Goal: Task Accomplishment & Management: Manage account settings

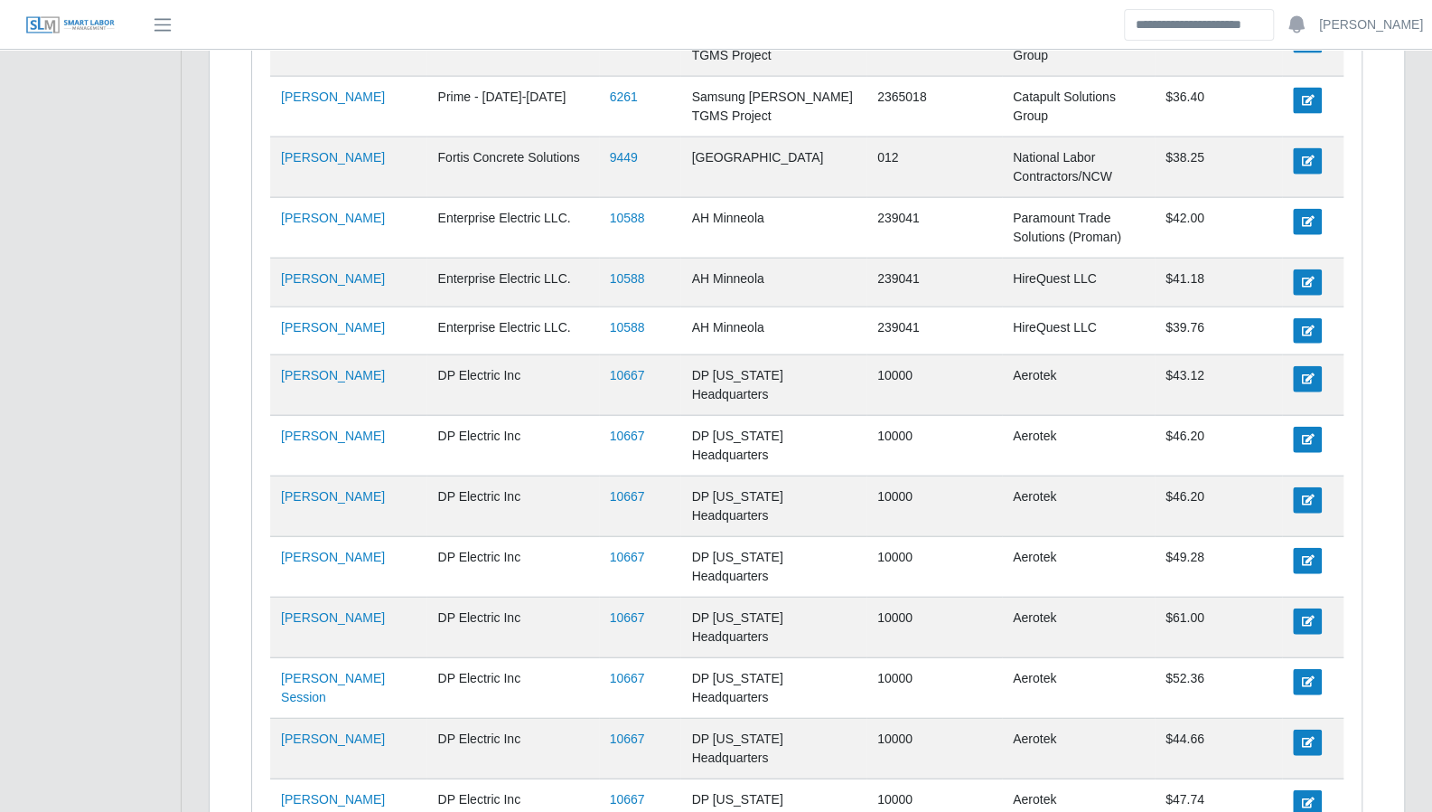
scroll to position [2511, 0]
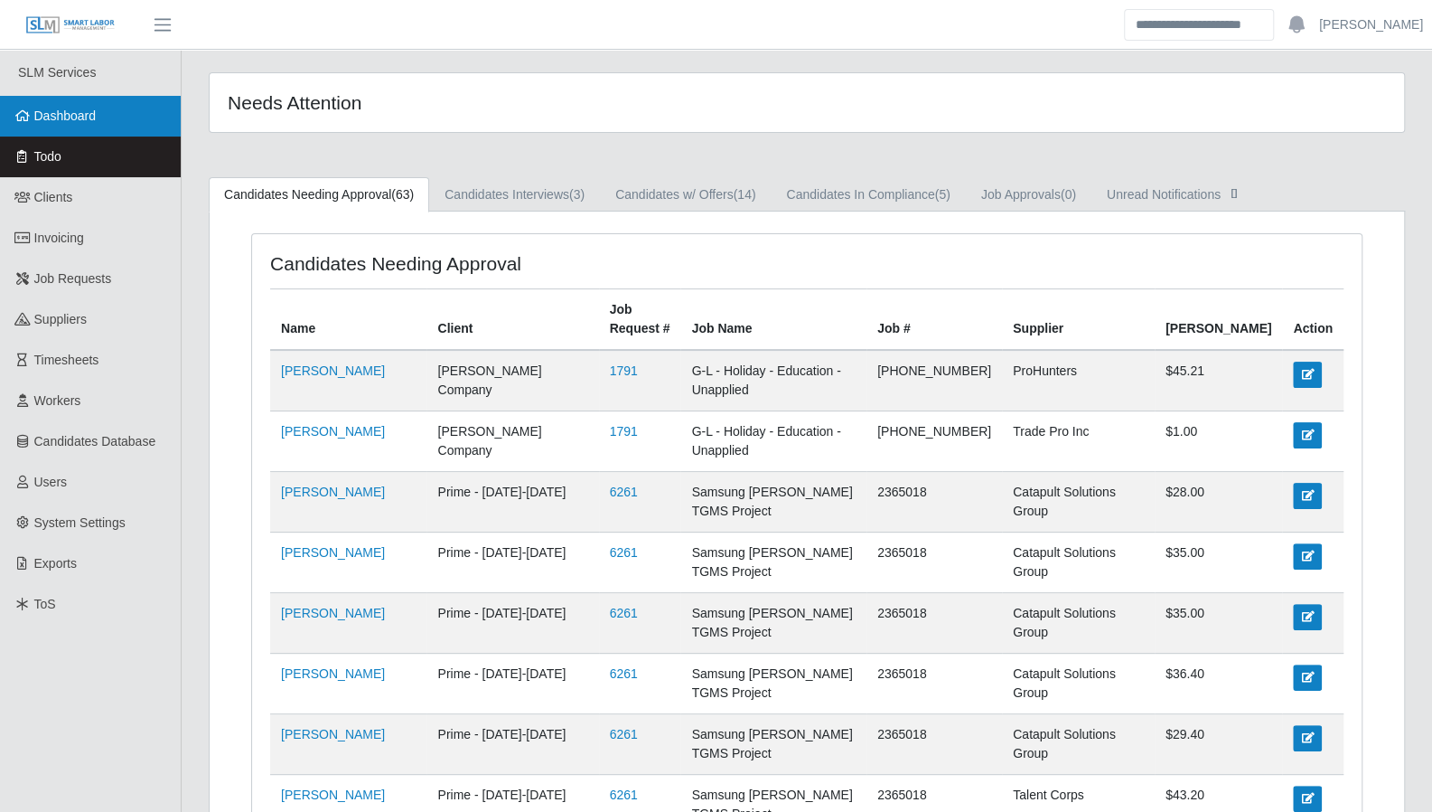
click at [70, 120] on span "Dashboard" at bounding box center [65, 115] width 62 height 14
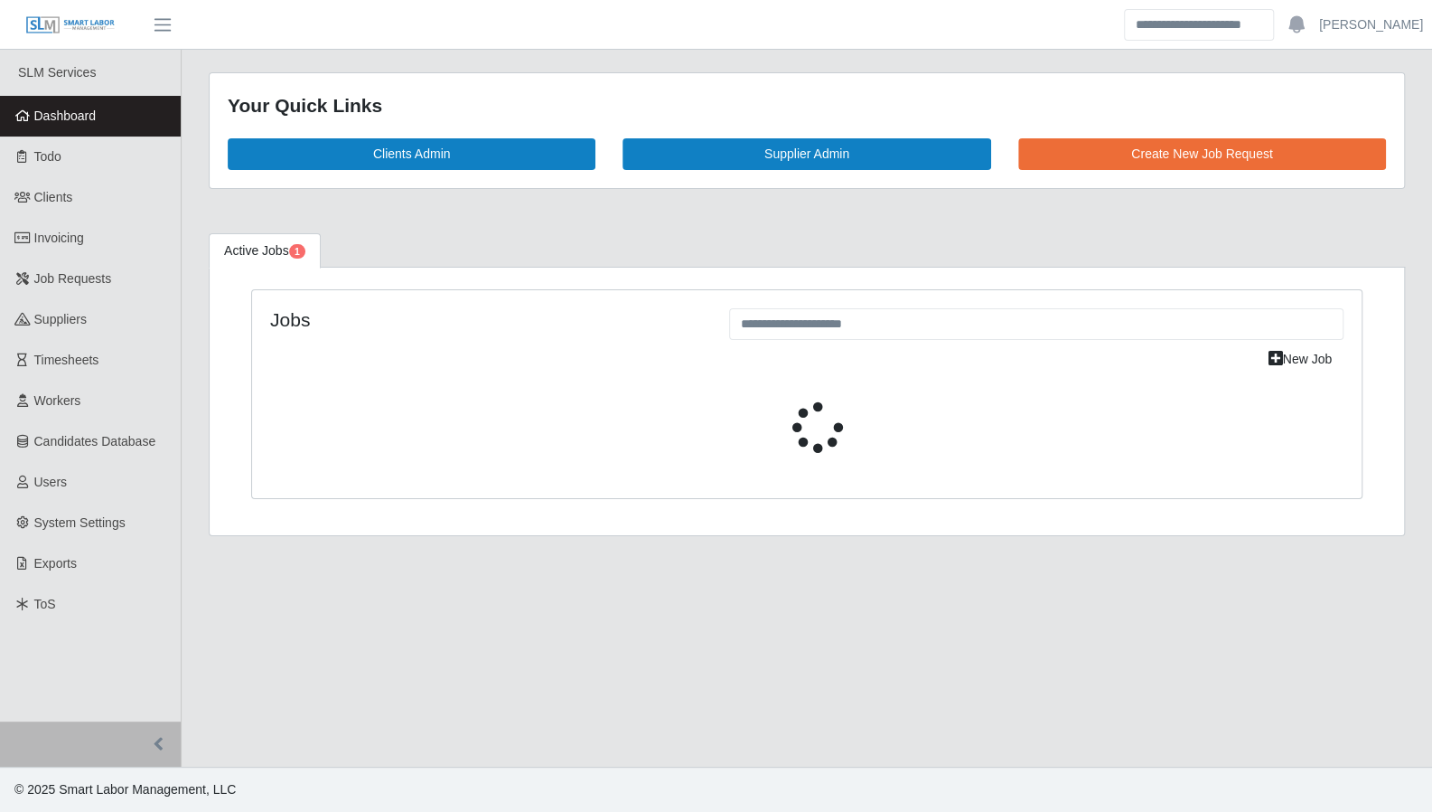
select select "****"
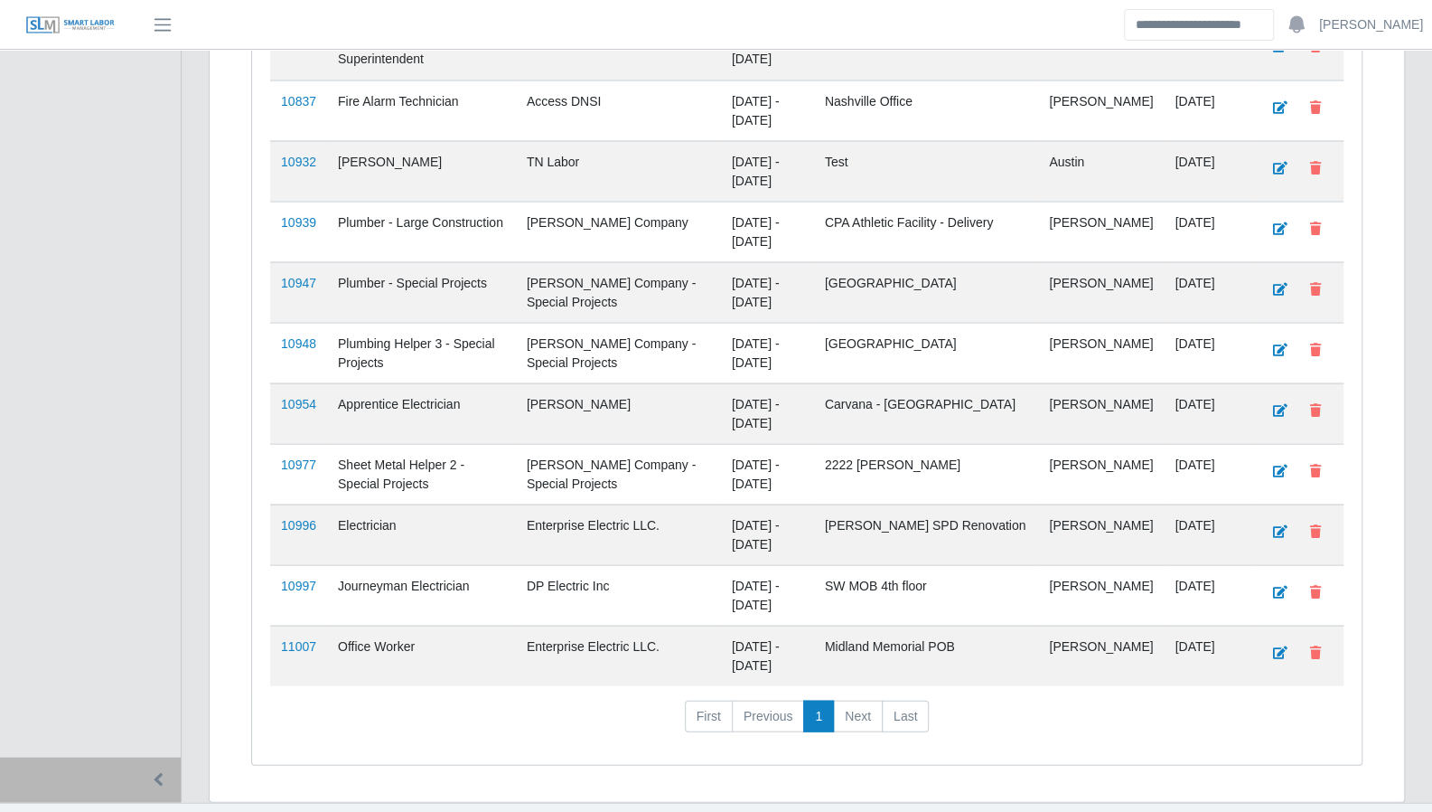
scroll to position [2064, 0]
click at [298, 577] on link "10997" at bounding box center [298, 584] width 35 height 14
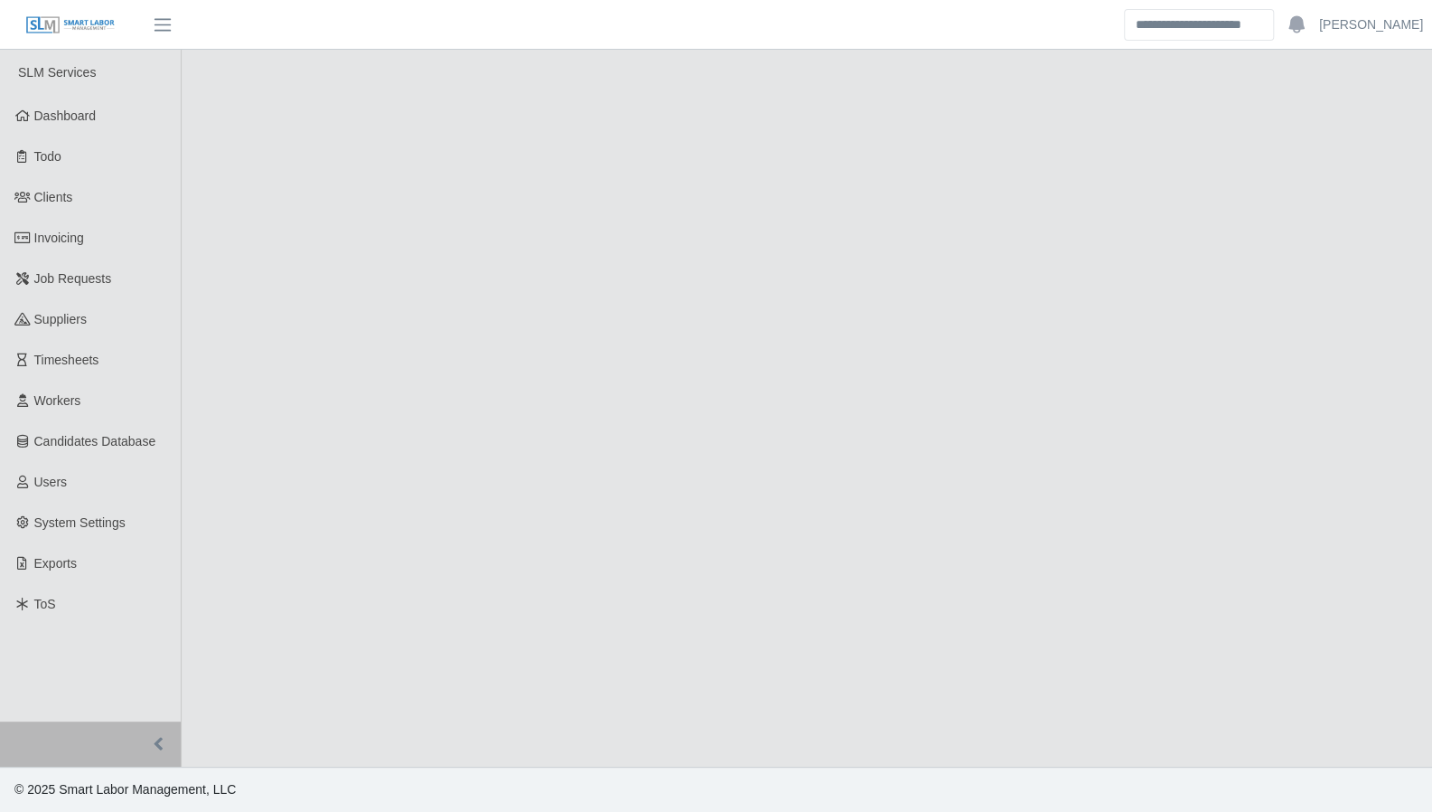
select select "****"
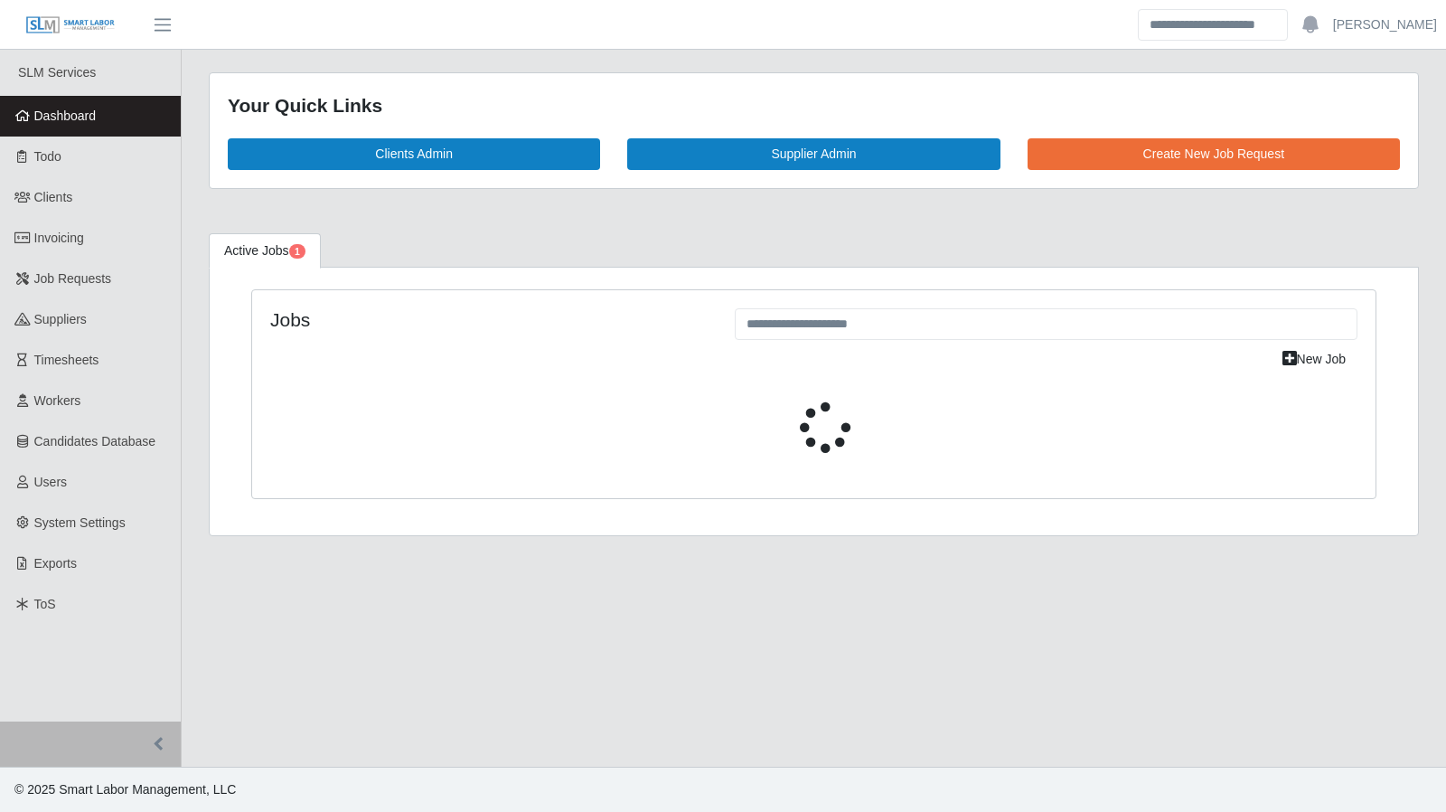
select select "****"
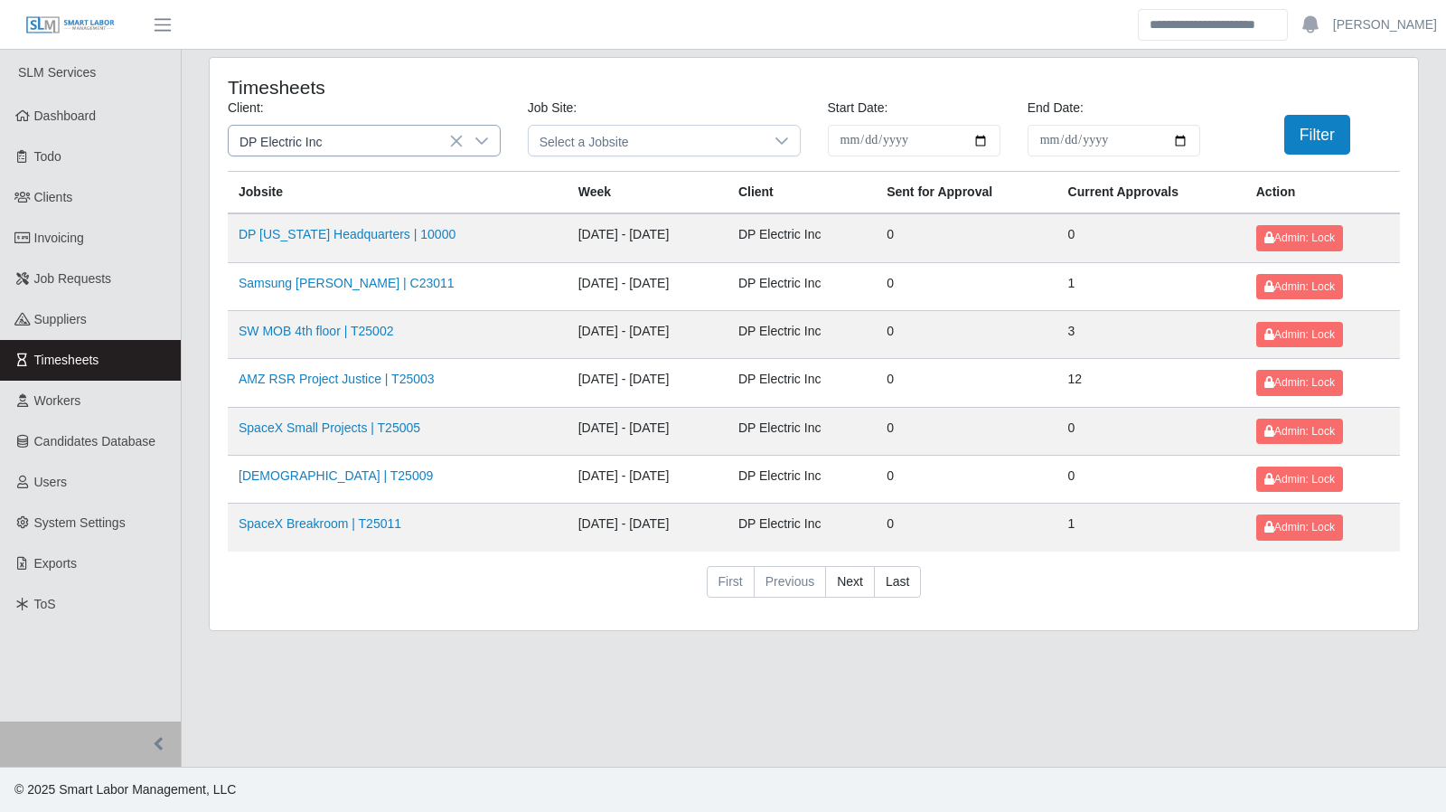
click at [484, 140] on icon at bounding box center [481, 140] width 13 height 7
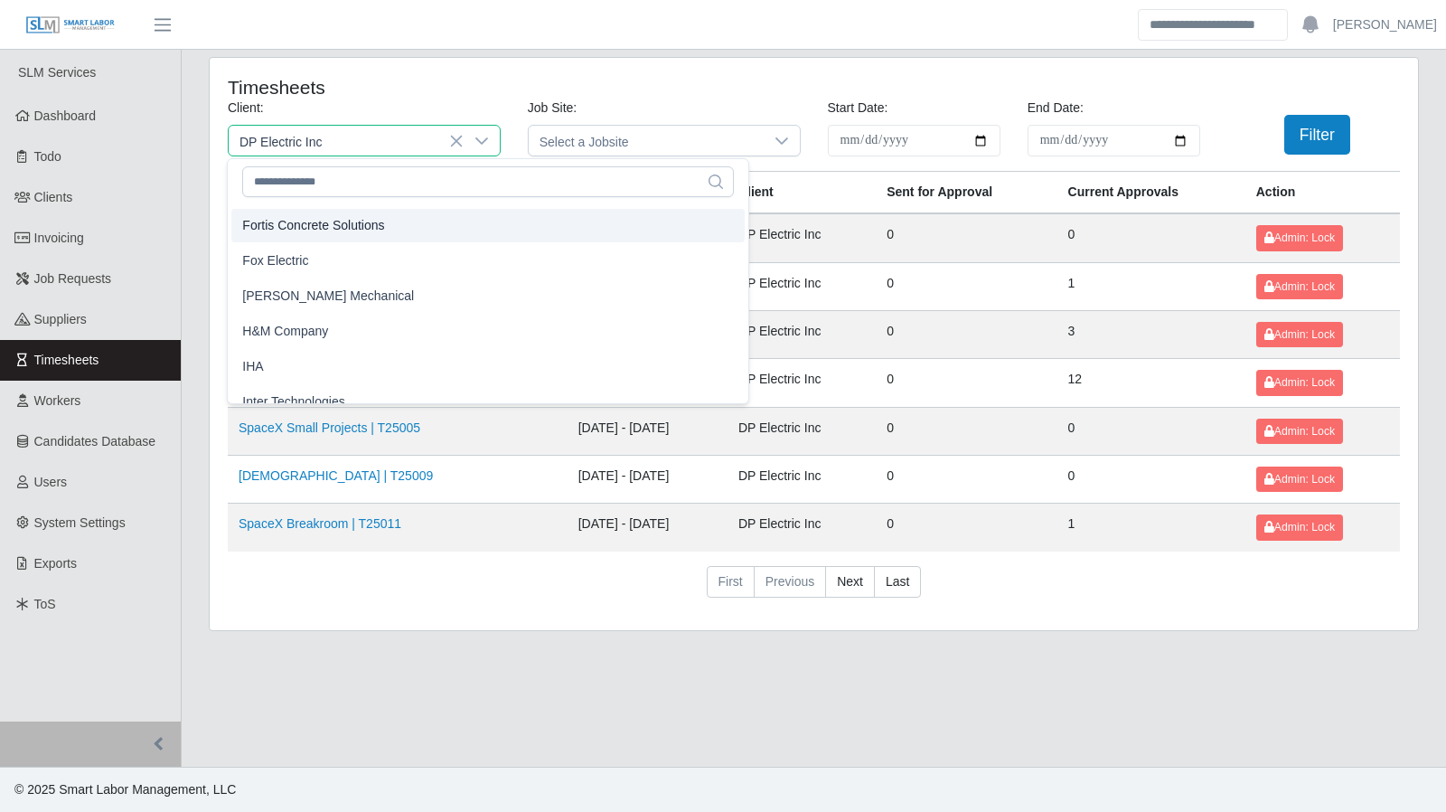
scroll to position [833, 0]
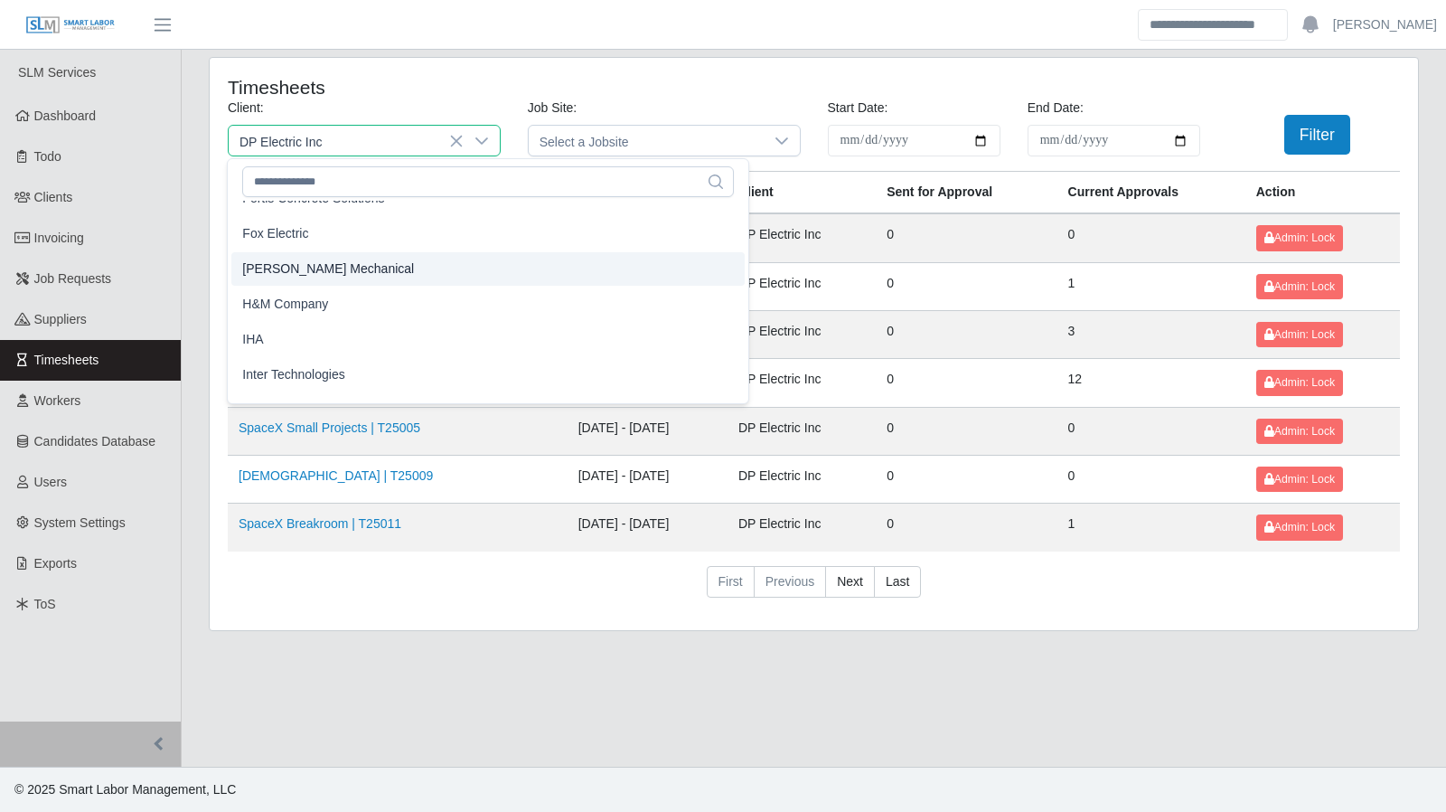
click at [370, 274] on span "George Wayne Mechanical" at bounding box center [328, 268] width 172 height 19
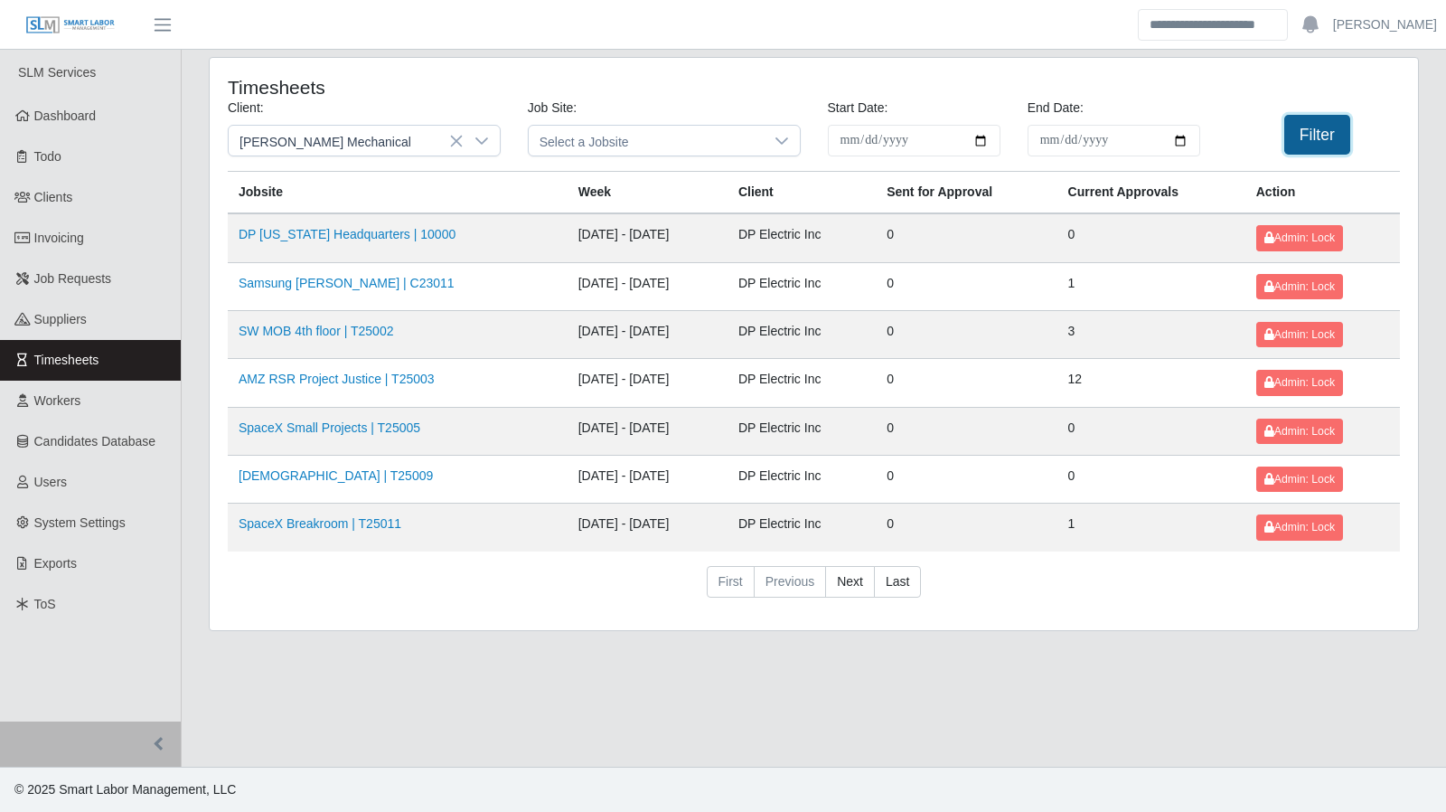
click at [1328, 138] on button "Filter" at bounding box center [1317, 135] width 66 height 40
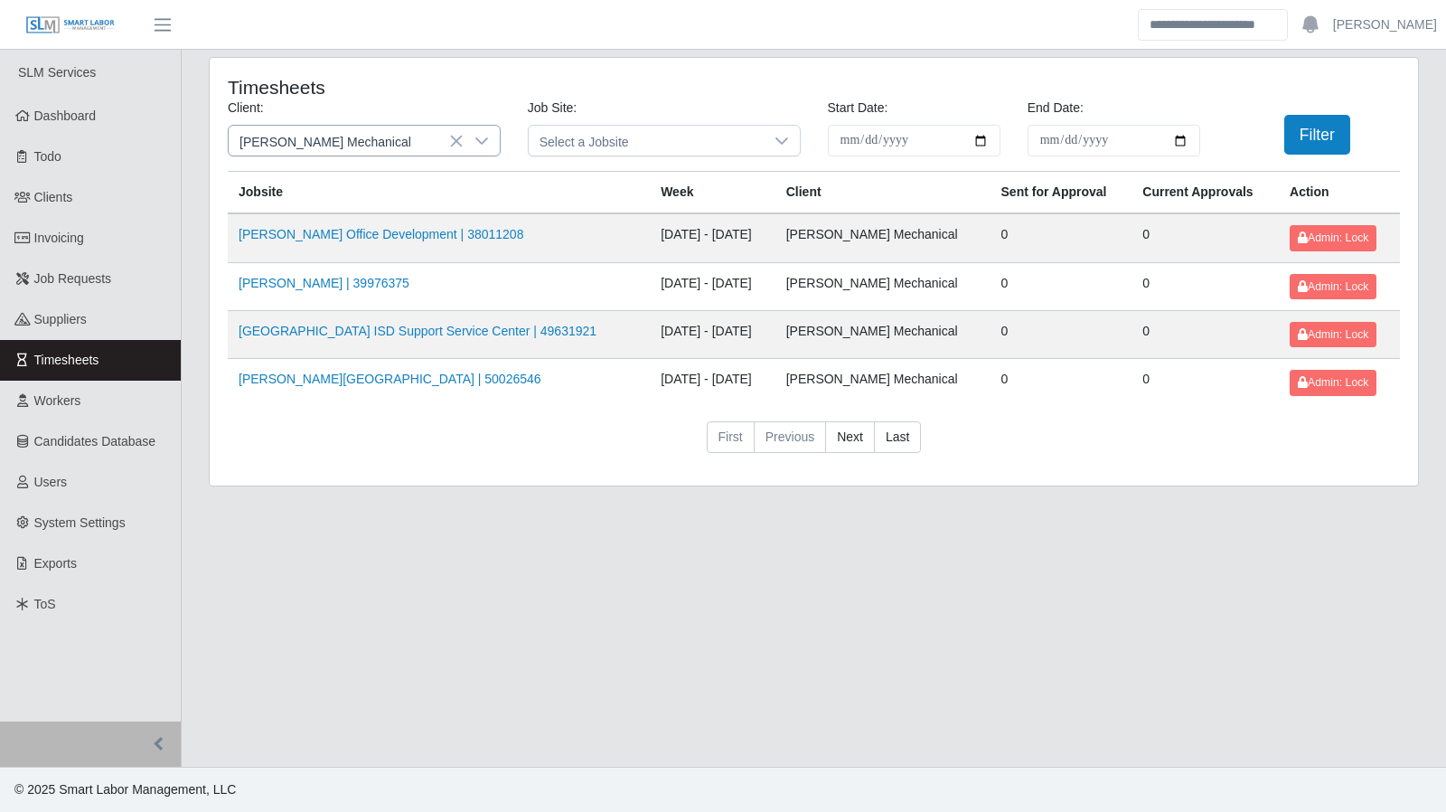
click at [483, 139] on icon at bounding box center [481, 141] width 14 height 14
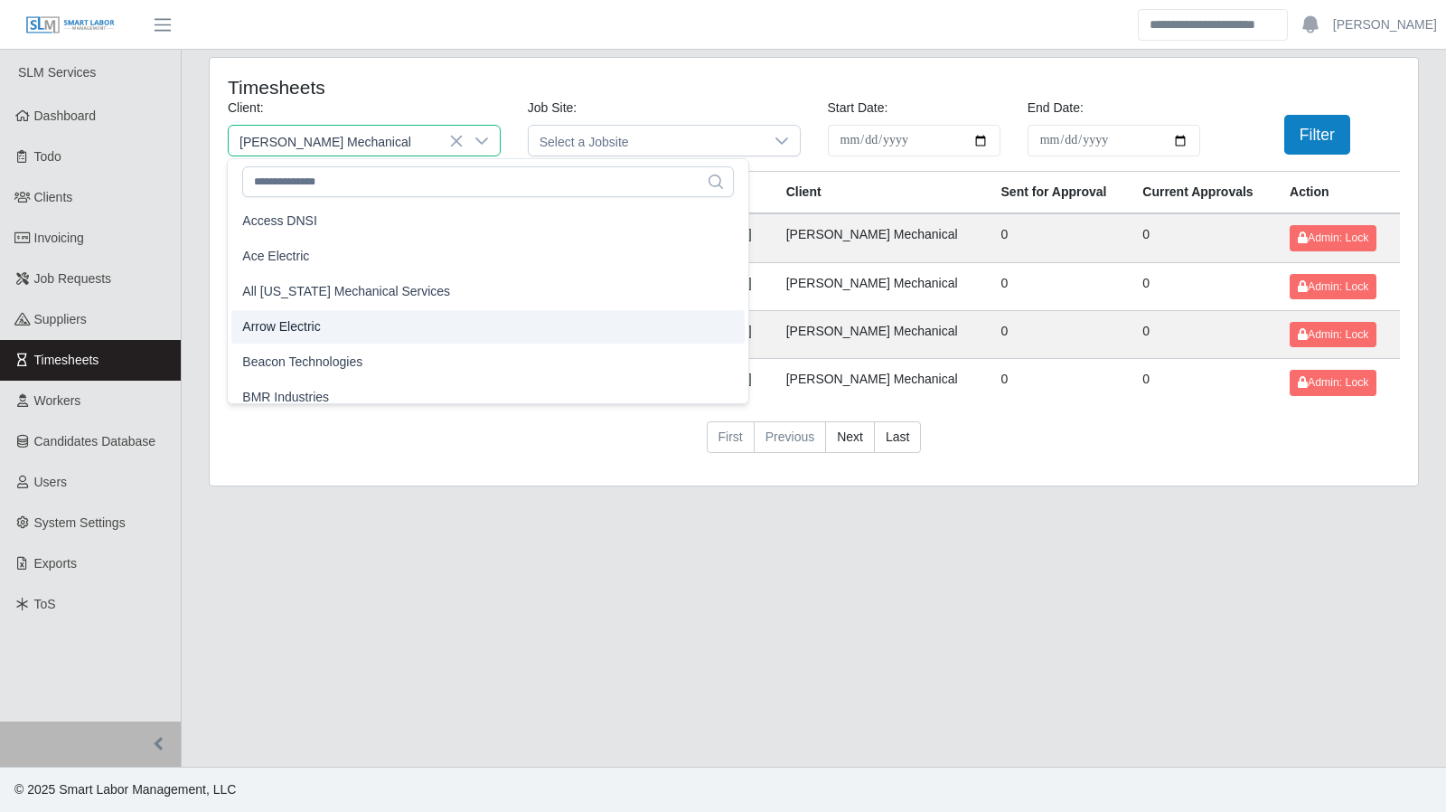
click at [321, 328] on li "Arrow Electric" at bounding box center [487, 326] width 513 height 33
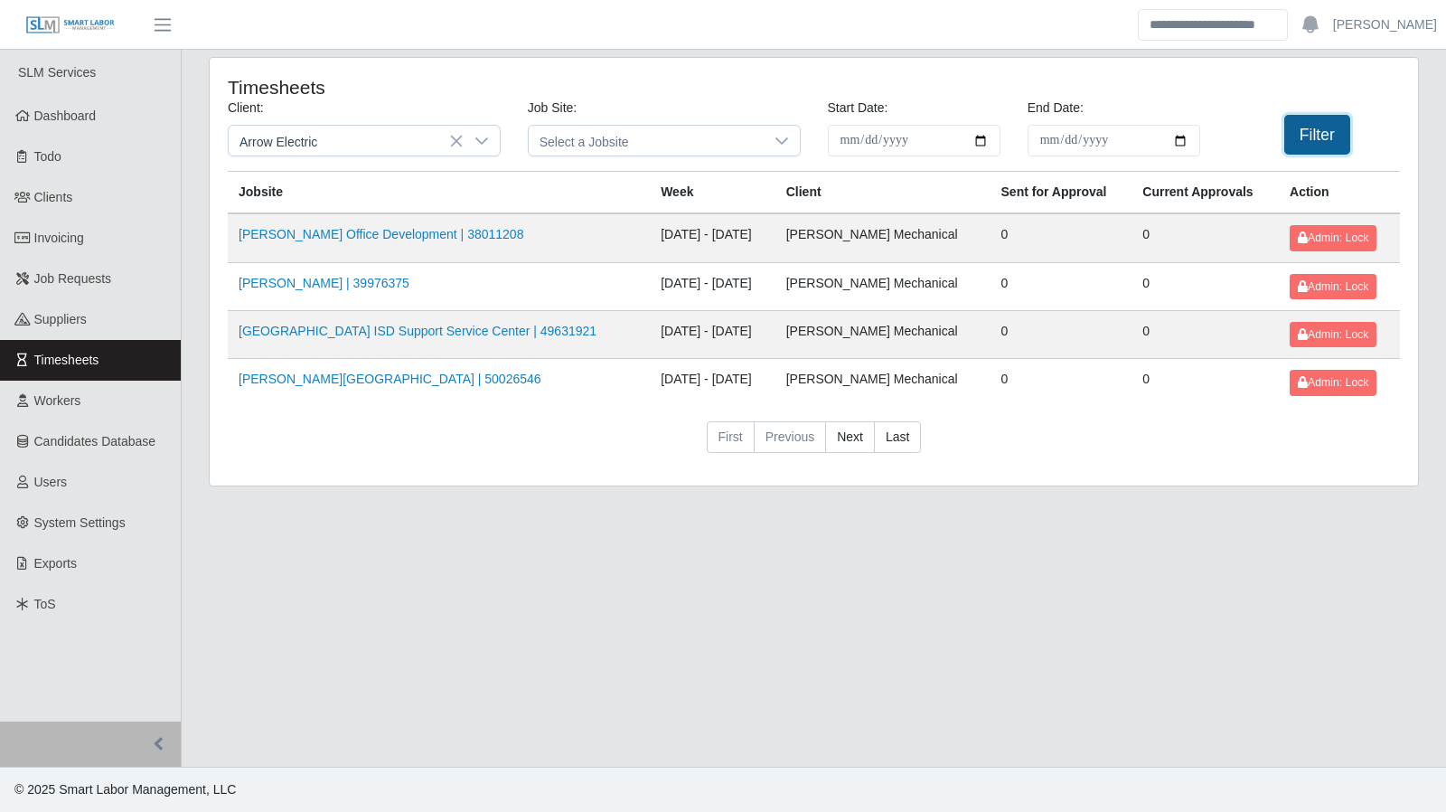
click at [1307, 127] on button "Filter" at bounding box center [1317, 135] width 66 height 40
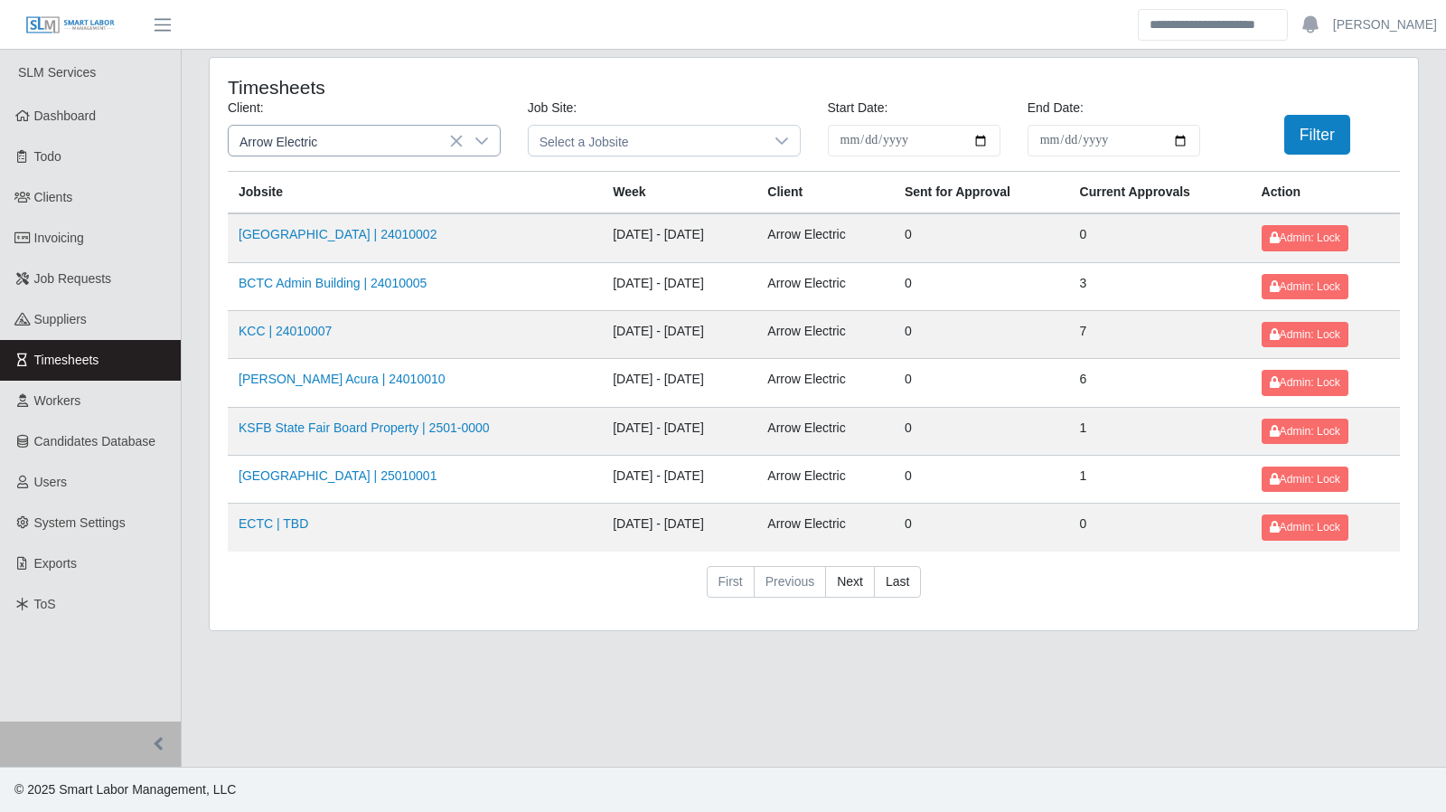
click at [480, 138] on icon at bounding box center [481, 141] width 14 height 14
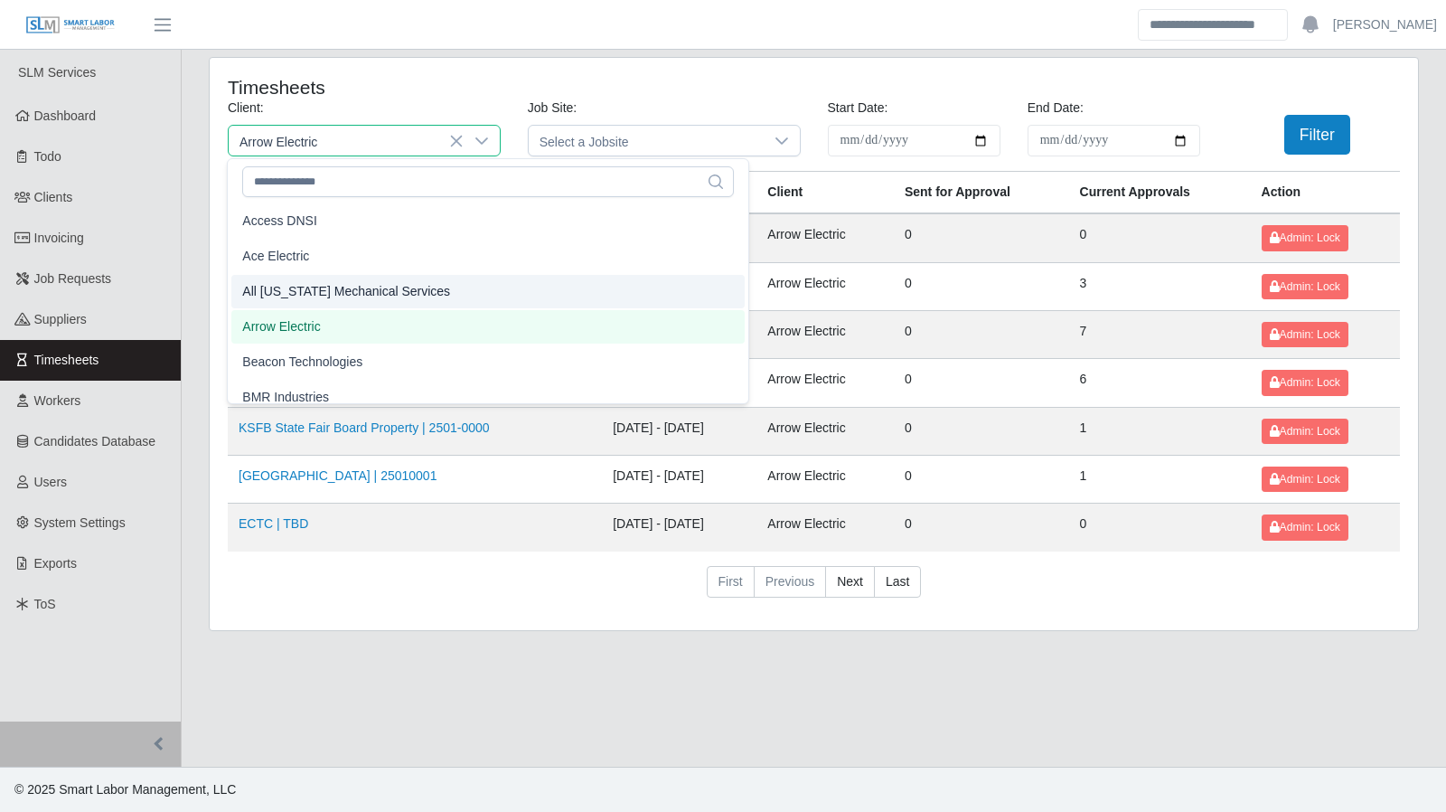
click at [418, 279] on li "All [US_STATE] Mechanical Services" at bounding box center [487, 291] width 513 height 33
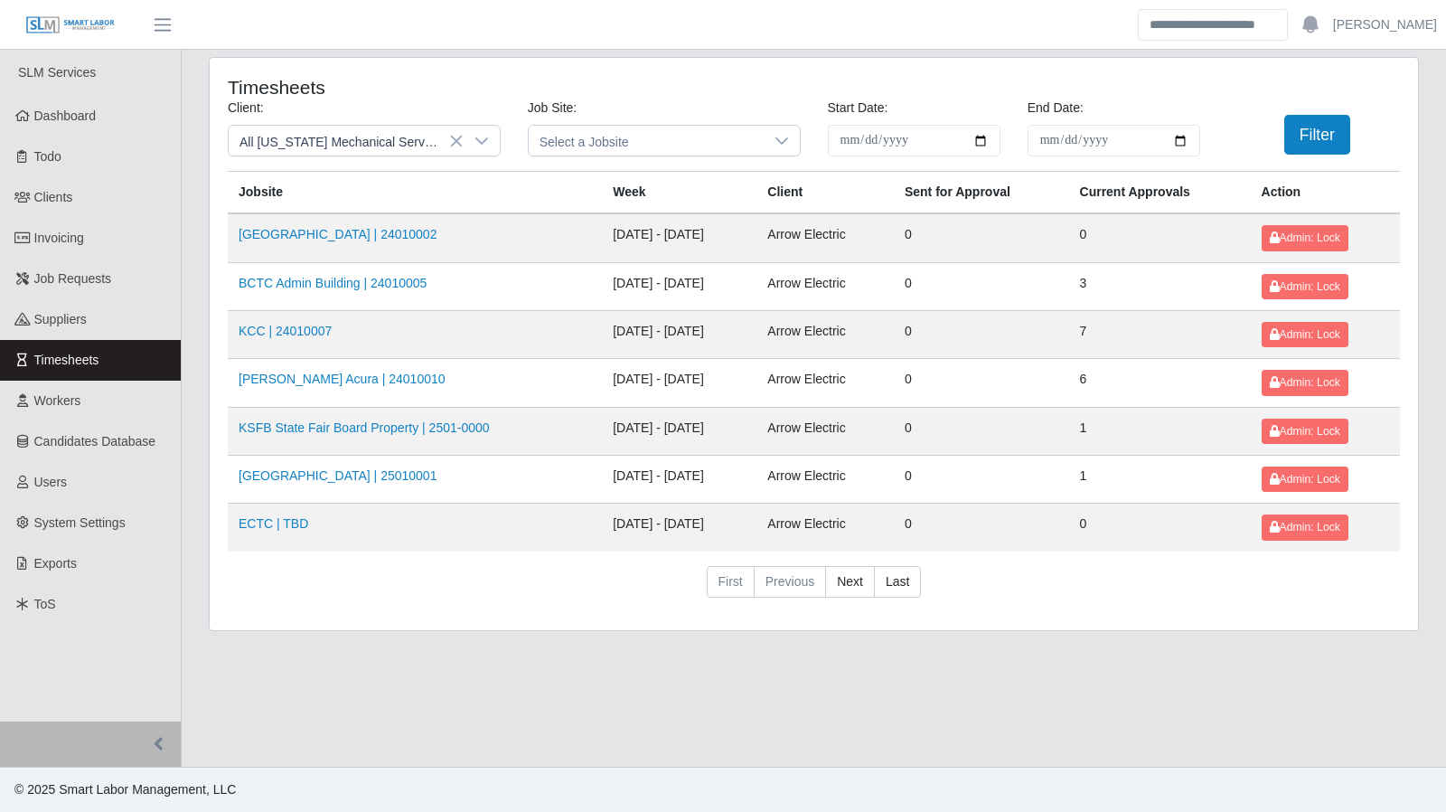
click at [1223, 127] on div "Filter" at bounding box center [1314, 135] width 200 height 40
click at [1285, 138] on button "Filter" at bounding box center [1317, 135] width 66 height 40
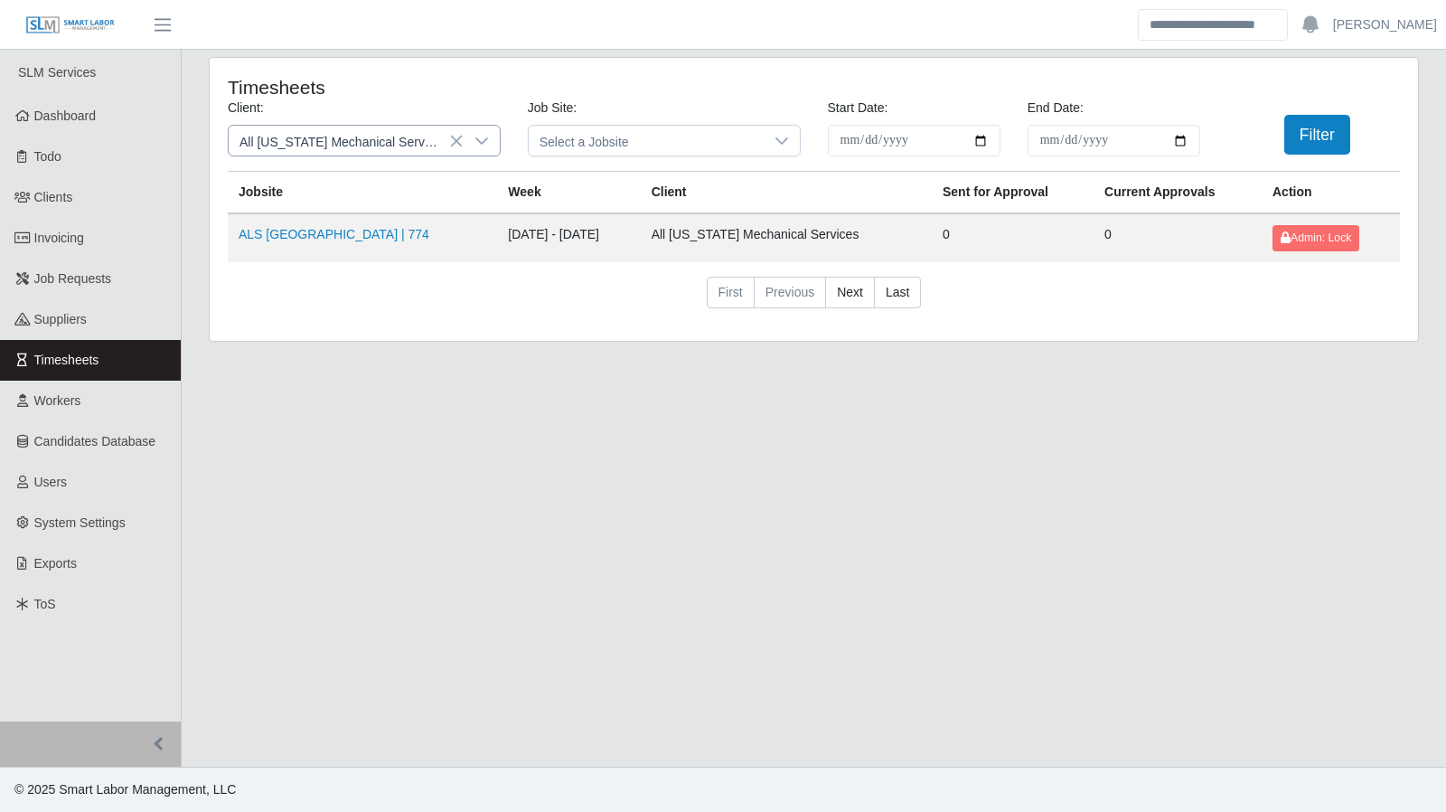
click at [495, 147] on div at bounding box center [482, 141] width 36 height 30
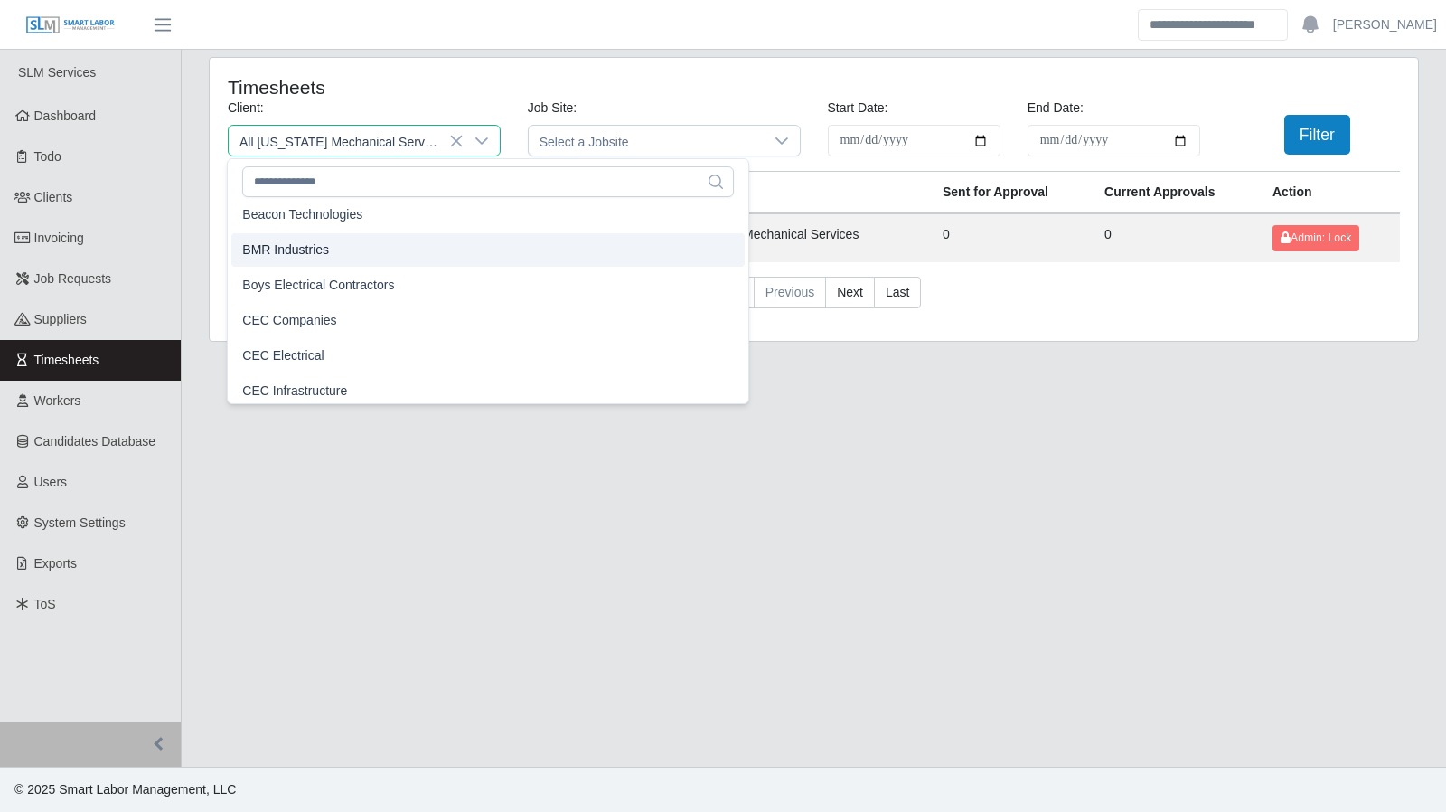
scroll to position [145, 0]
click at [300, 241] on li "BMR Industries" at bounding box center [487, 252] width 513 height 33
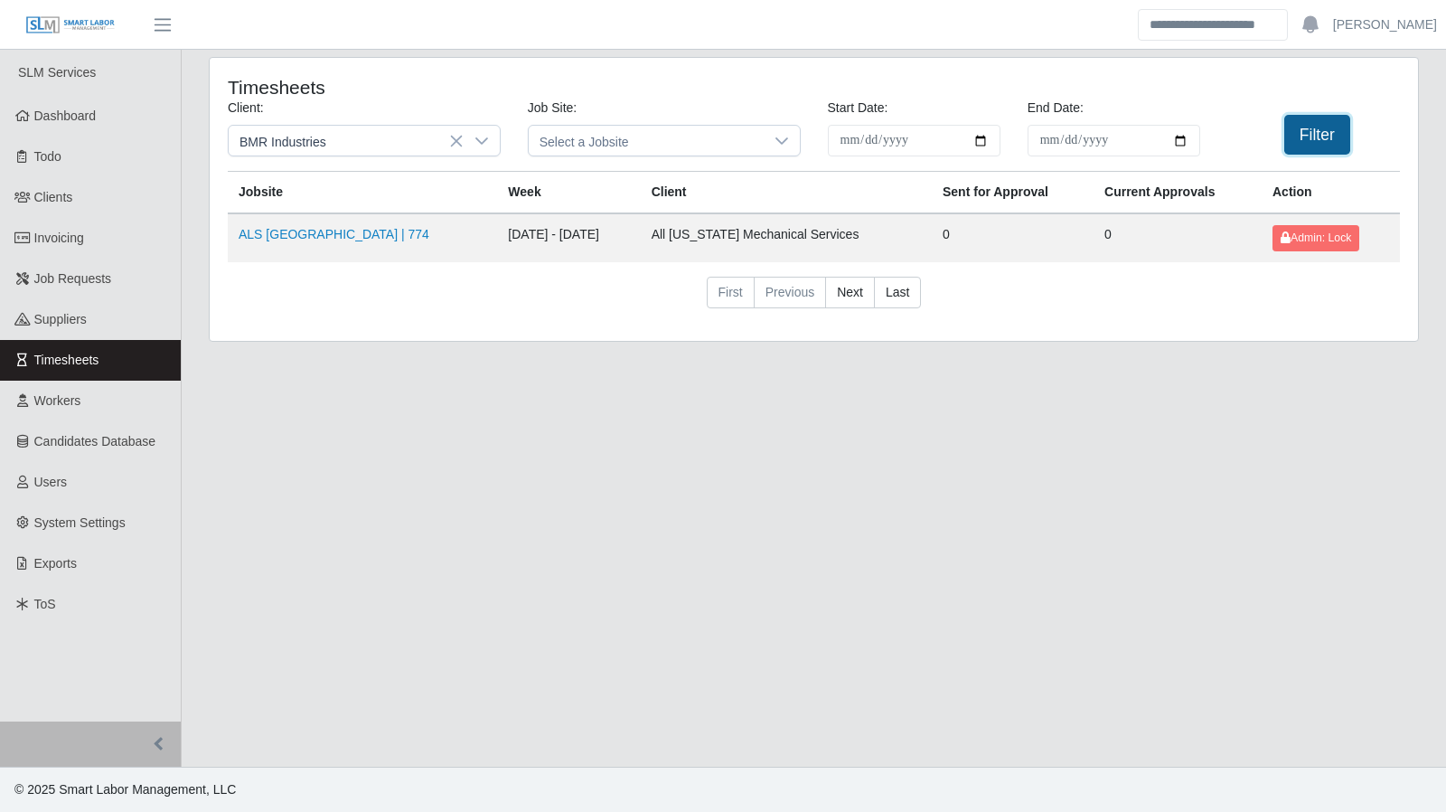
click at [1309, 141] on button "Filter" at bounding box center [1317, 135] width 66 height 40
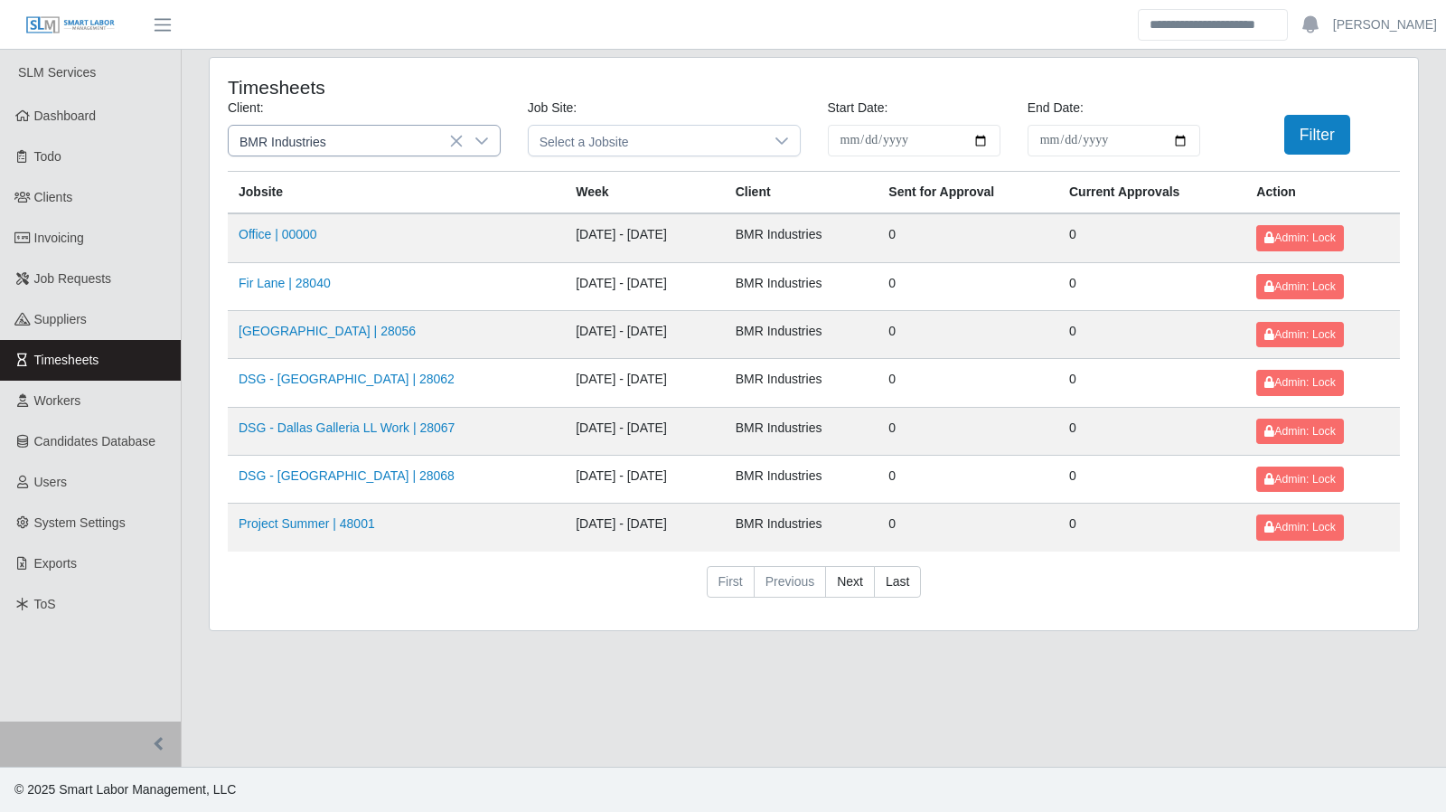
click at [481, 141] on icon at bounding box center [481, 141] width 14 height 14
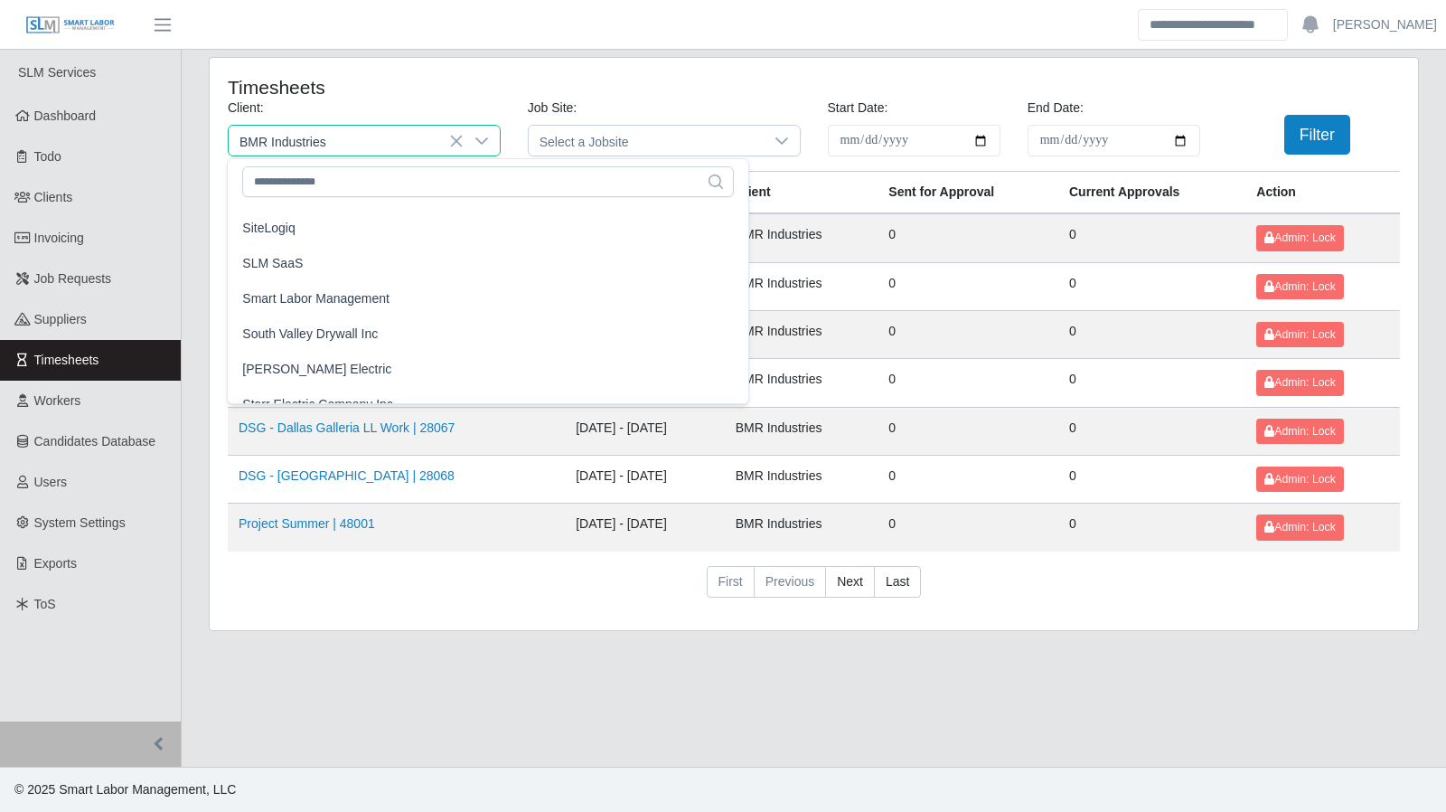
scroll to position [1639, 0]
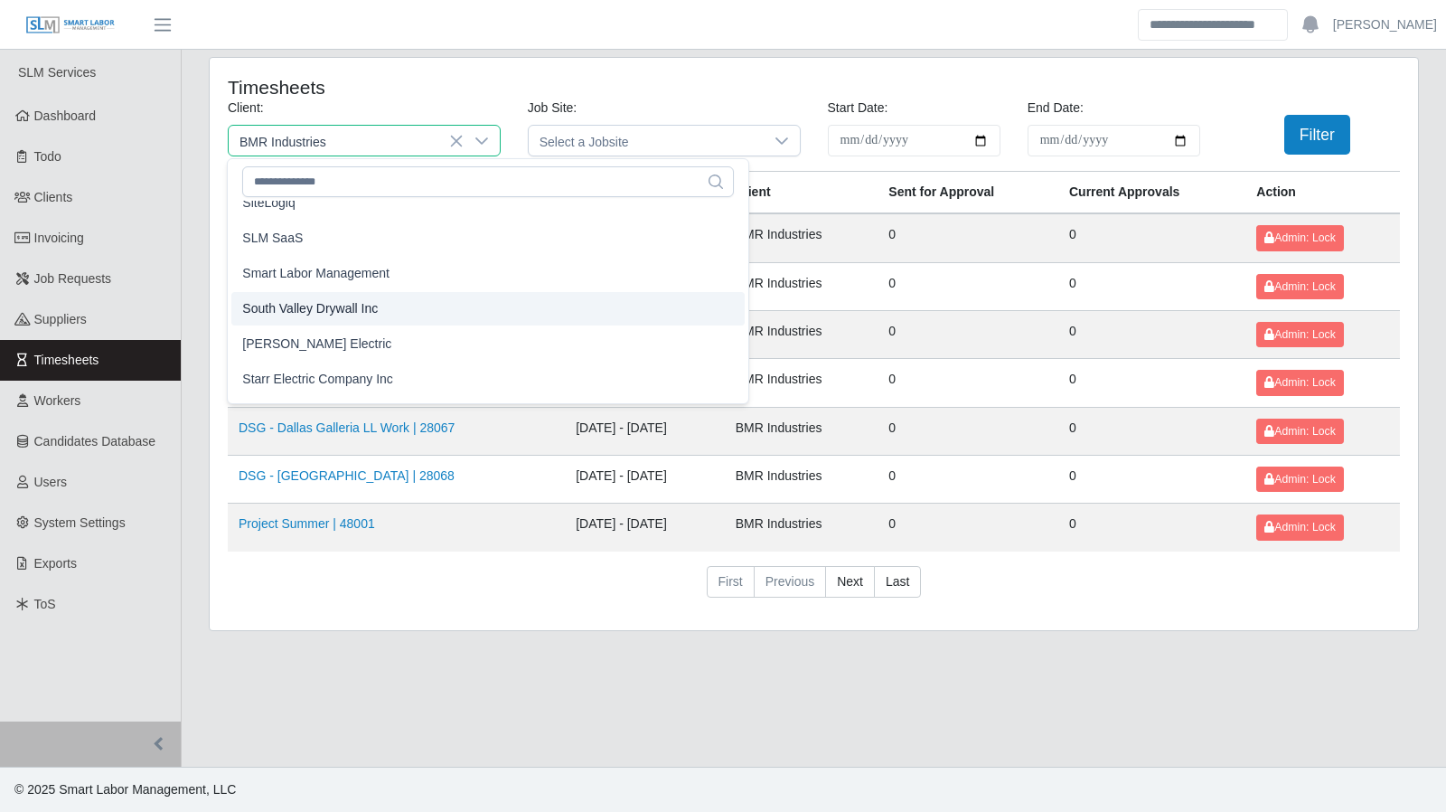
click at [398, 314] on li "South Valley Drywall Inc" at bounding box center [487, 308] width 513 height 33
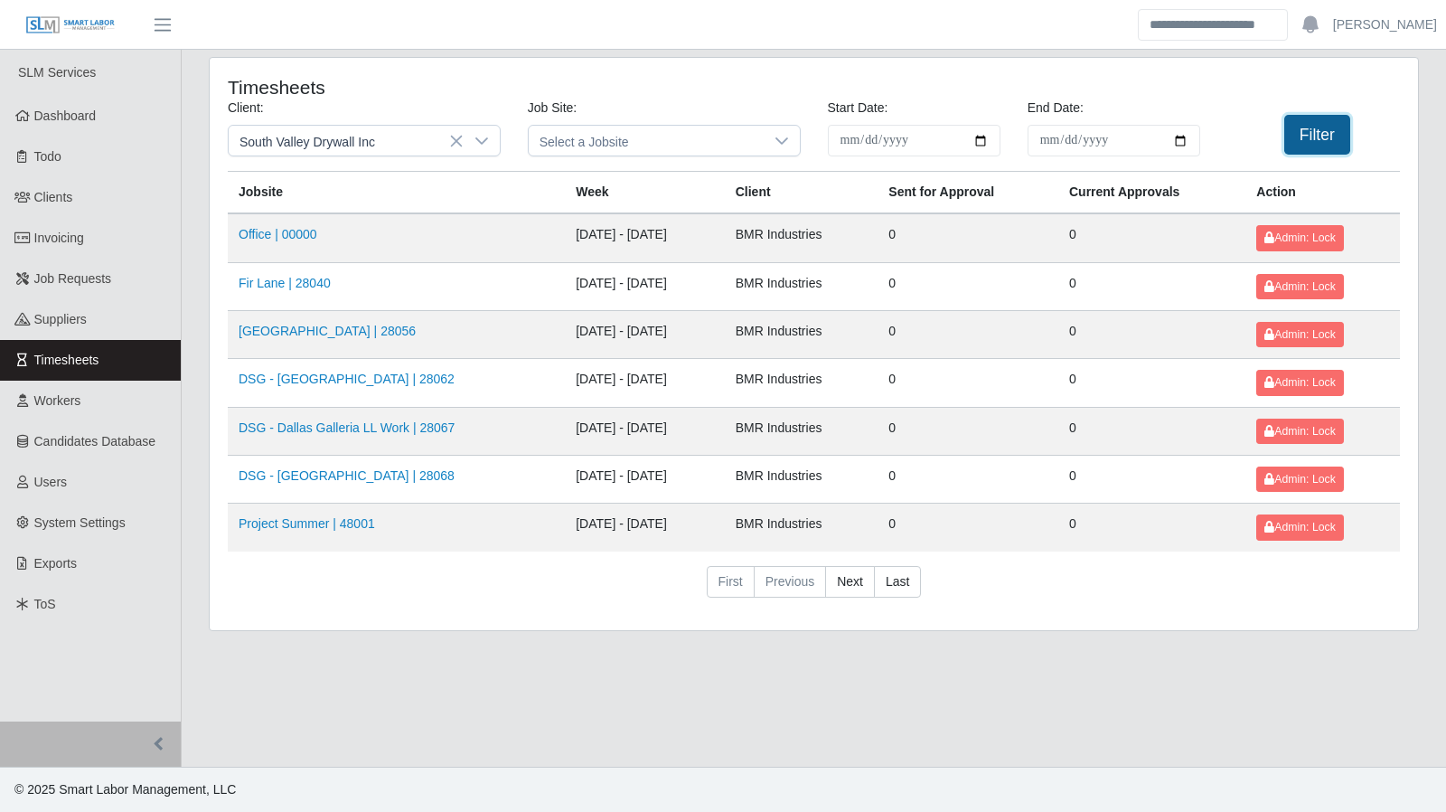
click at [1287, 128] on button "Filter" at bounding box center [1317, 135] width 66 height 40
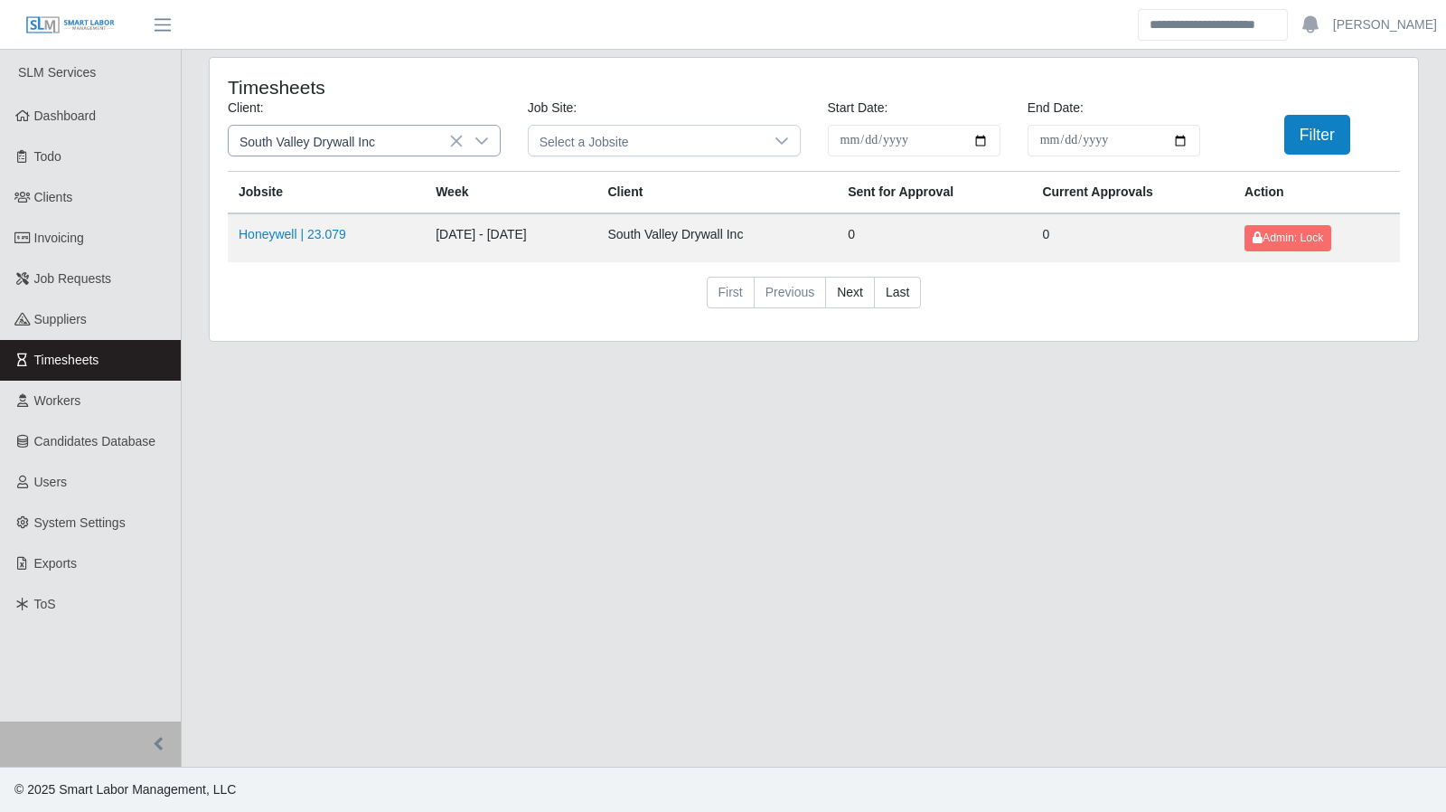
click at [487, 136] on icon at bounding box center [481, 141] width 14 height 14
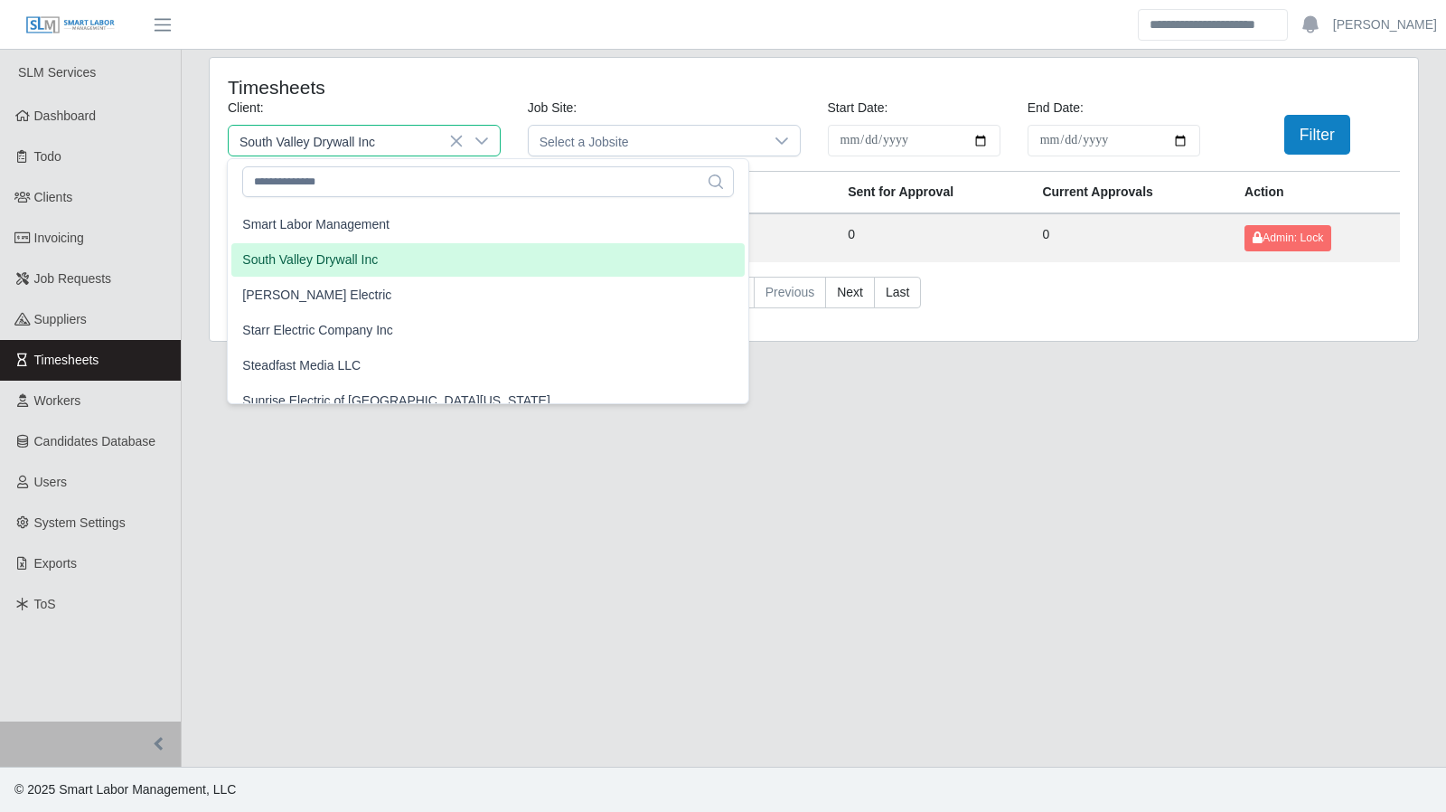
scroll to position [1717, 0]
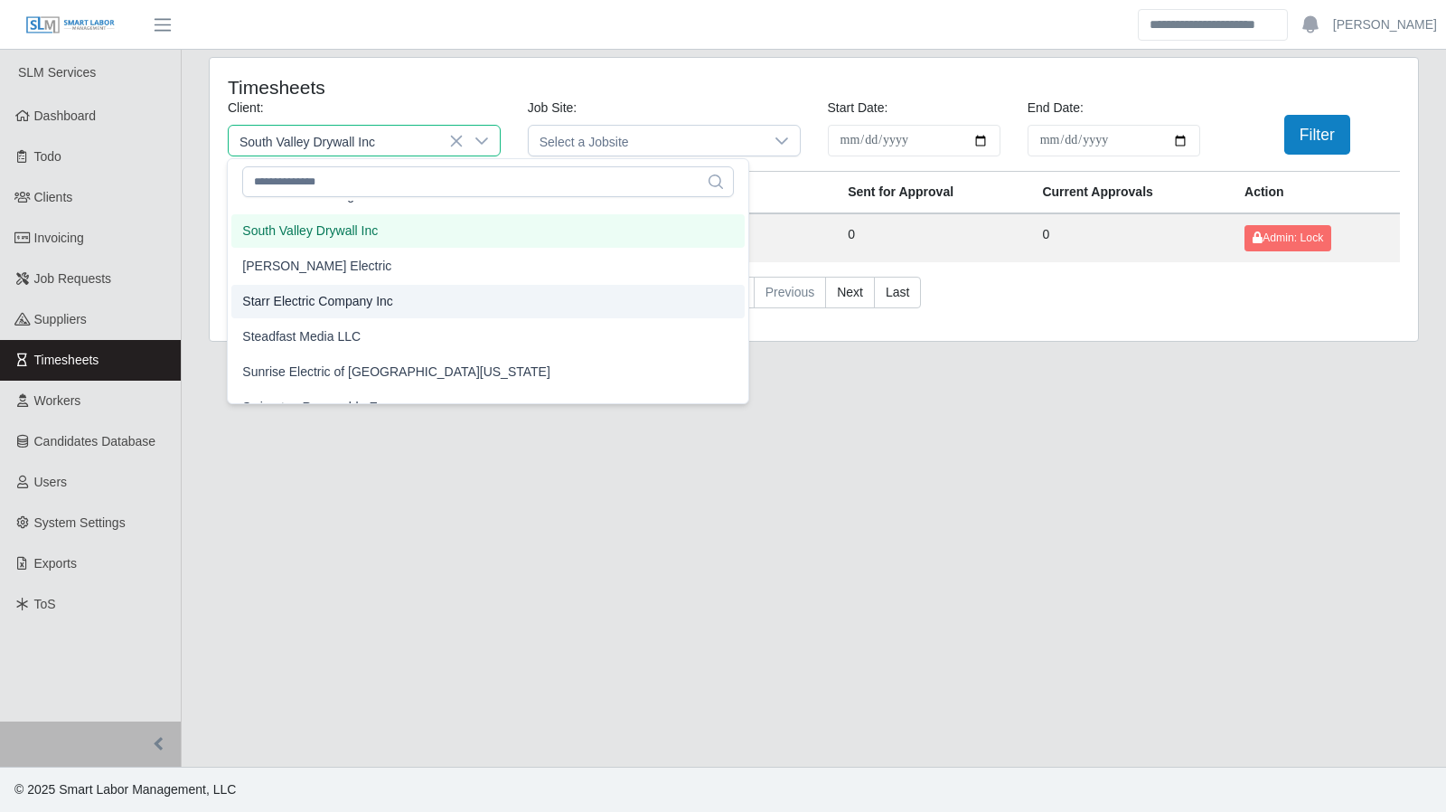
click at [402, 301] on li "Starr Electric Company Inc" at bounding box center [487, 301] width 513 height 33
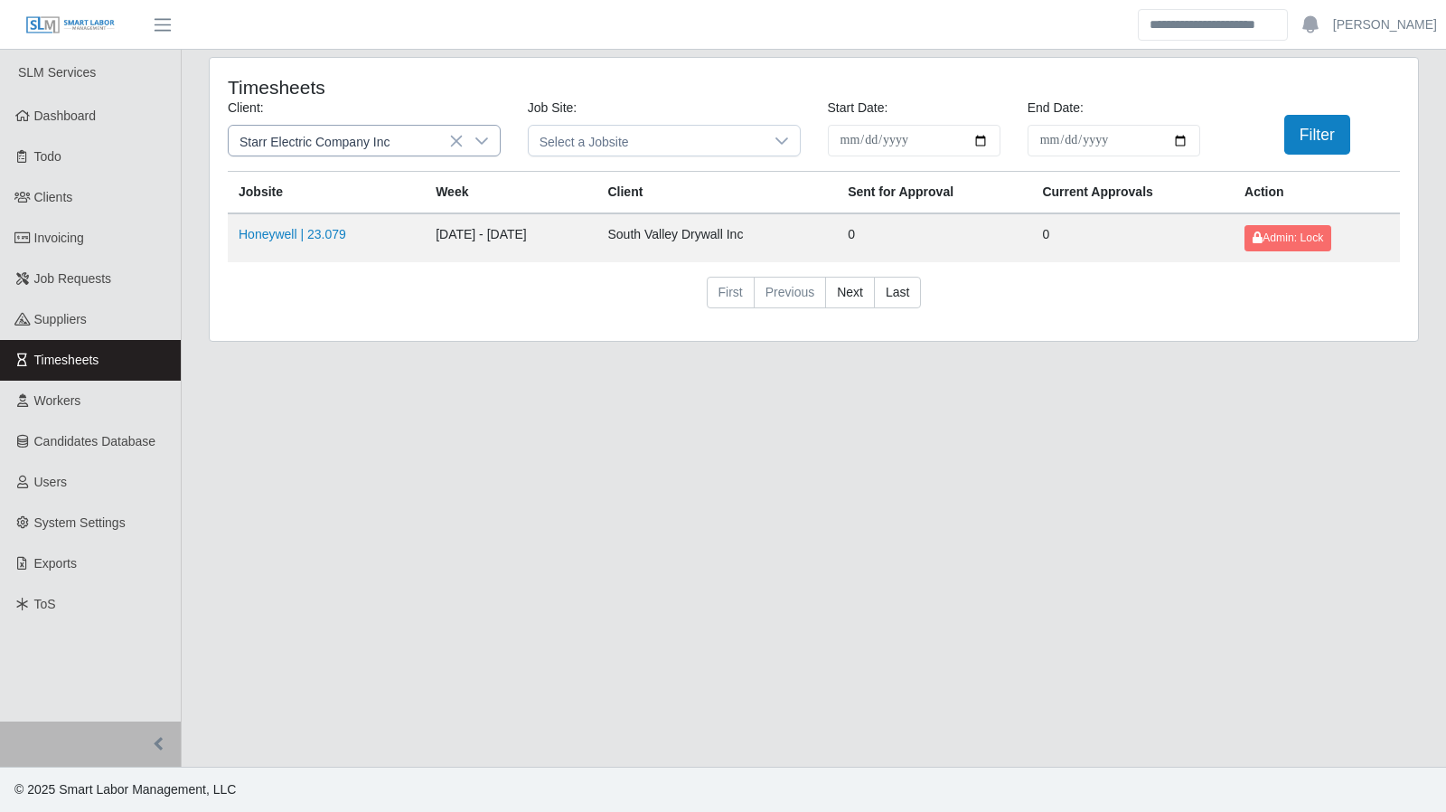
click at [477, 134] on icon at bounding box center [481, 141] width 14 height 14
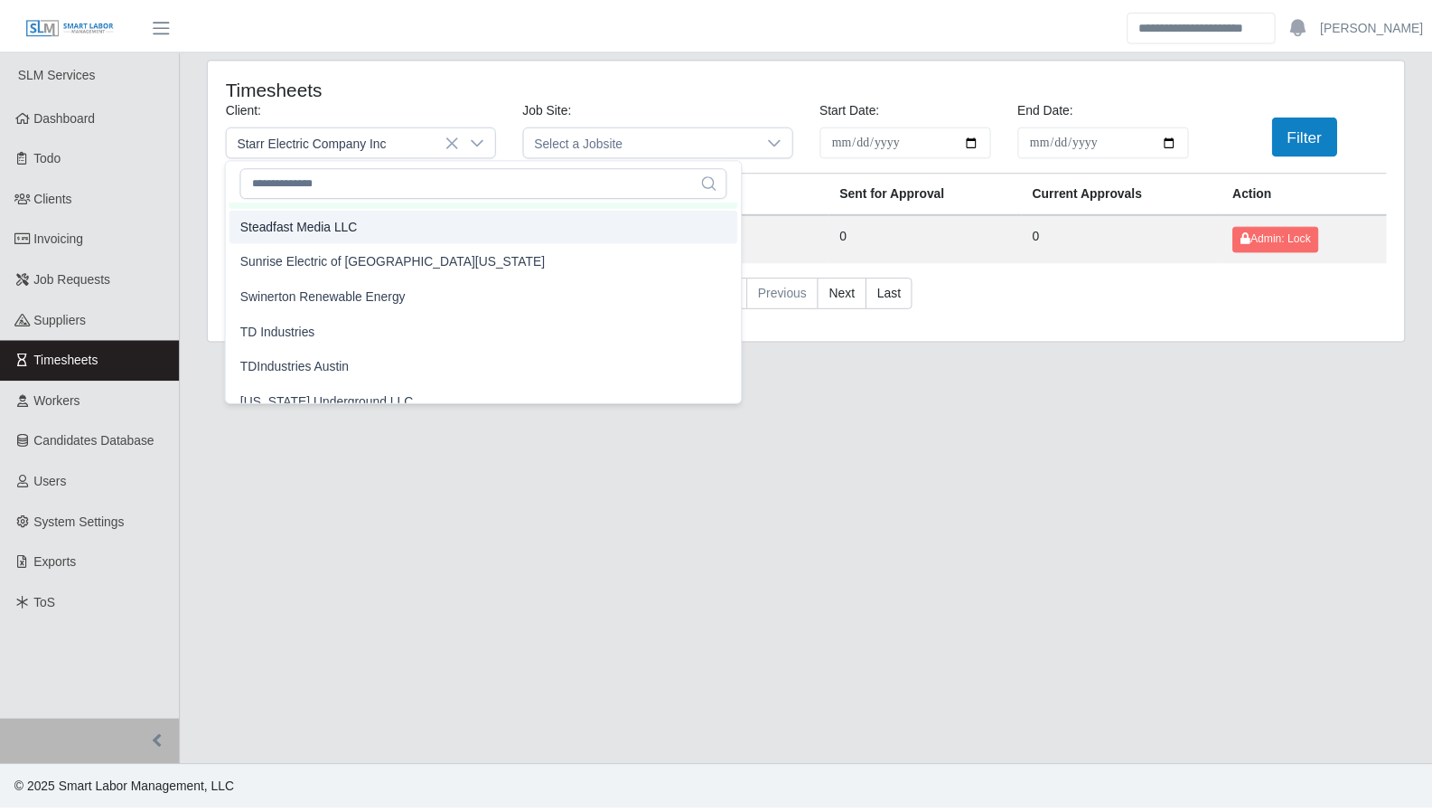
scroll to position [1877, 0]
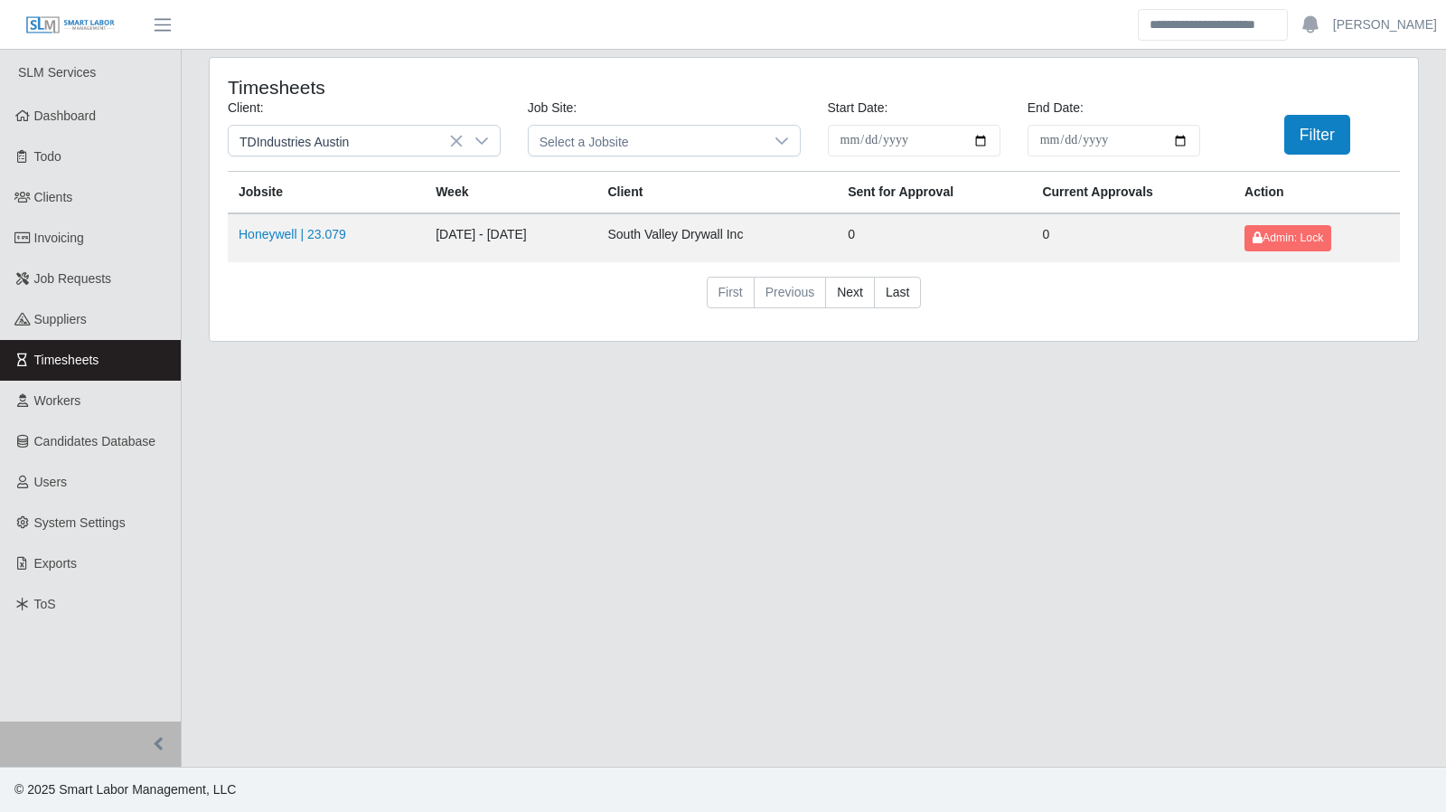
drag, startPoint x: 817, startPoint y: 293, endPoint x: 734, endPoint y: 206, distance: 120.2
click at [596, 205] on th "Week" at bounding box center [511, 193] width 172 height 42
click at [1337, 142] on button "Filter" at bounding box center [1317, 135] width 66 height 40
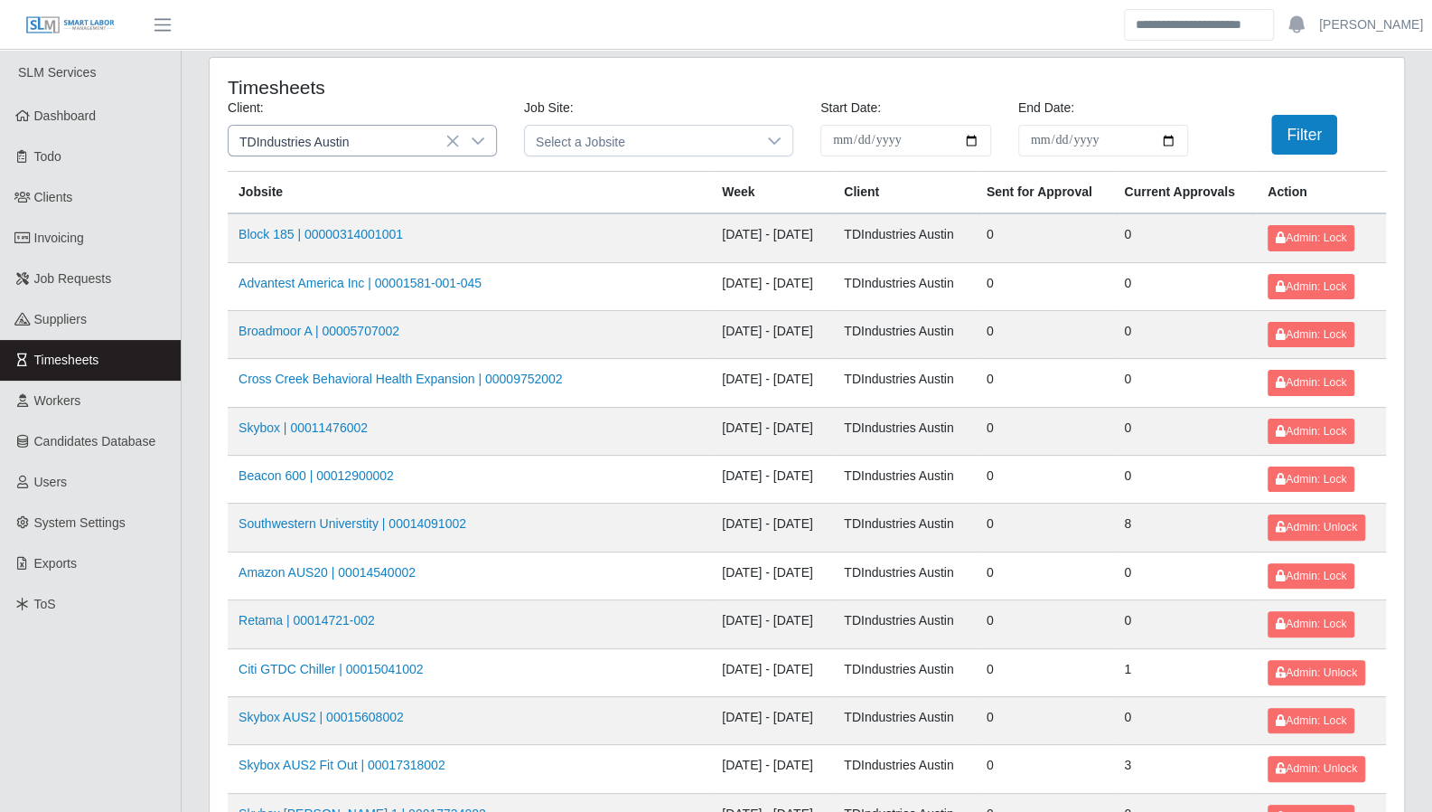
click at [479, 142] on icon at bounding box center [478, 140] width 13 height 7
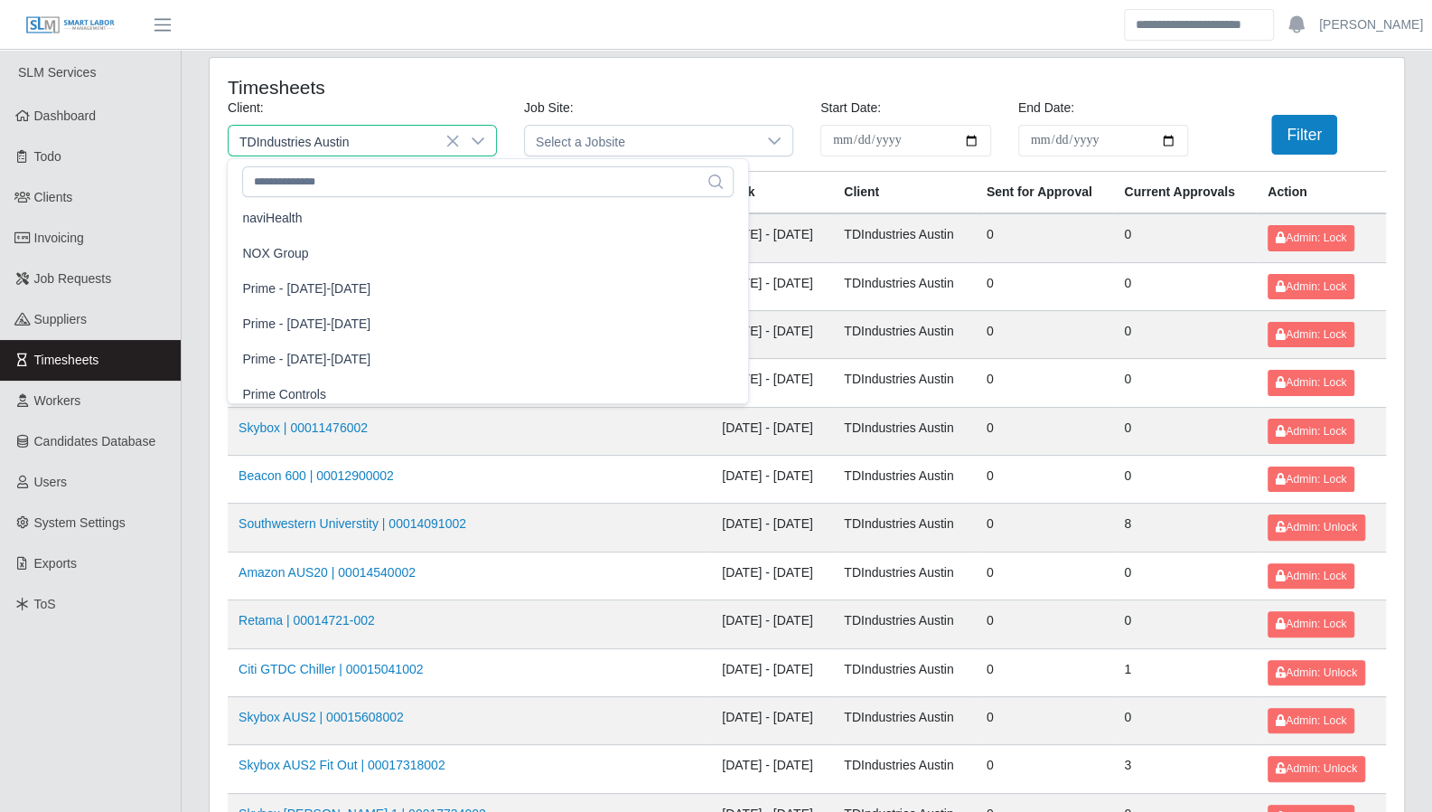
scroll to position [1303, 0]
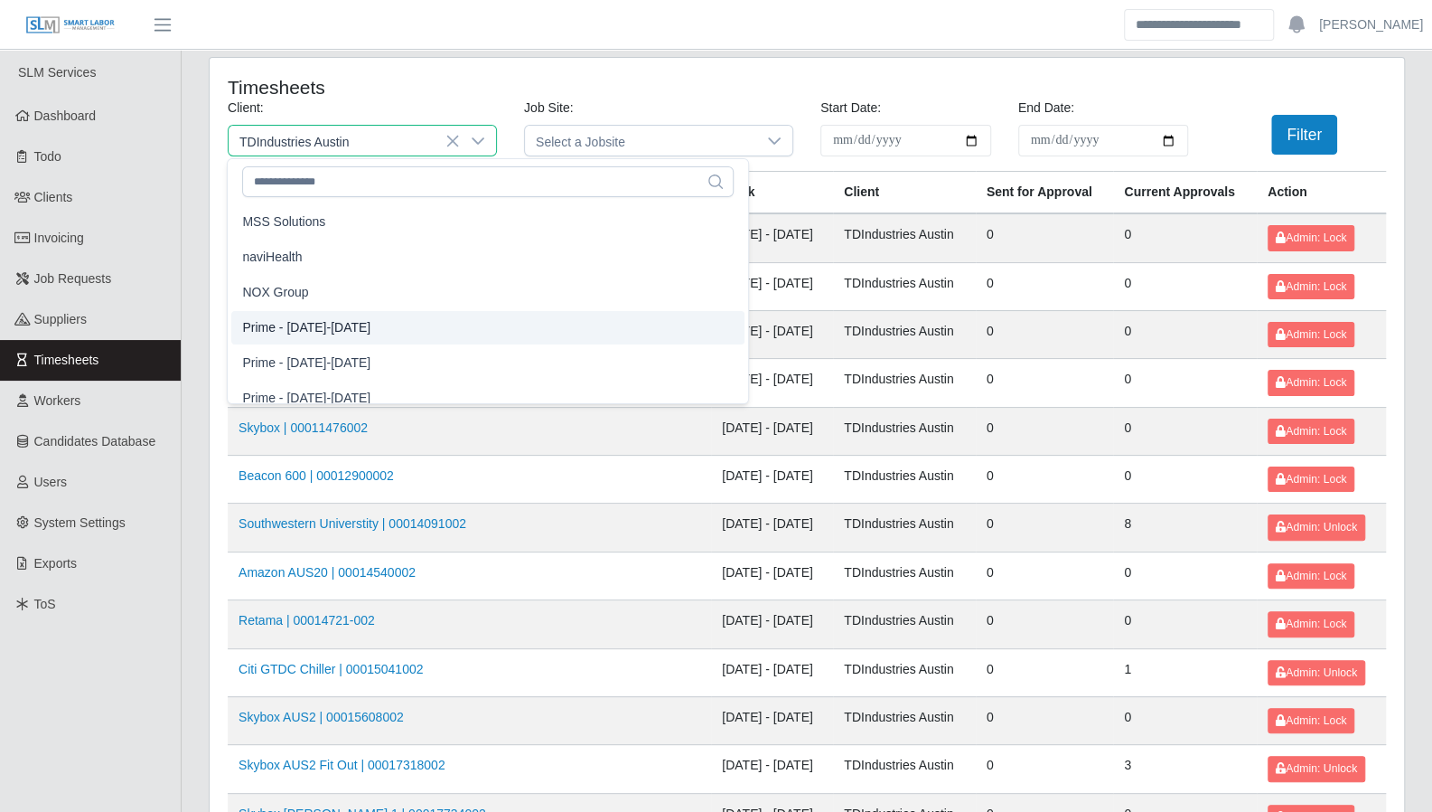
click at [388, 328] on li "Prime - [DATE]-[DATE]" at bounding box center [487, 327] width 513 height 33
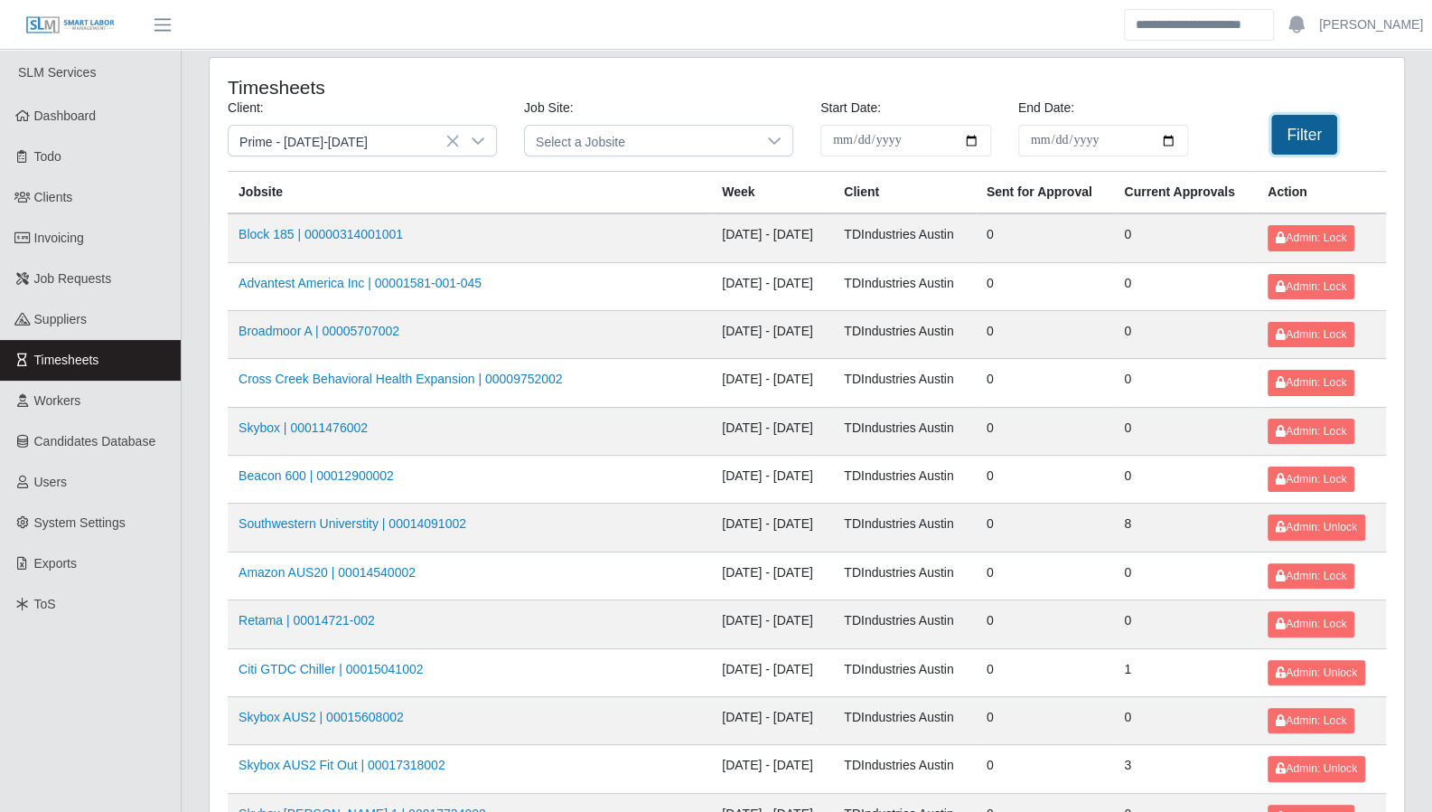
click at [1298, 145] on button "Filter" at bounding box center [1304, 135] width 66 height 40
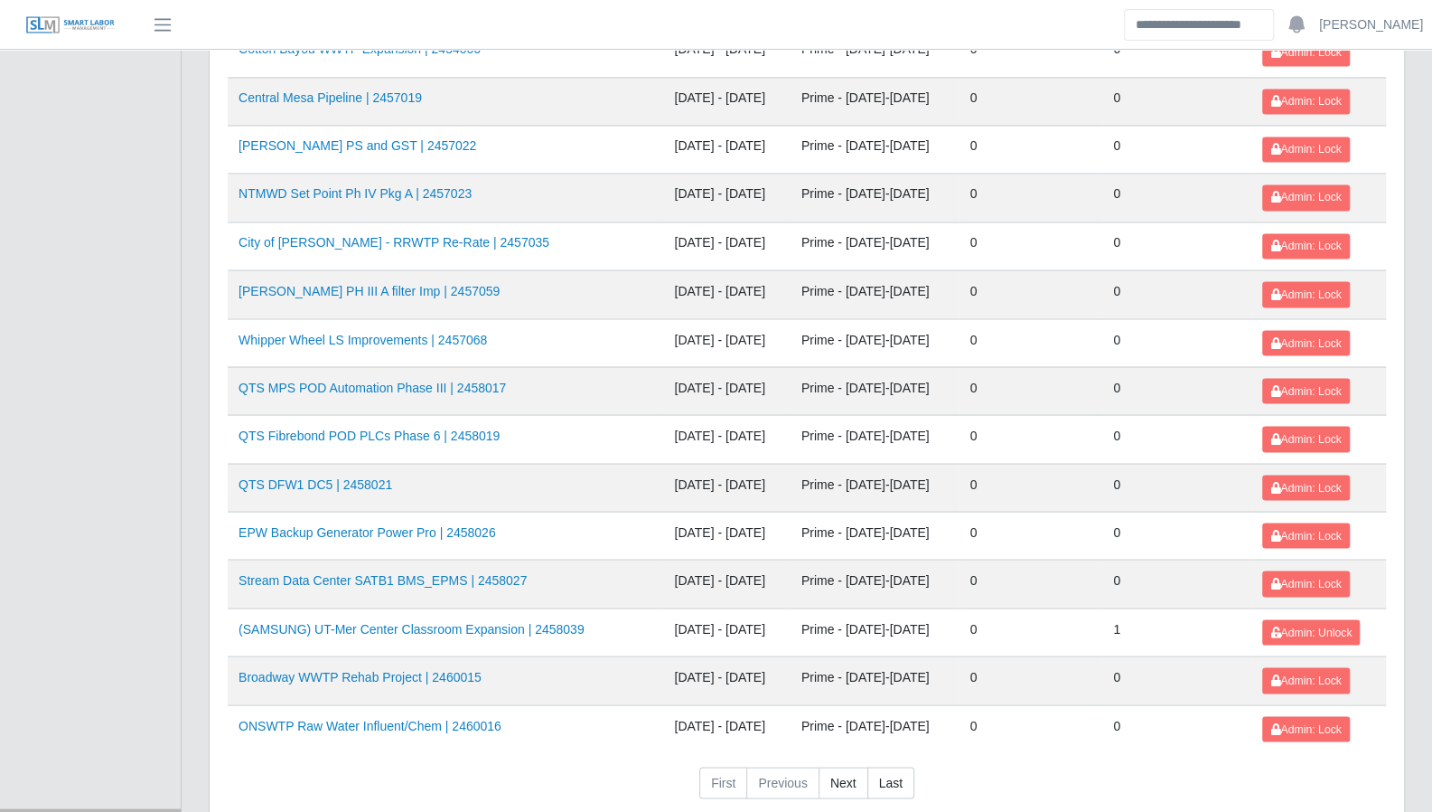
scroll to position [1914, 0]
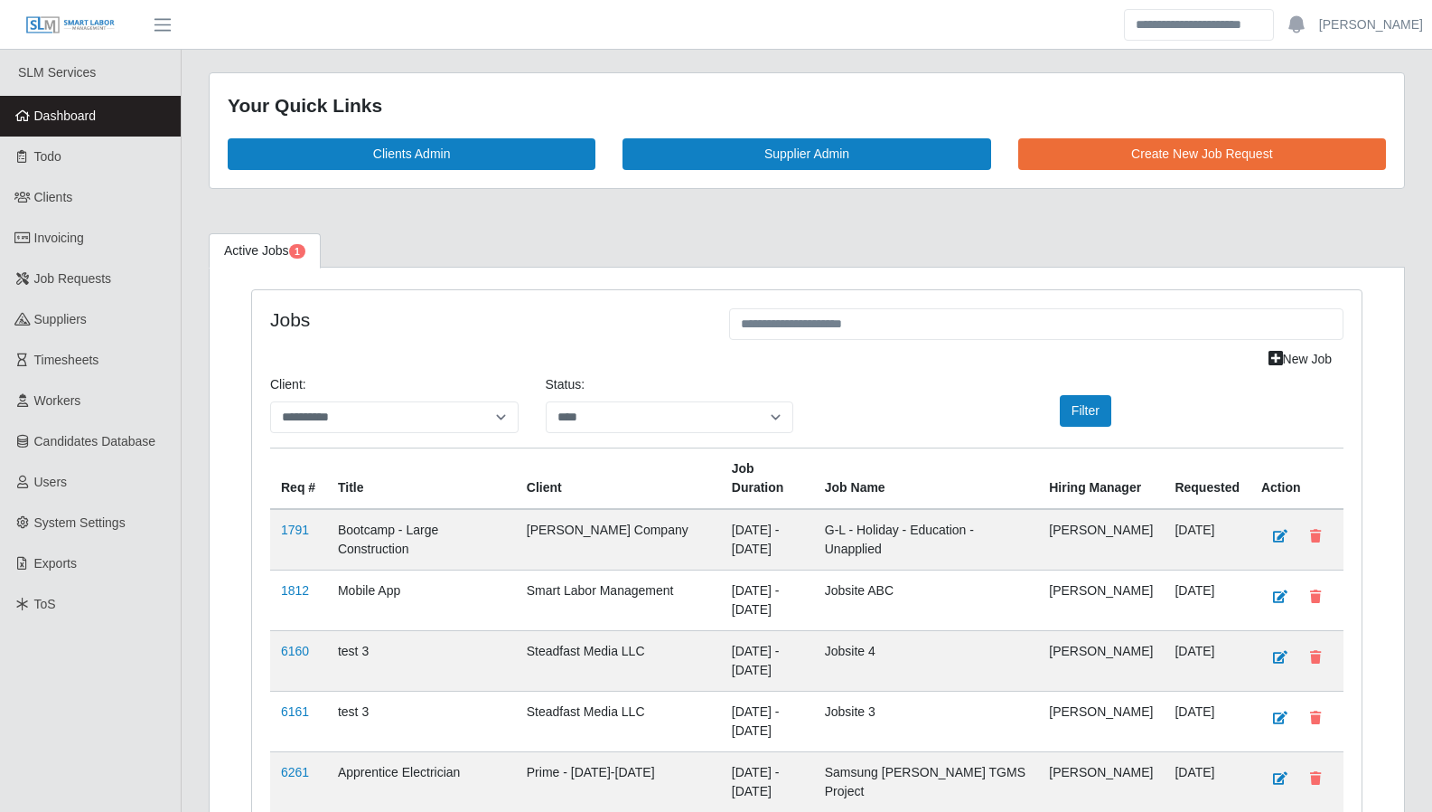
select select "****"
click at [81, 120] on span "Dashboard" at bounding box center [65, 115] width 62 height 14
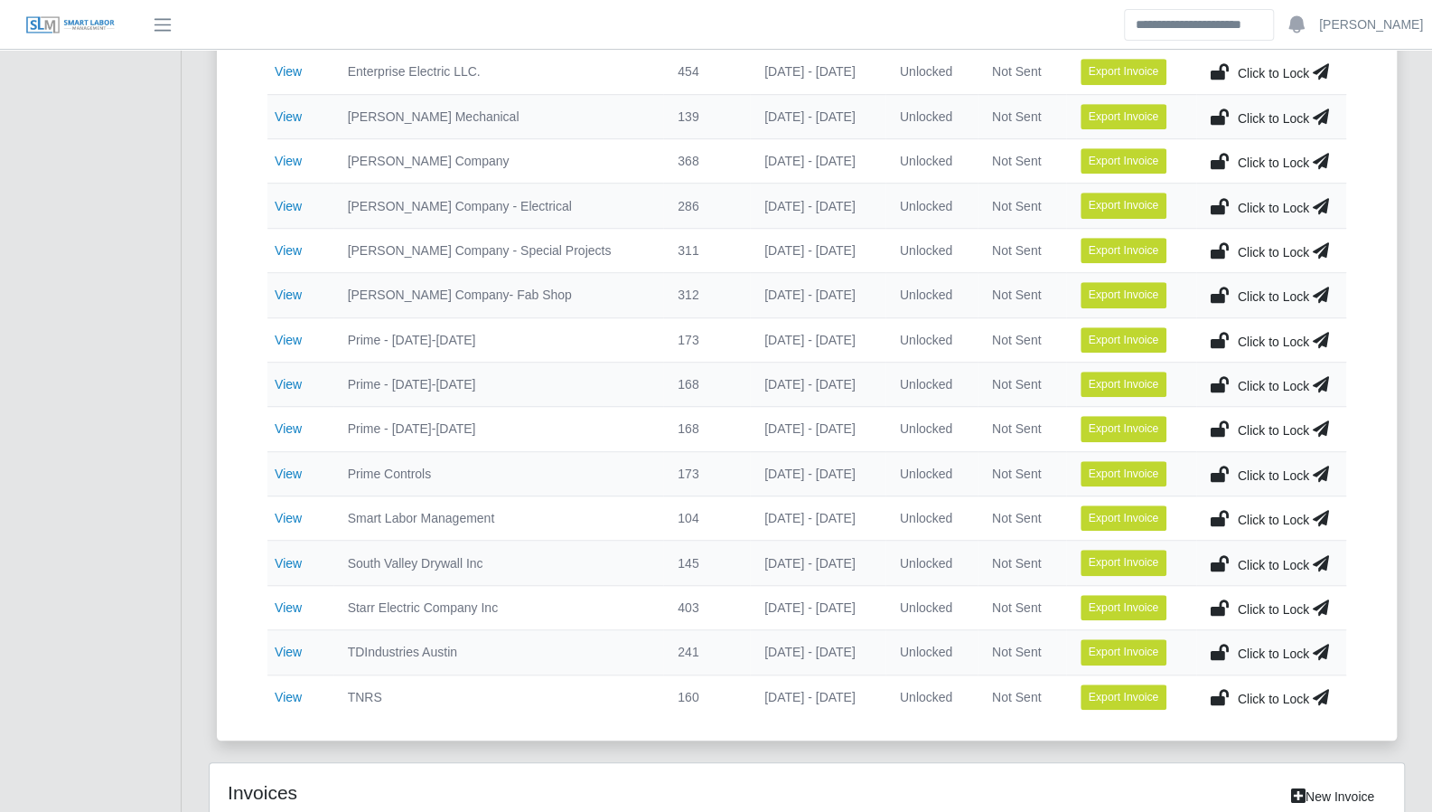
scroll to position [602, 0]
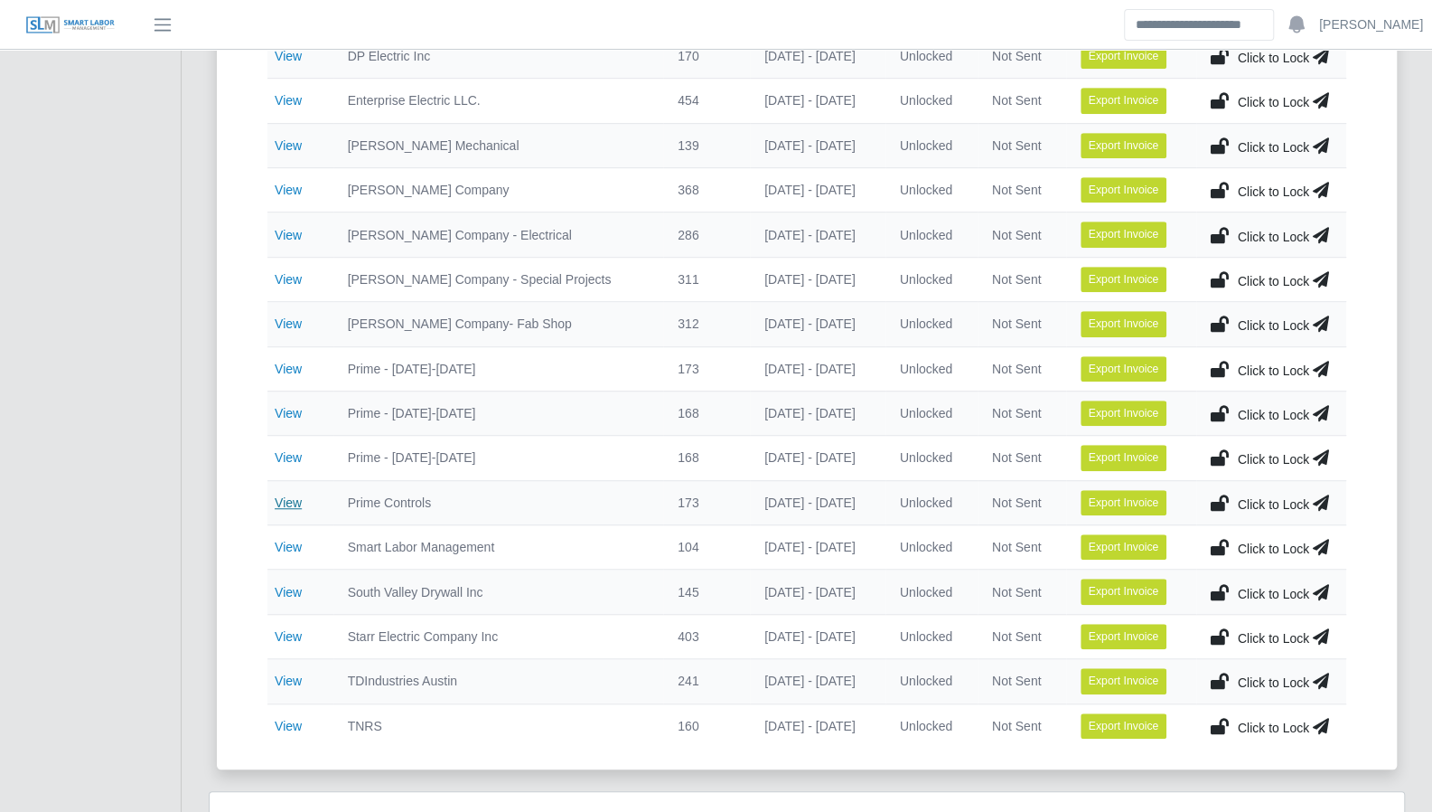
click at [282, 495] on link "View" at bounding box center [288, 502] width 27 height 14
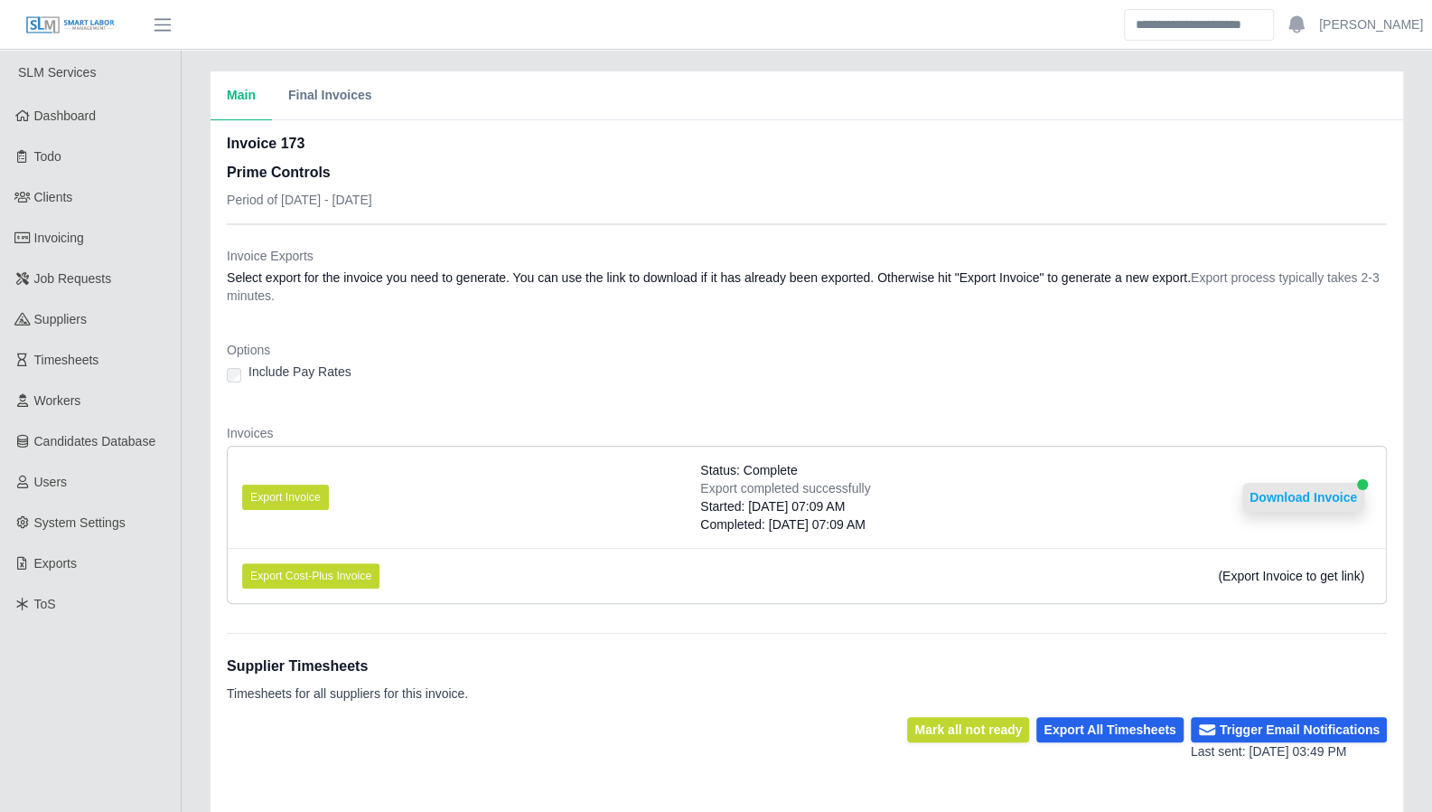
click at [1309, 491] on button "Download Invoice" at bounding box center [1304, 497] width 122 height 29
drag, startPoint x: 310, startPoint y: 748, endPoint x: 390, endPoint y: 760, distance: 81.3
click at [310, 748] on div "Mark all not ready Export All Timesheets Trigger Email Notifications Last sent:…" at bounding box center [807, 739] width 1160 height 44
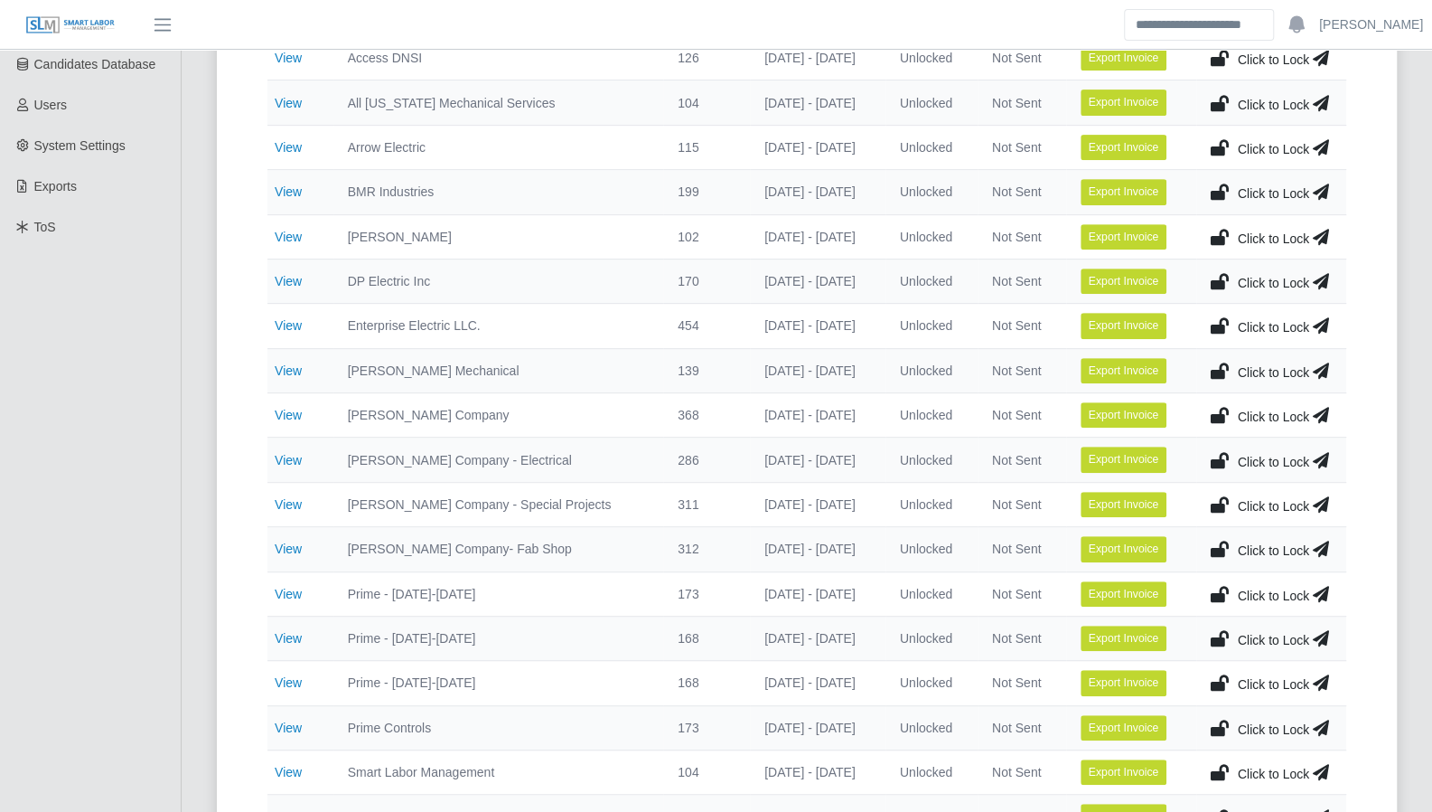
scroll to position [508, 0]
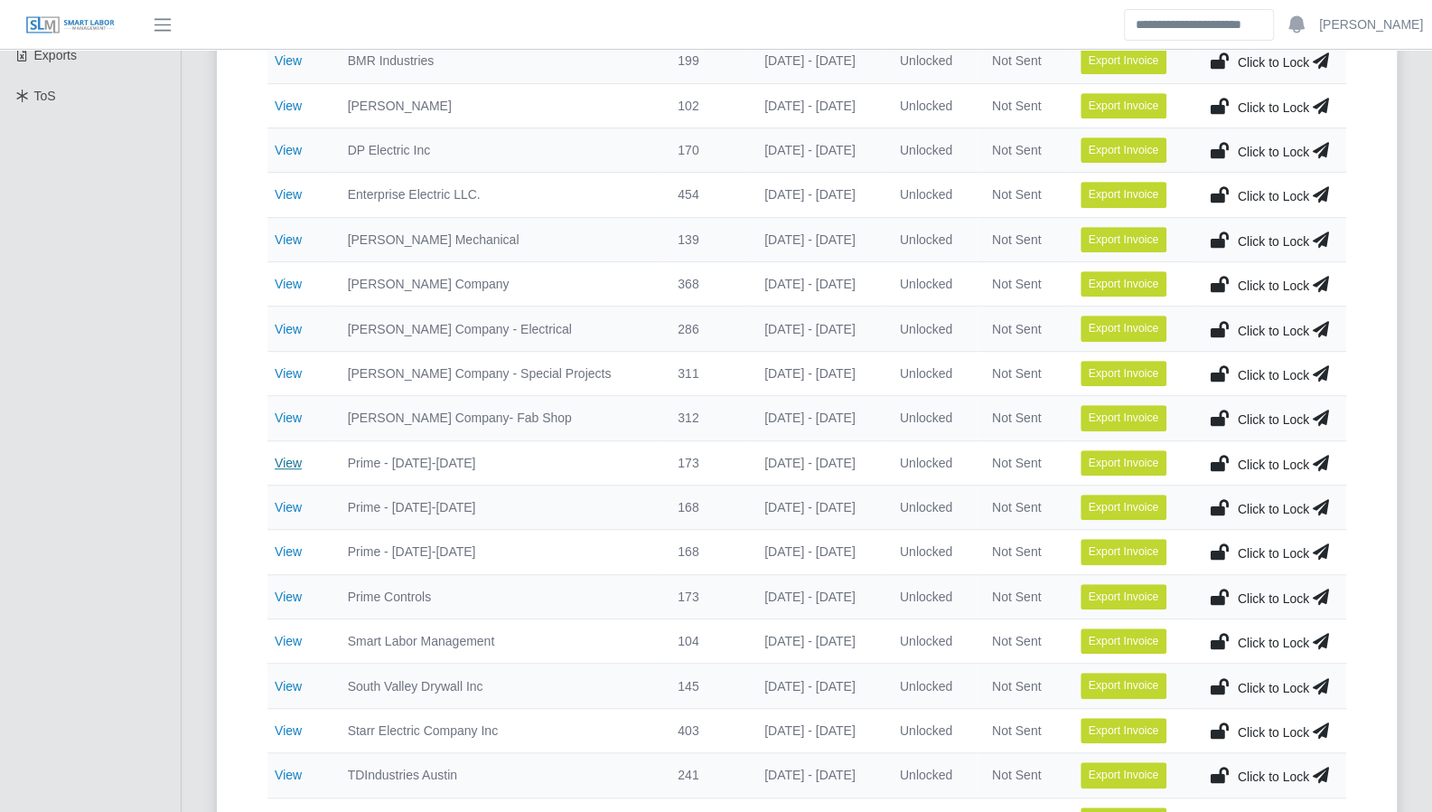
click at [283, 456] on link "View" at bounding box center [288, 462] width 27 height 14
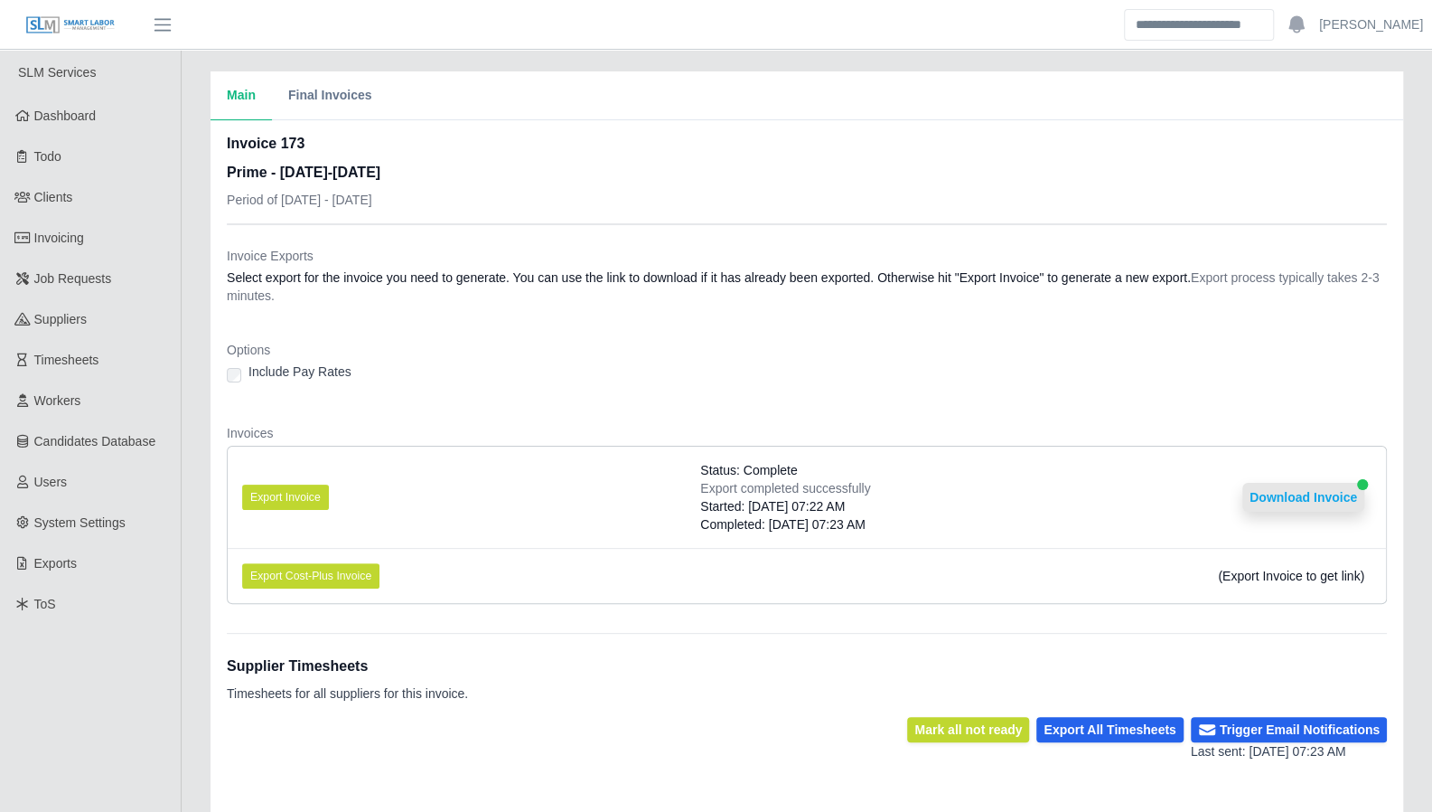
click at [1314, 502] on button "Download Invoice" at bounding box center [1304, 497] width 122 height 29
drag, startPoint x: 857, startPoint y: 23, endPoint x: 784, endPoint y: 10, distance: 73.4
click at [857, 23] on header "Aaron Baker Account Settings Logout" at bounding box center [716, 25] width 1432 height 50
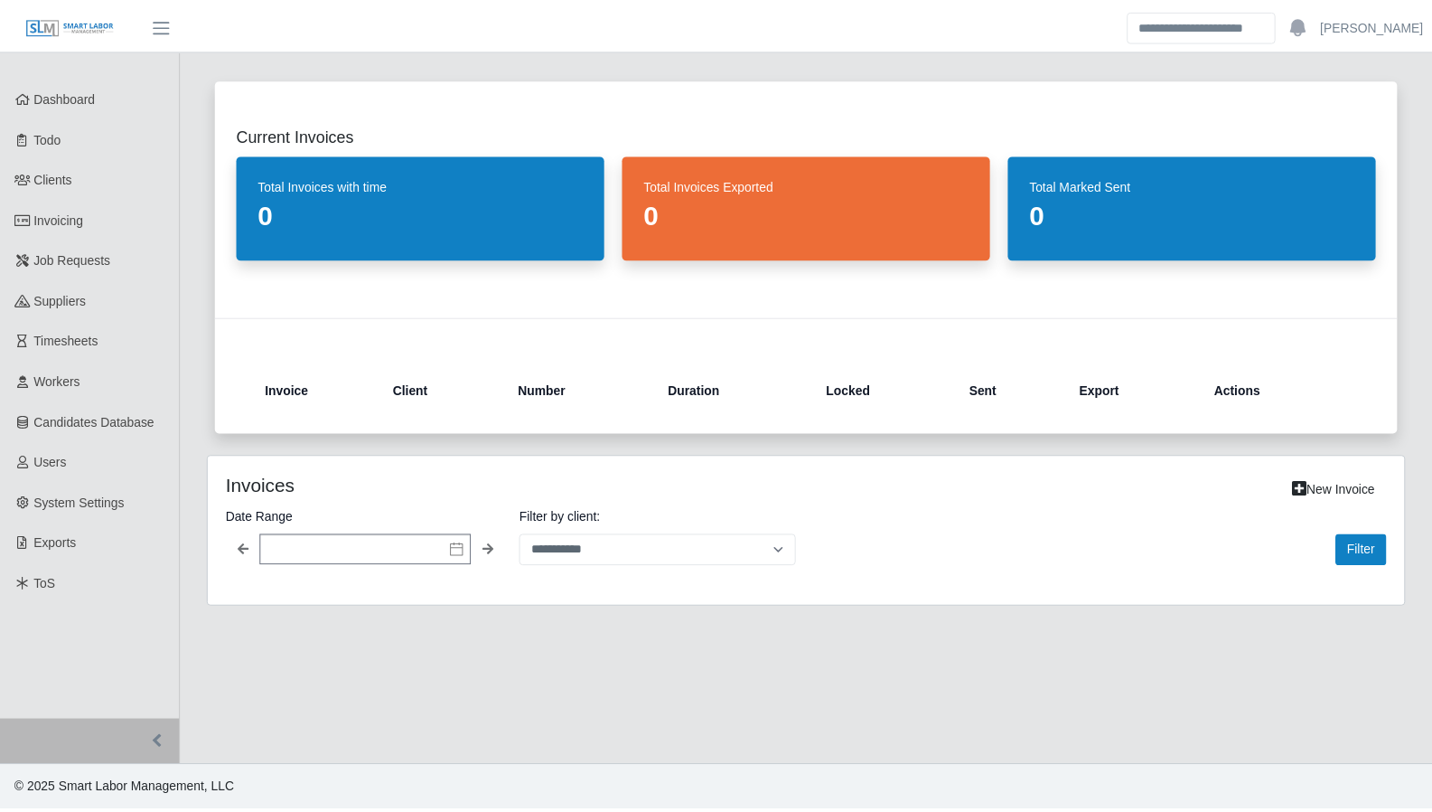
scroll to position [508, 0]
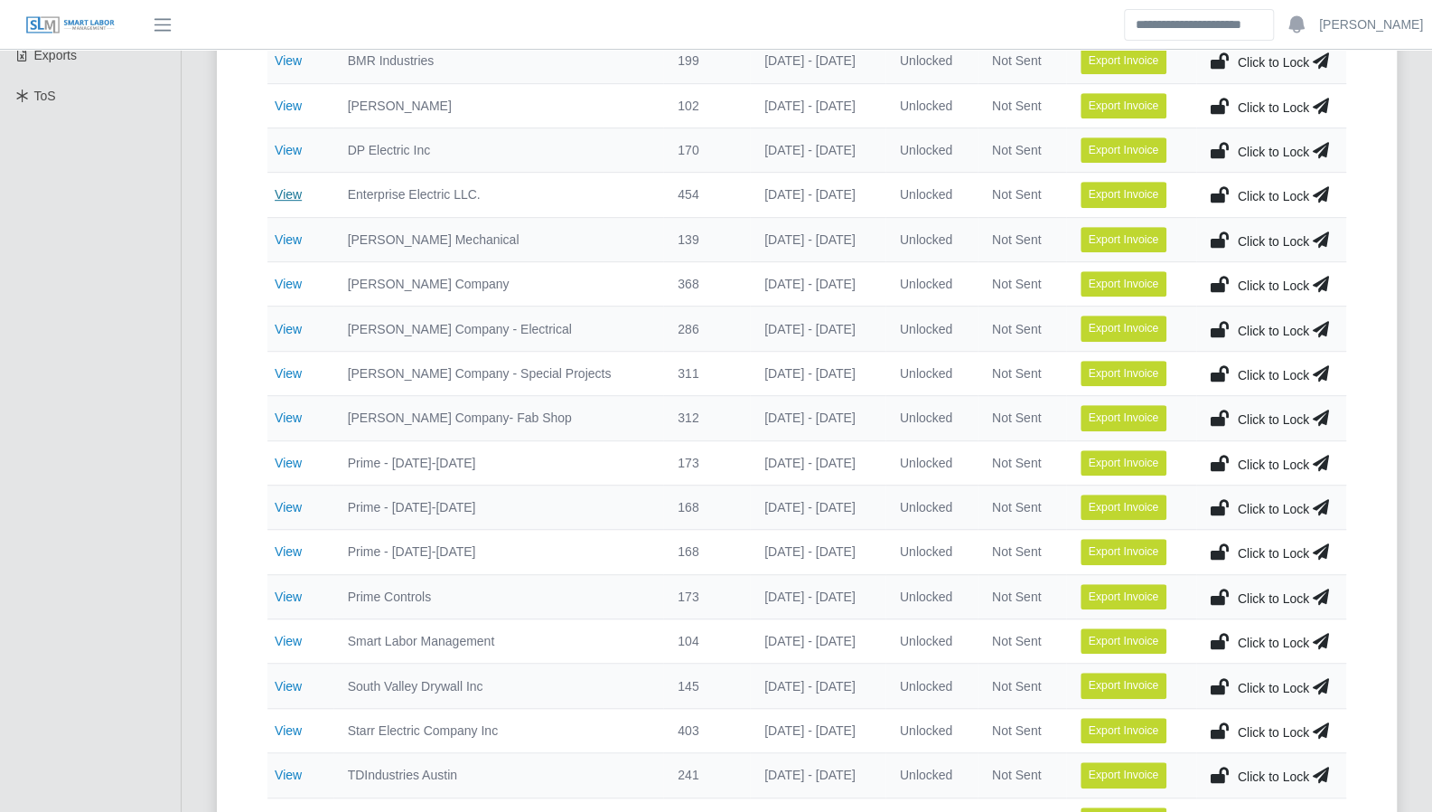
click at [293, 188] on link "View" at bounding box center [288, 194] width 27 height 14
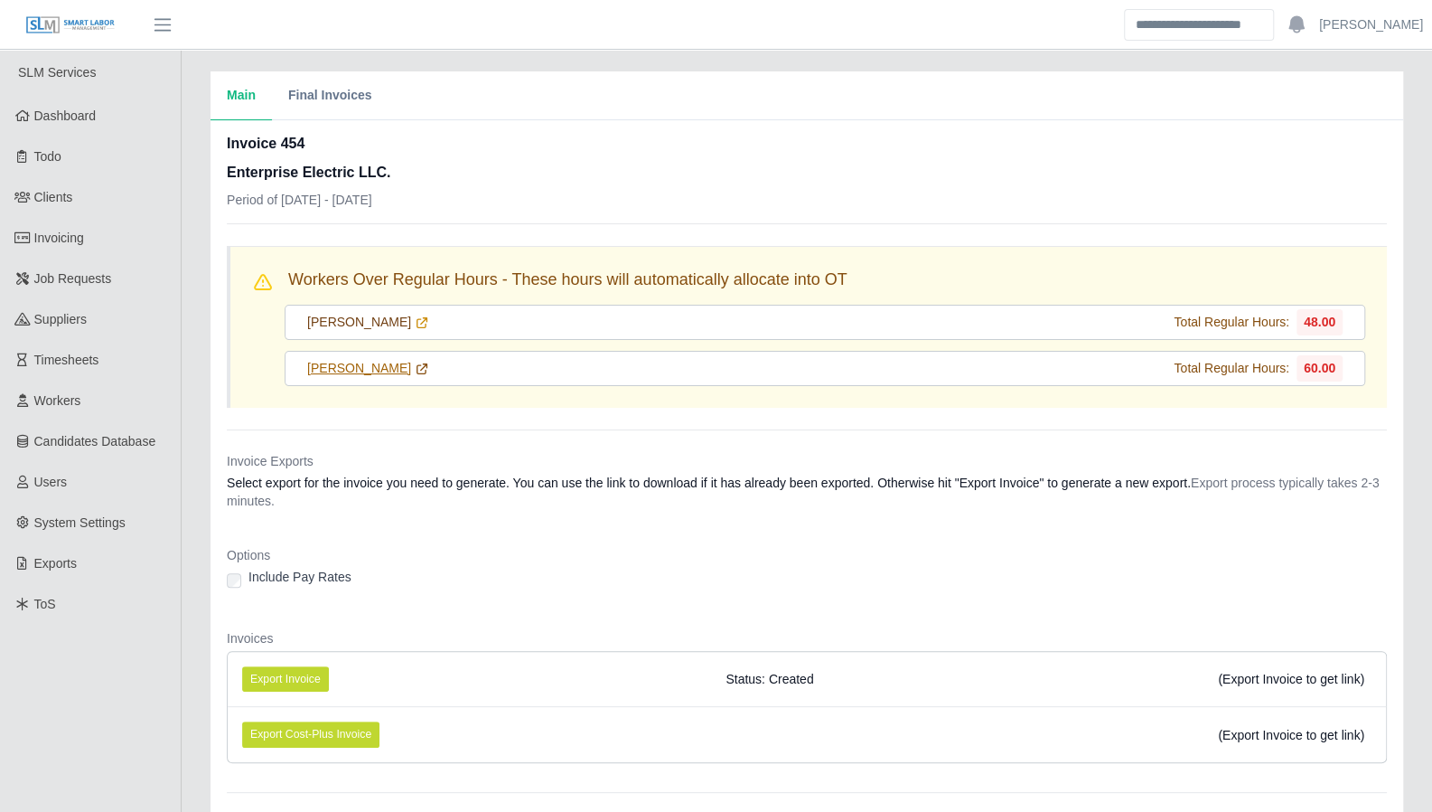
click at [399, 364] on link "[PERSON_NAME]" at bounding box center [368, 368] width 122 height 19
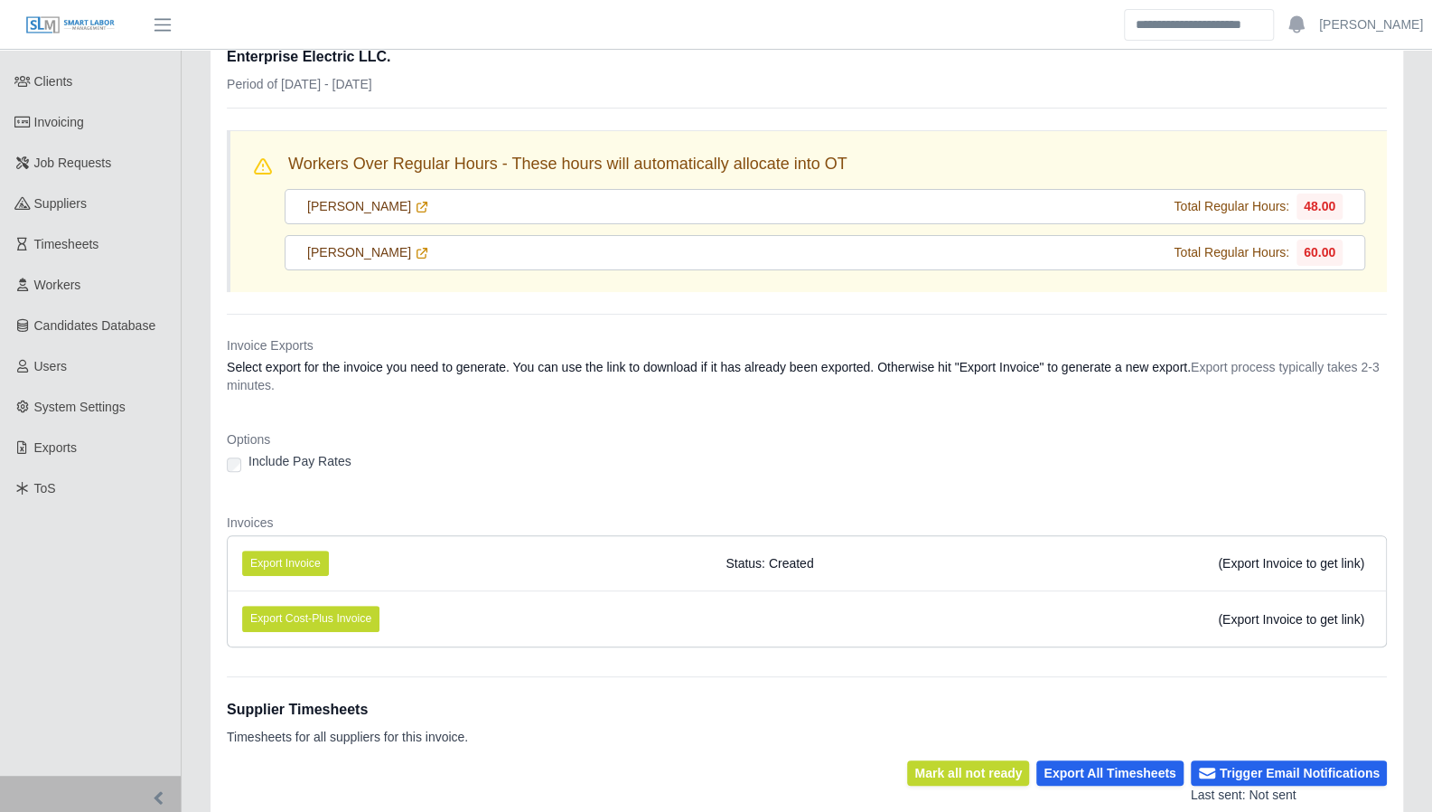
scroll to position [164, 0]
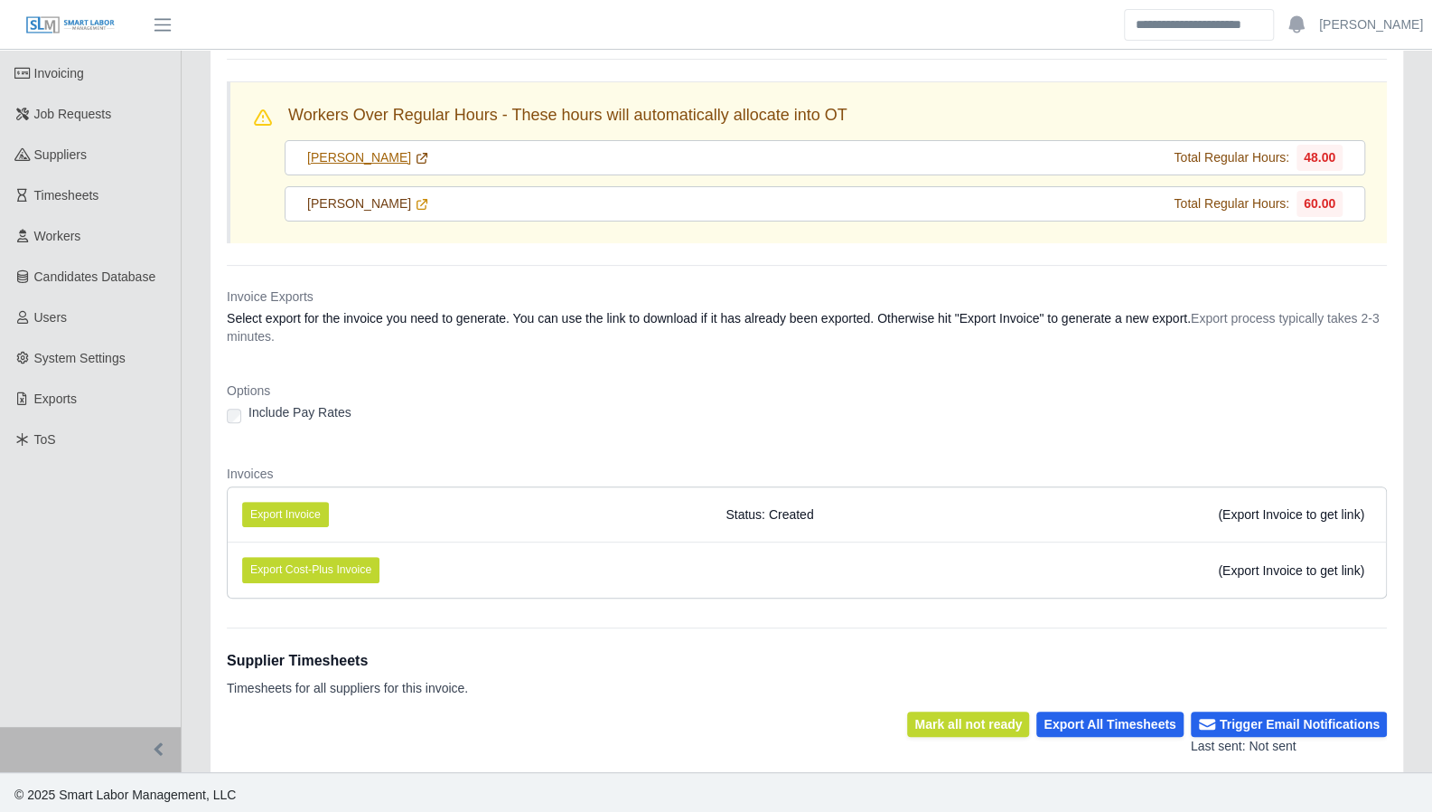
click at [415, 158] on icon at bounding box center [422, 158] width 14 height 14
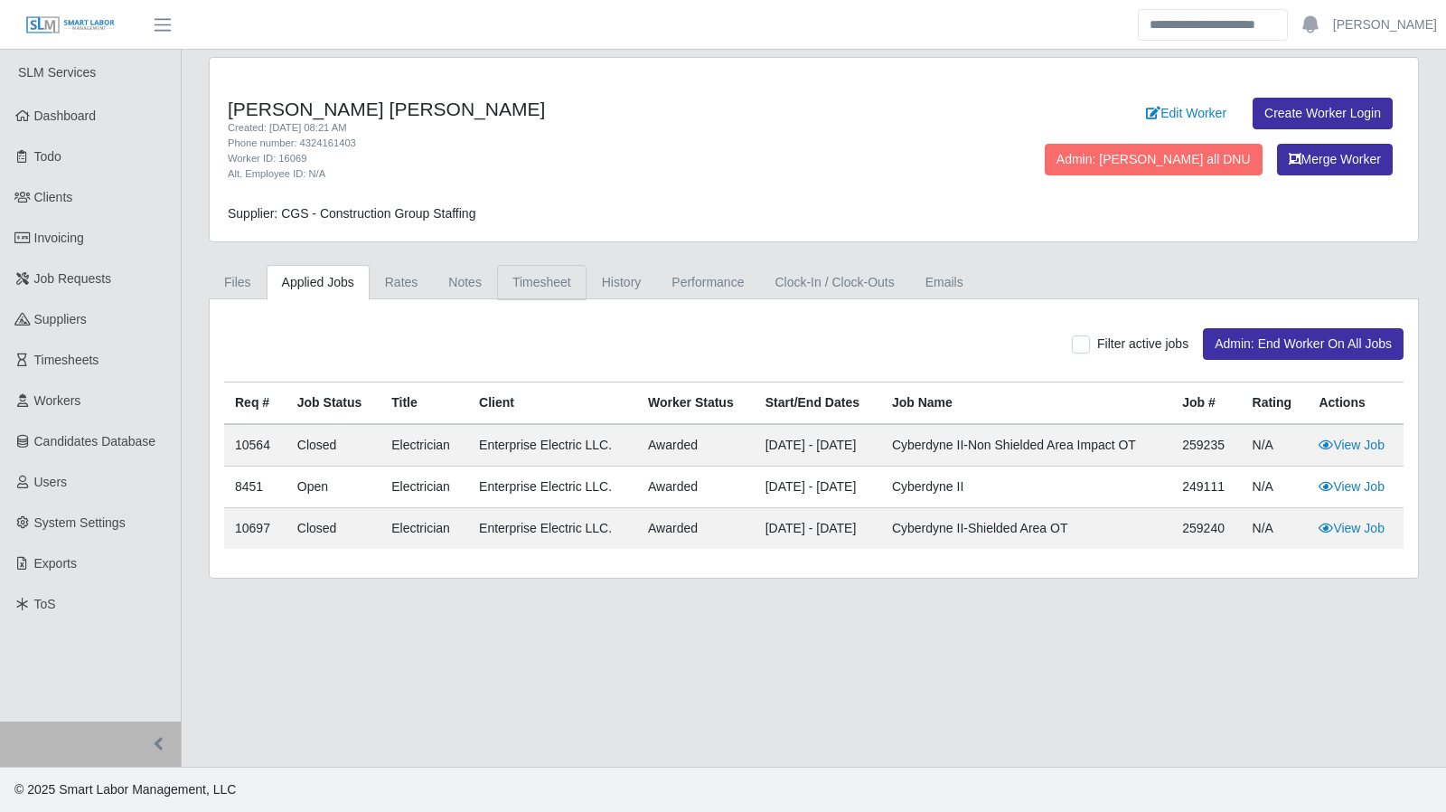
click at [531, 277] on link "Timesheet" at bounding box center [541, 282] width 89 height 35
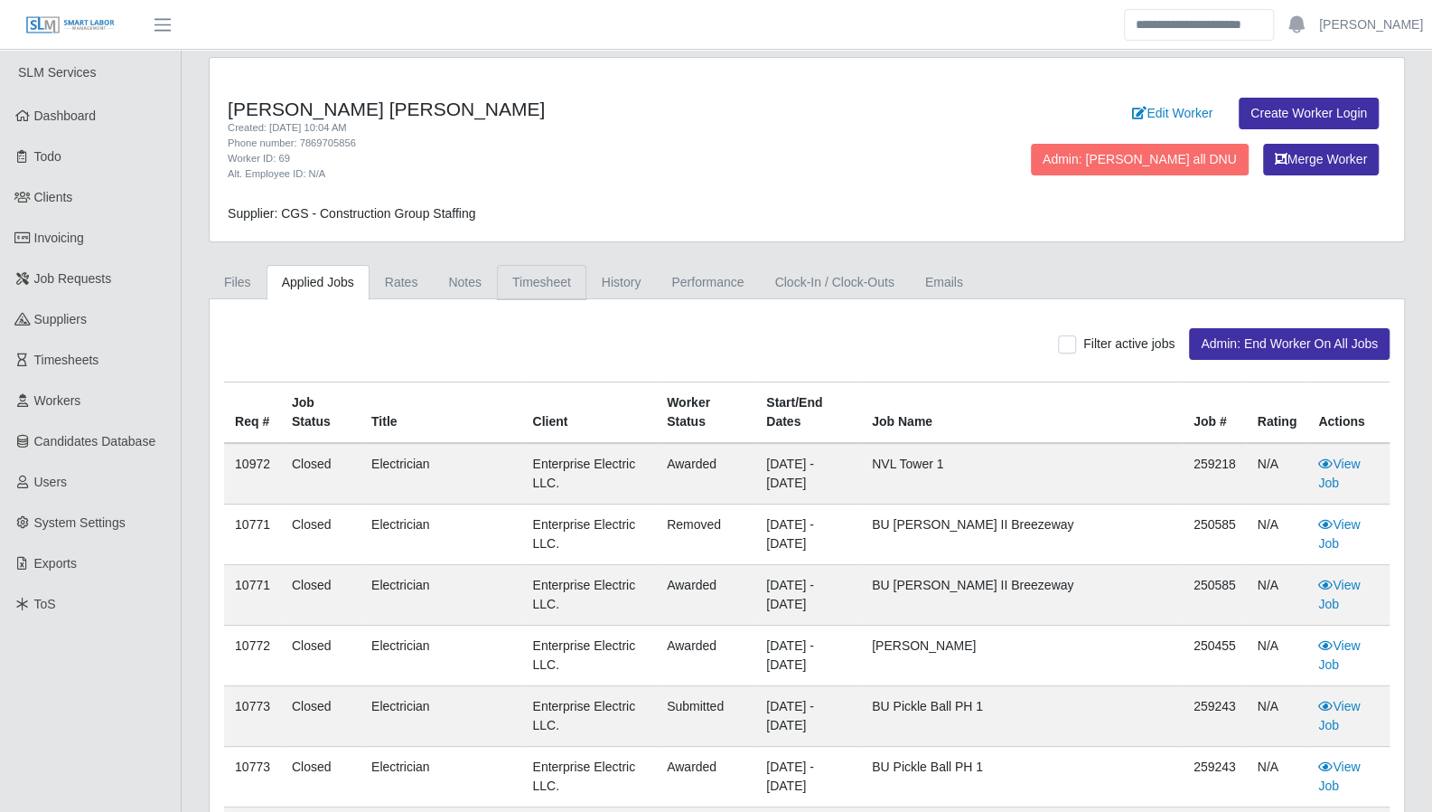
click at [536, 288] on link "Timesheet" at bounding box center [541, 282] width 89 height 35
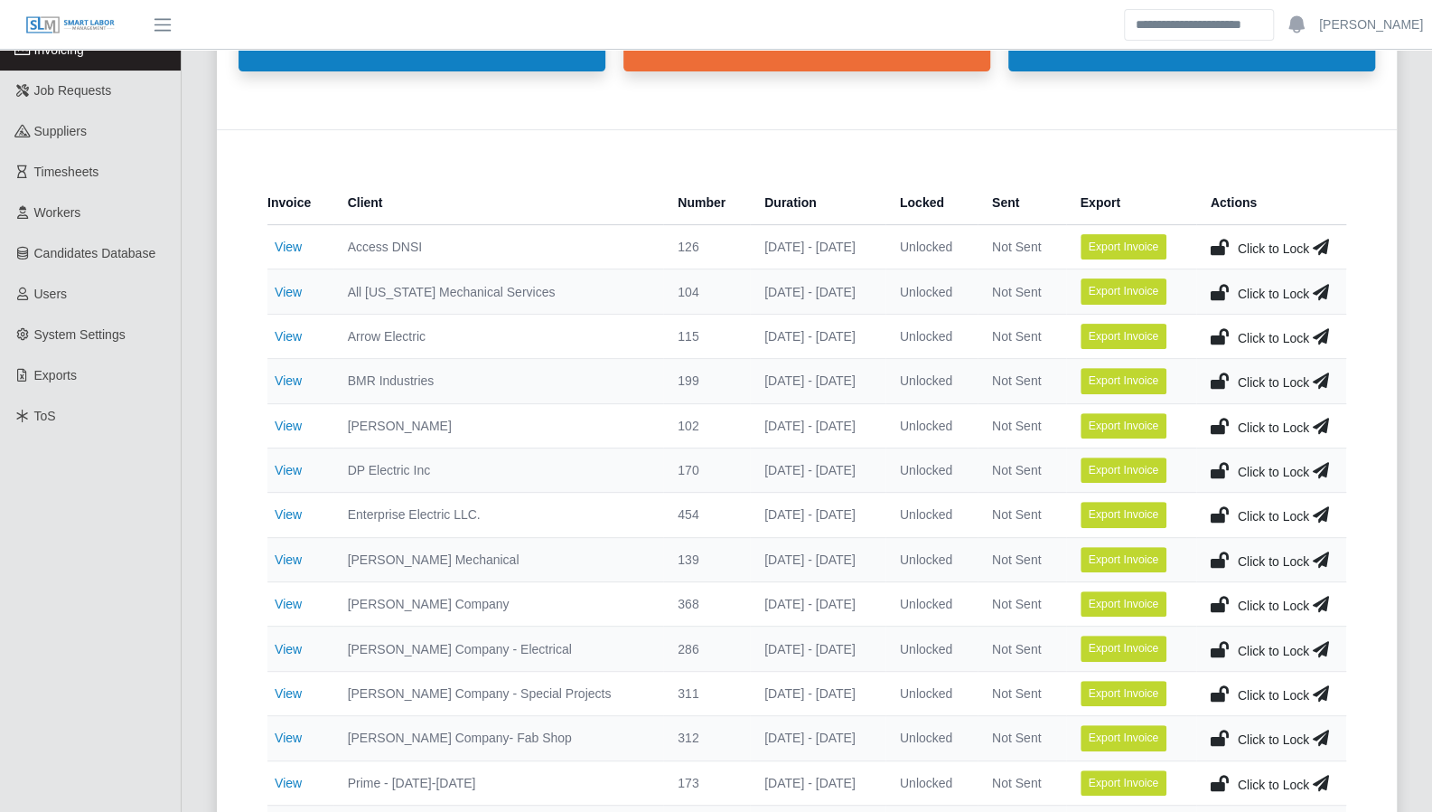
scroll to position [213, 0]
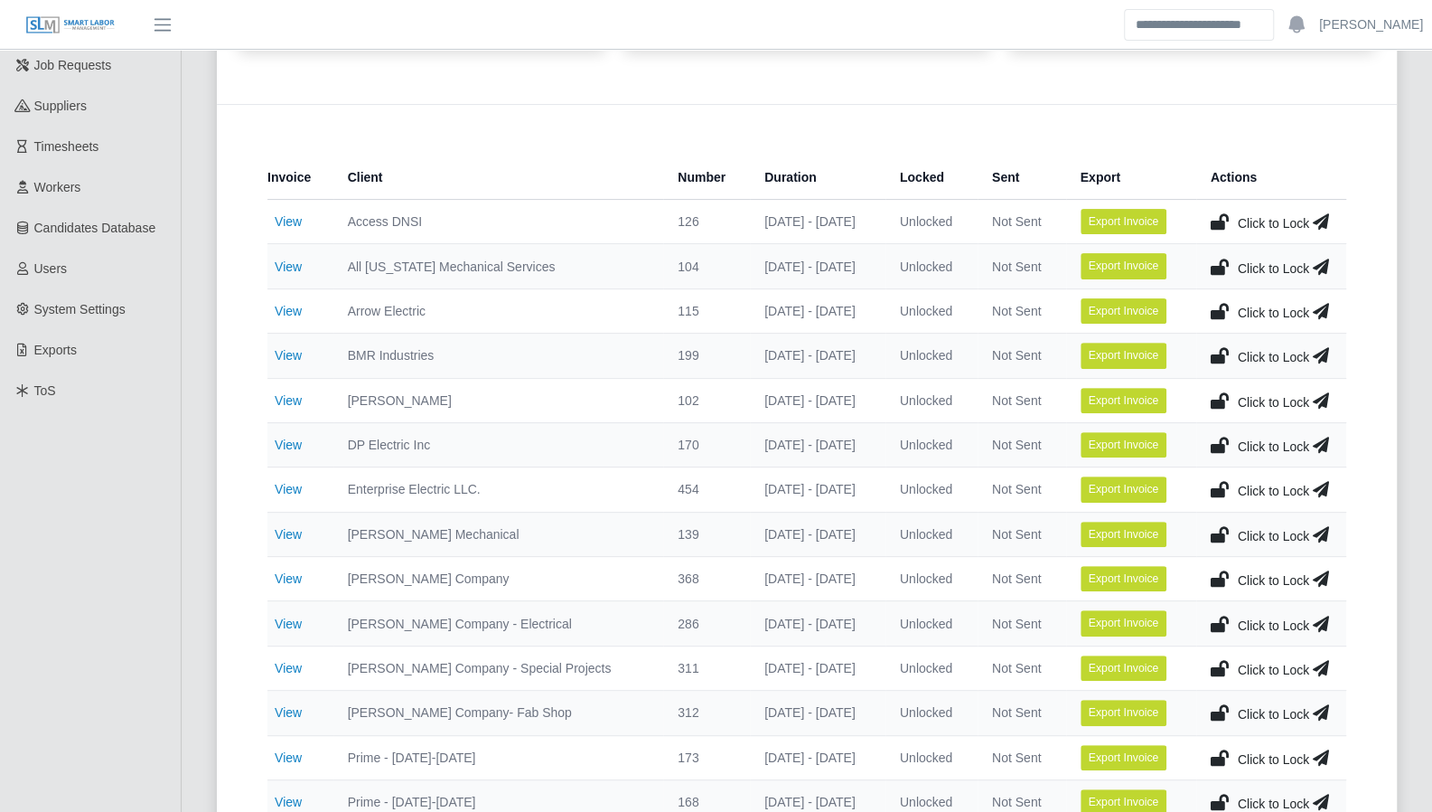
drag, startPoint x: 284, startPoint y: 309, endPoint x: 235, endPoint y: 245, distance: 80.6
click at [284, 309] on link "View" at bounding box center [288, 311] width 27 height 14
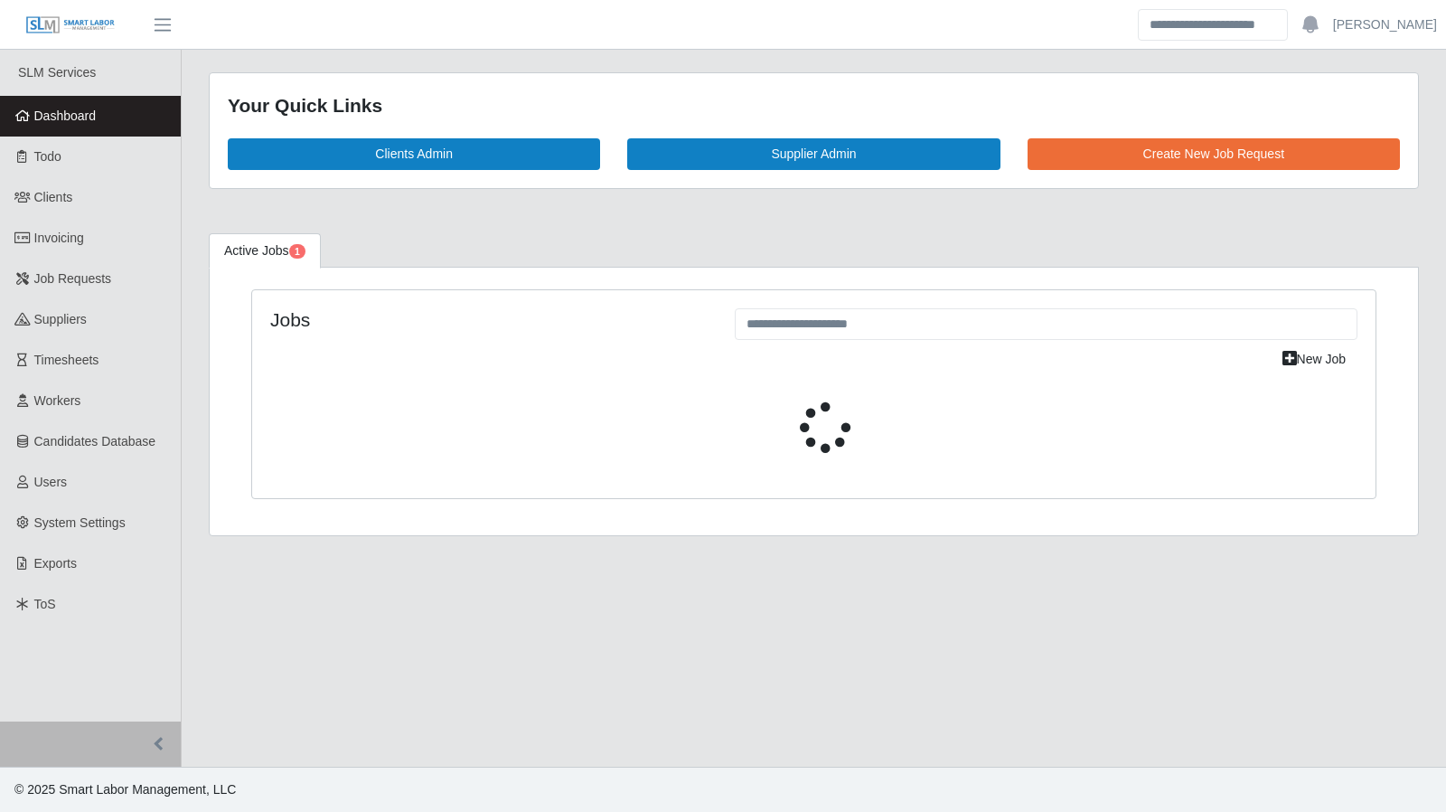
select select "****"
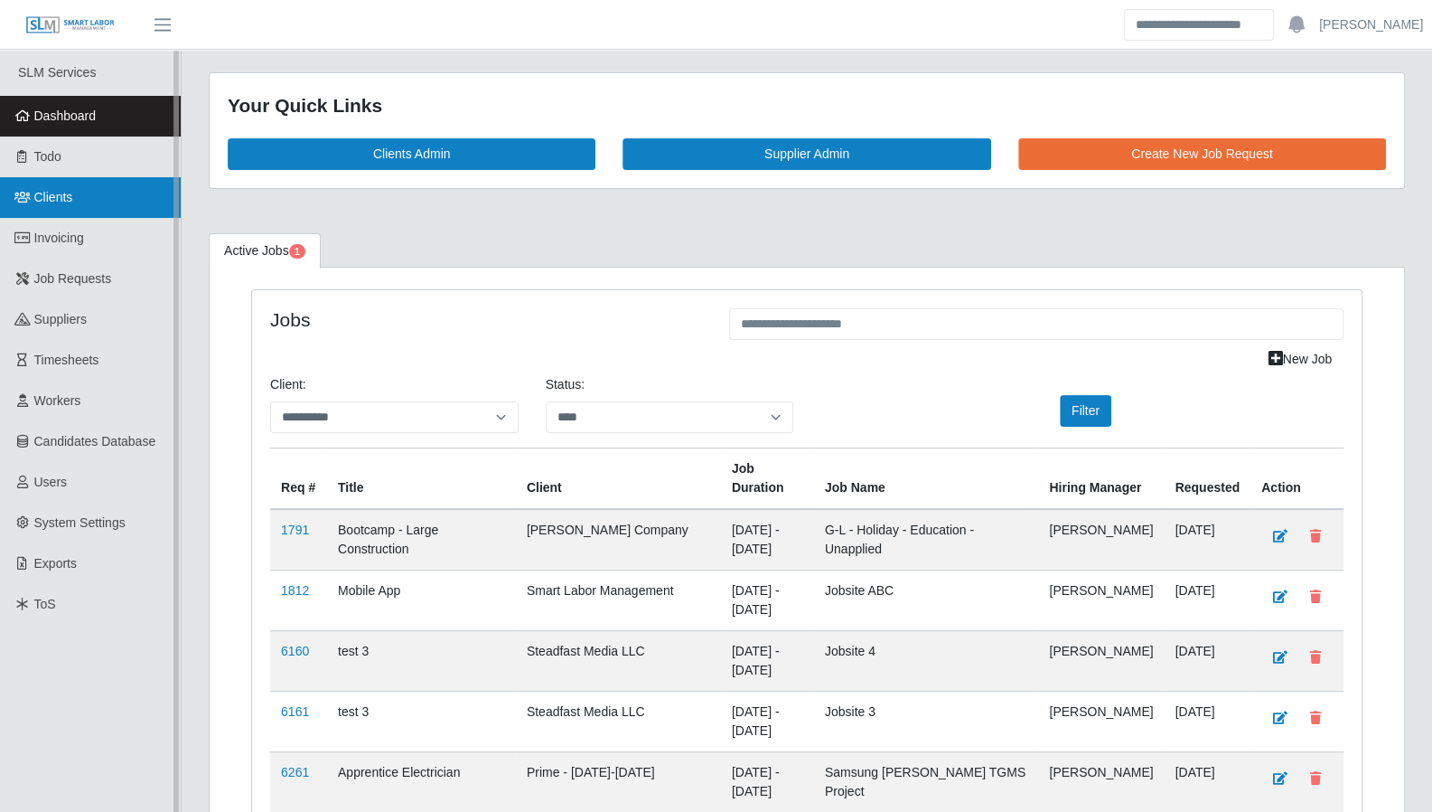
click at [51, 198] on span "Clients" at bounding box center [53, 197] width 39 height 14
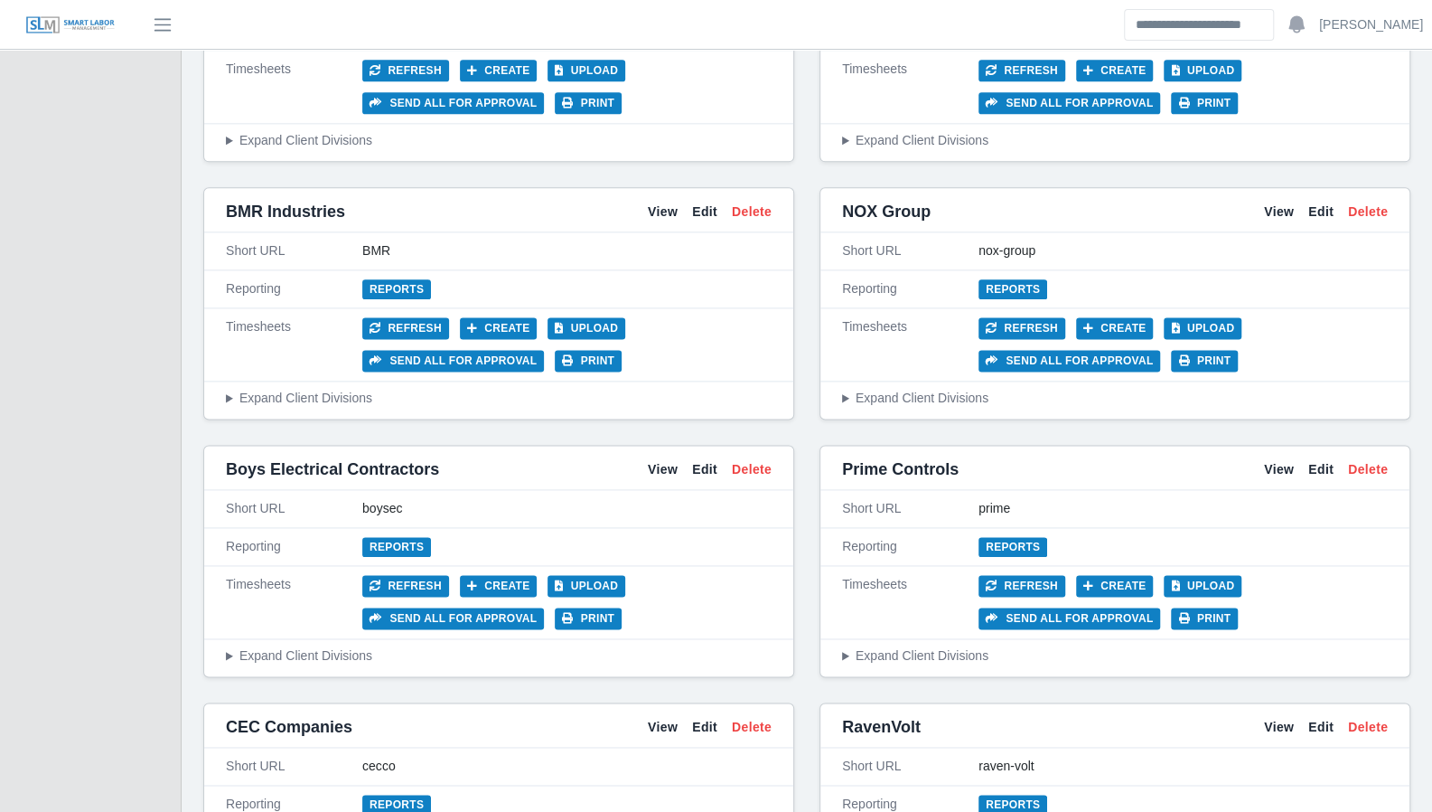
scroll to position [1342, 0]
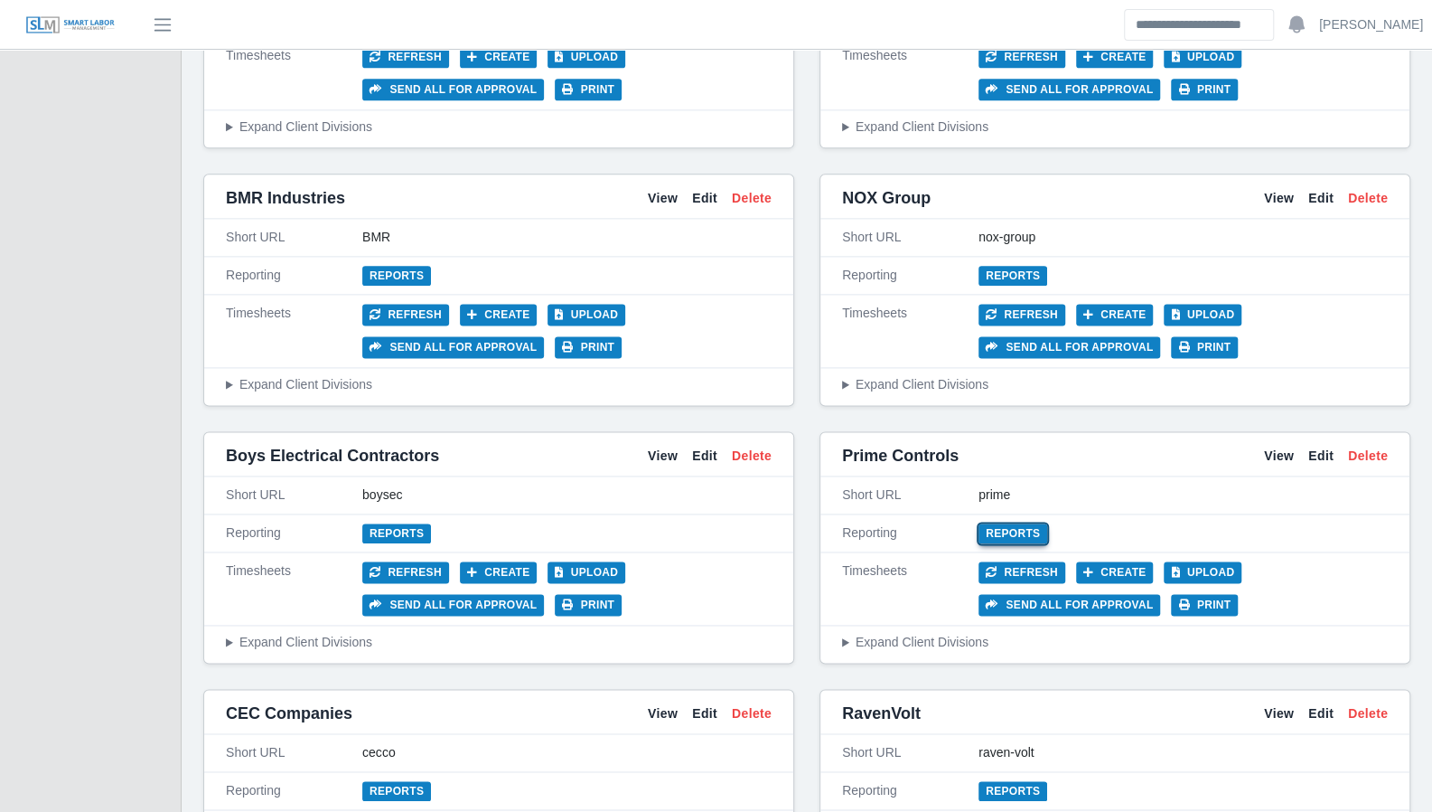
click at [1021, 523] on link "Reports" at bounding box center [1013, 533] width 69 height 20
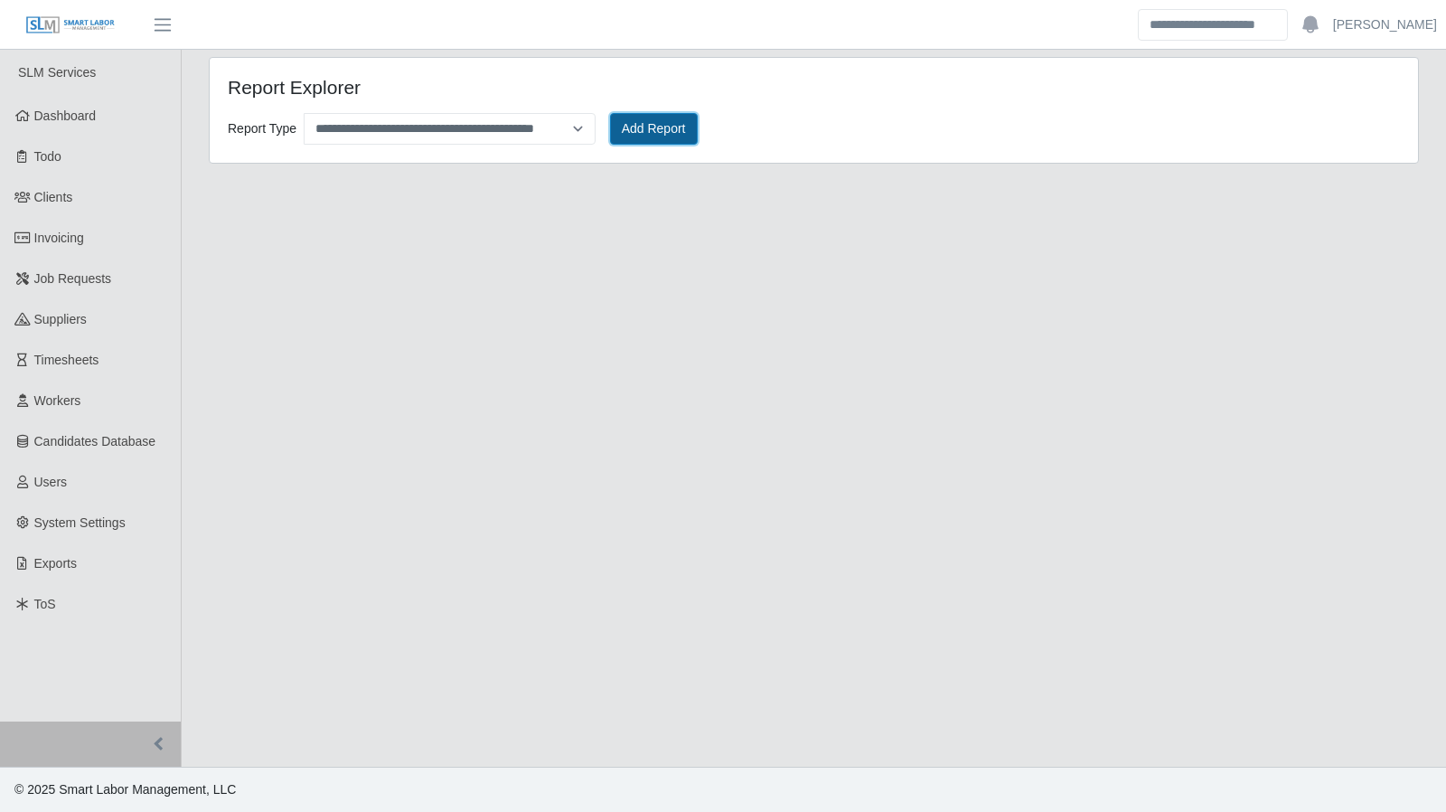
click at [634, 136] on button "Add Report" at bounding box center [654, 129] width 88 height 32
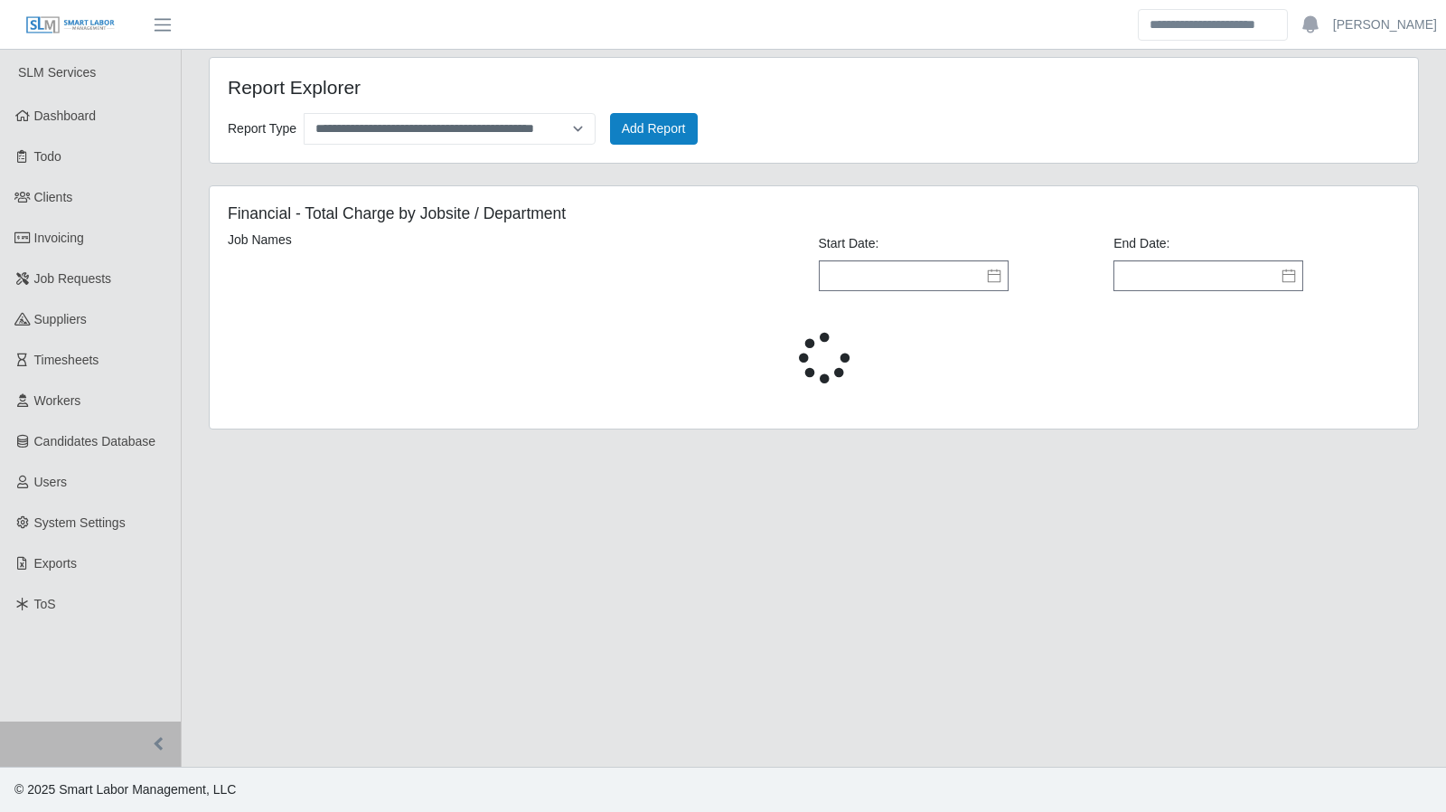
click at [995, 277] on icon at bounding box center [993, 276] width 13 height 14
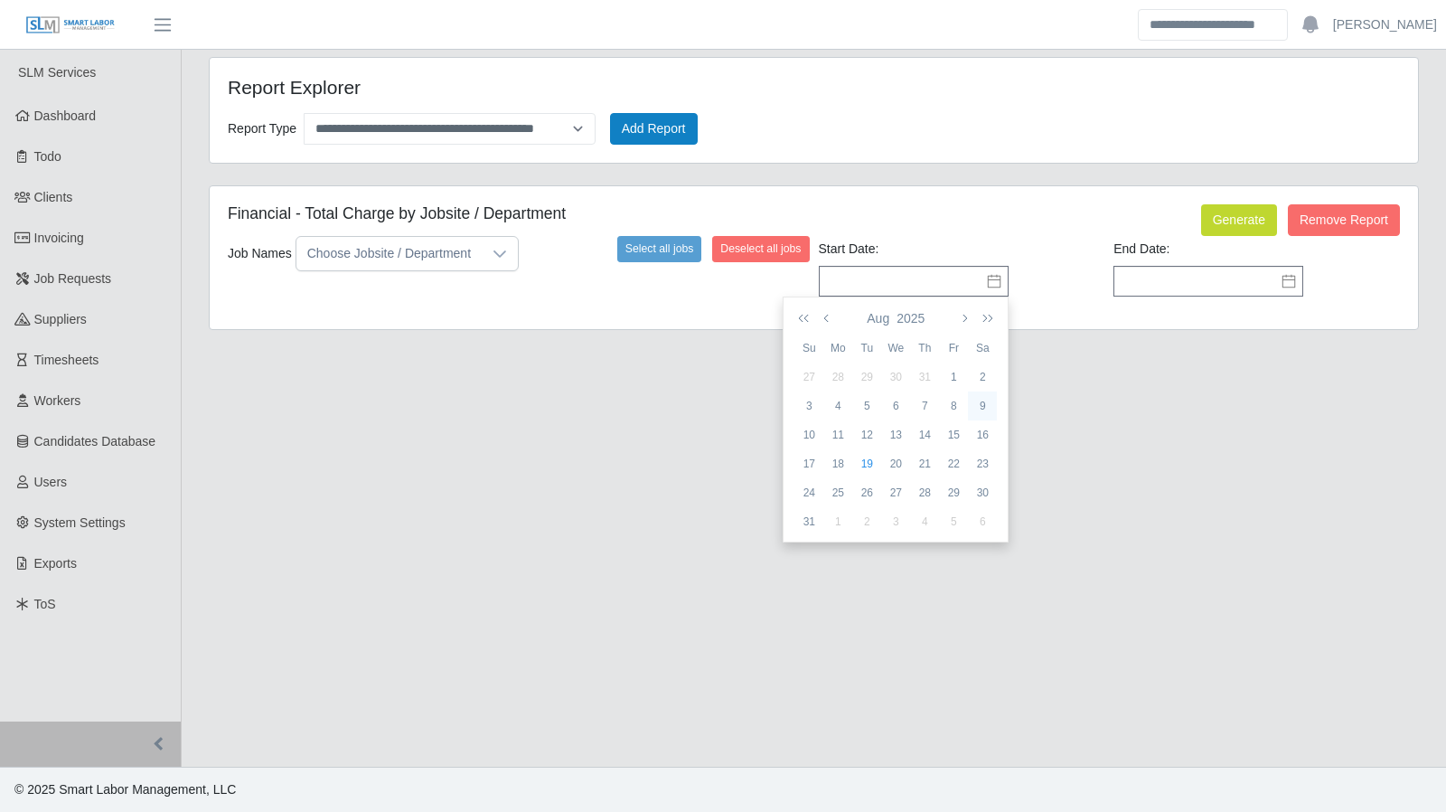
click at [987, 404] on div "9" at bounding box center [982, 406] width 29 height 16
type input "**********"
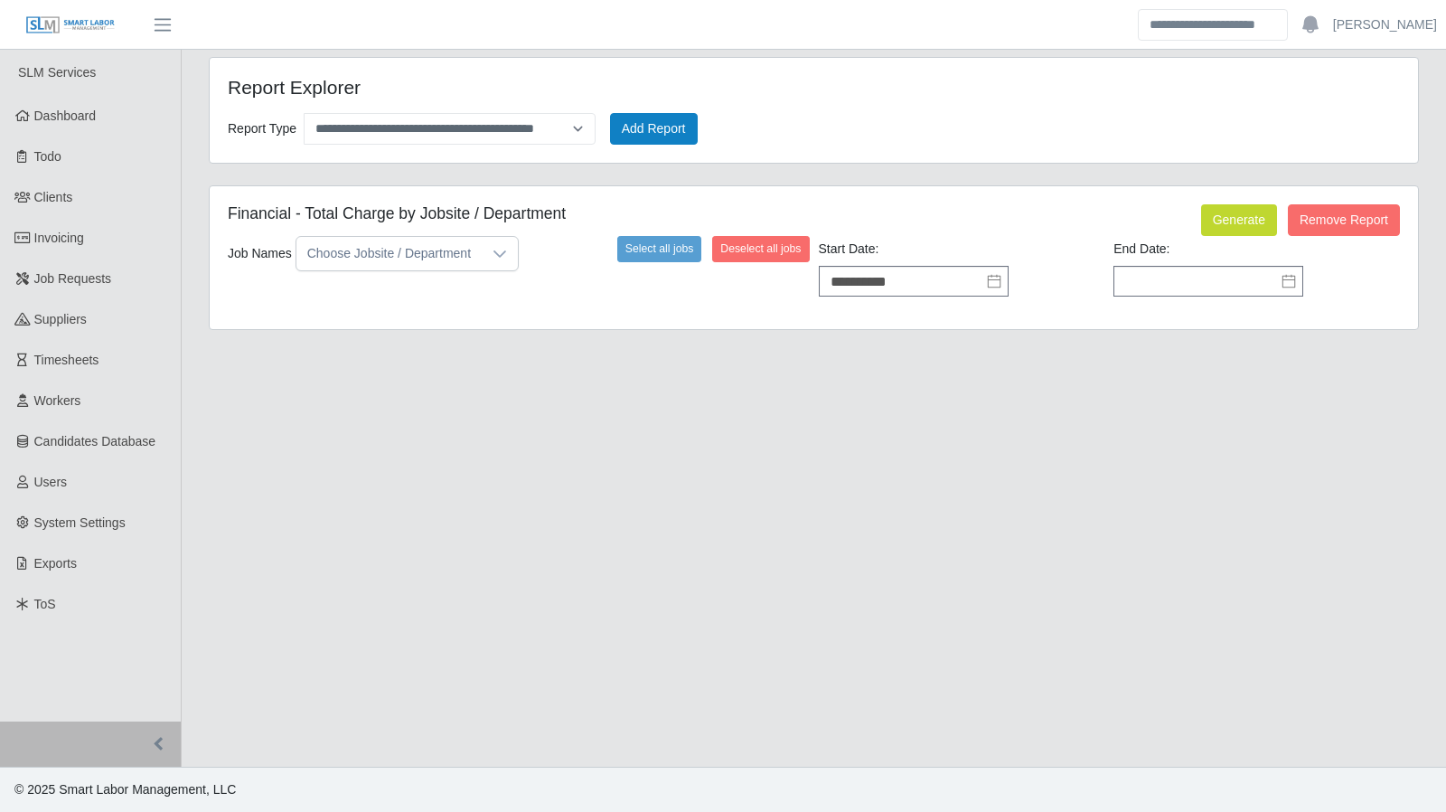
click at [1288, 281] on icon at bounding box center [1288, 281] width 14 height 14
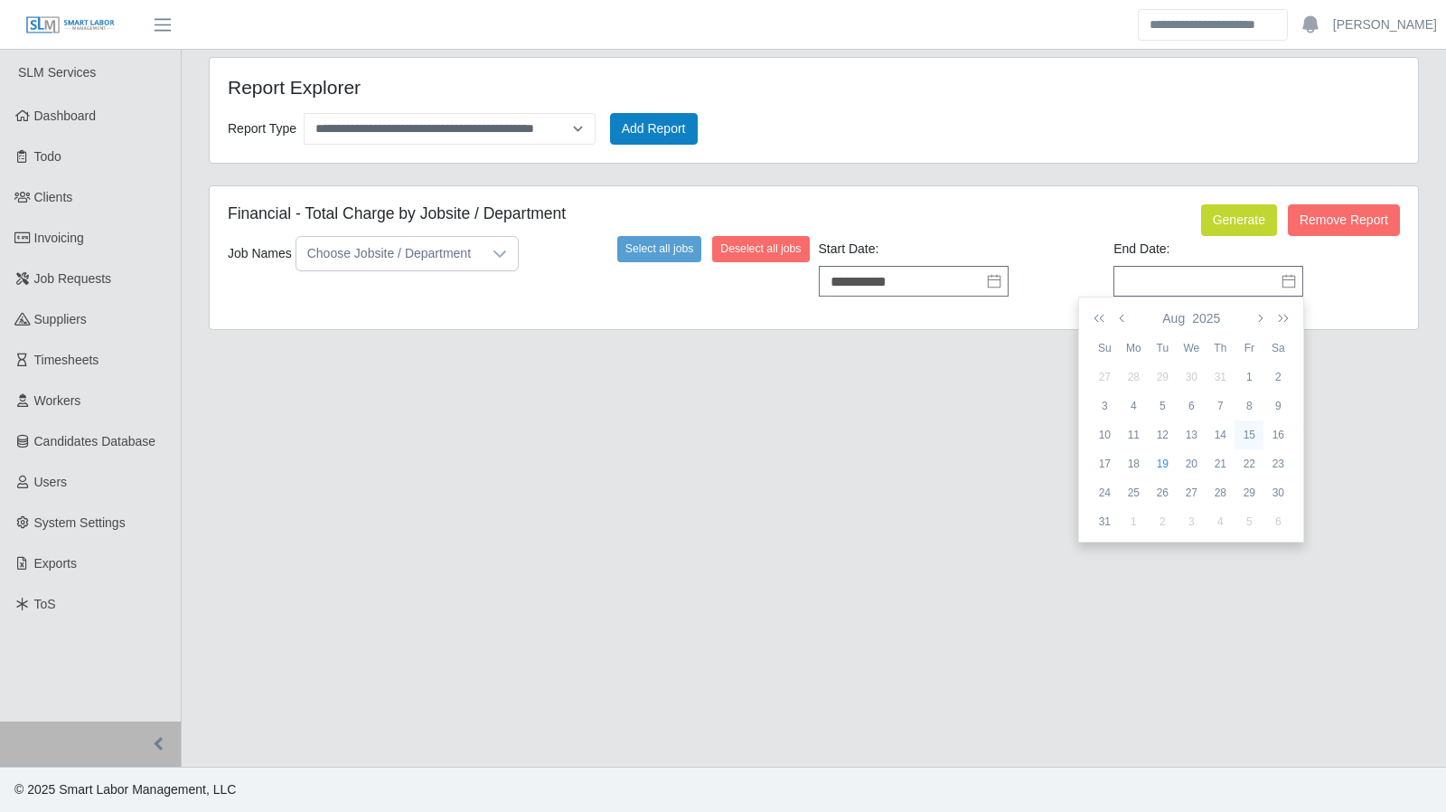
click at [1249, 438] on div "15" at bounding box center [1248, 435] width 29 height 16
type input "**********"
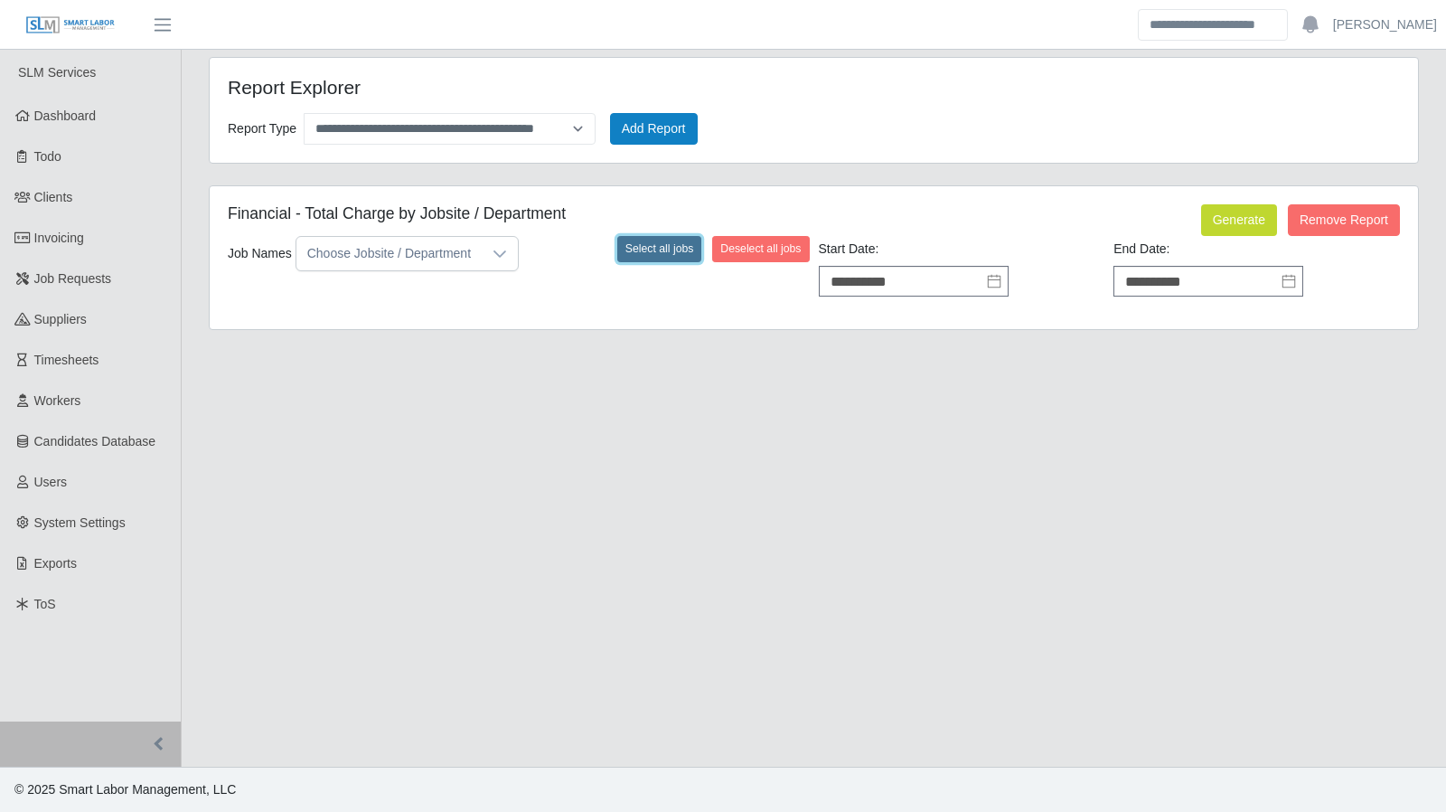
drag, startPoint x: 665, startPoint y: 246, endPoint x: 1037, endPoint y: 249, distance: 372.3
click at [667, 246] on button "Select all jobs" at bounding box center [659, 248] width 85 height 25
click at [1256, 209] on button "Generate" at bounding box center [1239, 220] width 76 height 32
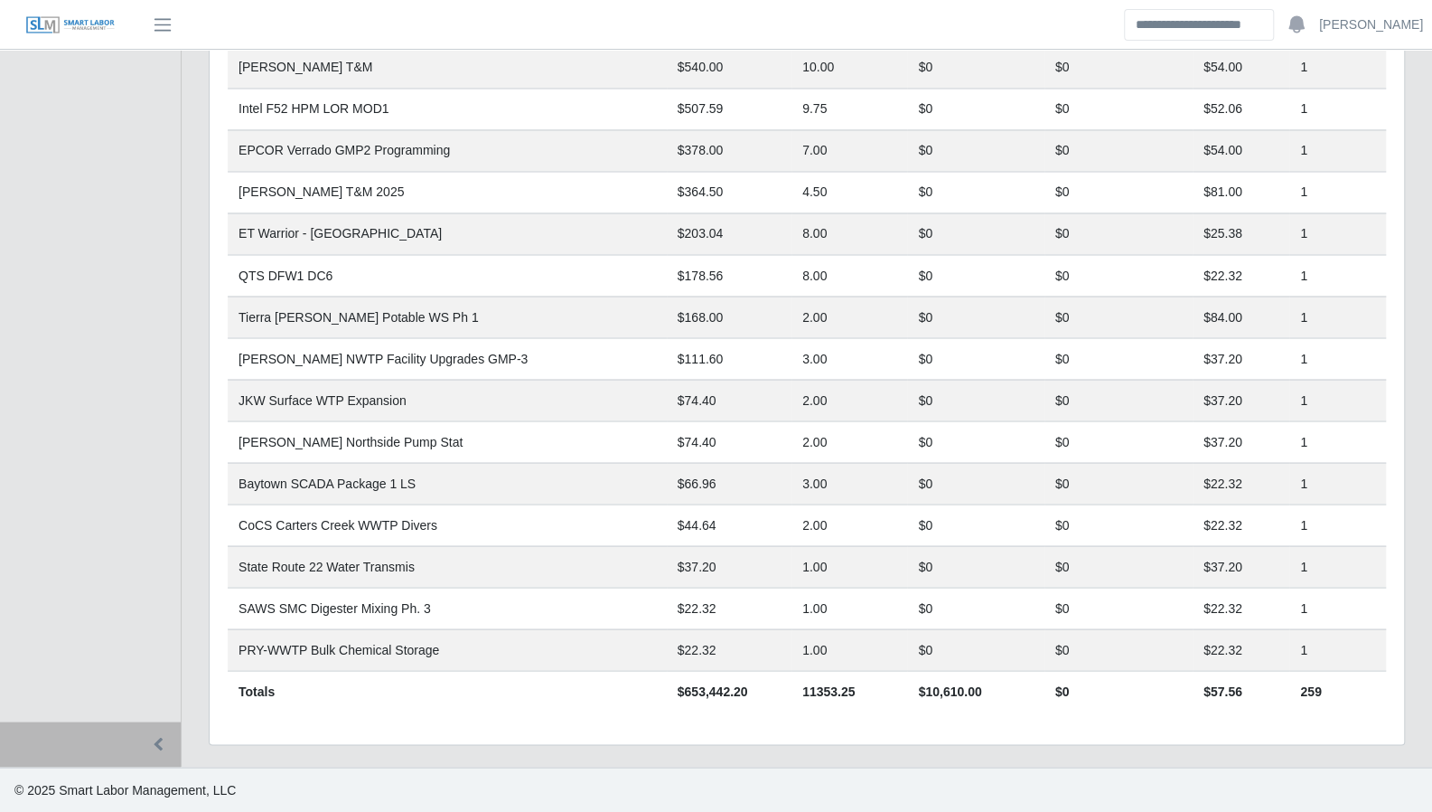
scroll to position [1853, 0]
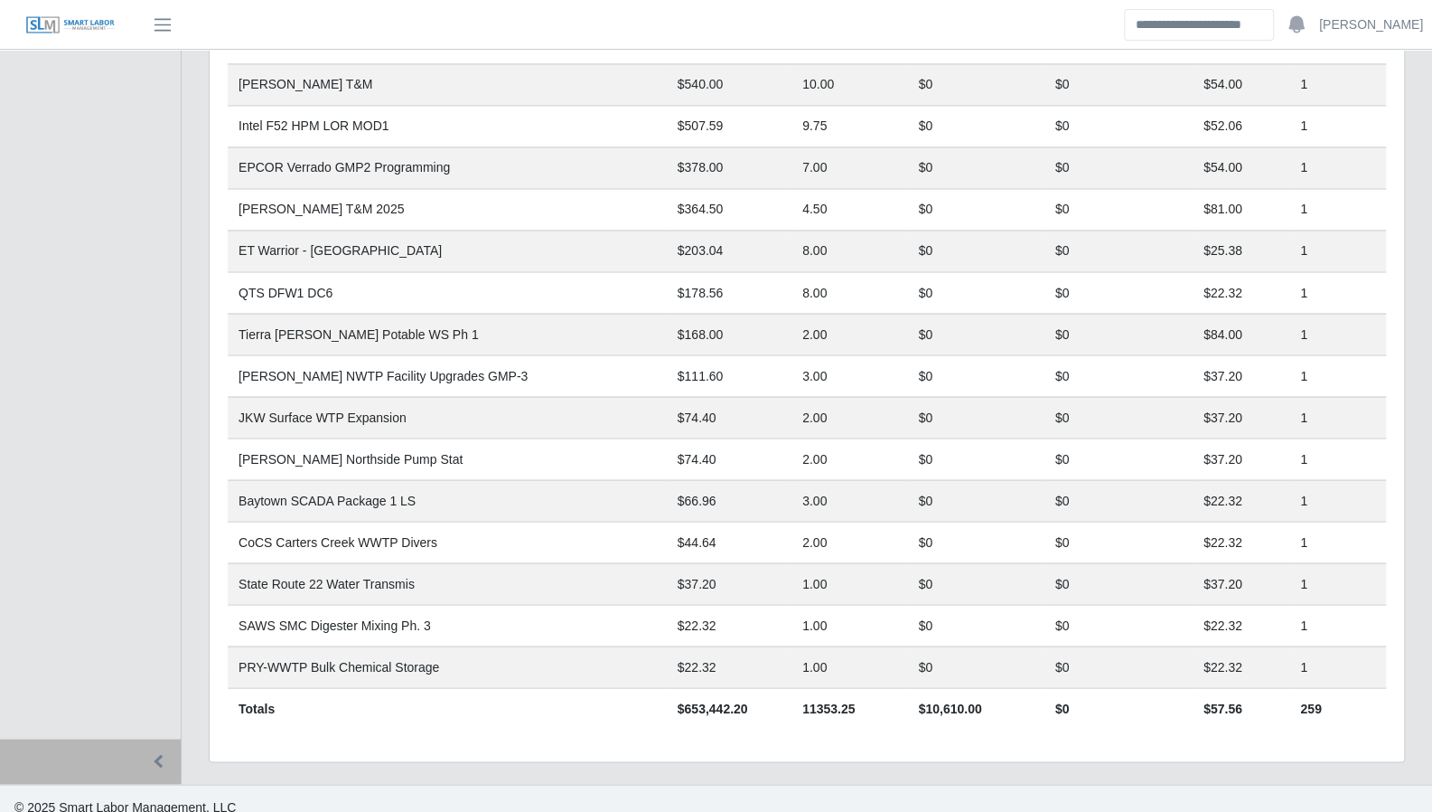
click at [734, 117] on td "$507.59" at bounding box center [729, 126] width 125 height 42
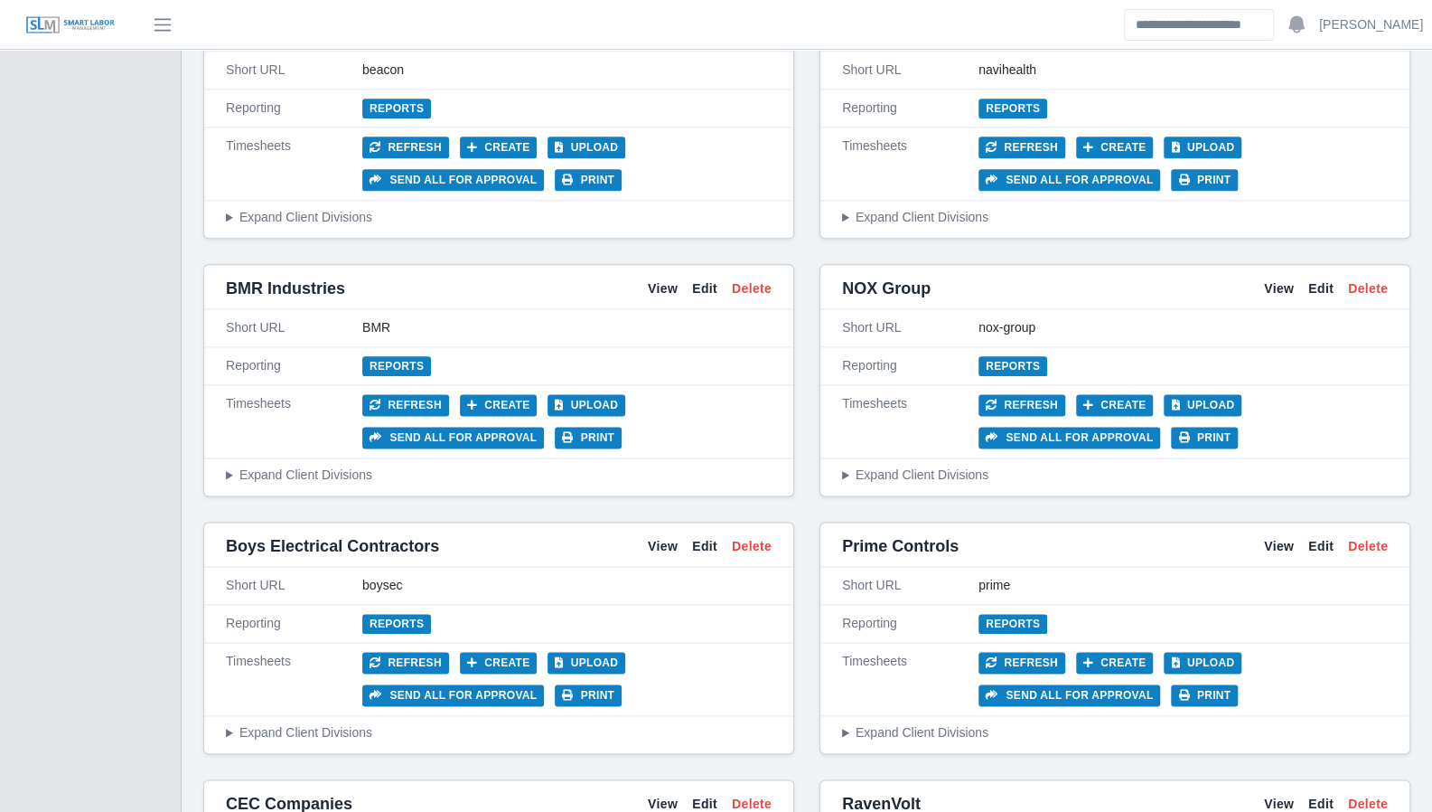
scroll to position [1240, 0]
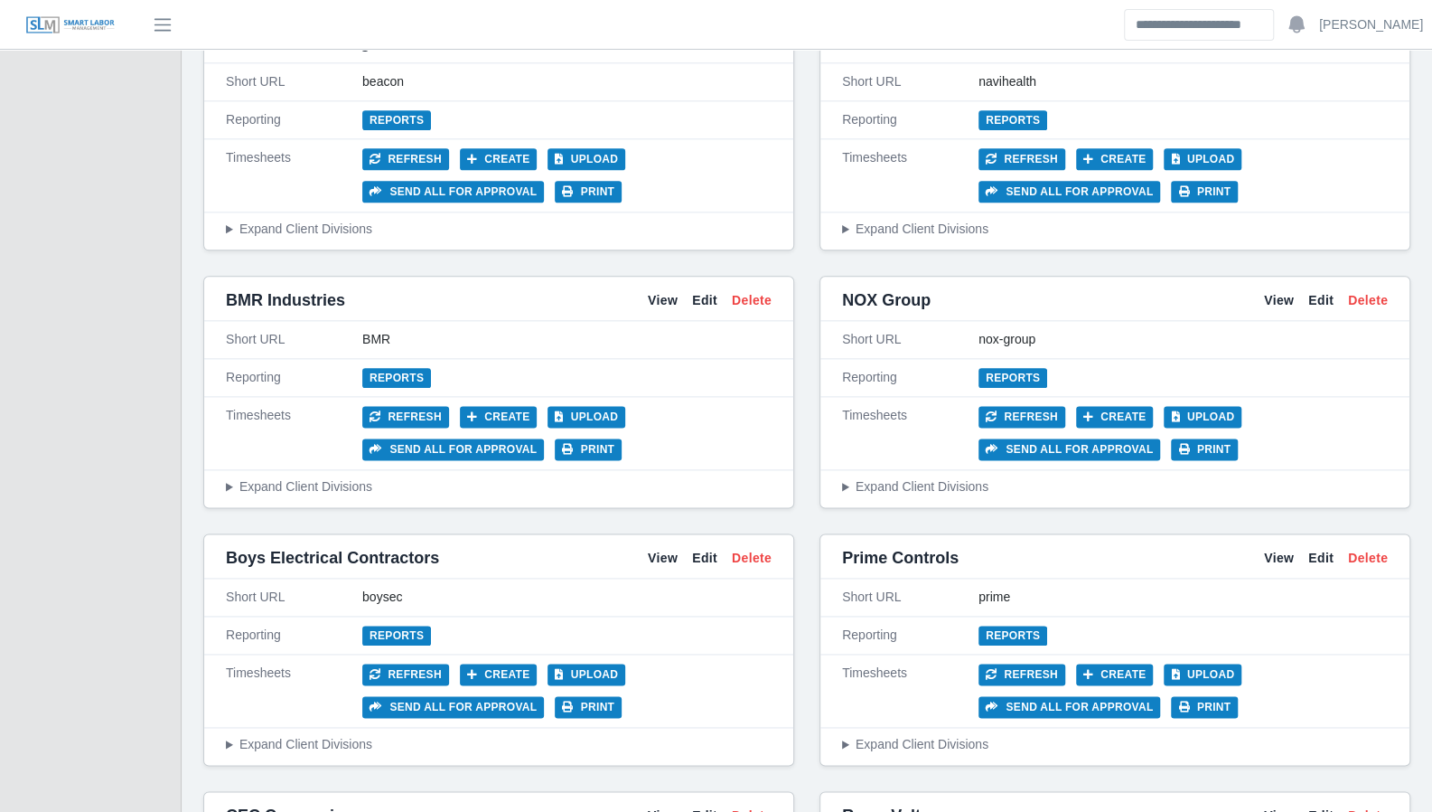
click at [928, 735] on summary "Expand Client Divisions" at bounding box center [1115, 744] width 546 height 19
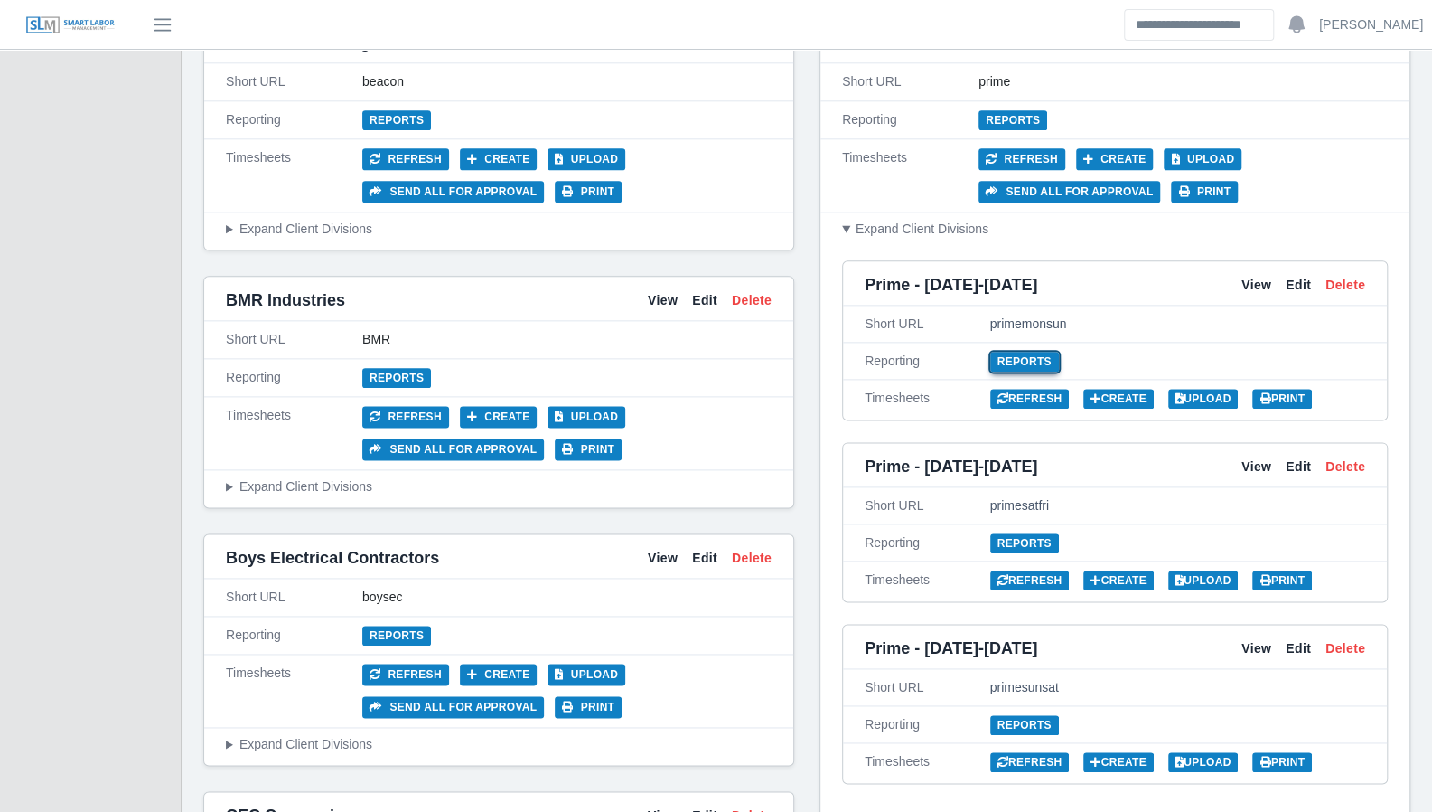
click at [1009, 352] on link "Reports" at bounding box center [1024, 362] width 69 height 20
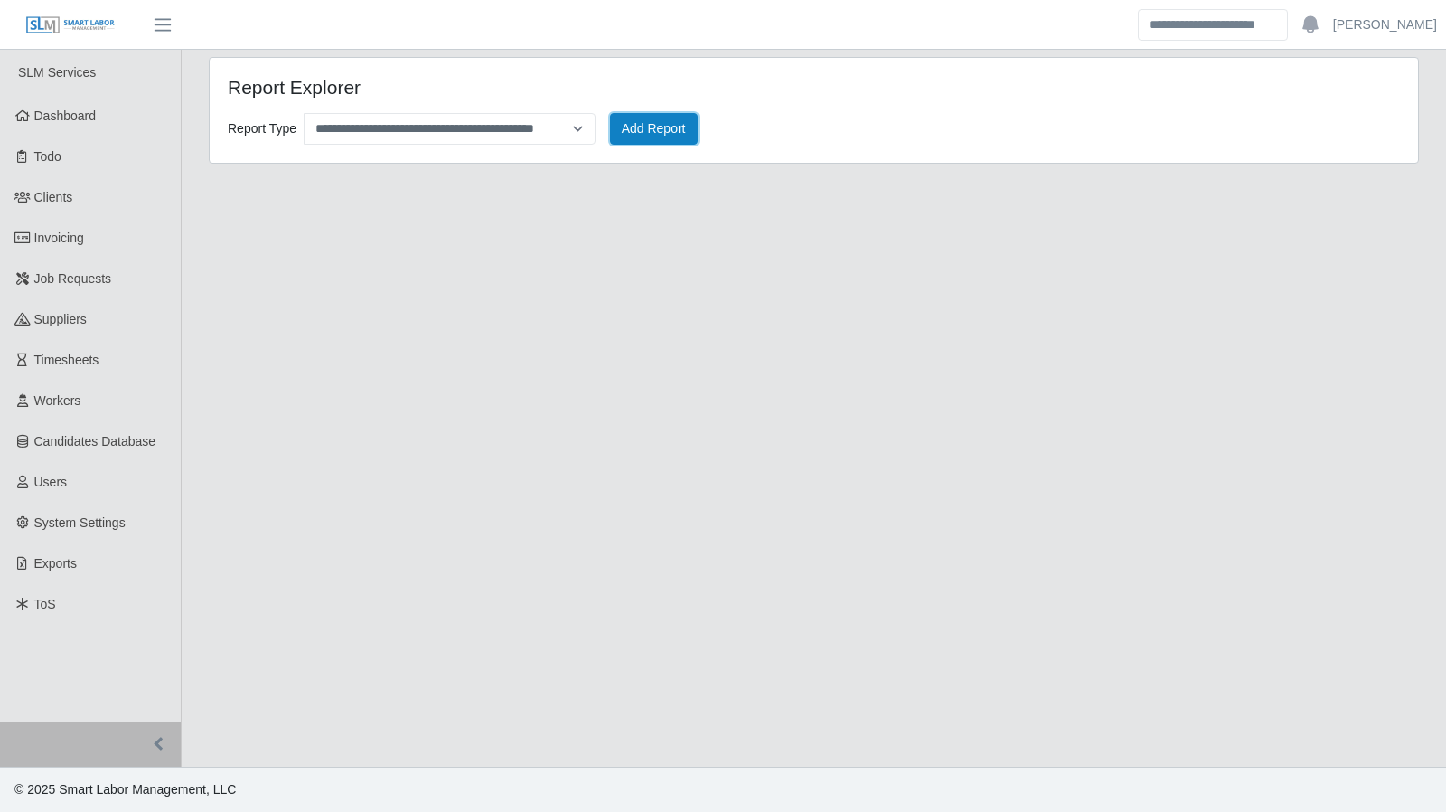
click at [644, 129] on button "Add Report" at bounding box center [654, 129] width 88 height 32
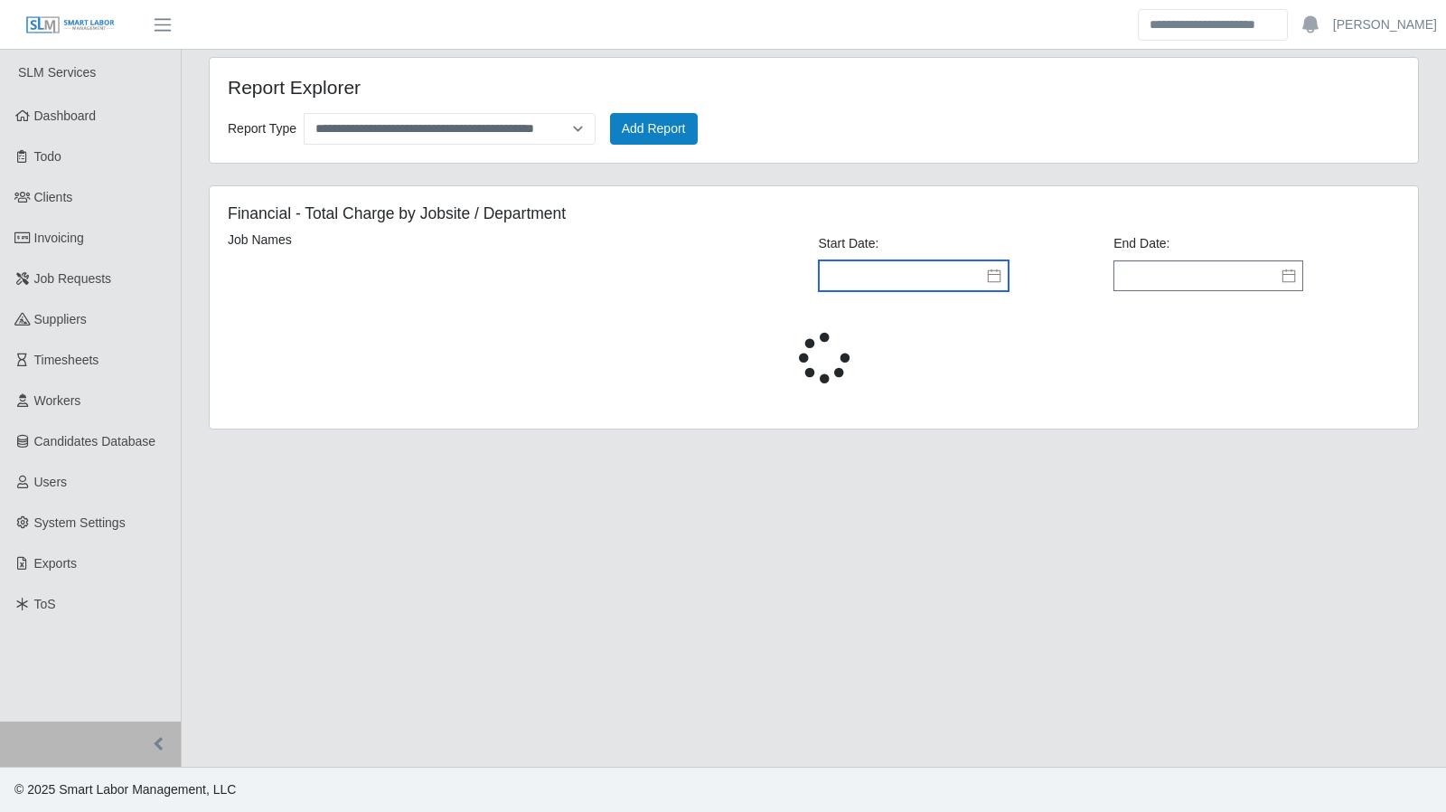
click at [985, 278] on input "text" at bounding box center [914, 275] width 190 height 31
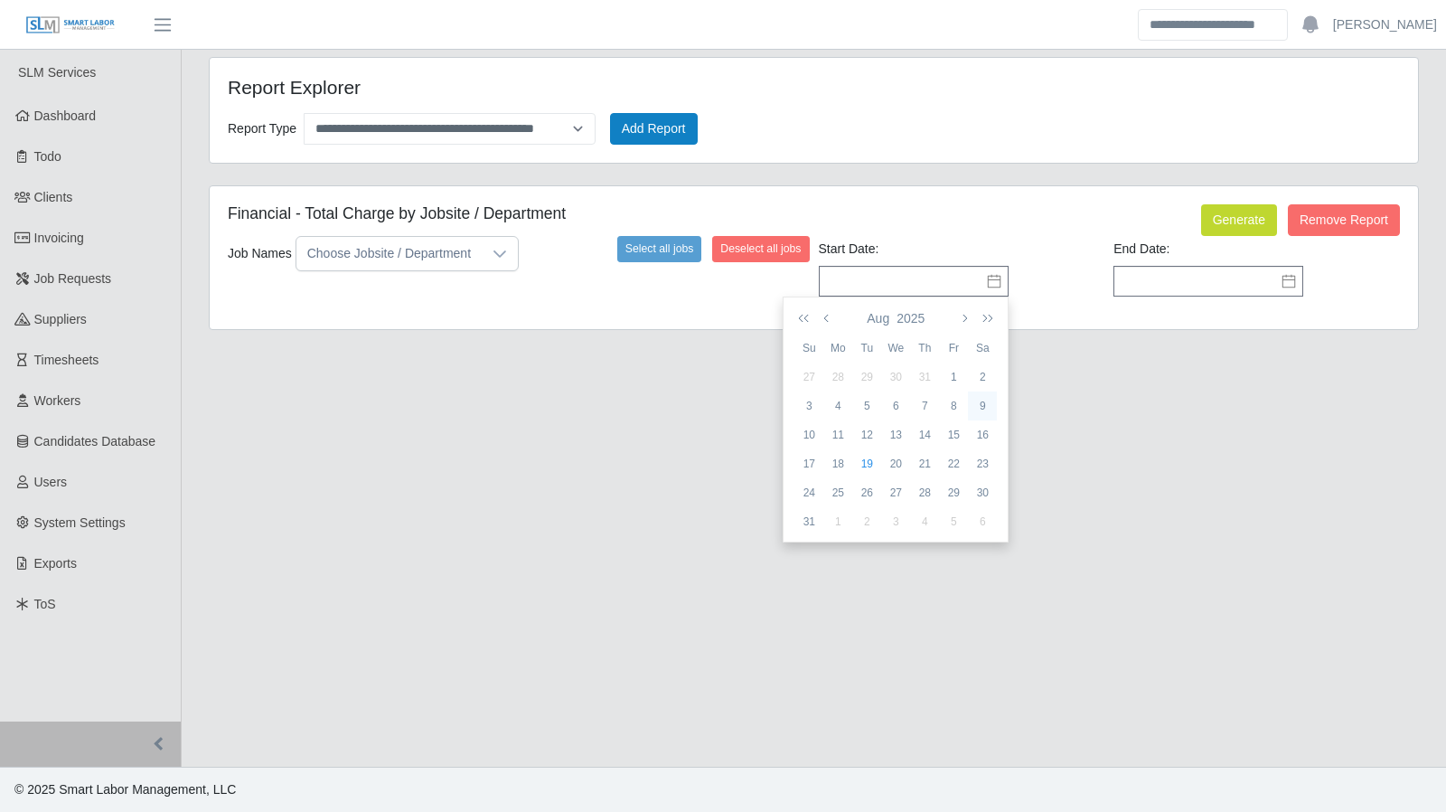
click at [978, 405] on div "9" at bounding box center [982, 406] width 29 height 16
type input "**********"
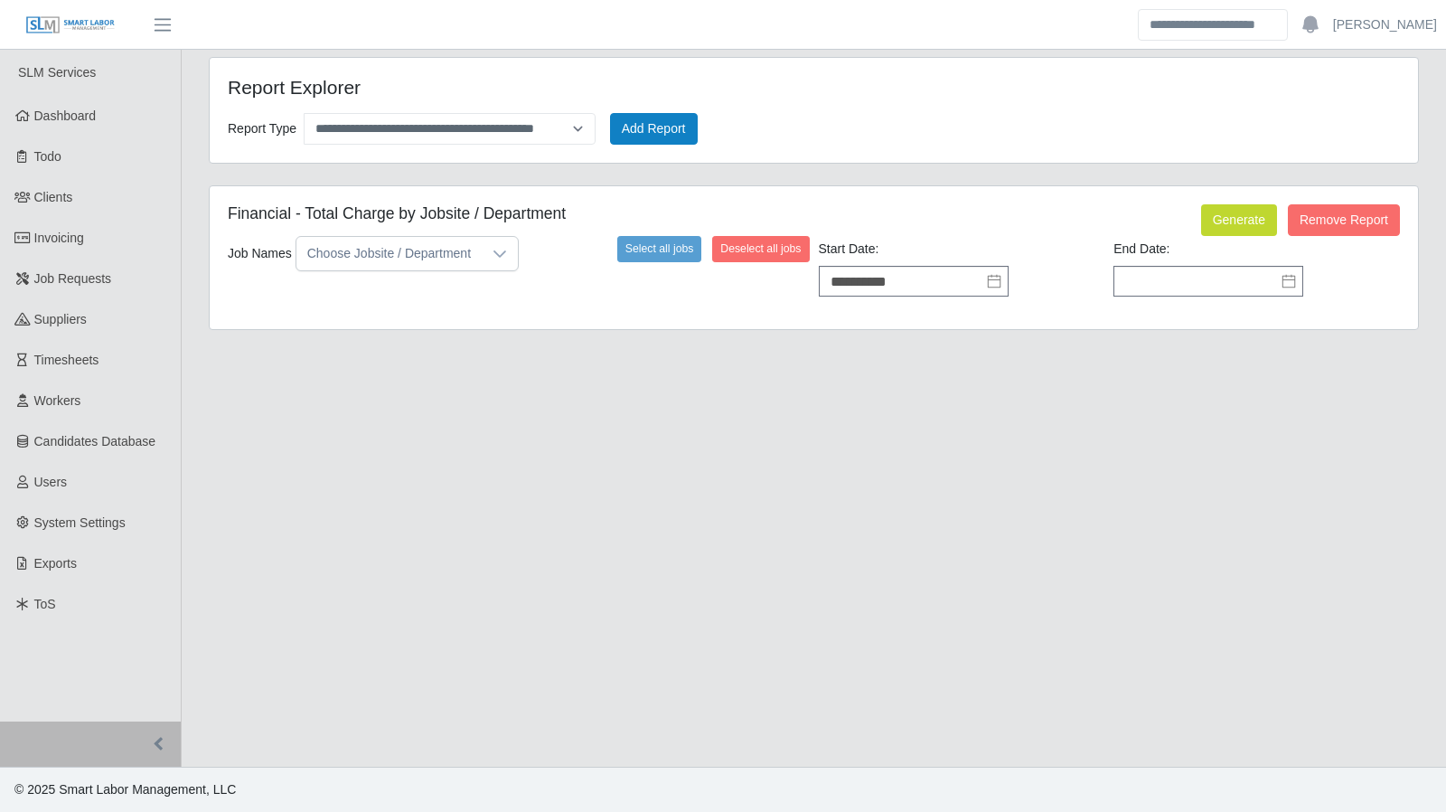
click at [1287, 277] on icon at bounding box center [1288, 282] width 13 height 14
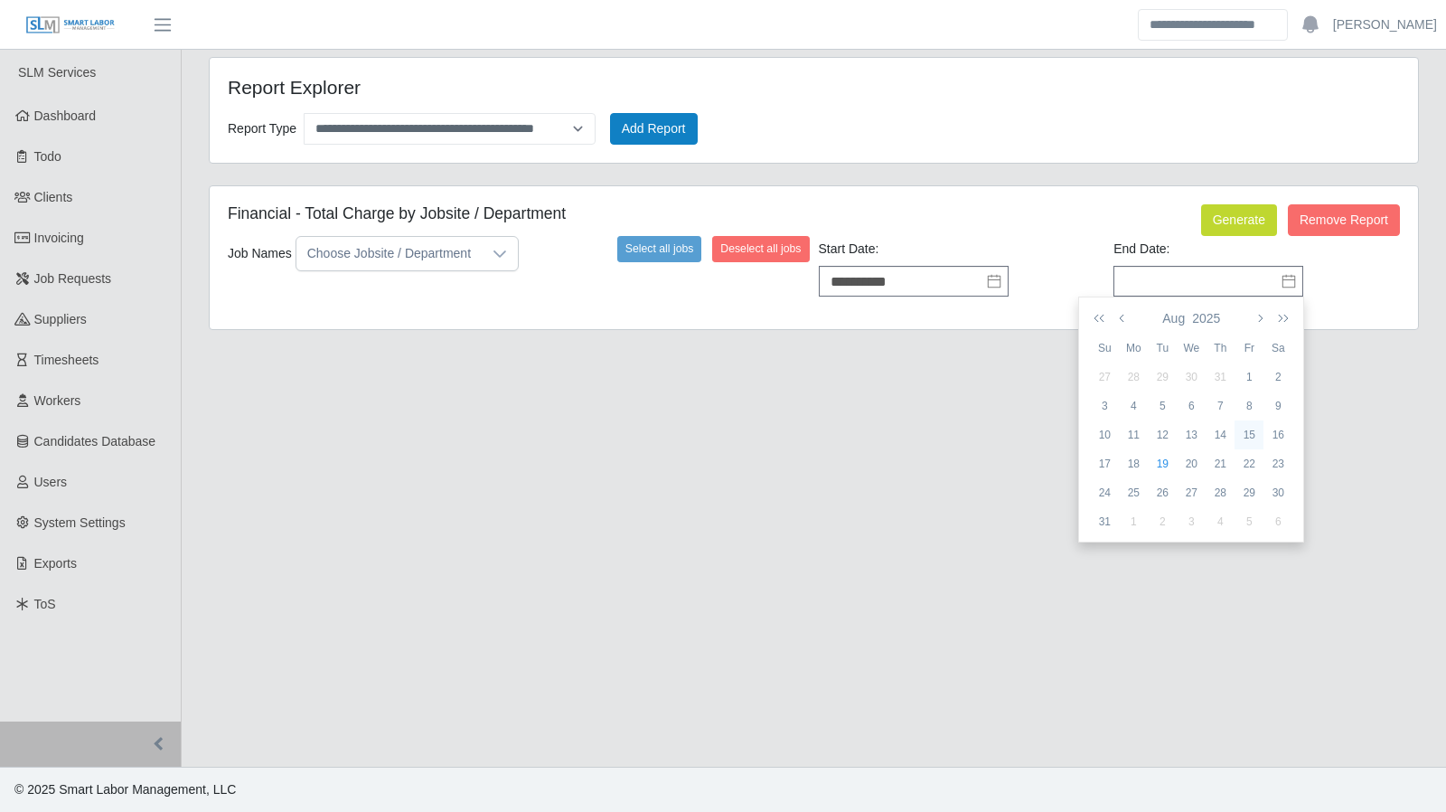
click at [1253, 431] on div "15" at bounding box center [1248, 435] width 29 height 16
type input "**********"
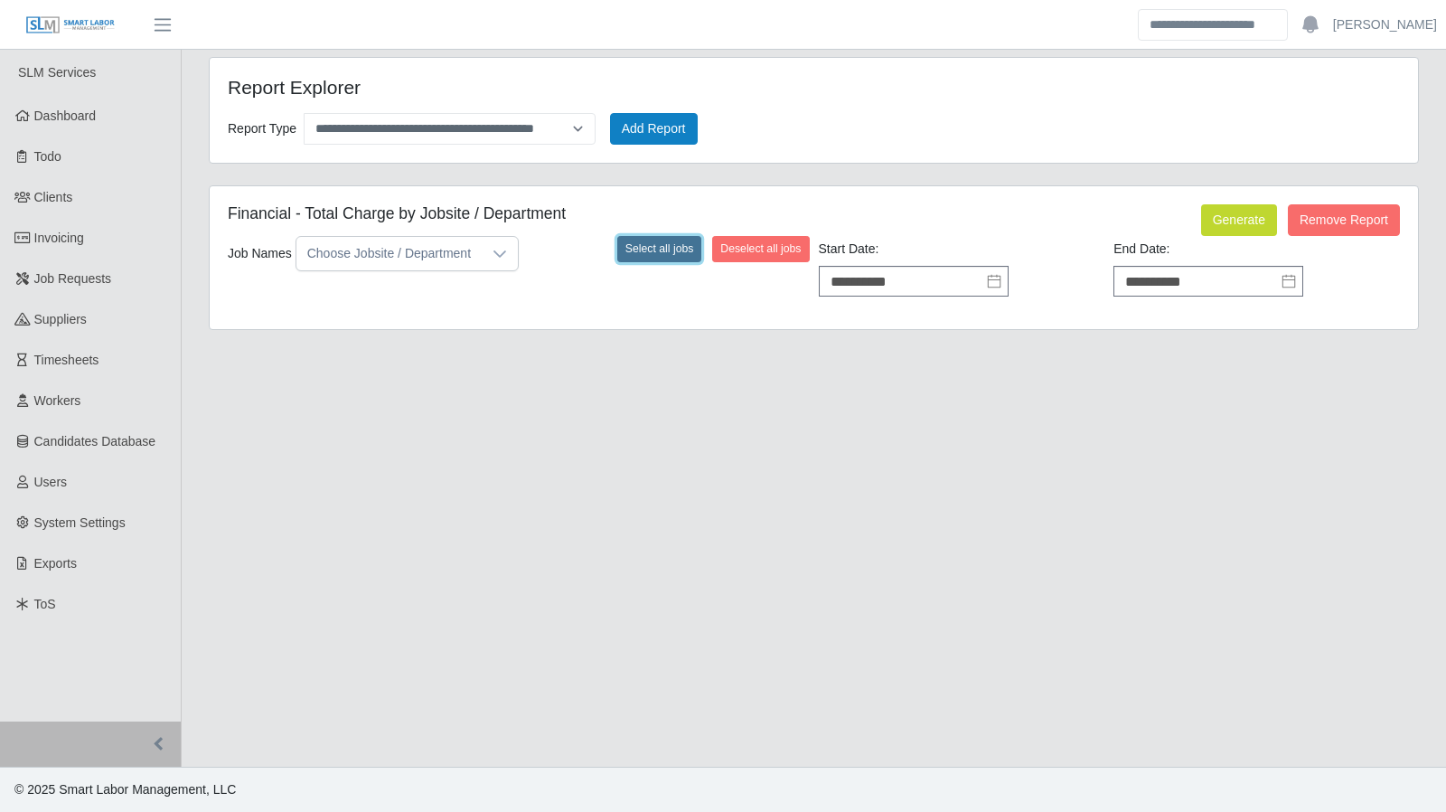
click at [662, 239] on button "Select all jobs" at bounding box center [659, 248] width 85 height 25
click at [1002, 280] on input "**********" at bounding box center [914, 281] width 190 height 31
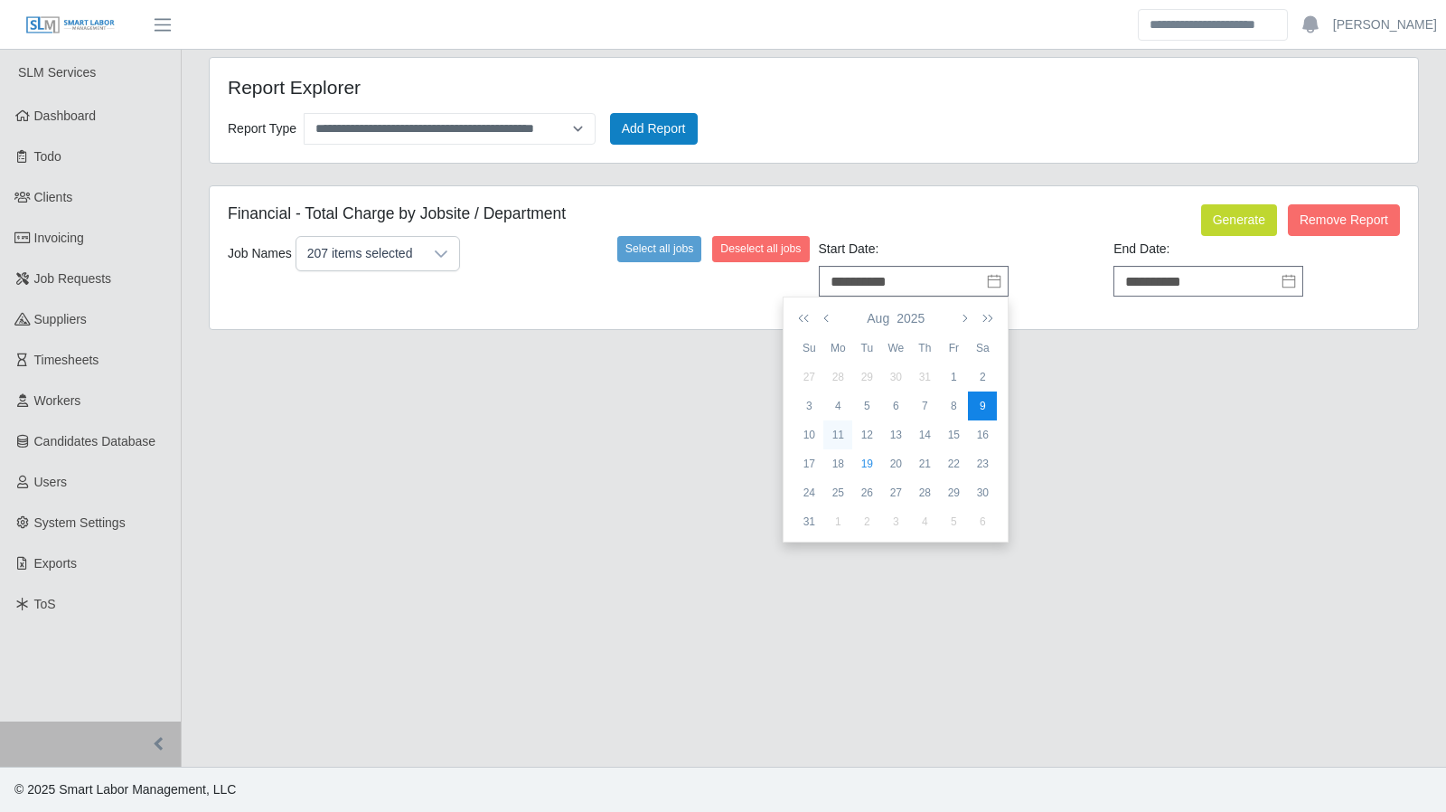
click at [837, 438] on div "11" at bounding box center [837, 435] width 29 height 16
type input "**********"
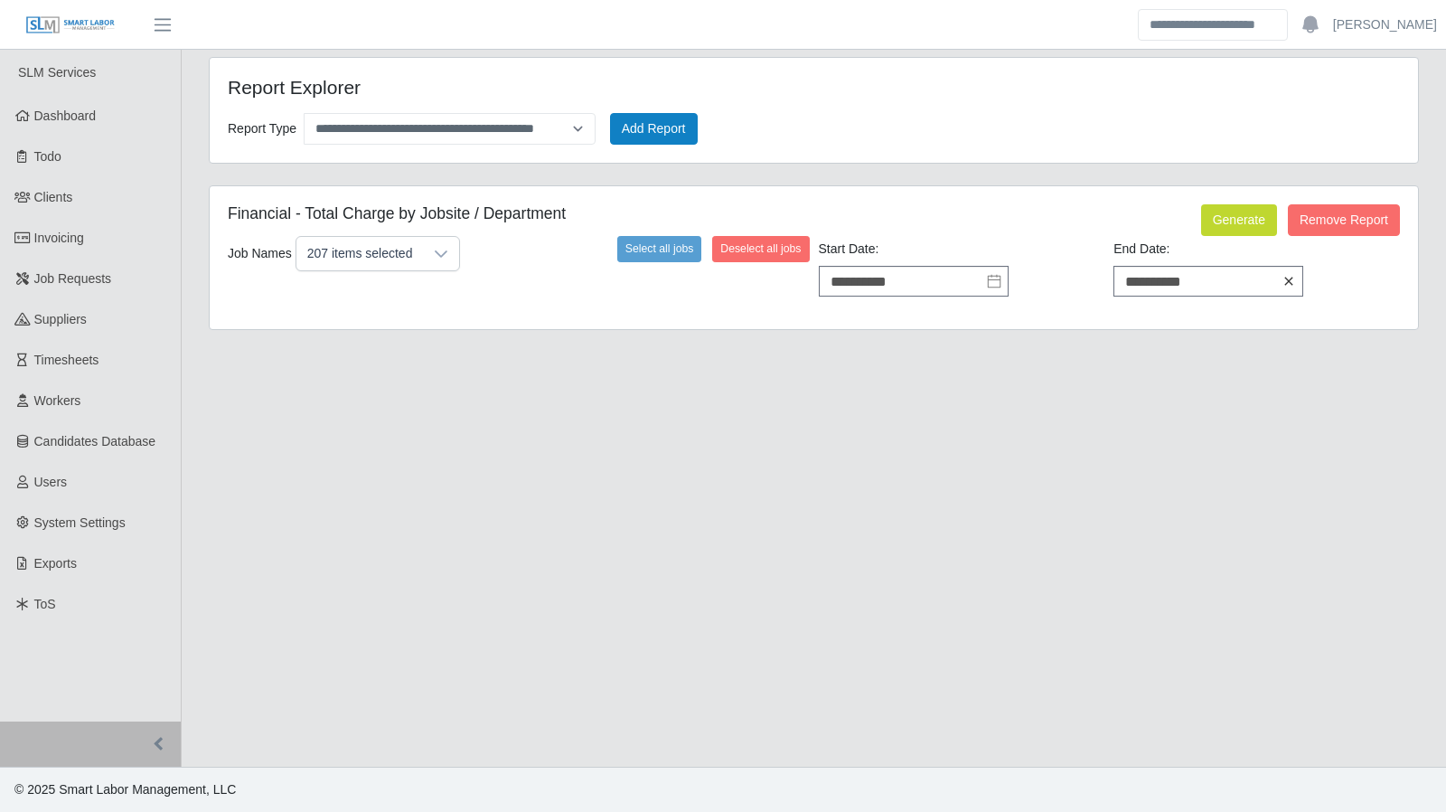
click at [1283, 281] on icon at bounding box center [1288, 281] width 14 height 14
click at [1281, 282] on icon at bounding box center [1288, 281] width 14 height 14
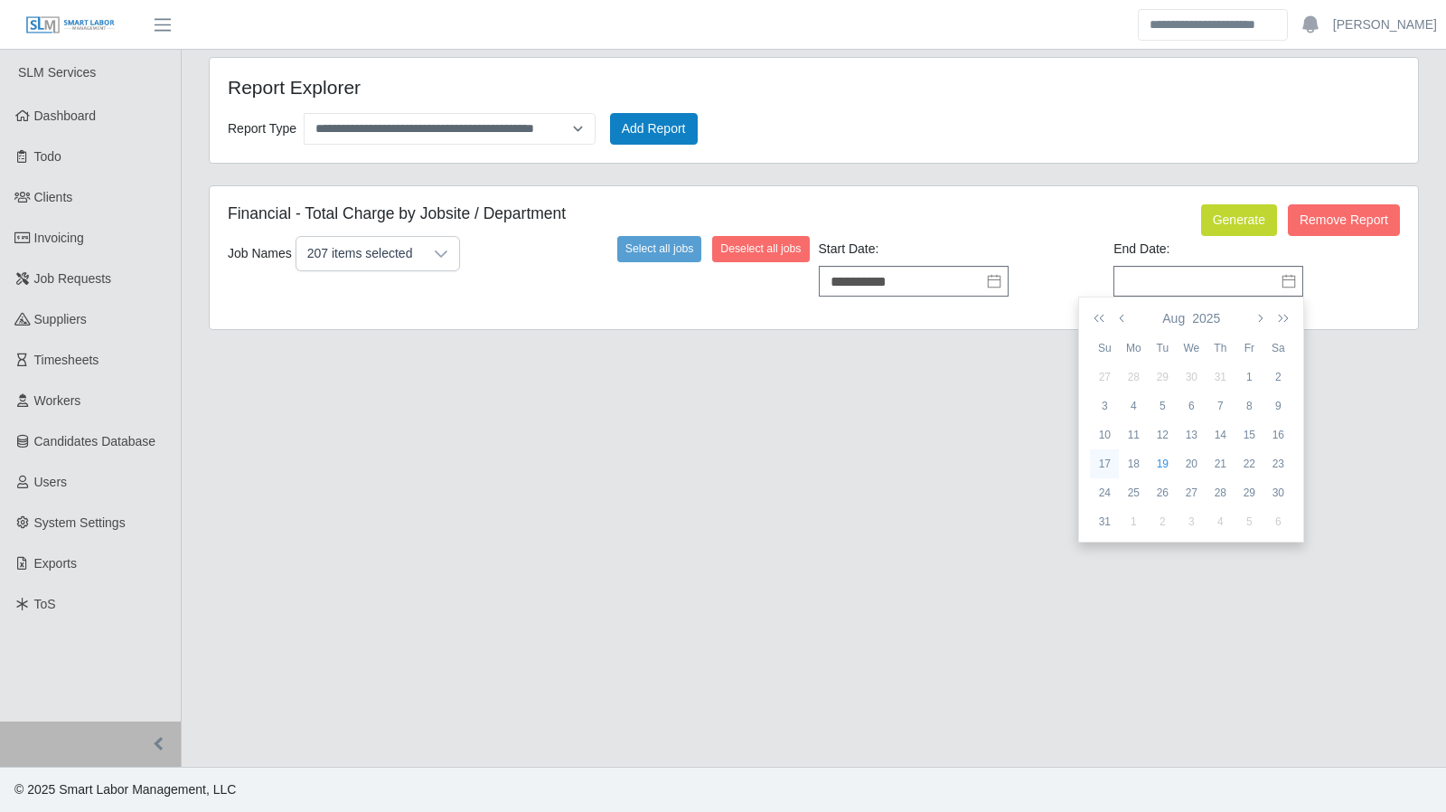
click at [1103, 453] on td "17" at bounding box center [1104, 463] width 29 height 29
type input "**********"
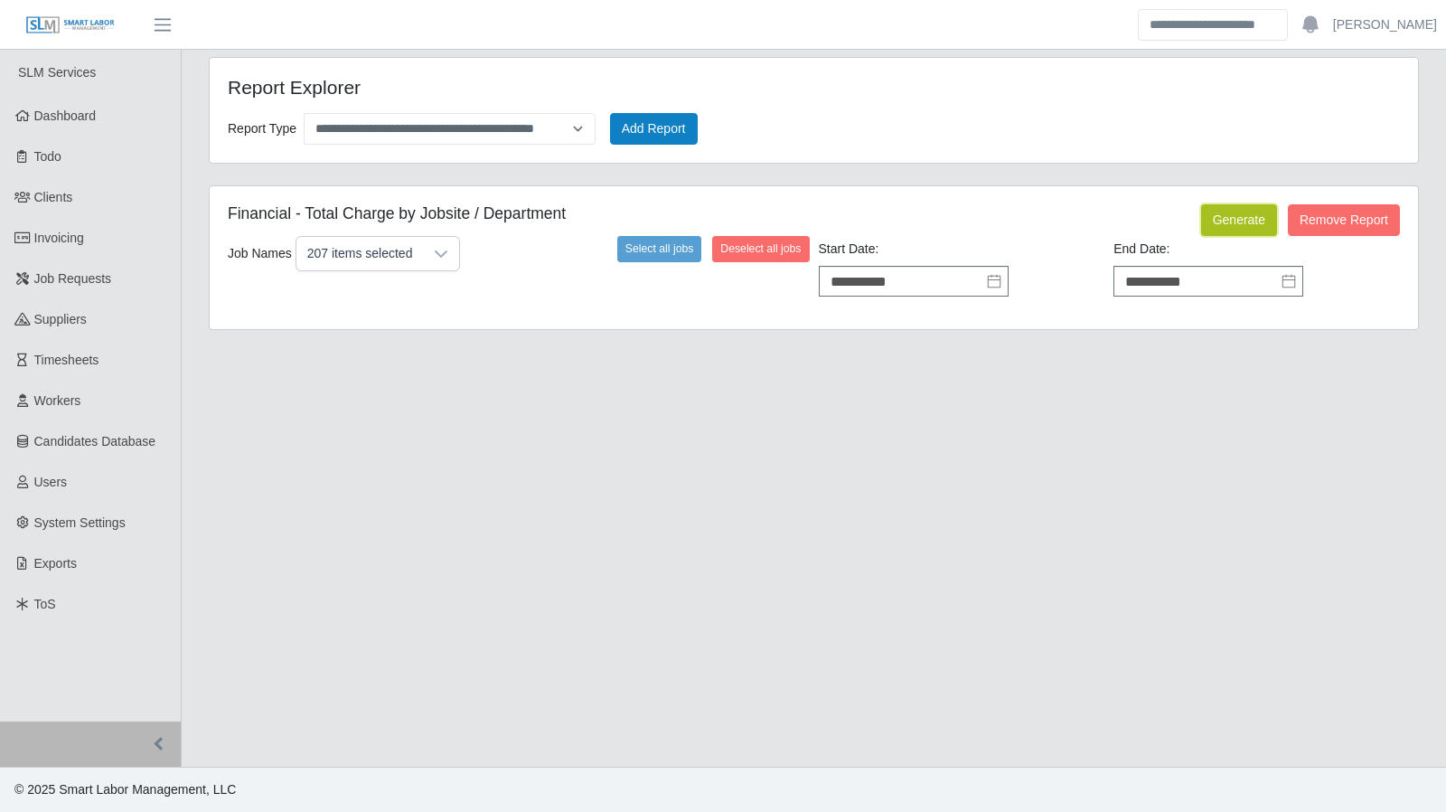
click at [1227, 225] on button "Generate" at bounding box center [1239, 220] width 76 height 32
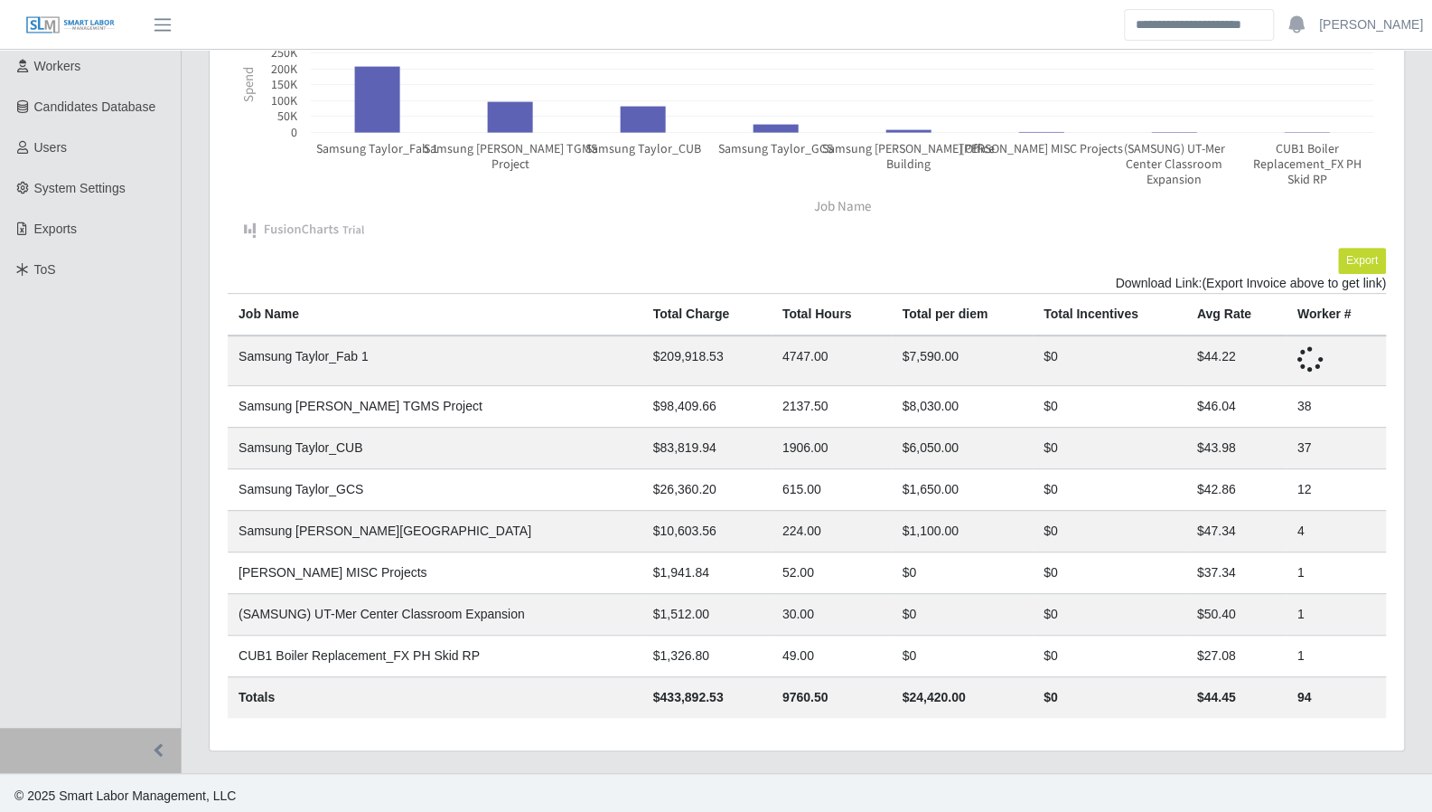
scroll to position [327, 0]
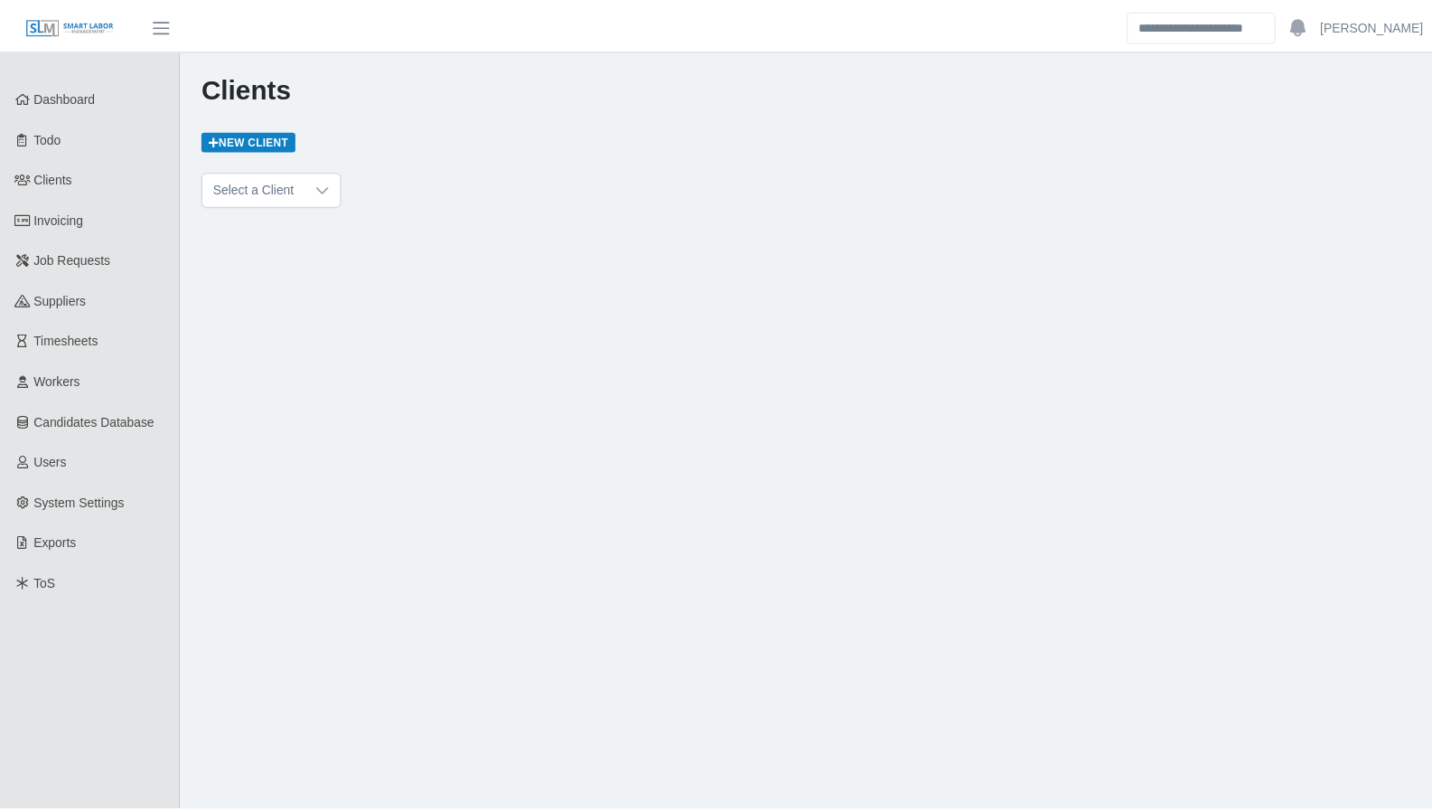
scroll to position [1240, 0]
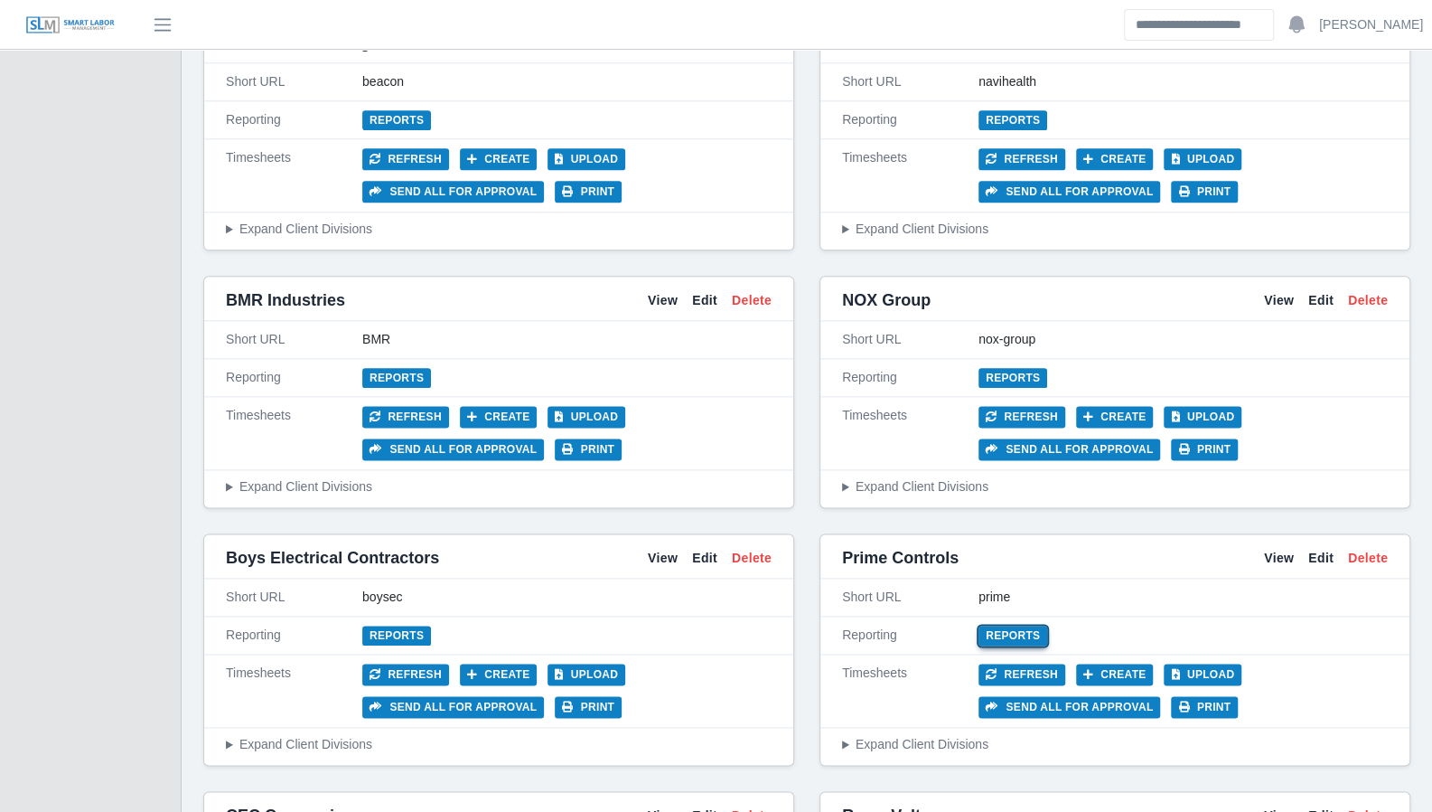
click at [1006, 625] on link "Reports" at bounding box center [1013, 635] width 69 height 20
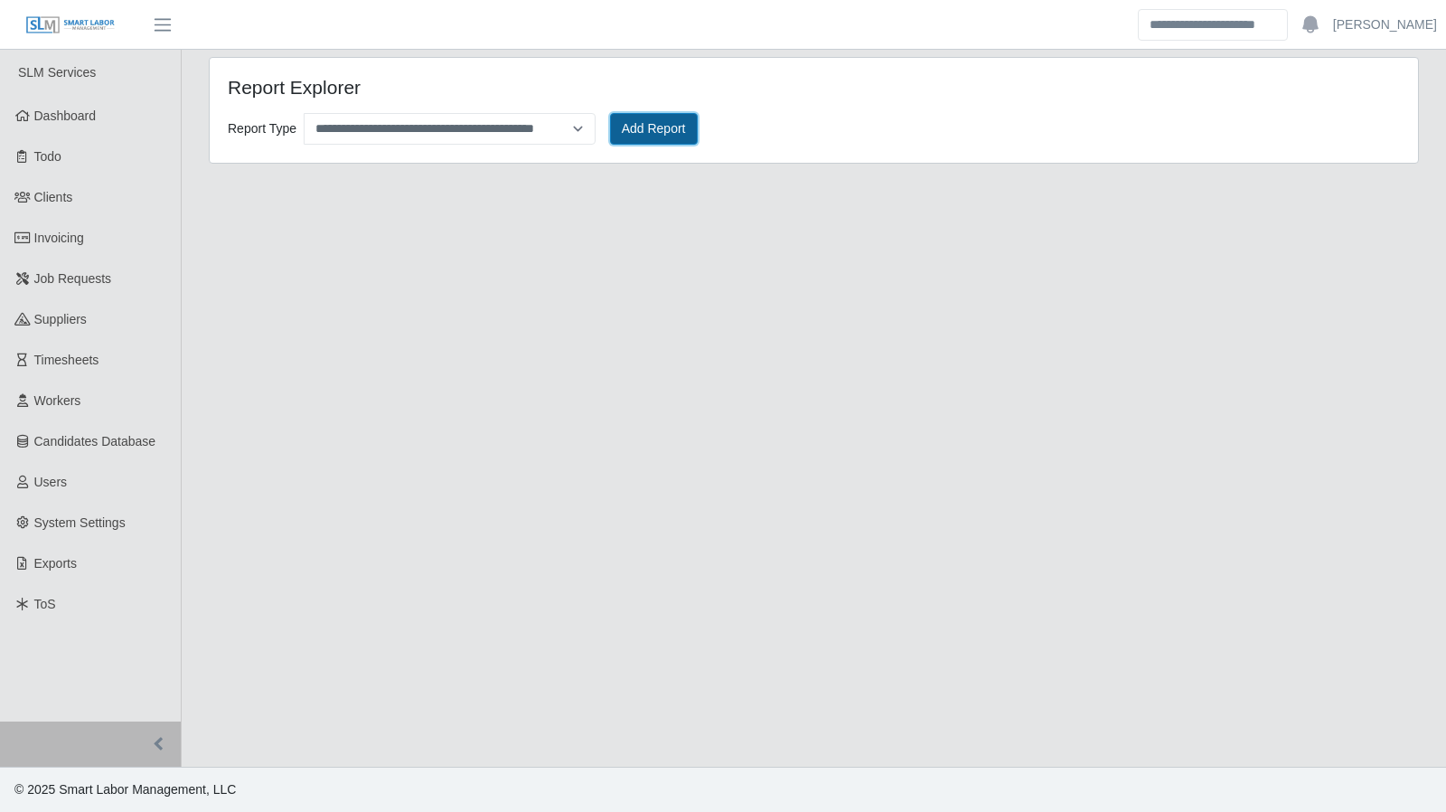
click at [663, 137] on button "Add Report" at bounding box center [654, 129] width 88 height 32
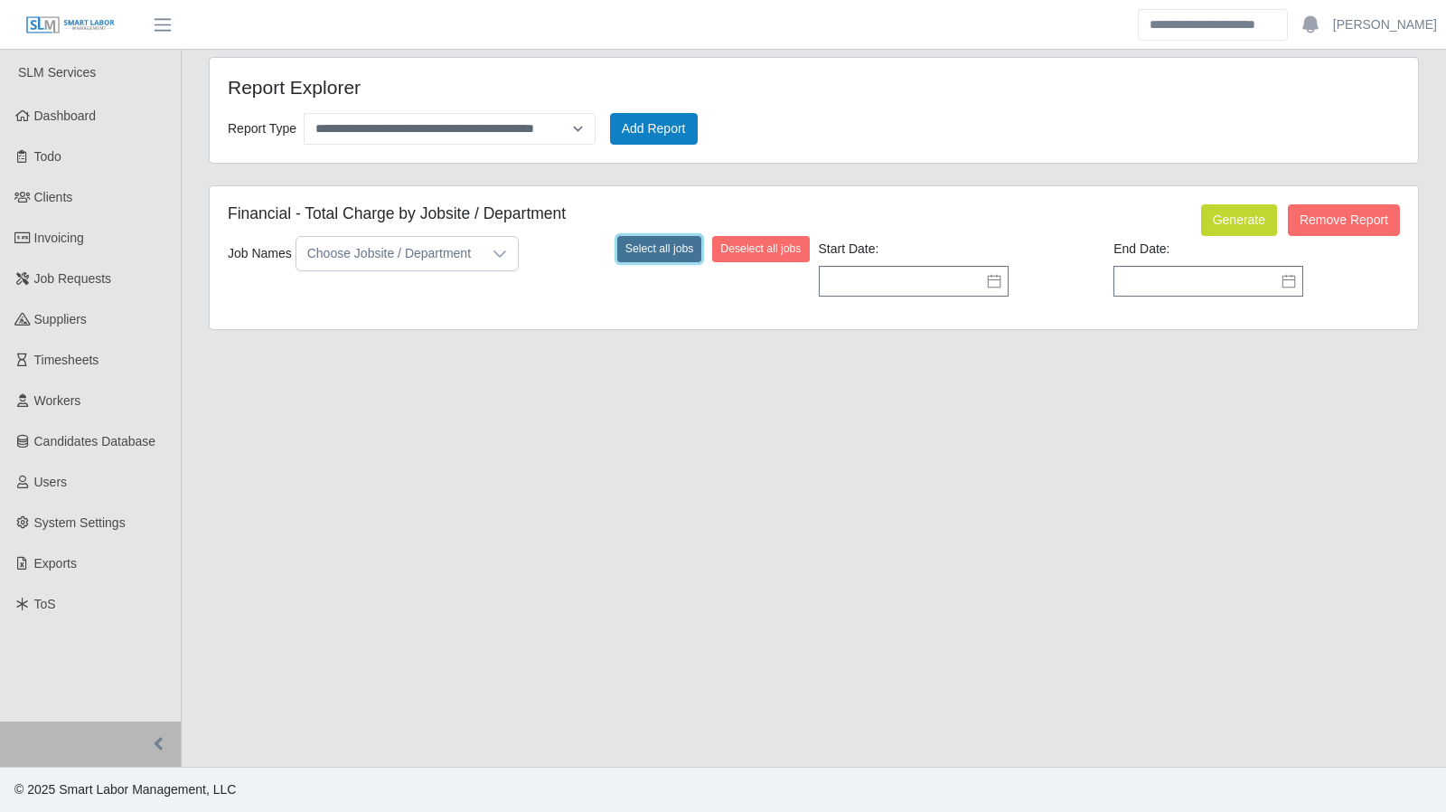
click at [671, 251] on button "Select all jobs" at bounding box center [659, 248] width 85 height 25
click at [993, 283] on icon at bounding box center [994, 281] width 14 height 14
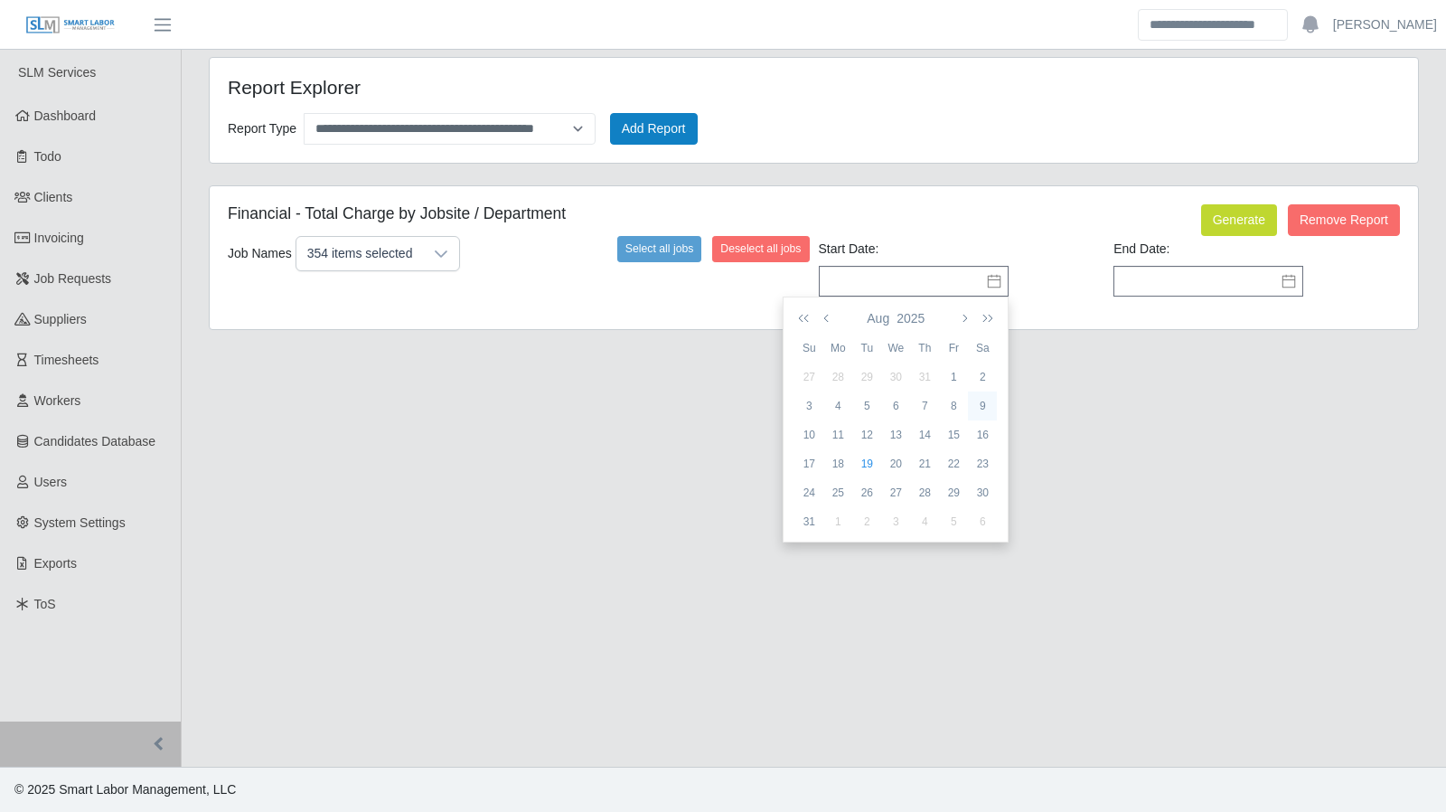
click at [990, 406] on div "9" at bounding box center [982, 406] width 29 height 16
type input "**********"
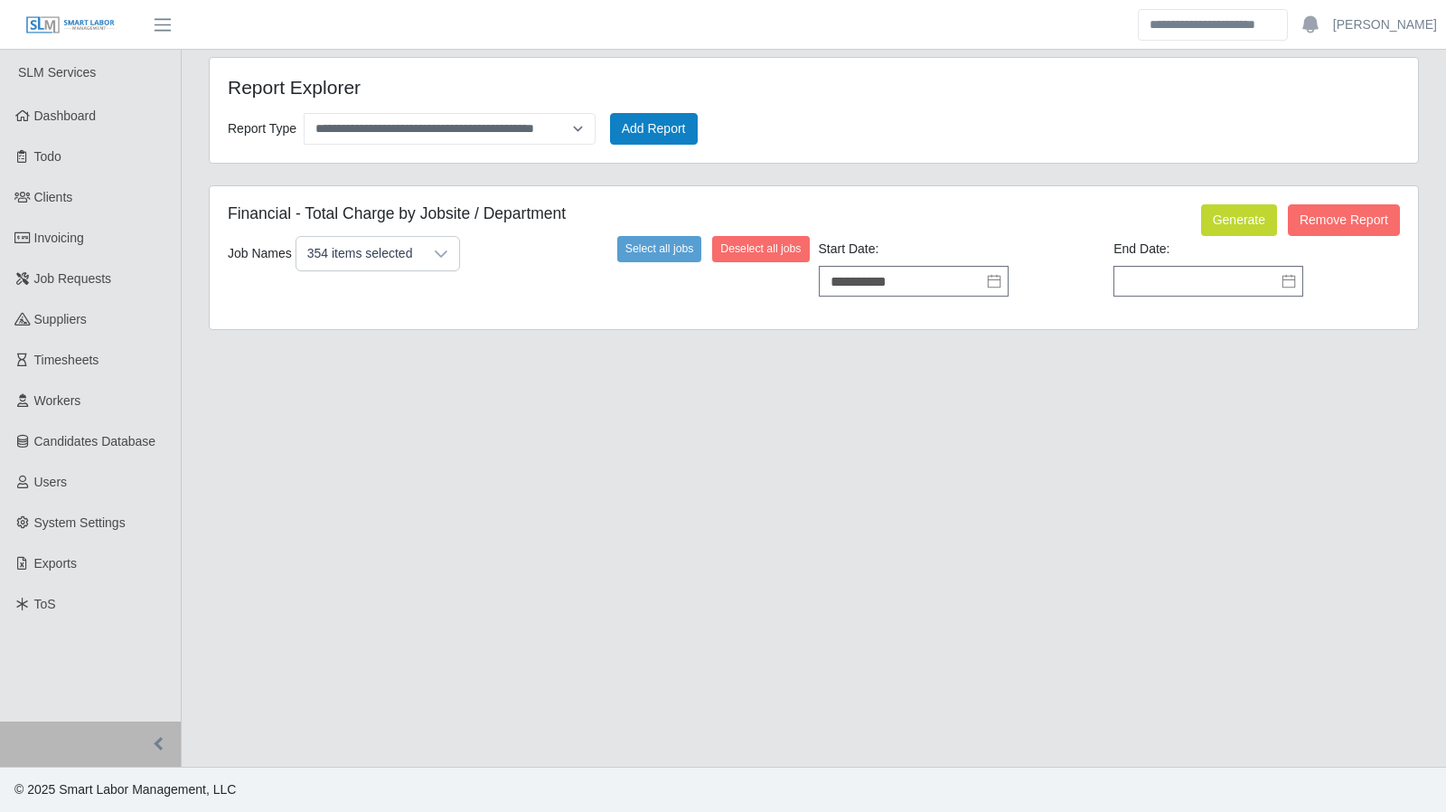
click at [1286, 283] on icon at bounding box center [1288, 281] width 14 height 14
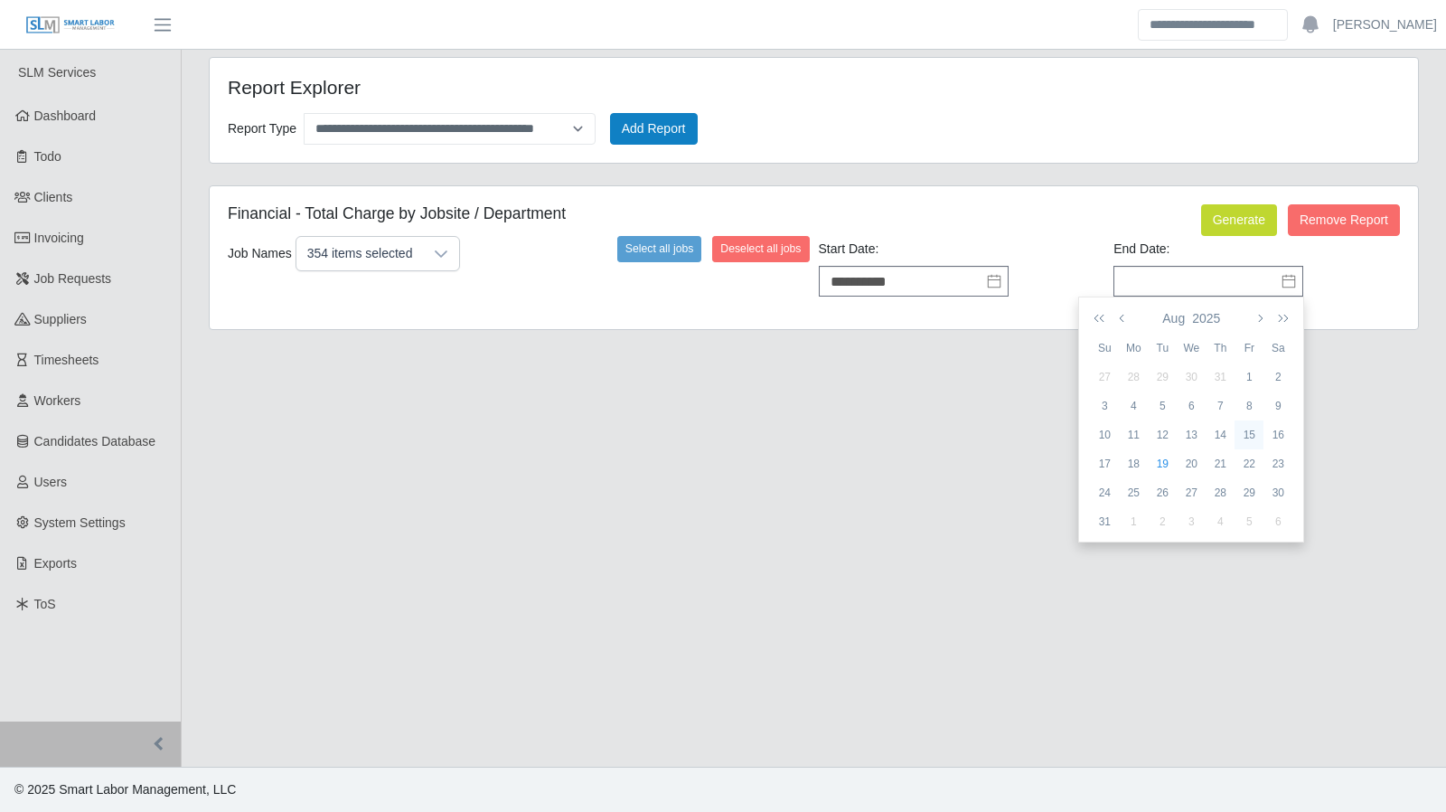
click at [1241, 436] on div "15" at bounding box center [1248, 435] width 29 height 16
type input "**********"
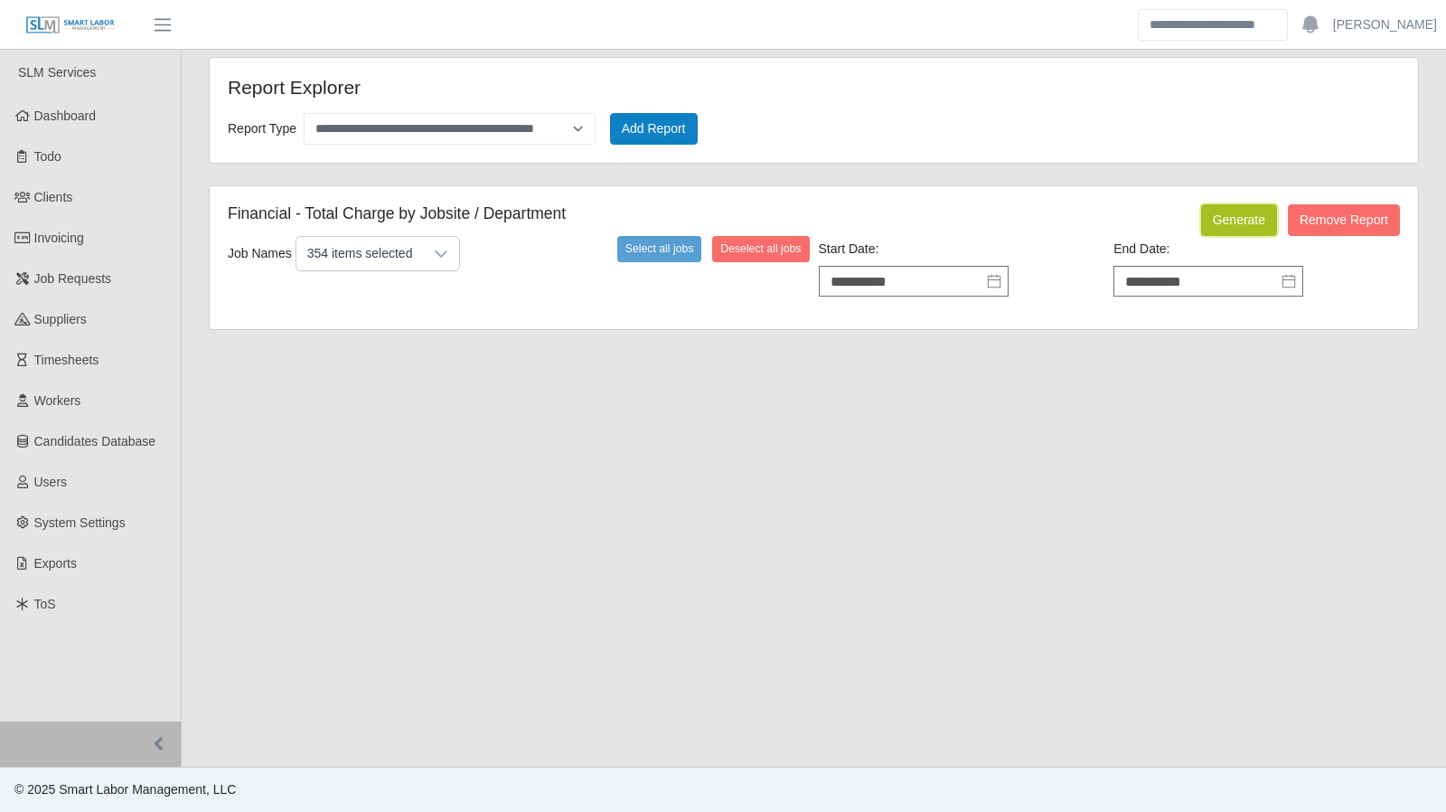
click at [1237, 225] on button "Generate" at bounding box center [1239, 220] width 76 height 32
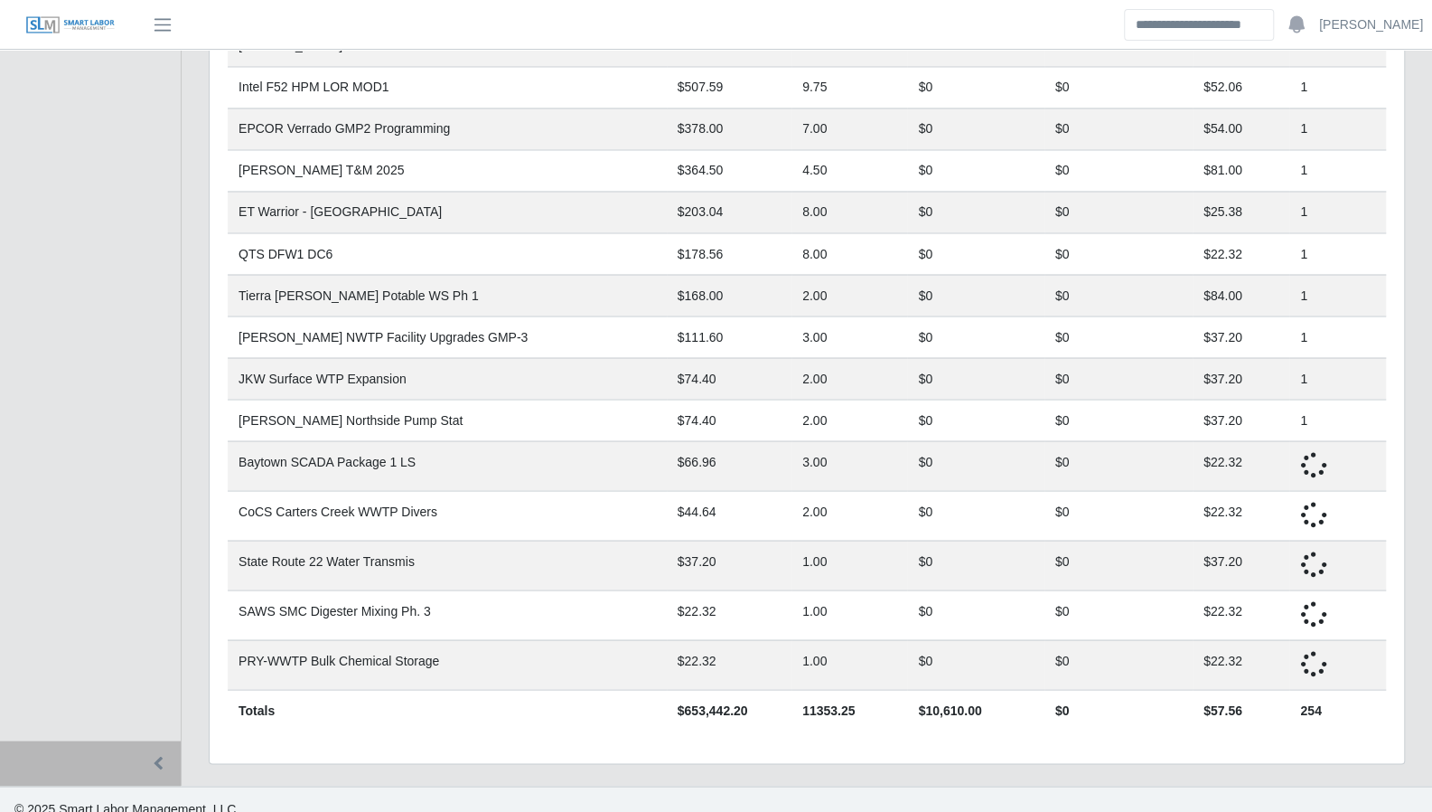
scroll to position [1853, 0]
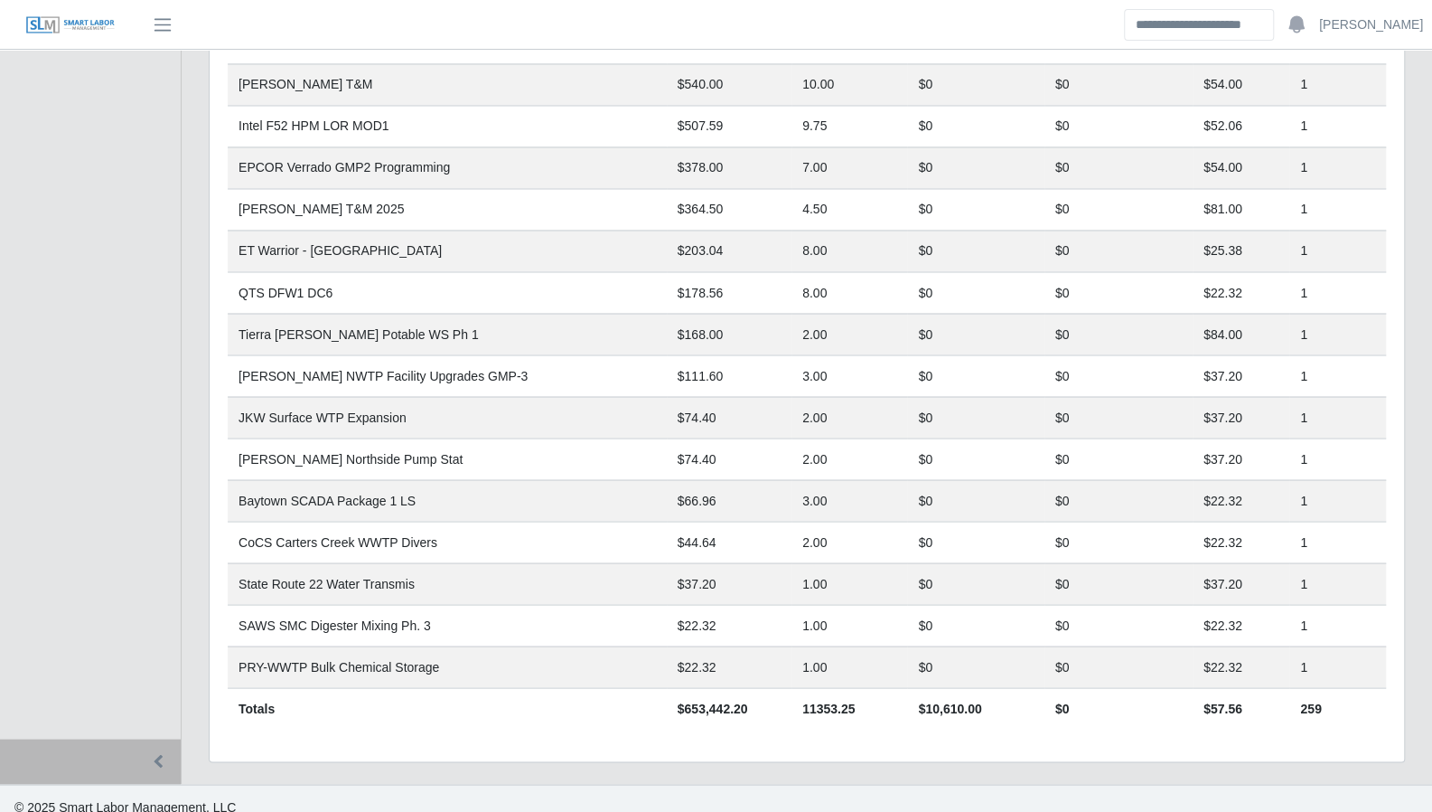
click at [840, 290] on td "8.00" at bounding box center [850, 292] width 116 height 42
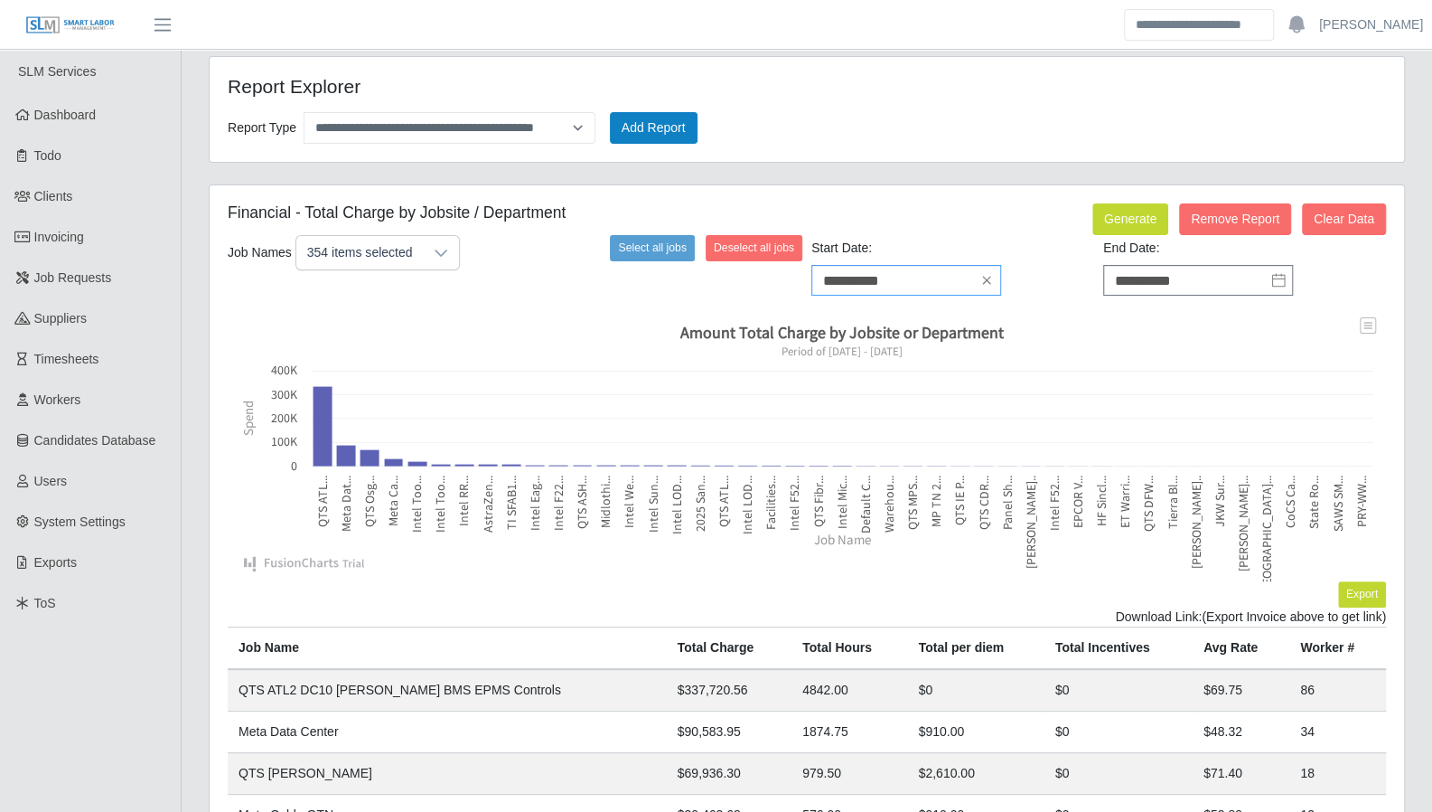
scroll to position [0, 0]
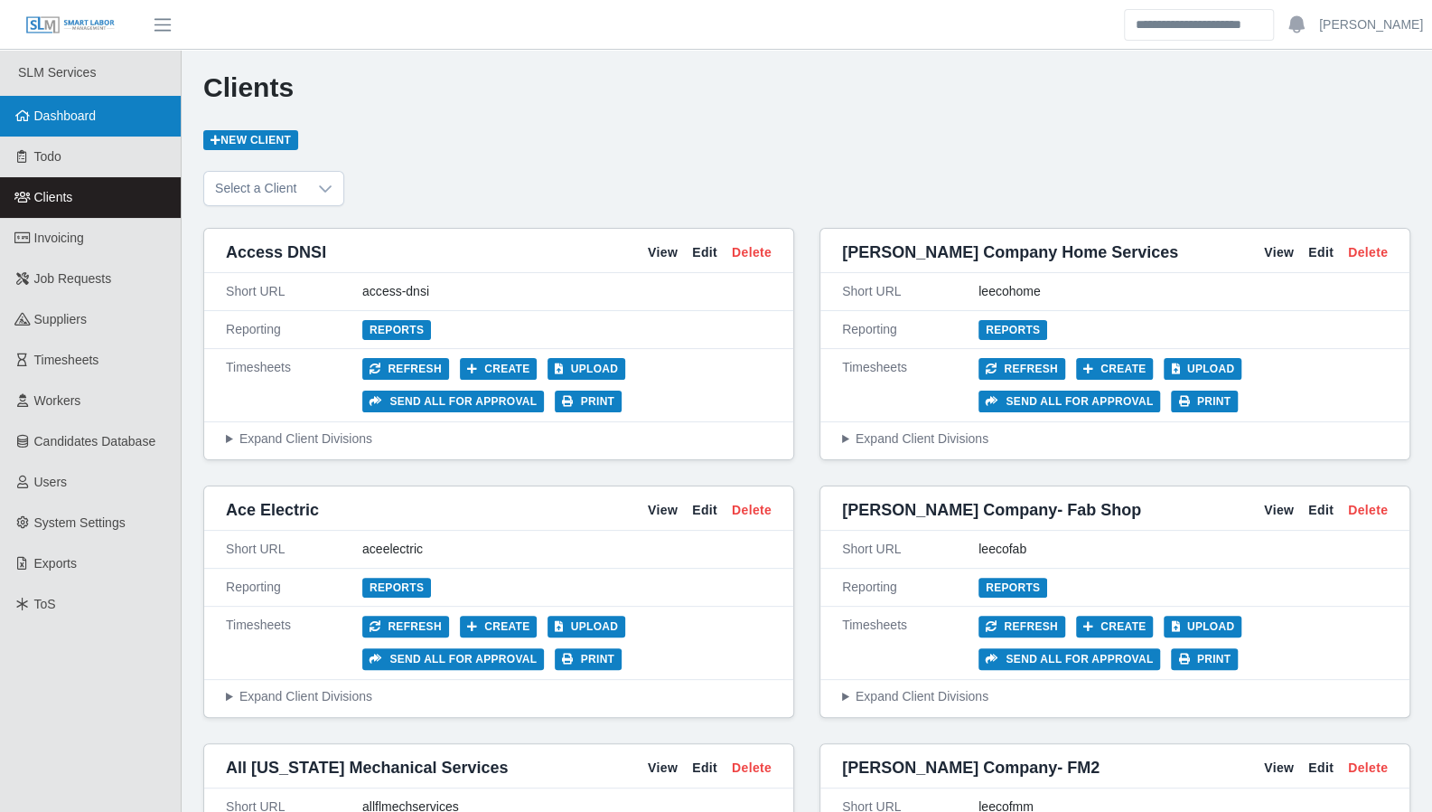
click at [89, 122] on span "Dashboard" at bounding box center [65, 115] width 62 height 14
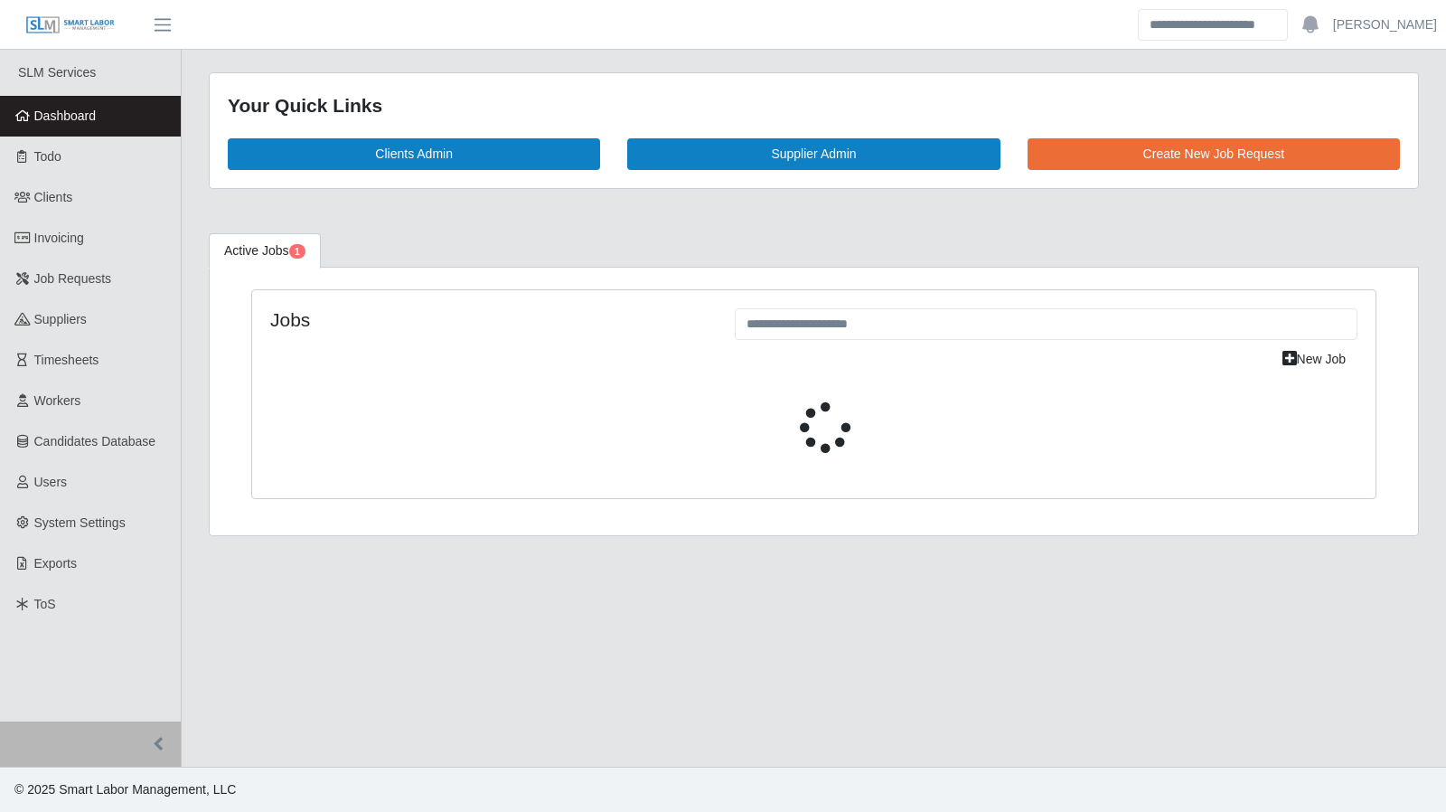
select select "****"
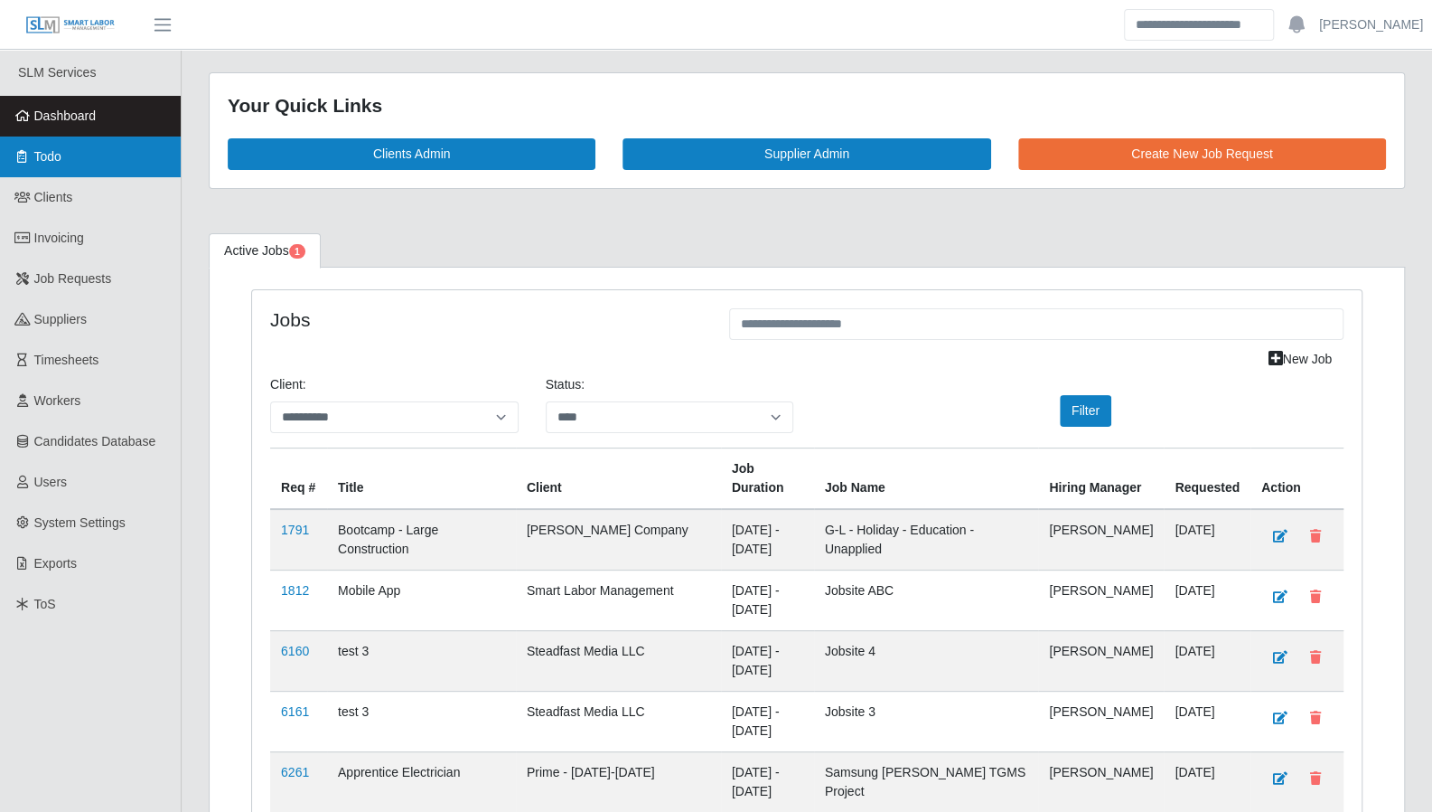
drag, startPoint x: 98, startPoint y: 158, endPoint x: 108, endPoint y: 162, distance: 11.4
click at [99, 159] on link "Todo" at bounding box center [90, 156] width 181 height 41
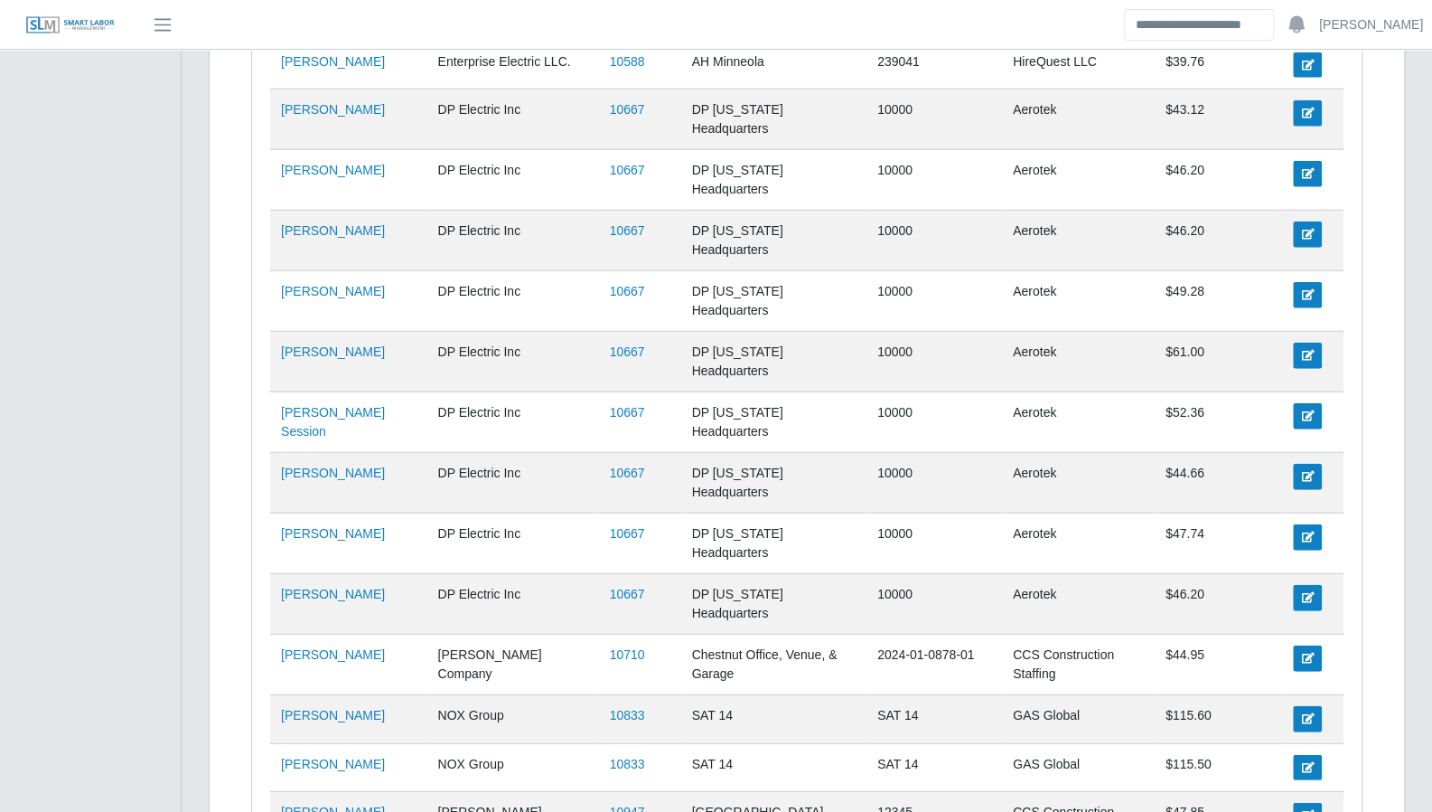
scroll to position [2821, 0]
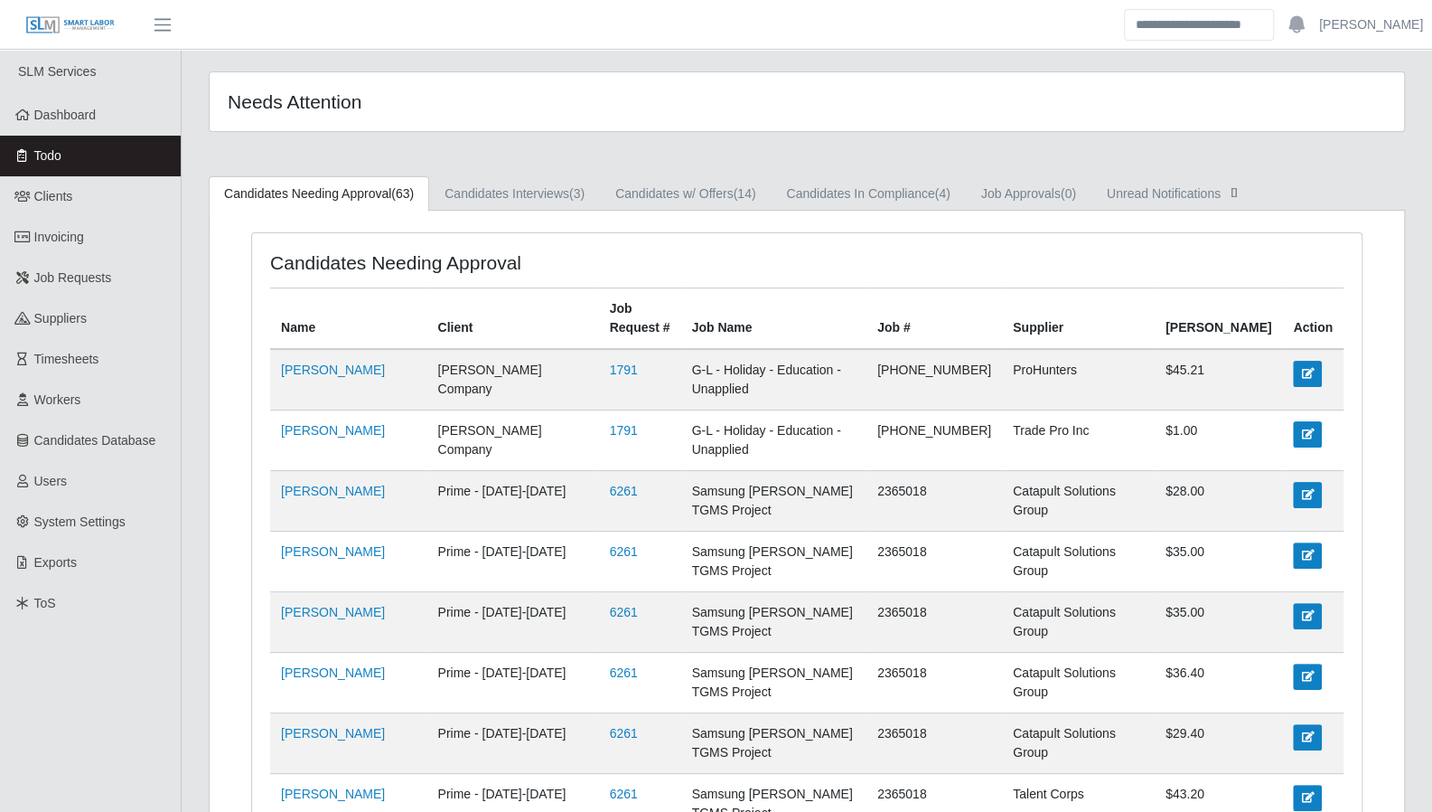
scroll to position [0, 0]
click at [710, 196] on link "Candidates w/ Offers (14)" at bounding box center [685, 194] width 171 height 35
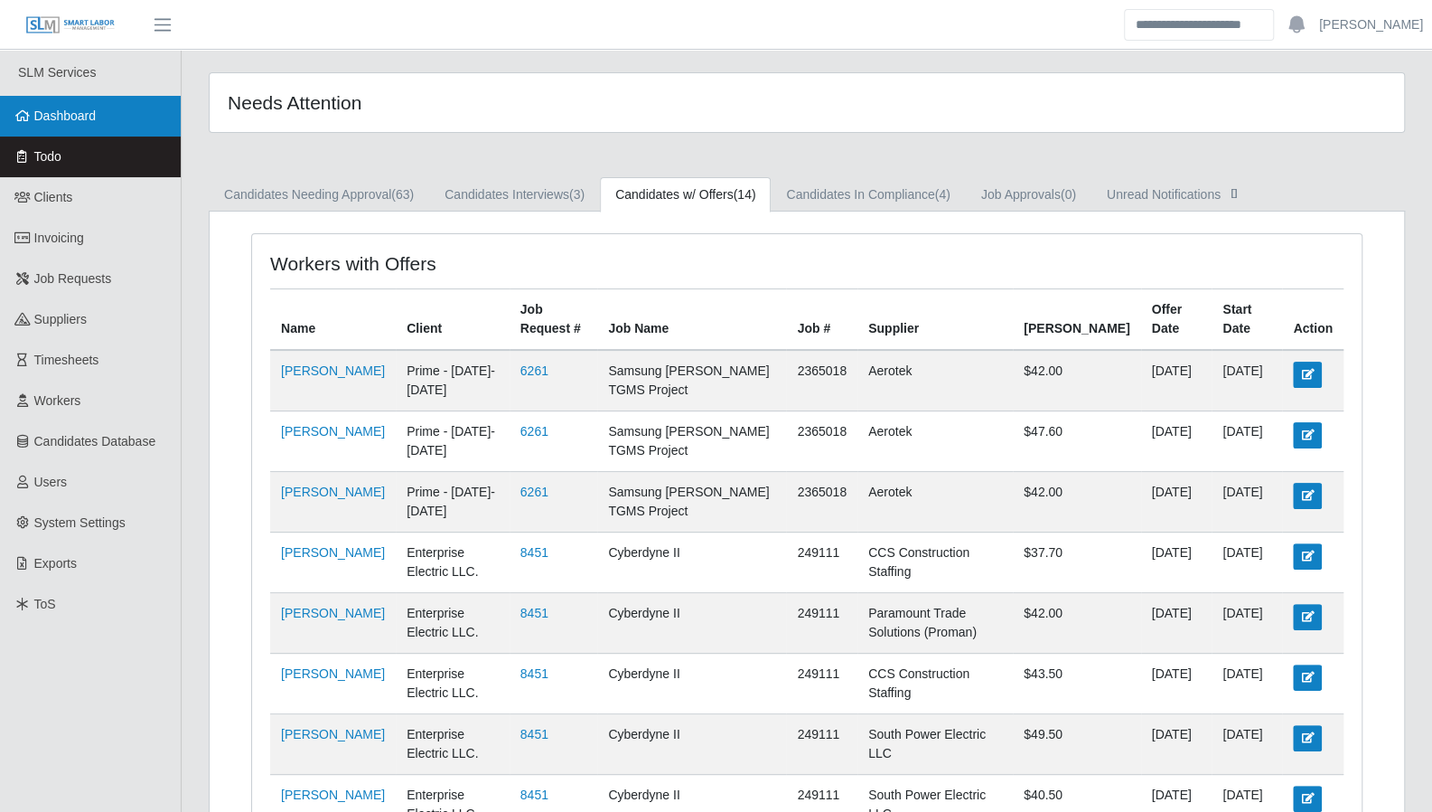
click at [19, 109] on link "Dashboard" at bounding box center [90, 116] width 181 height 41
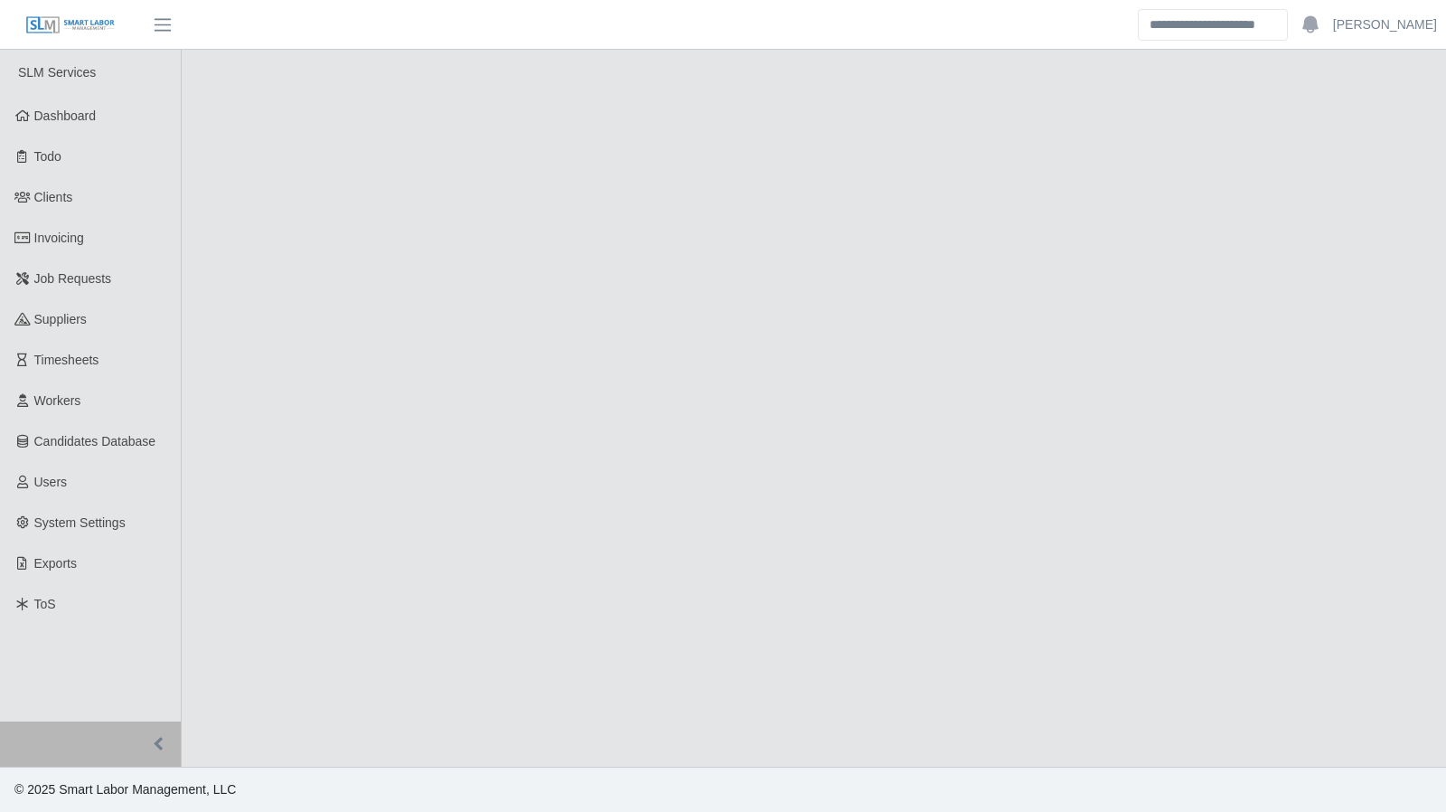
select select "****"
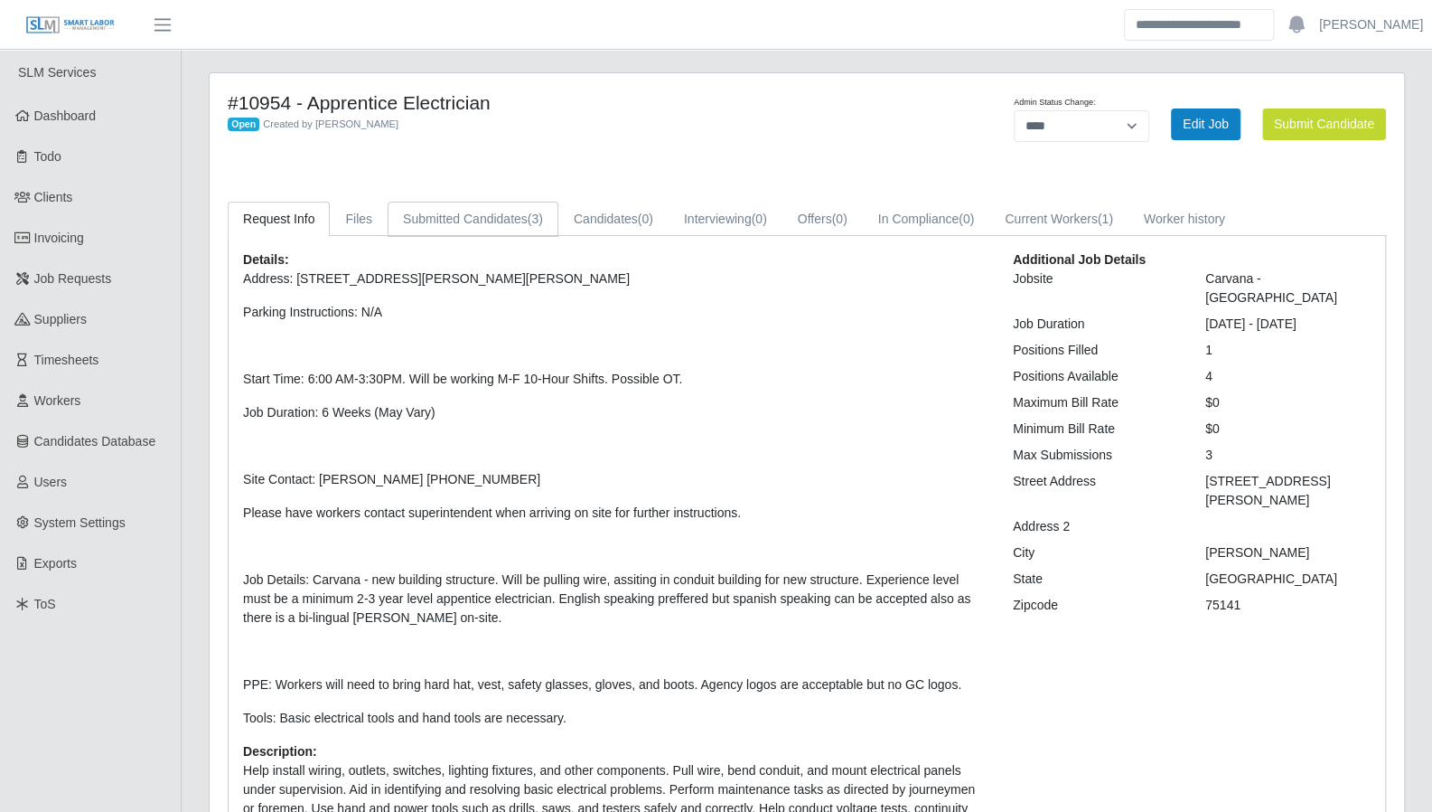
click at [488, 218] on link "Submitted Candidates (3)" at bounding box center [473, 219] width 171 height 35
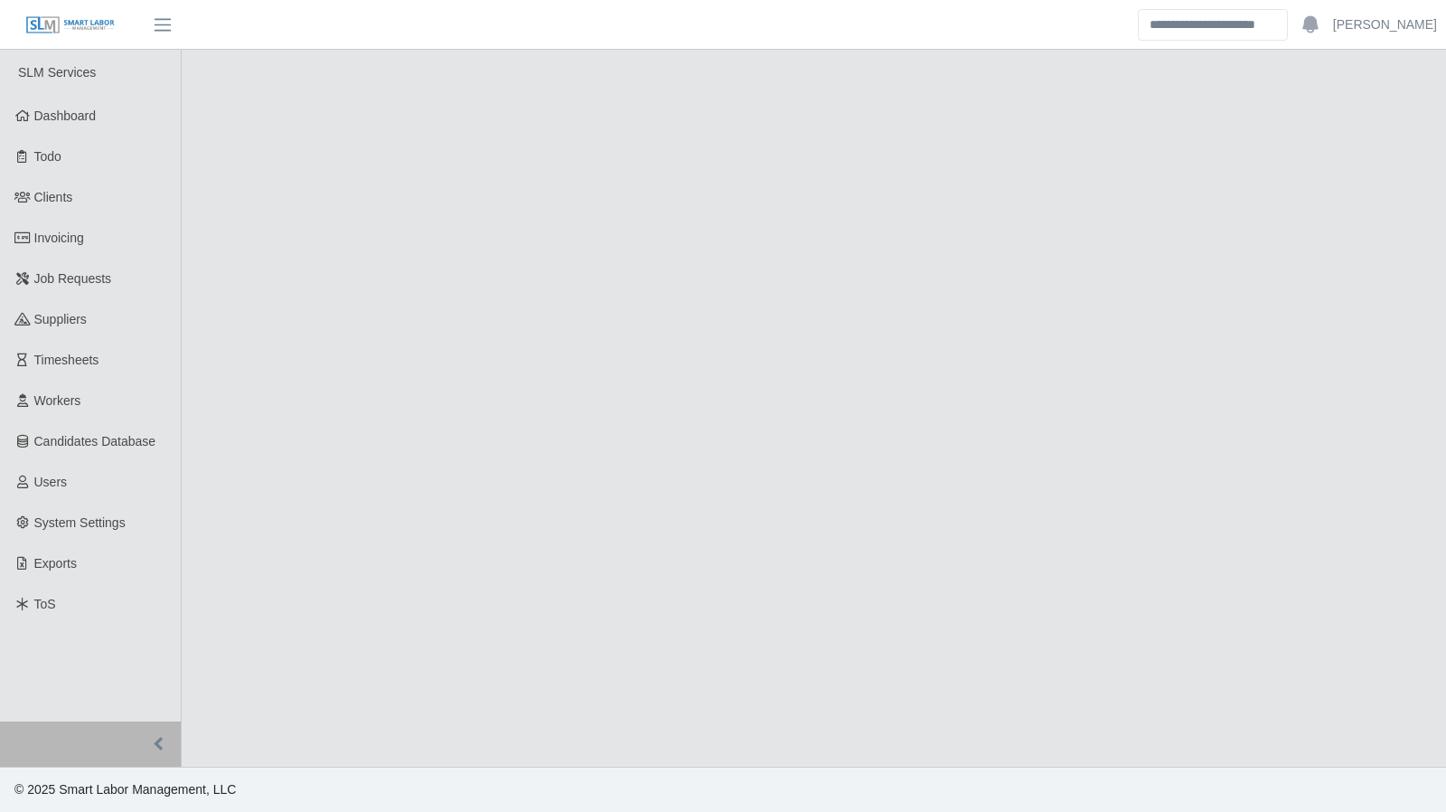
select select "****"
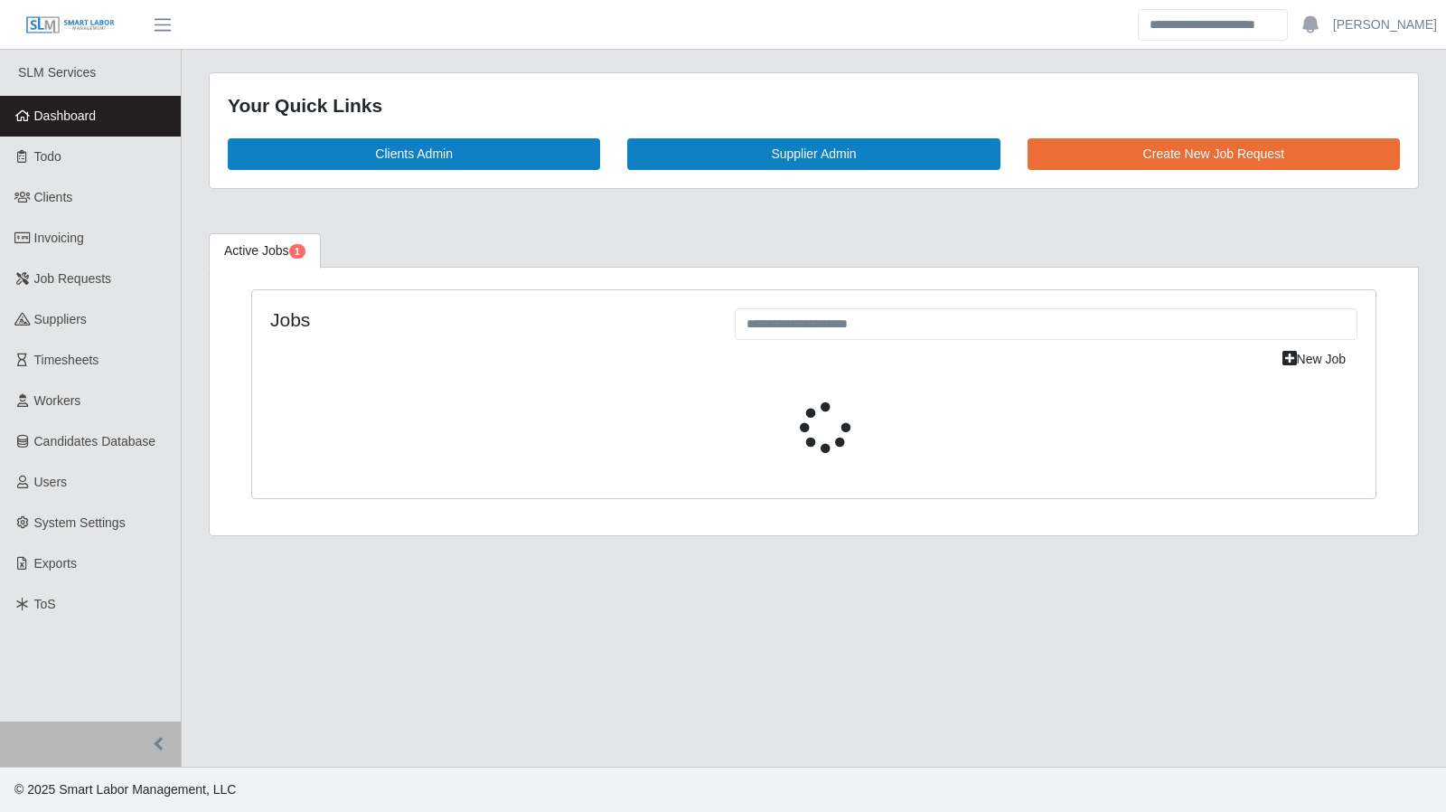
select select "****"
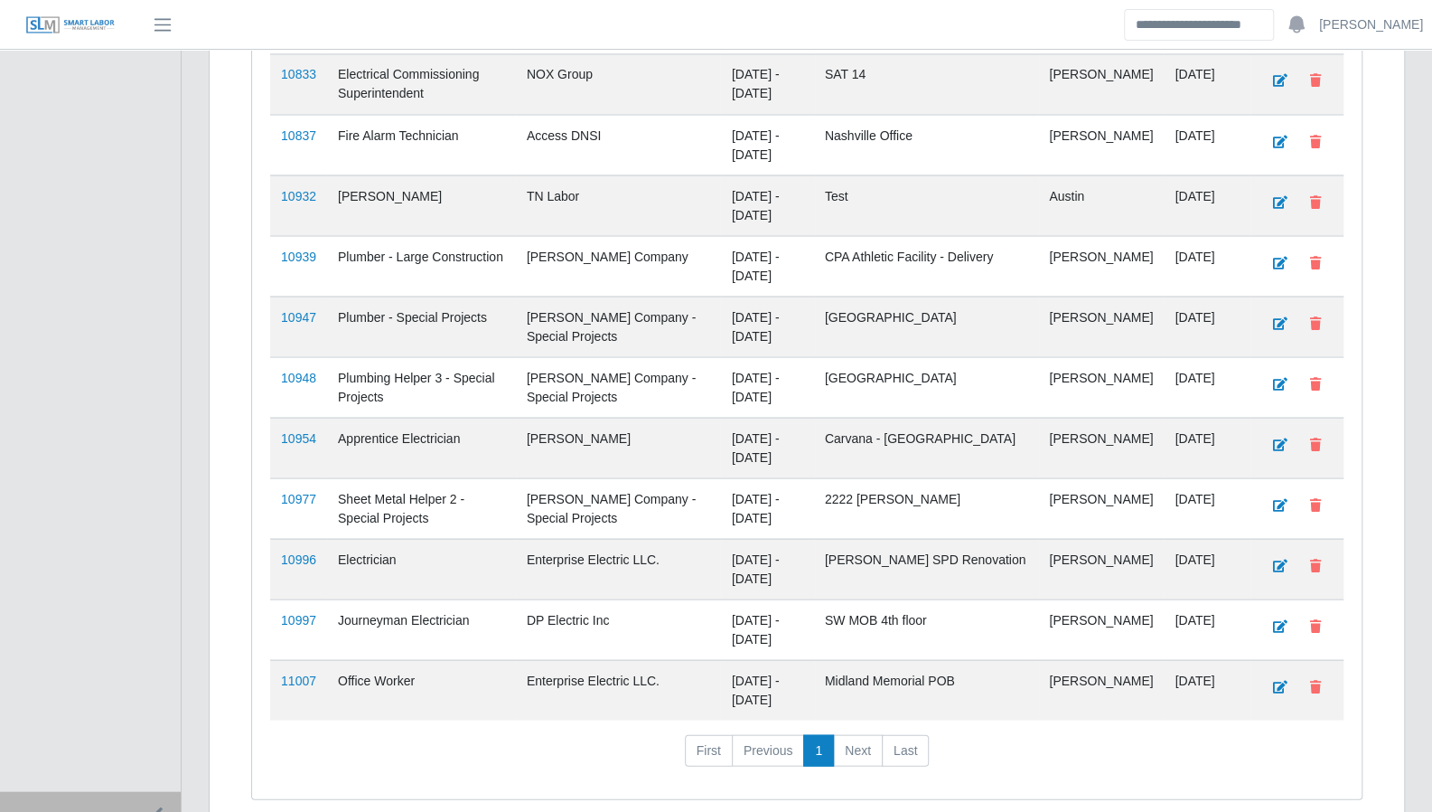
scroll to position [2064, 0]
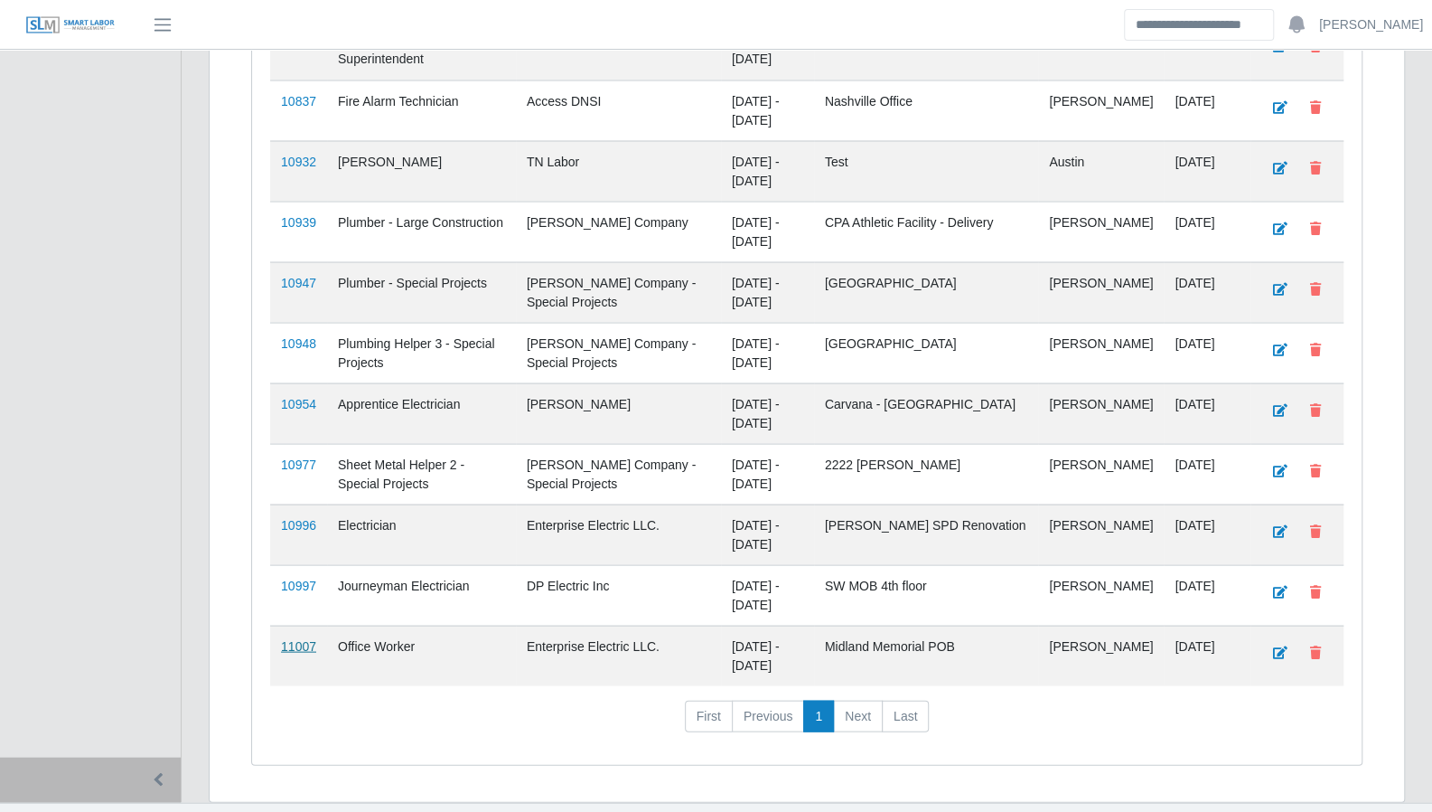
click at [299, 638] on link "11007" at bounding box center [298, 645] width 35 height 14
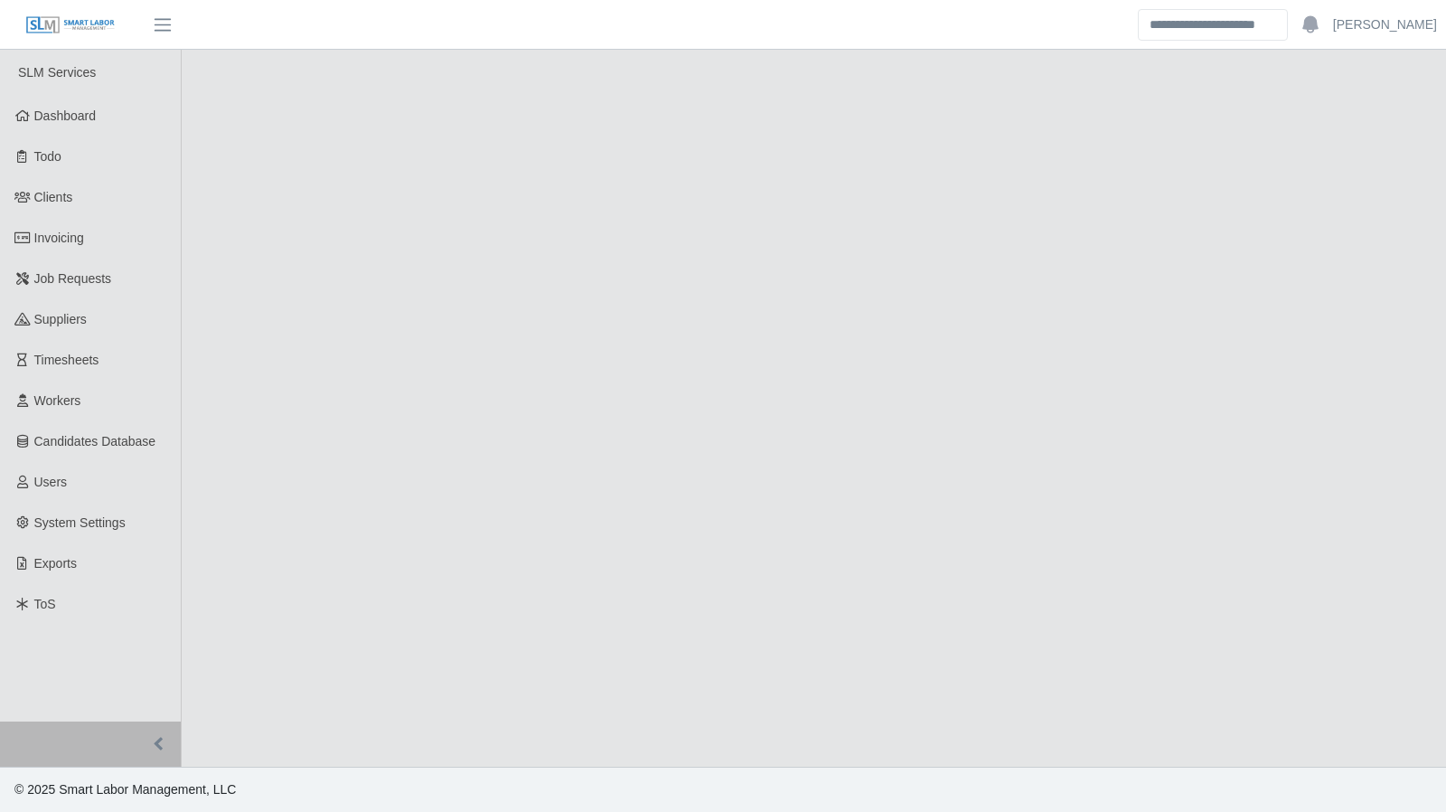
select select "****"
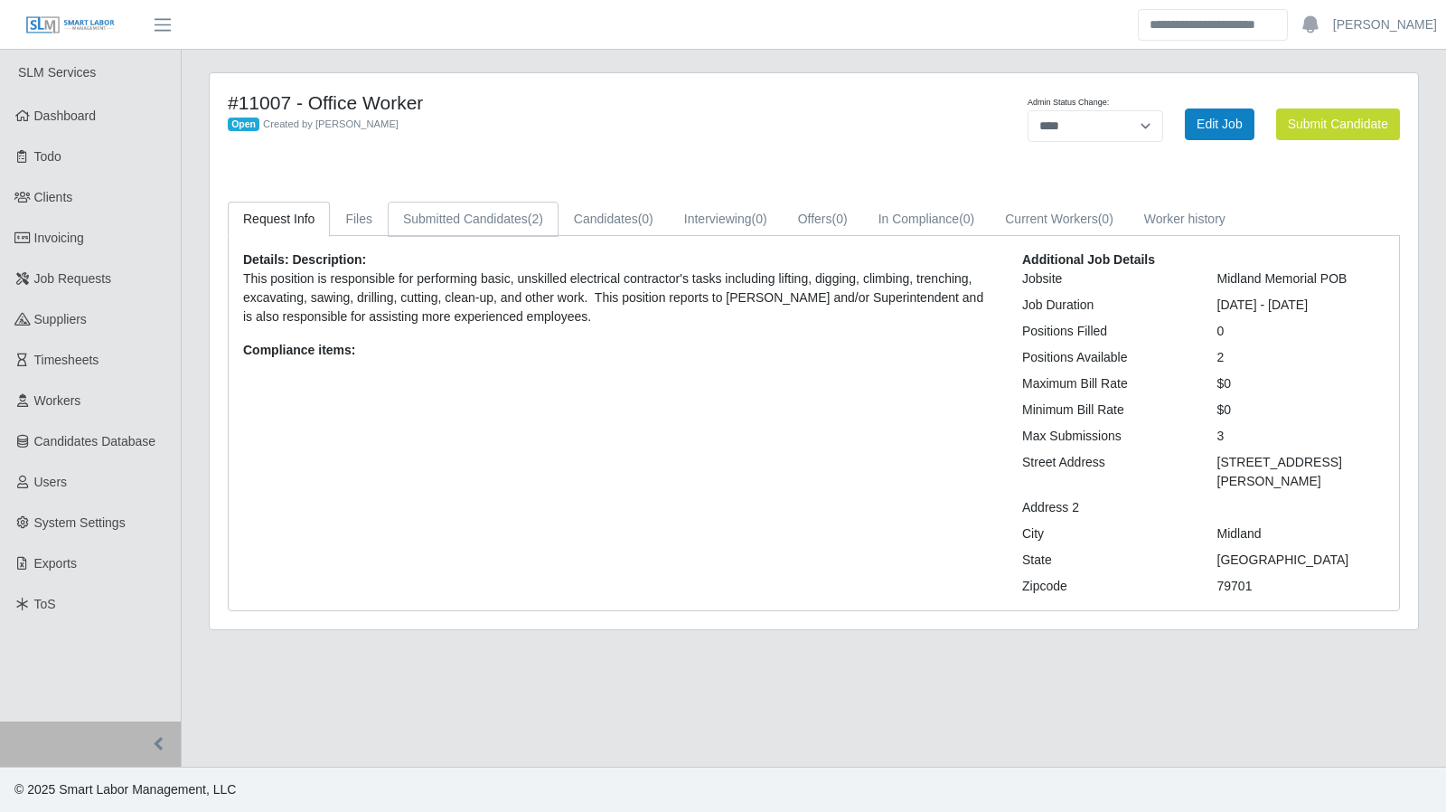
click at [495, 218] on link "Submitted Candidates (2)" at bounding box center [473, 219] width 171 height 35
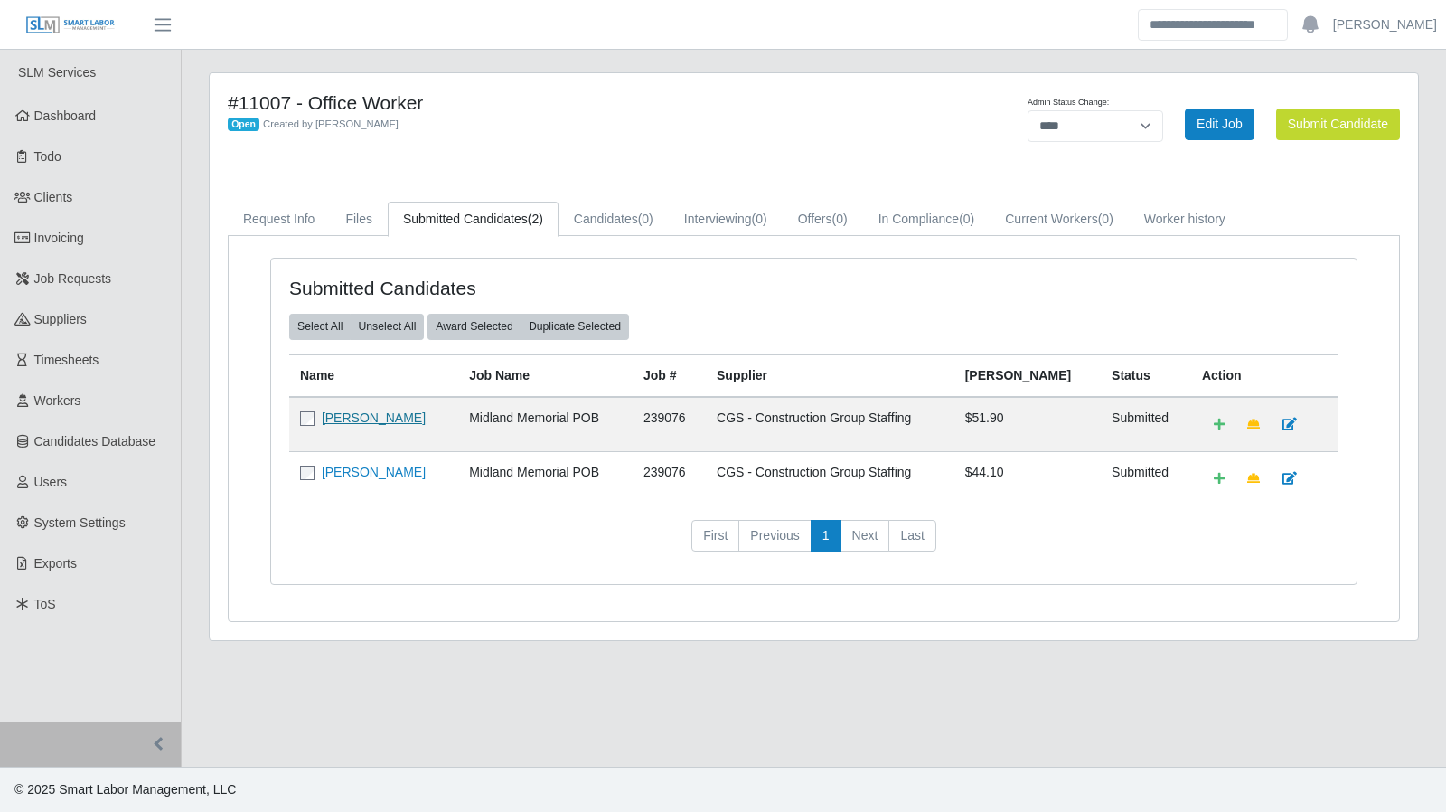
click at [369, 414] on link "Amanda J Mares" at bounding box center [374, 417] width 104 height 14
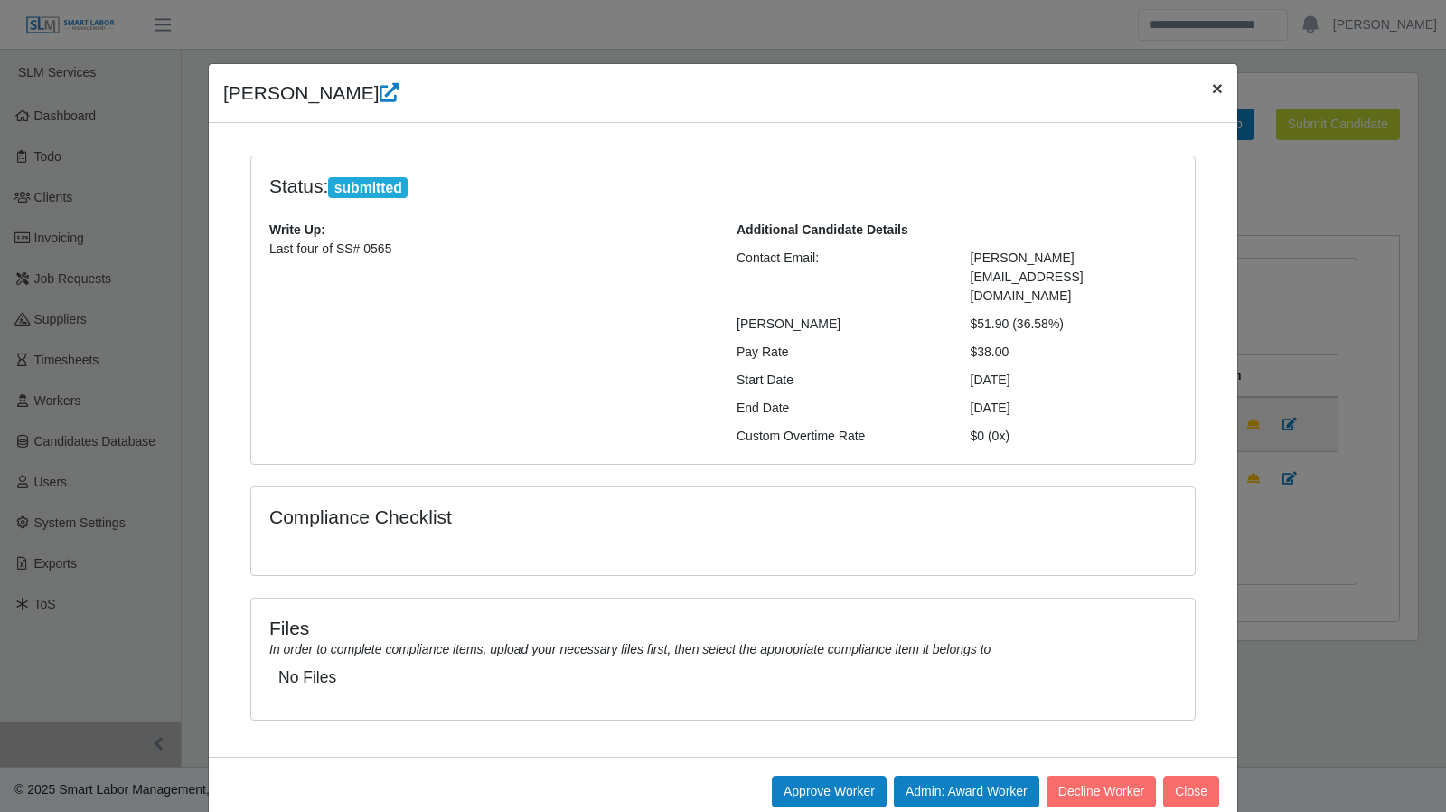
click at [1215, 80] on span "×" at bounding box center [1217, 88] width 11 height 21
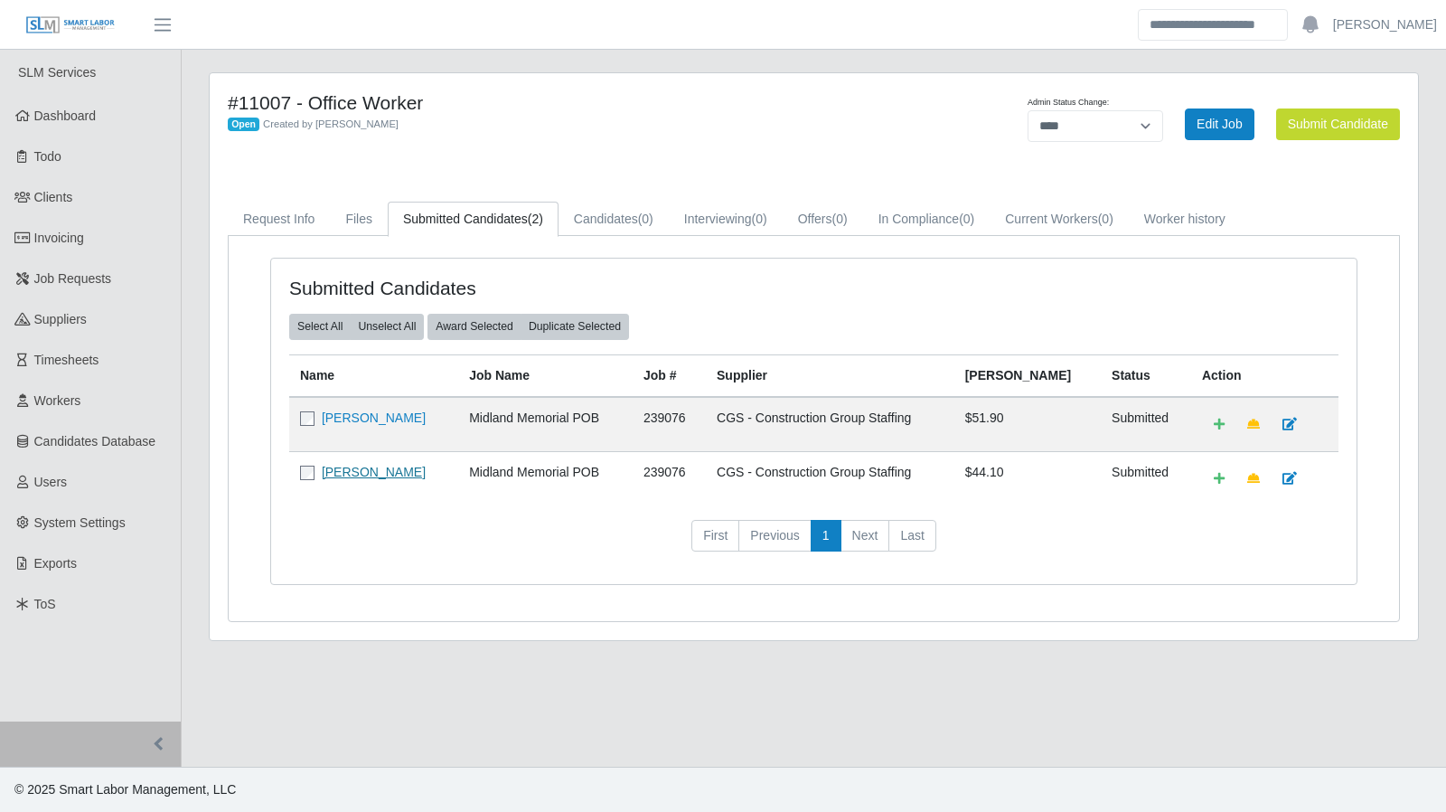
click at [373, 474] on link "Alliyah B Soto" at bounding box center [374, 471] width 104 height 14
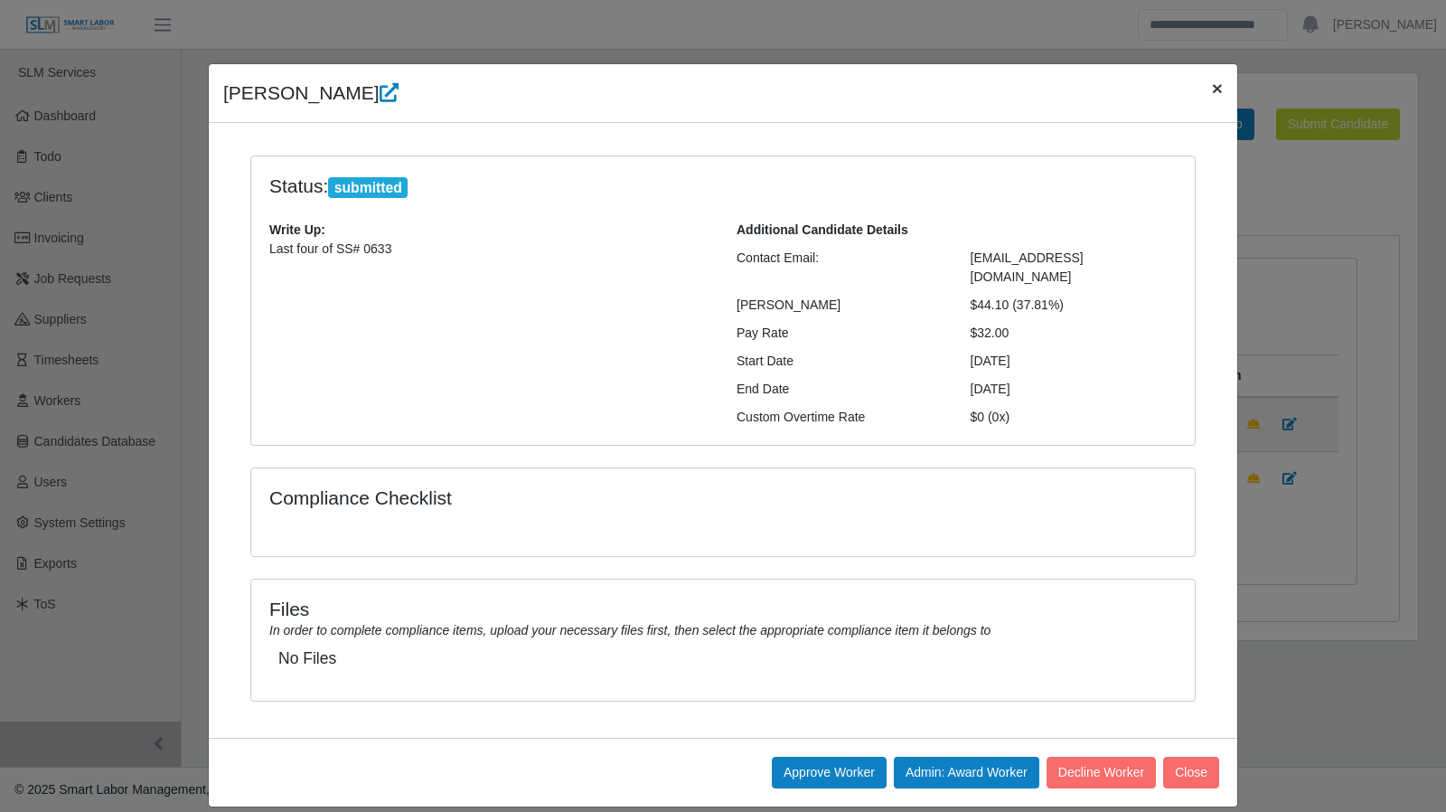
drag, startPoint x: 1217, startPoint y: 84, endPoint x: 583, endPoint y: 4, distance: 639.5
click at [1217, 85] on span "×" at bounding box center [1217, 88] width 11 height 21
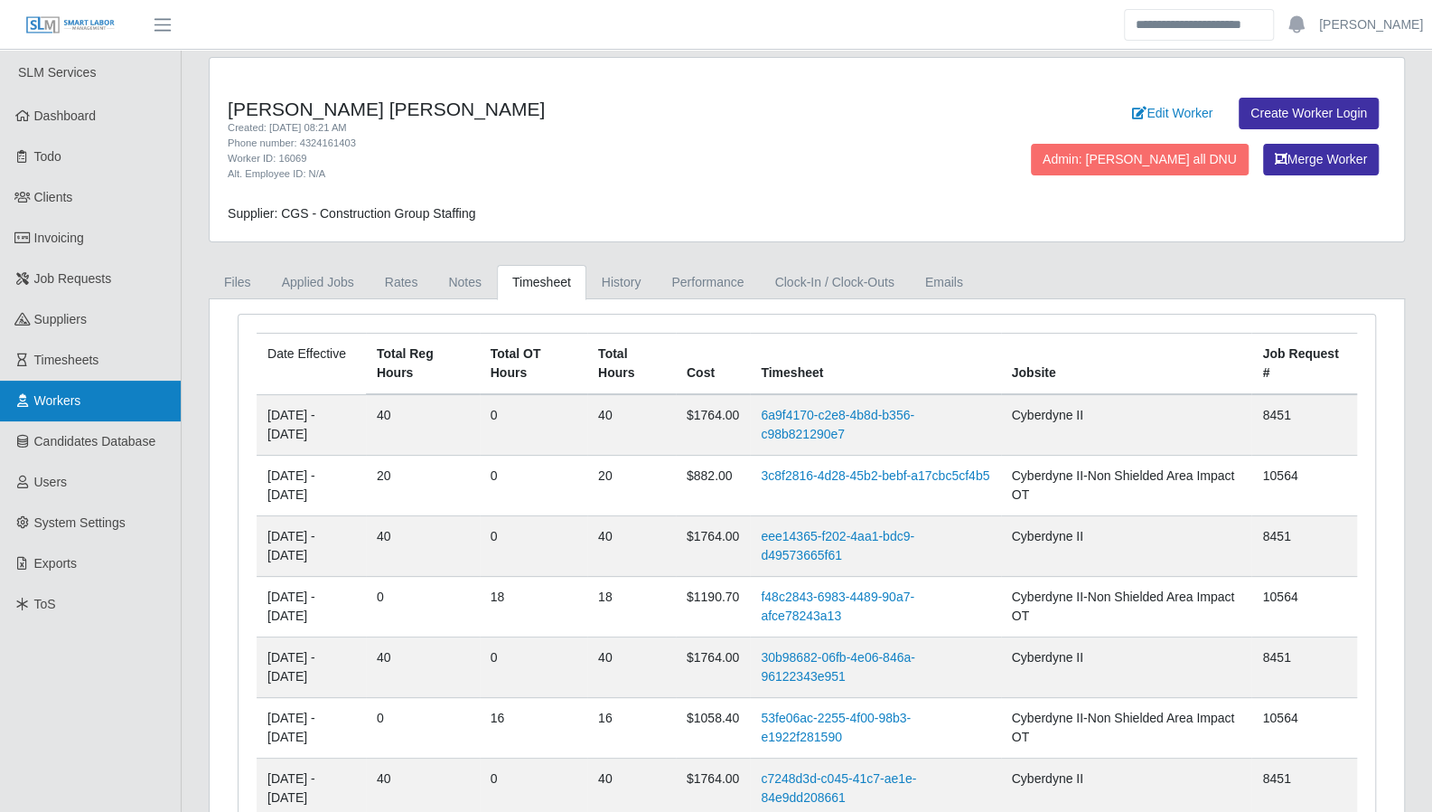
drag, startPoint x: 62, startPoint y: 391, endPoint x: 105, endPoint y: 381, distance: 43.6
click at [62, 391] on link "Workers" at bounding box center [90, 400] width 181 height 41
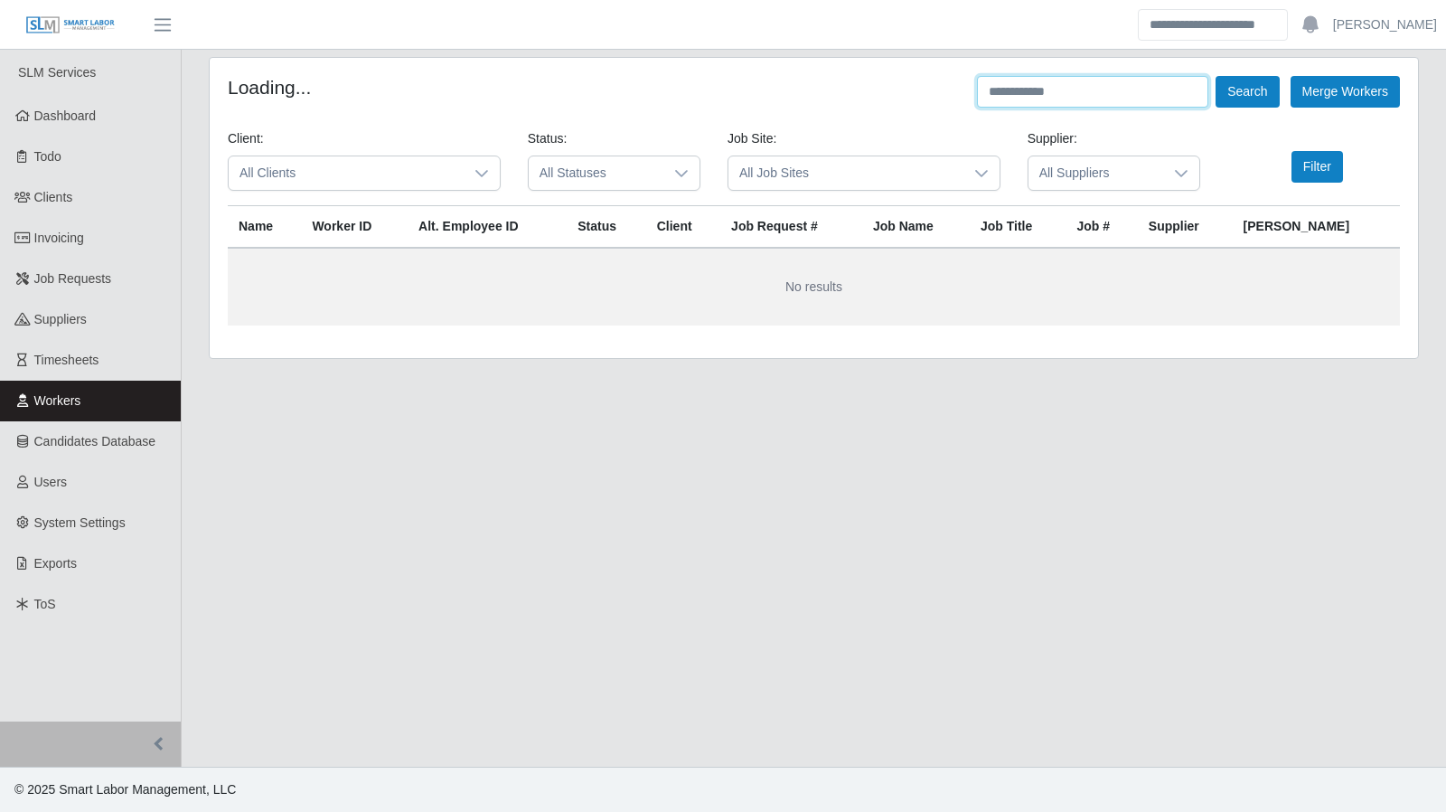
click at [1050, 91] on input "text" at bounding box center [1092, 92] width 231 height 32
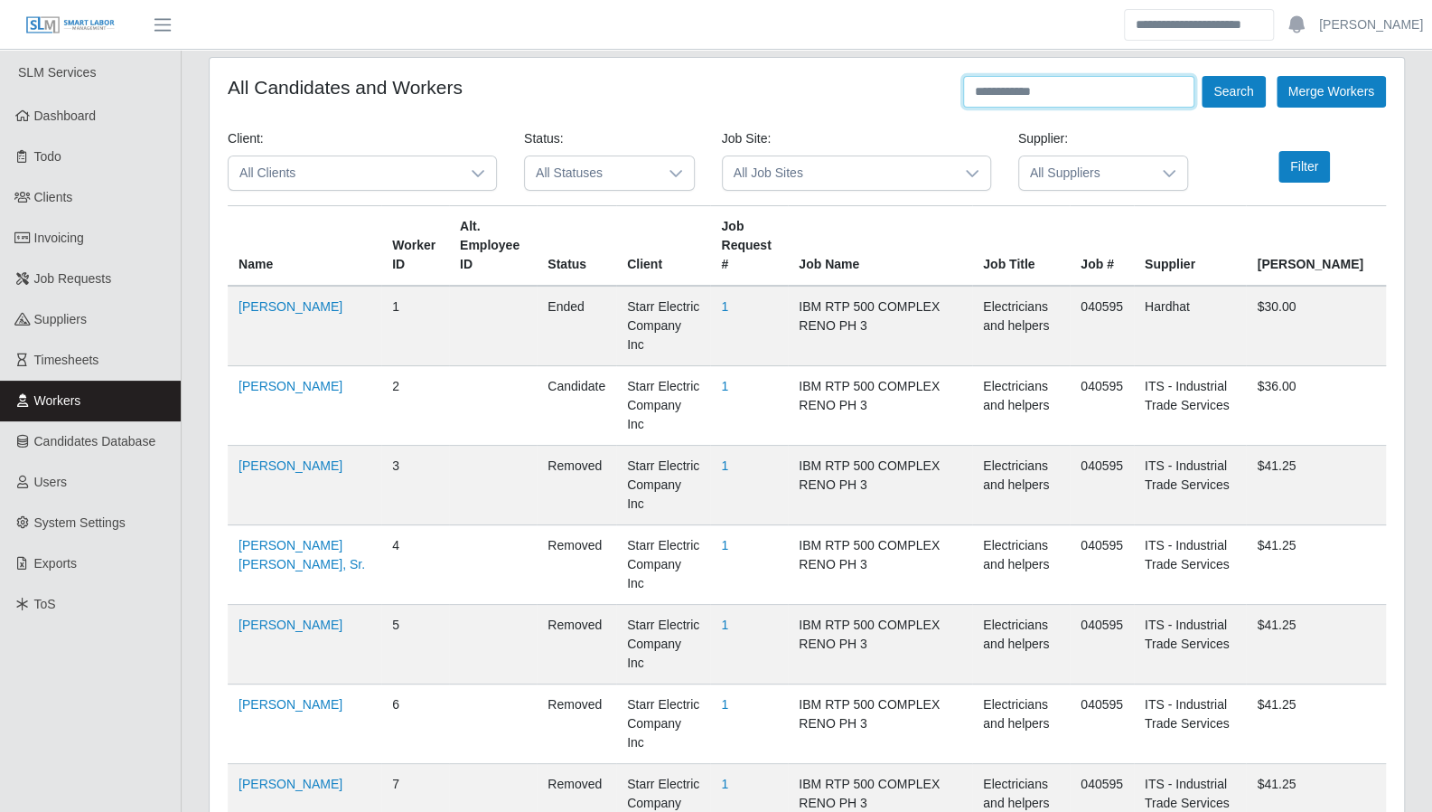
paste input "********"
click at [1050, 91] on input "********" at bounding box center [1078, 92] width 231 height 32
type input "******"
click at [1202, 76] on button "Search" at bounding box center [1233, 92] width 63 height 32
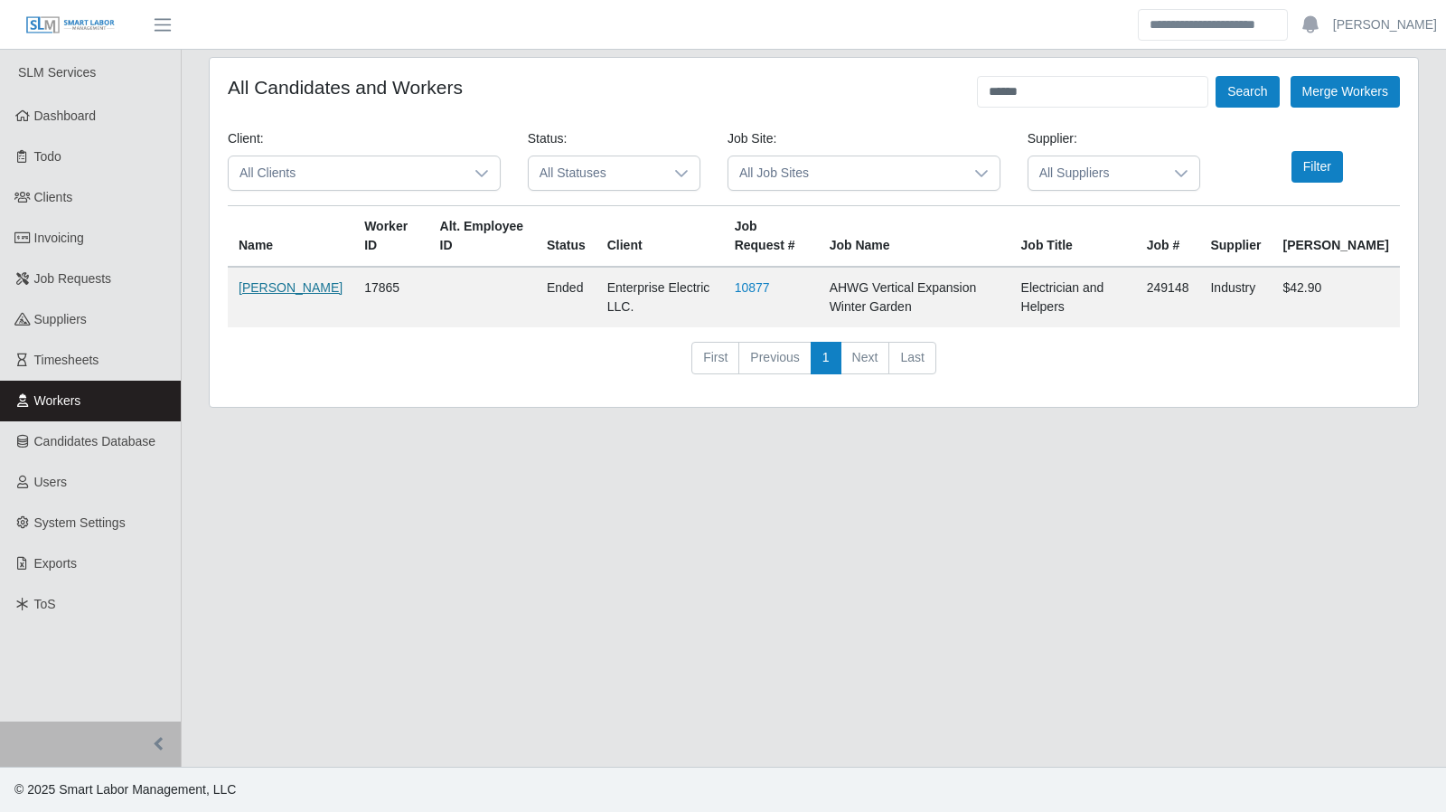
click at [260, 295] on link "Roberto Rentas" at bounding box center [291, 287] width 104 height 14
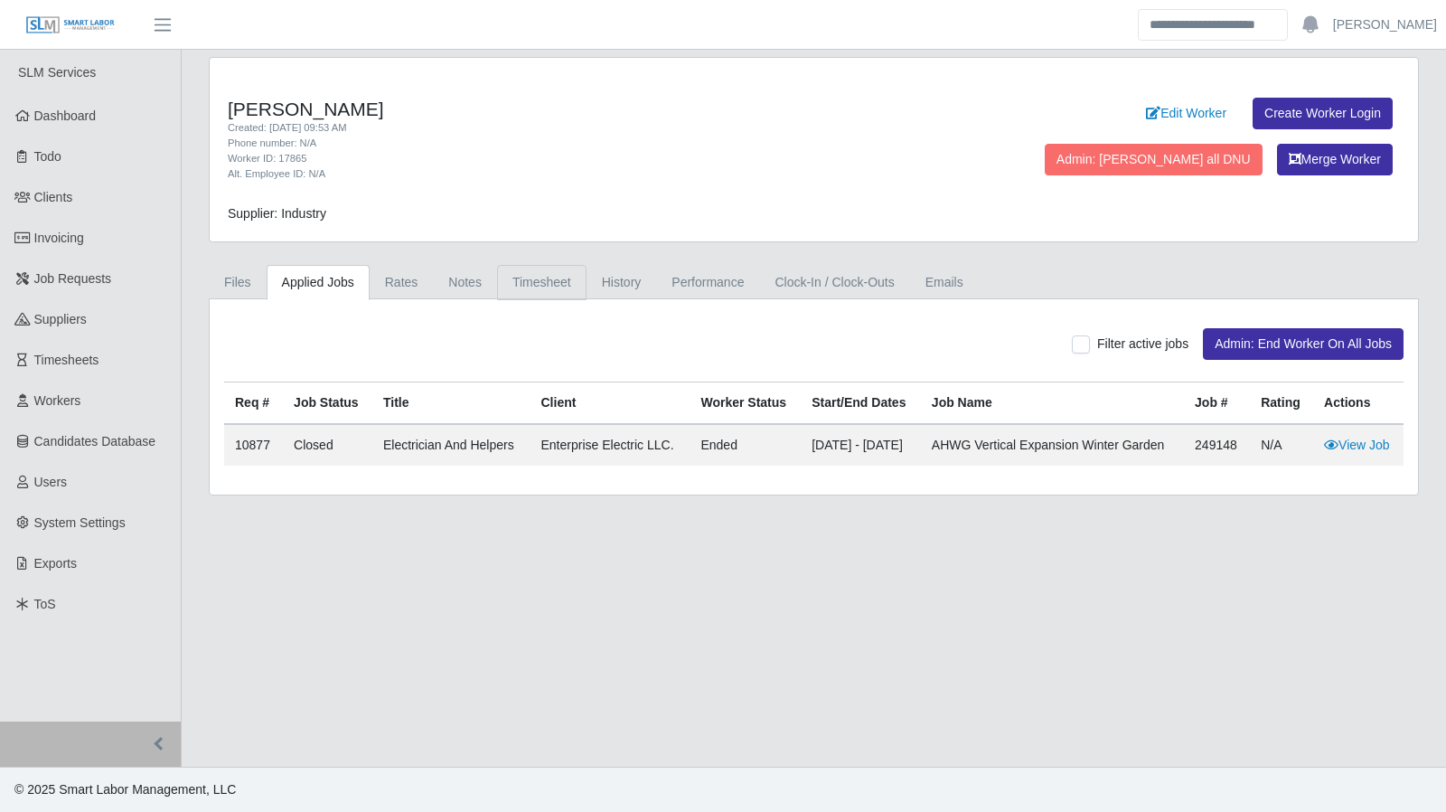
click at [508, 274] on link "Timesheet" at bounding box center [541, 282] width 89 height 35
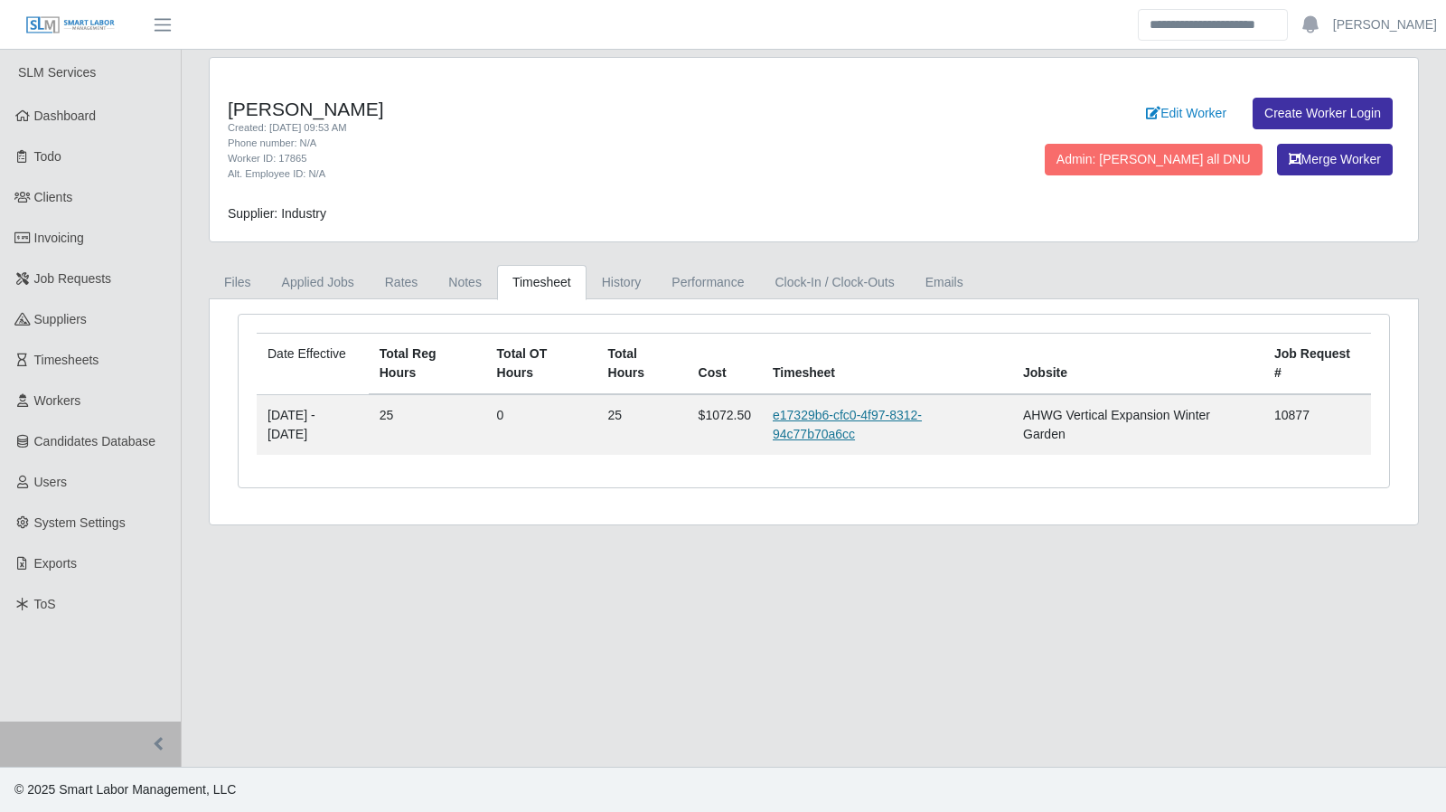
click at [848, 425] on link "e17329b6-cfc0-4f97-8312-94c77b70a6cc" at bounding box center [847, 424] width 149 height 33
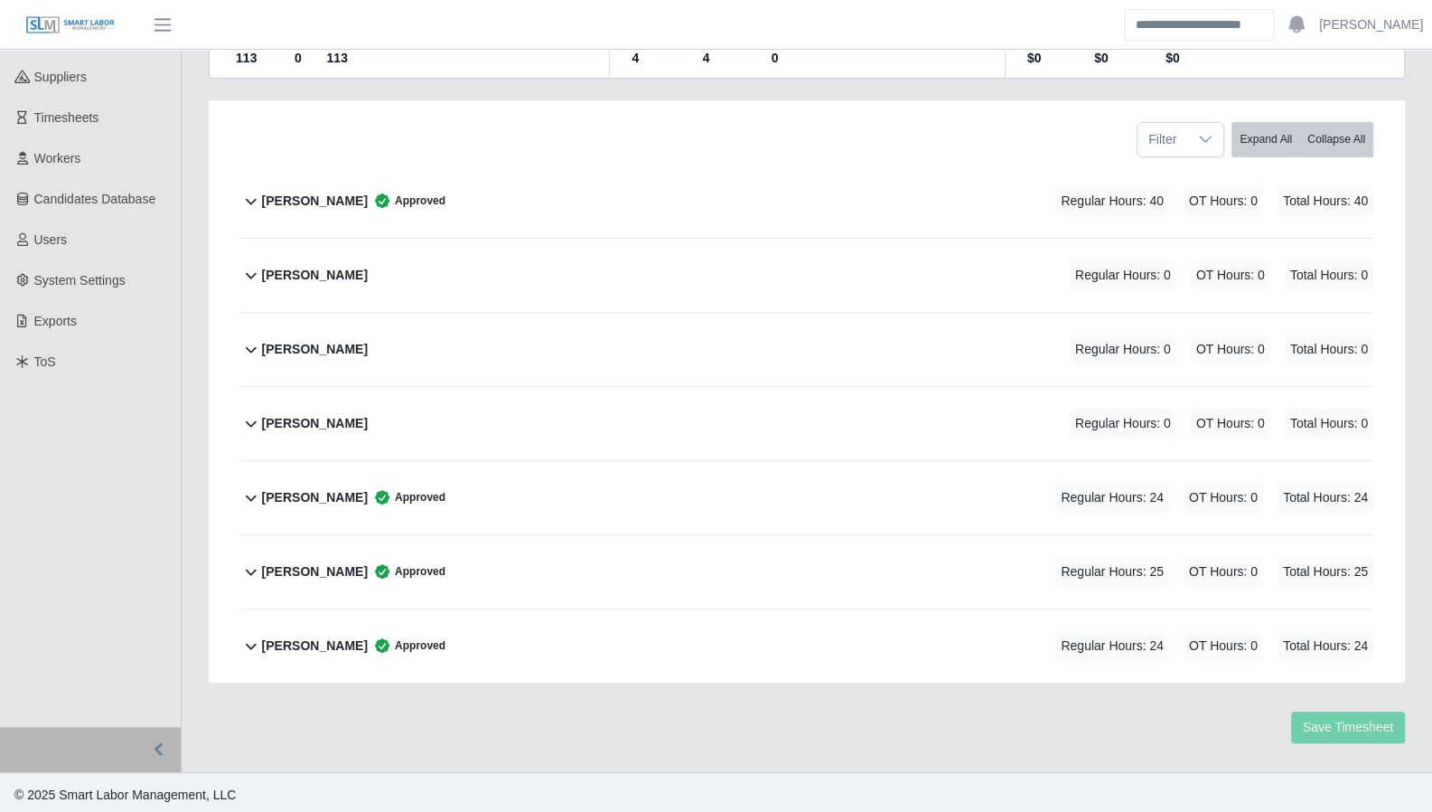
scroll to position [243, 0]
click at [257, 568] on icon at bounding box center [251, 570] width 22 height 22
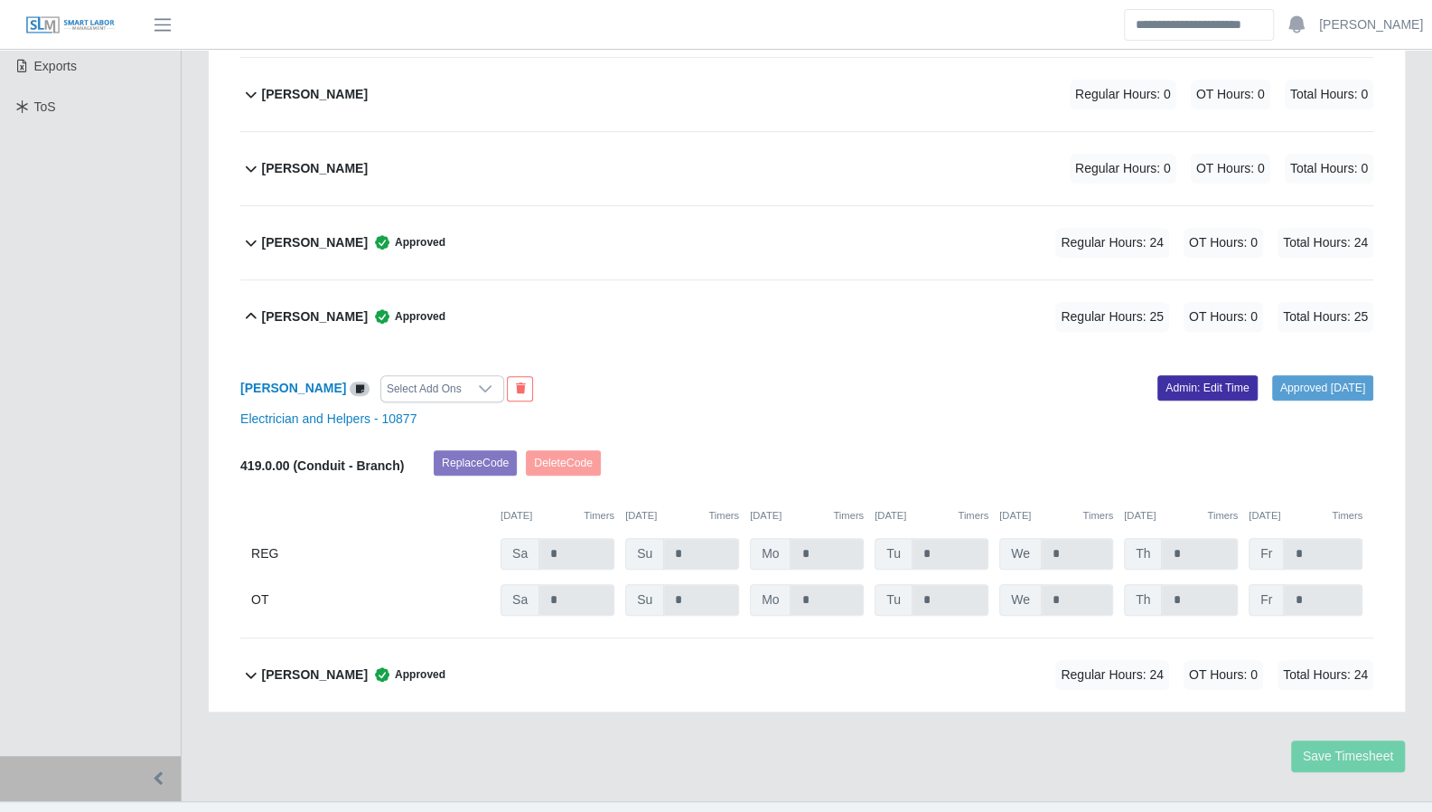
scroll to position [528, 0]
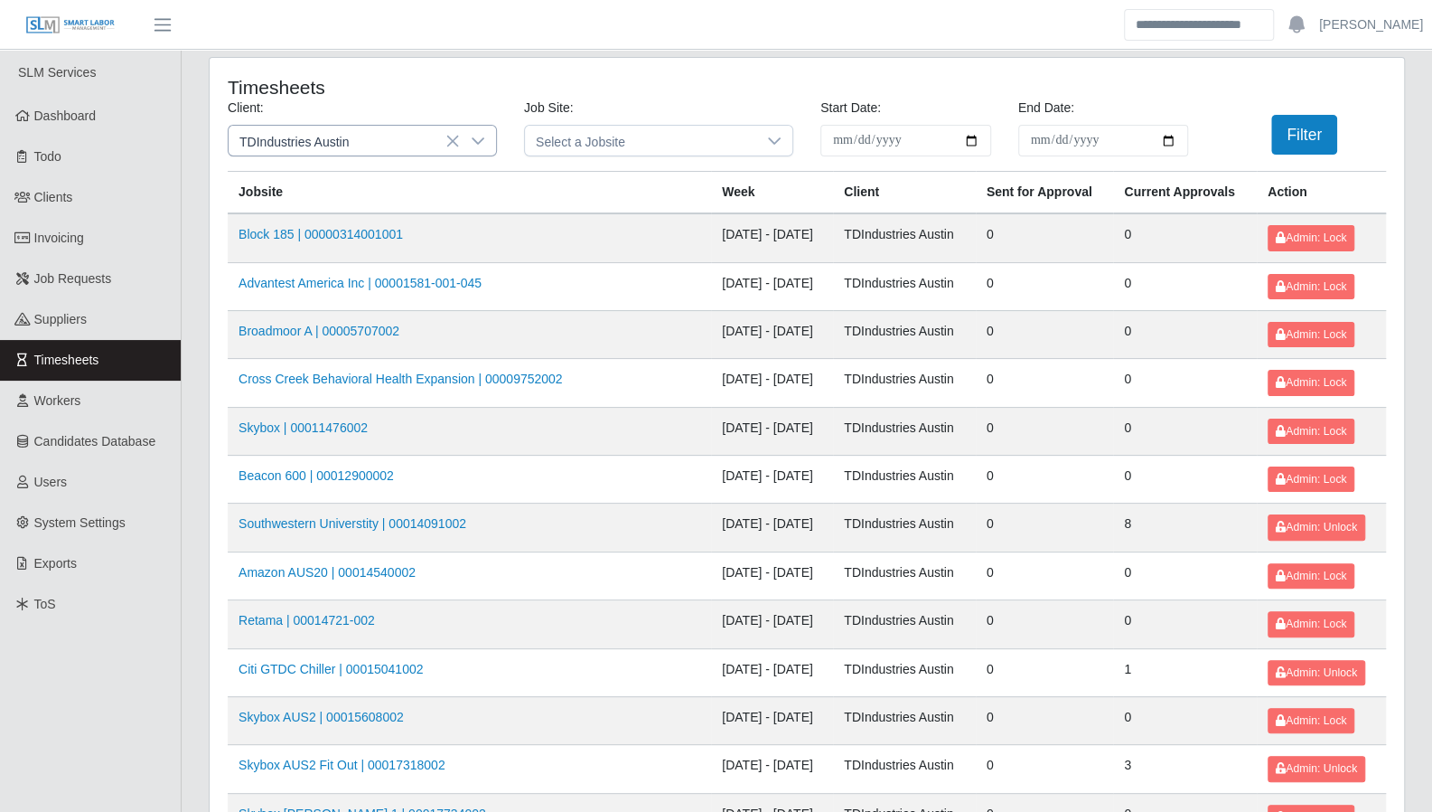
click at [479, 142] on icon at bounding box center [478, 140] width 13 height 7
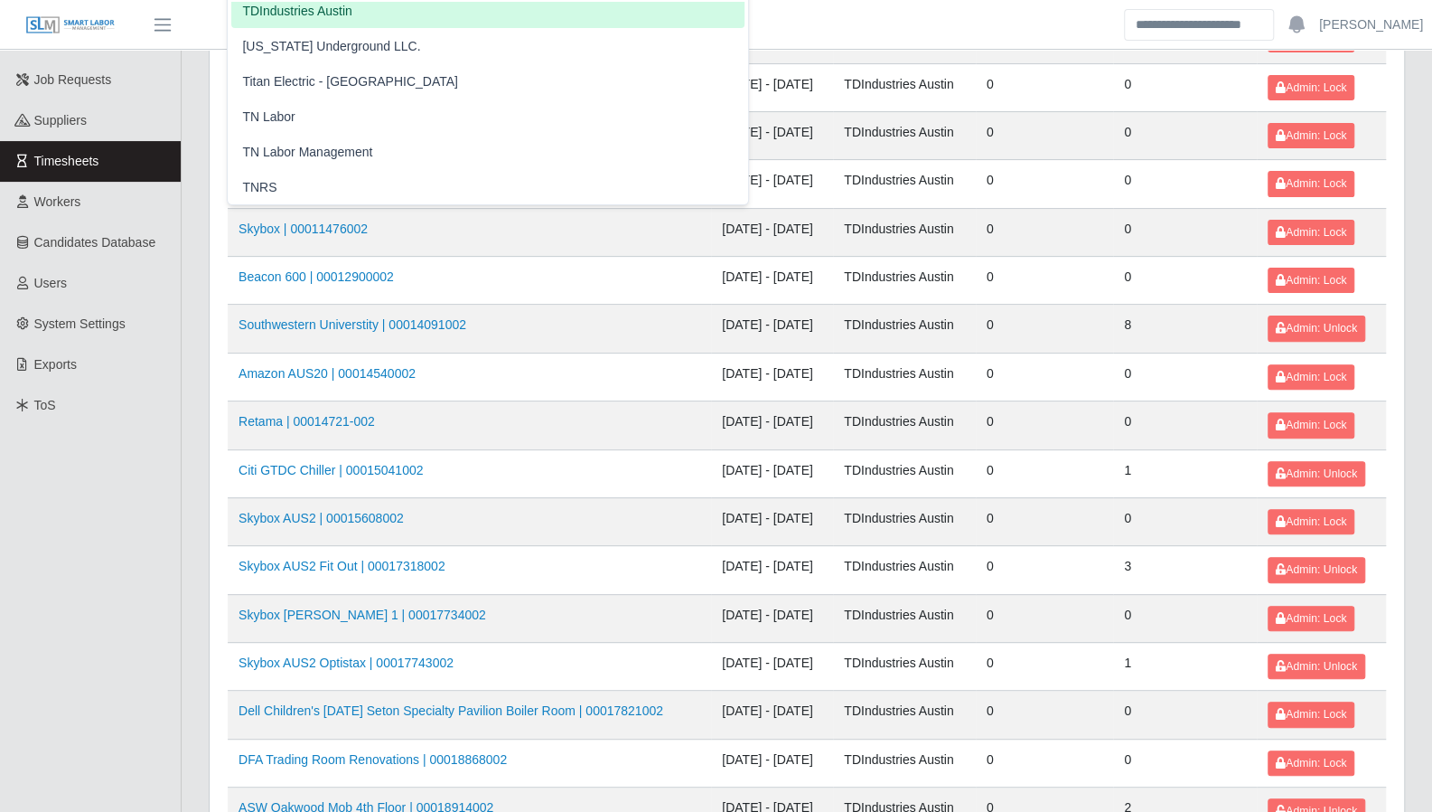
scroll to position [1977, 0]
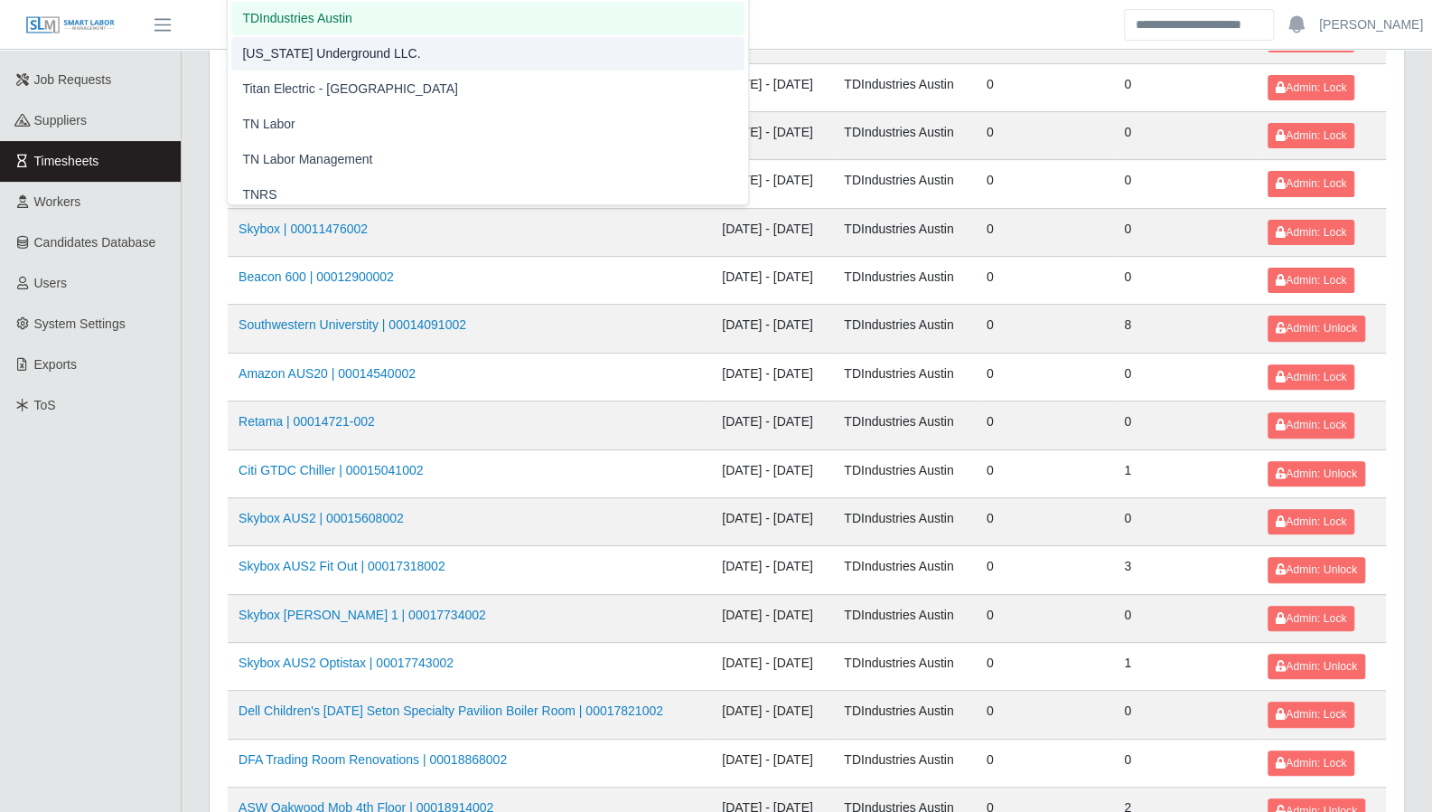
click at [580, 36] on header "Aaron Baker Account Settings Logout" at bounding box center [716, 25] width 1432 height 50
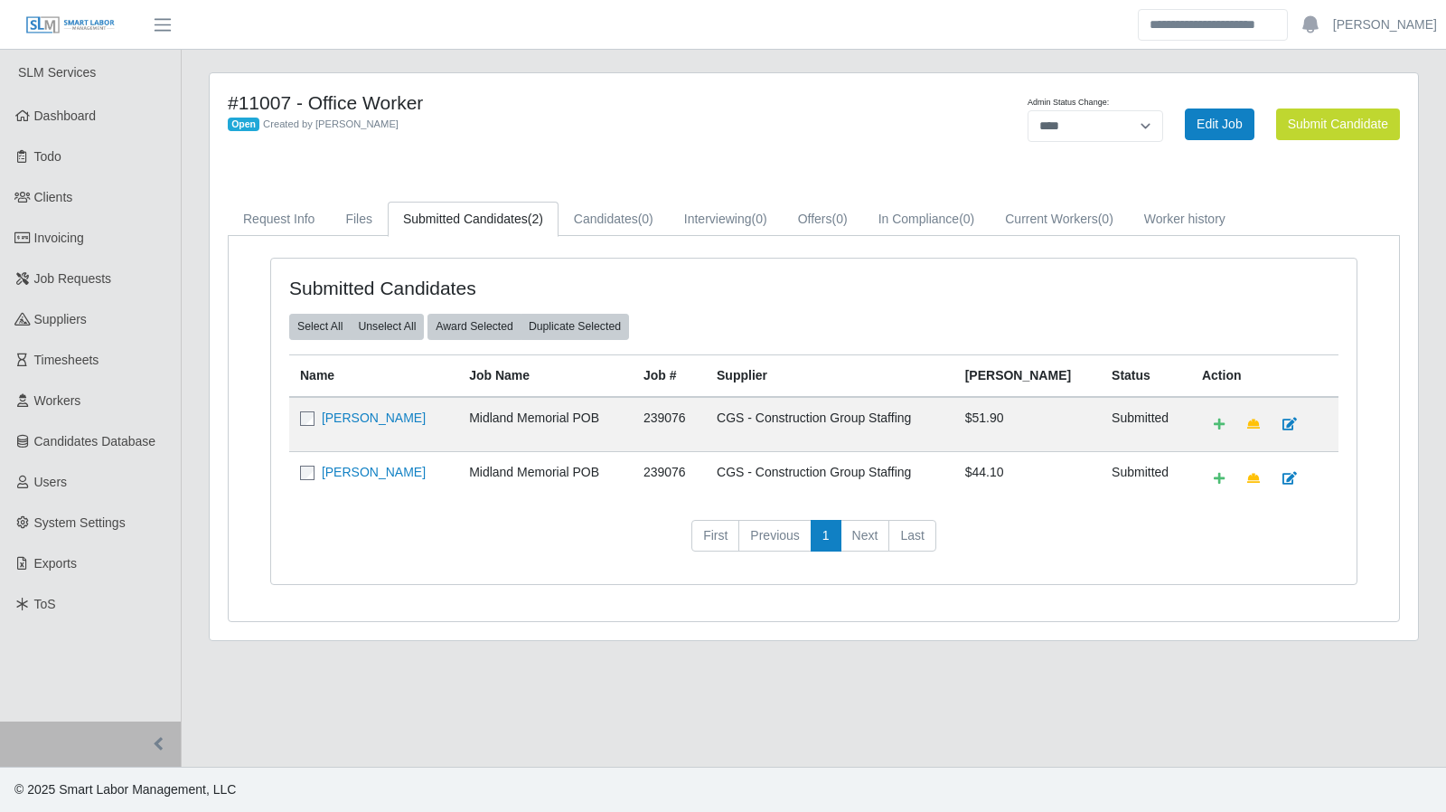
select select "****"
click at [95, 397] on link "Workers" at bounding box center [90, 400] width 181 height 41
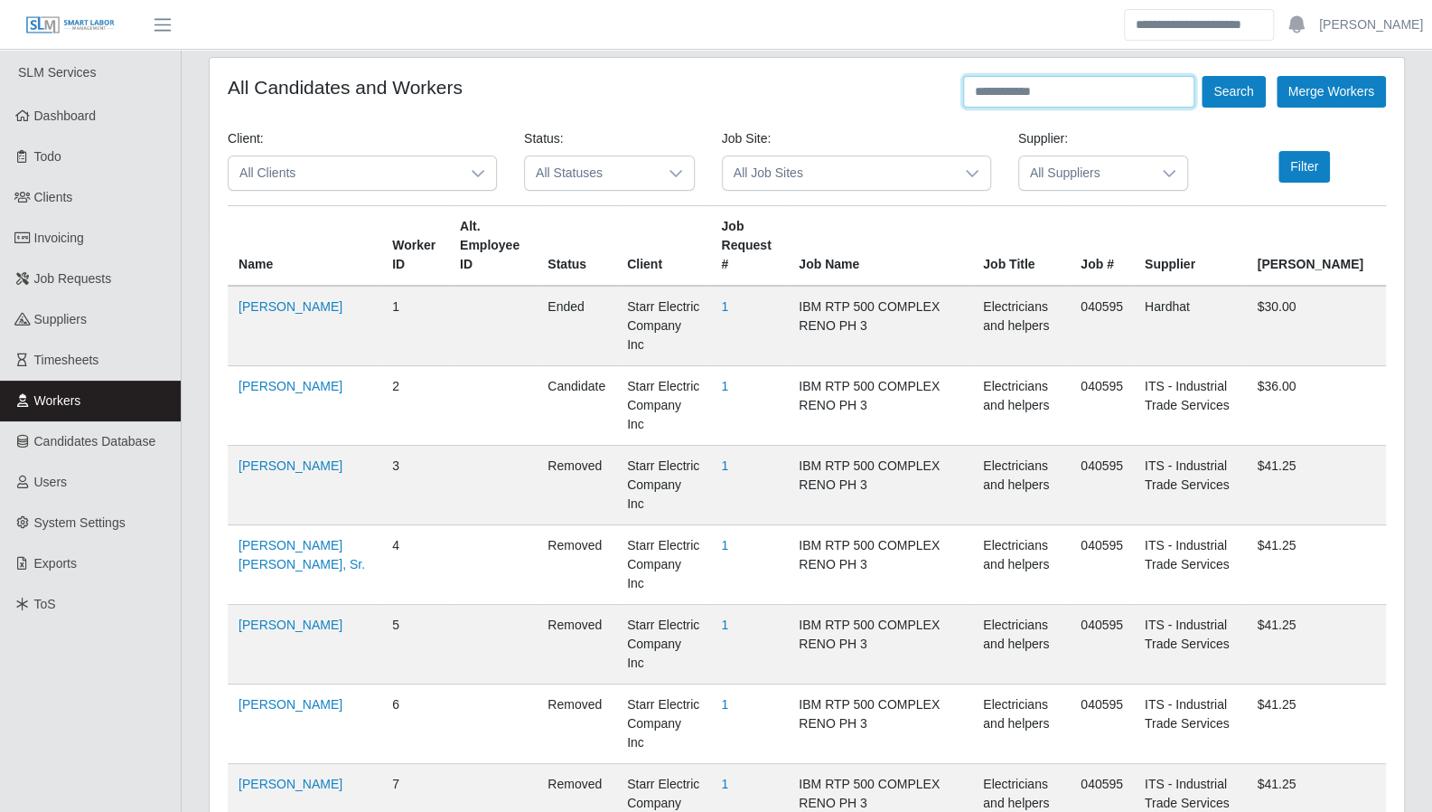
click at [1097, 100] on input "text" at bounding box center [1078, 92] width 231 height 32
click at [394, 33] on header "Aaron Baker Account Settings Logout" at bounding box center [716, 25] width 1432 height 50
click at [1026, 89] on input "text" at bounding box center [1078, 92] width 231 height 32
type input "*****"
click at [1202, 76] on button "Search" at bounding box center [1233, 92] width 63 height 32
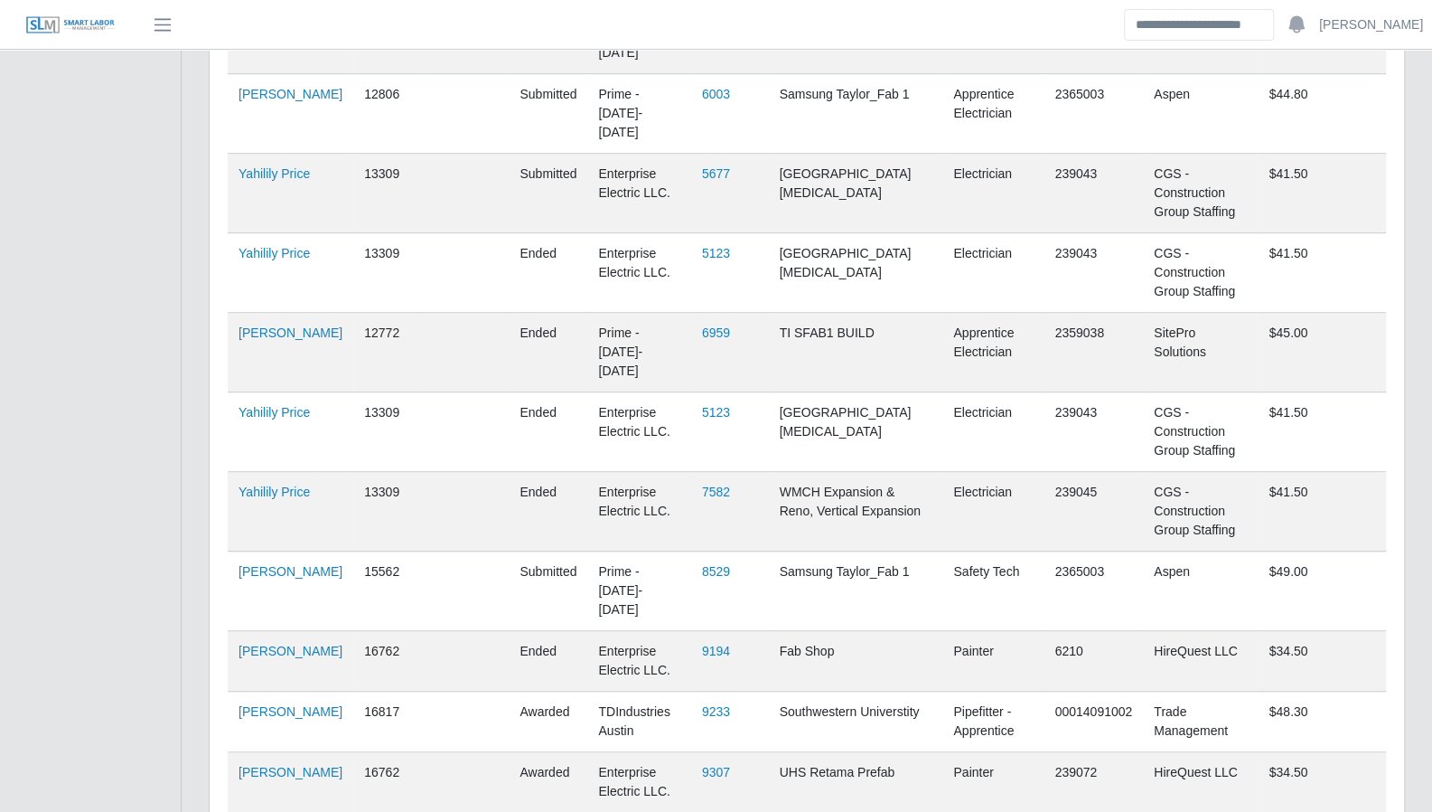
scroll to position [573, 0]
click at [149, 348] on ul "SLM Services Dashboard Todo Clients Invoicing Job Requests Suppliers Timesheets…" at bounding box center [90, 293] width 181 height 1633
click at [155, 335] on ul "SLM Services Dashboard Todo Clients Invoicing Job Requests Suppliers Timesheets…" at bounding box center [90, 293] width 181 height 1633
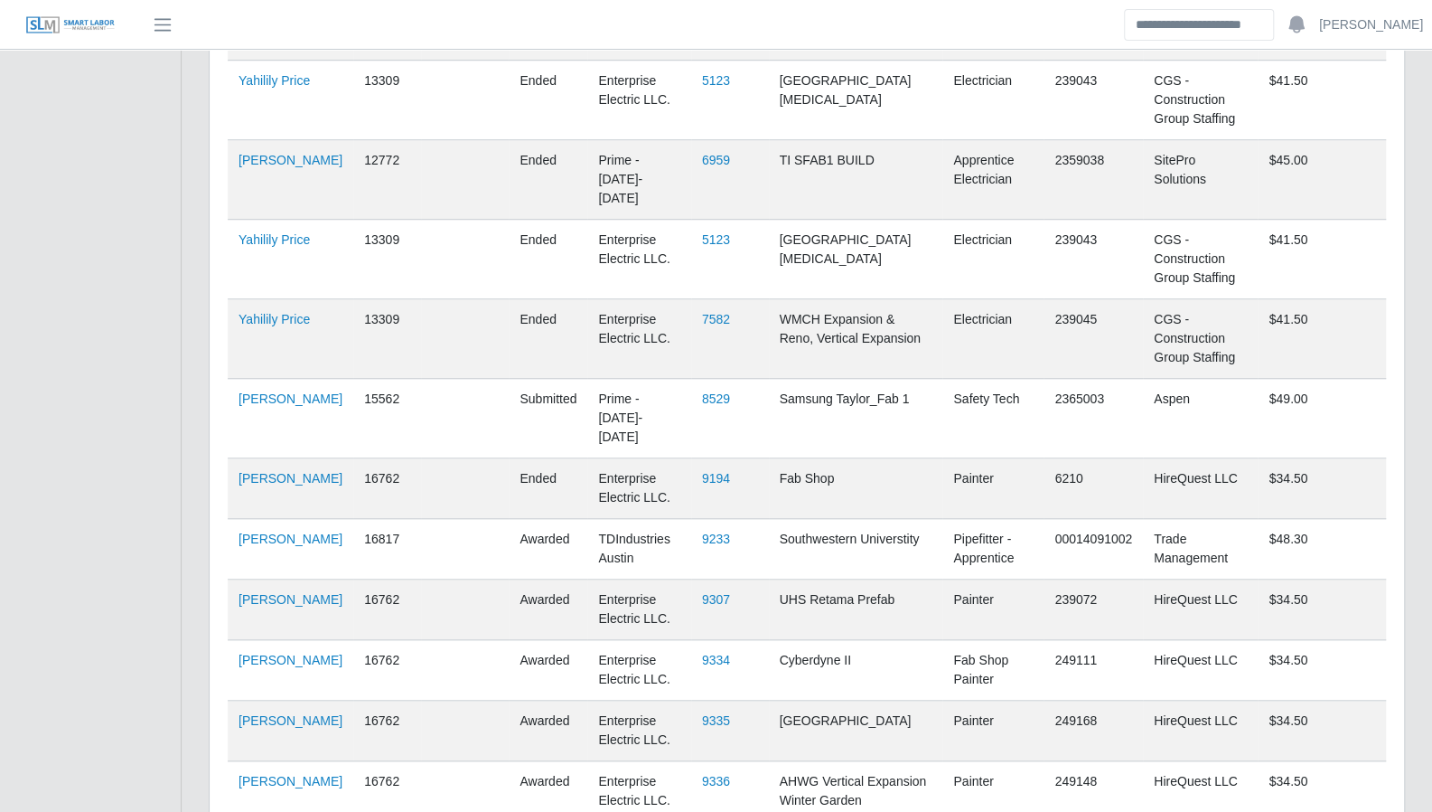
scroll to position [690, 0]
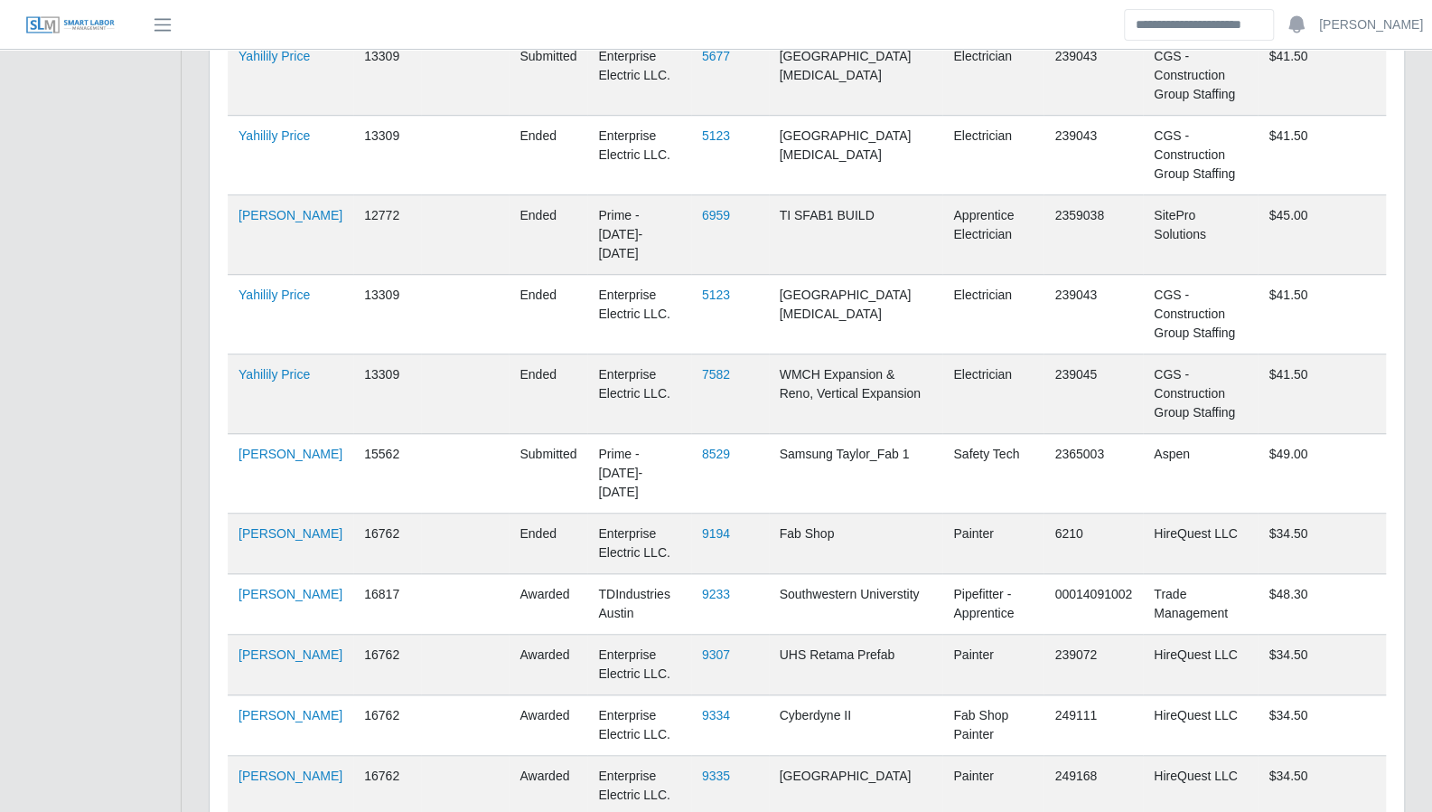
click at [524, 695] on td "awarded" at bounding box center [548, 725] width 79 height 61
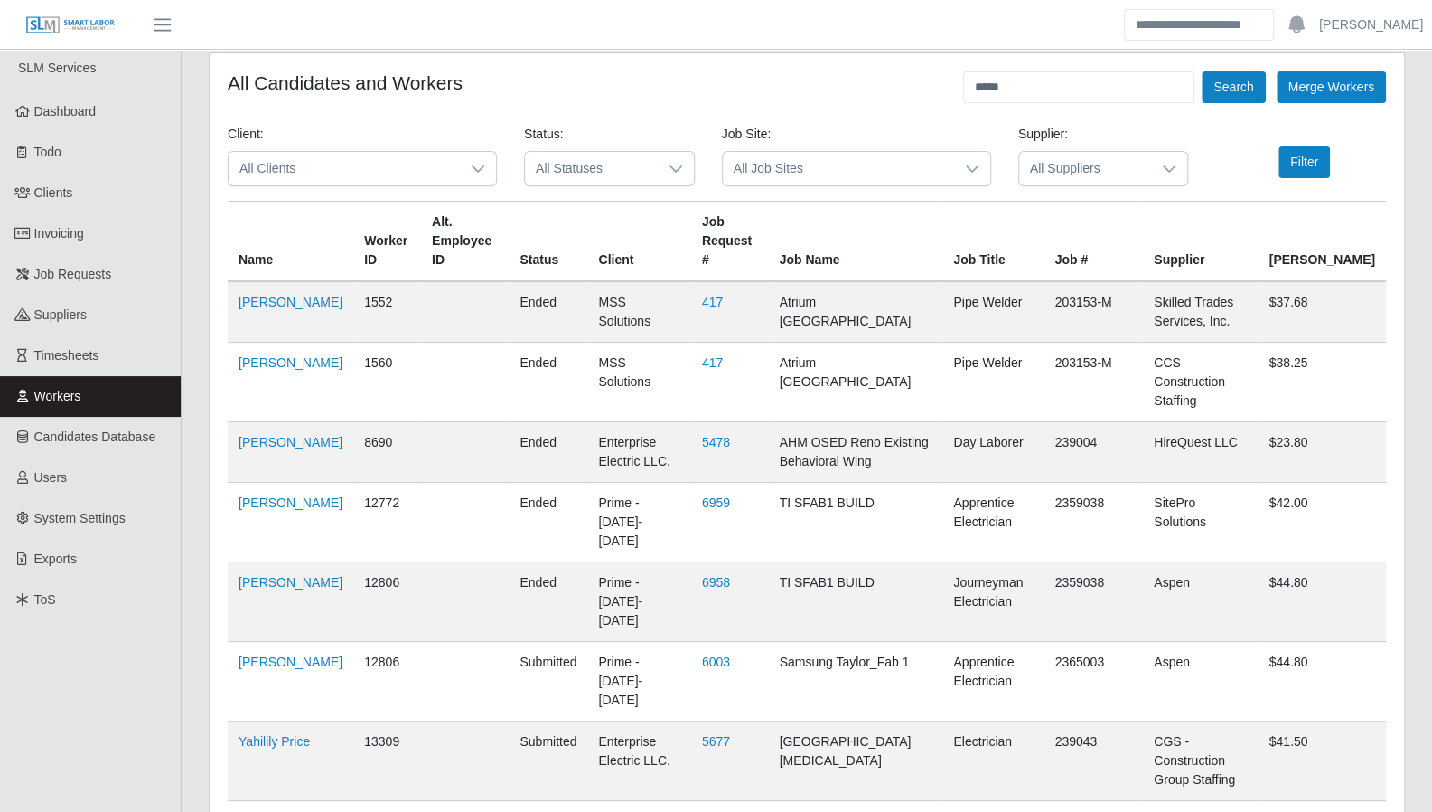
scroll to position [0, 0]
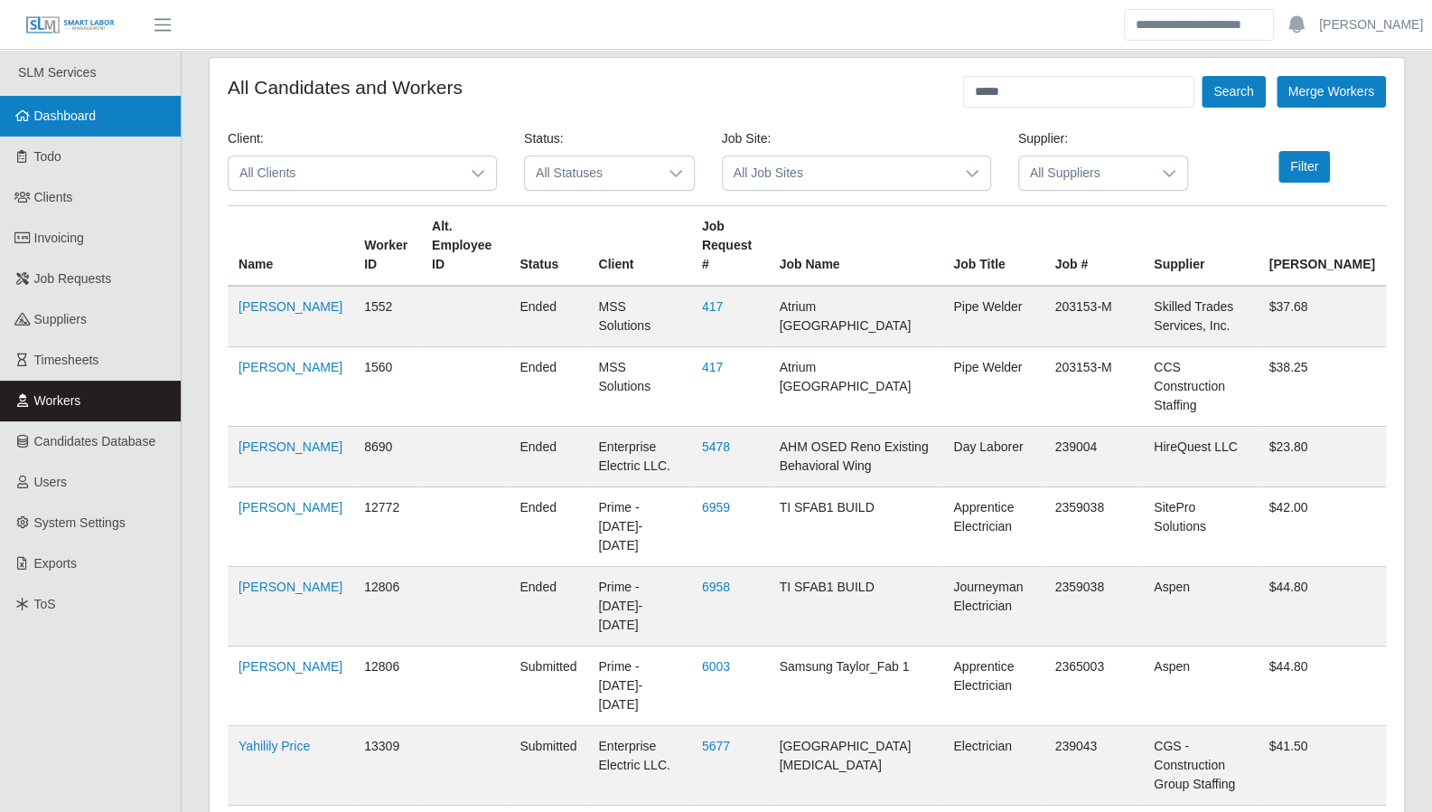
click at [87, 128] on link "Dashboard" at bounding box center [90, 116] width 181 height 41
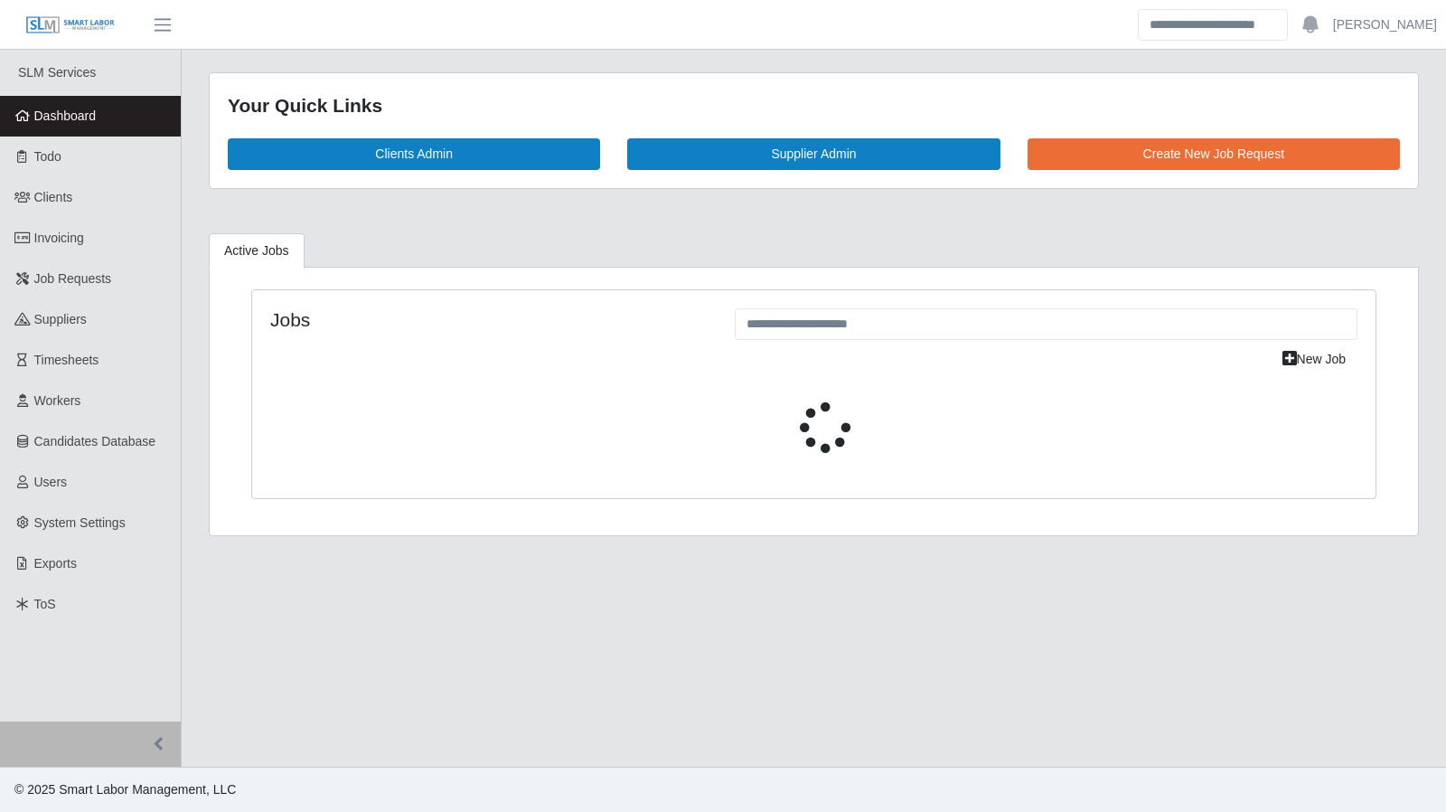
select select "****"
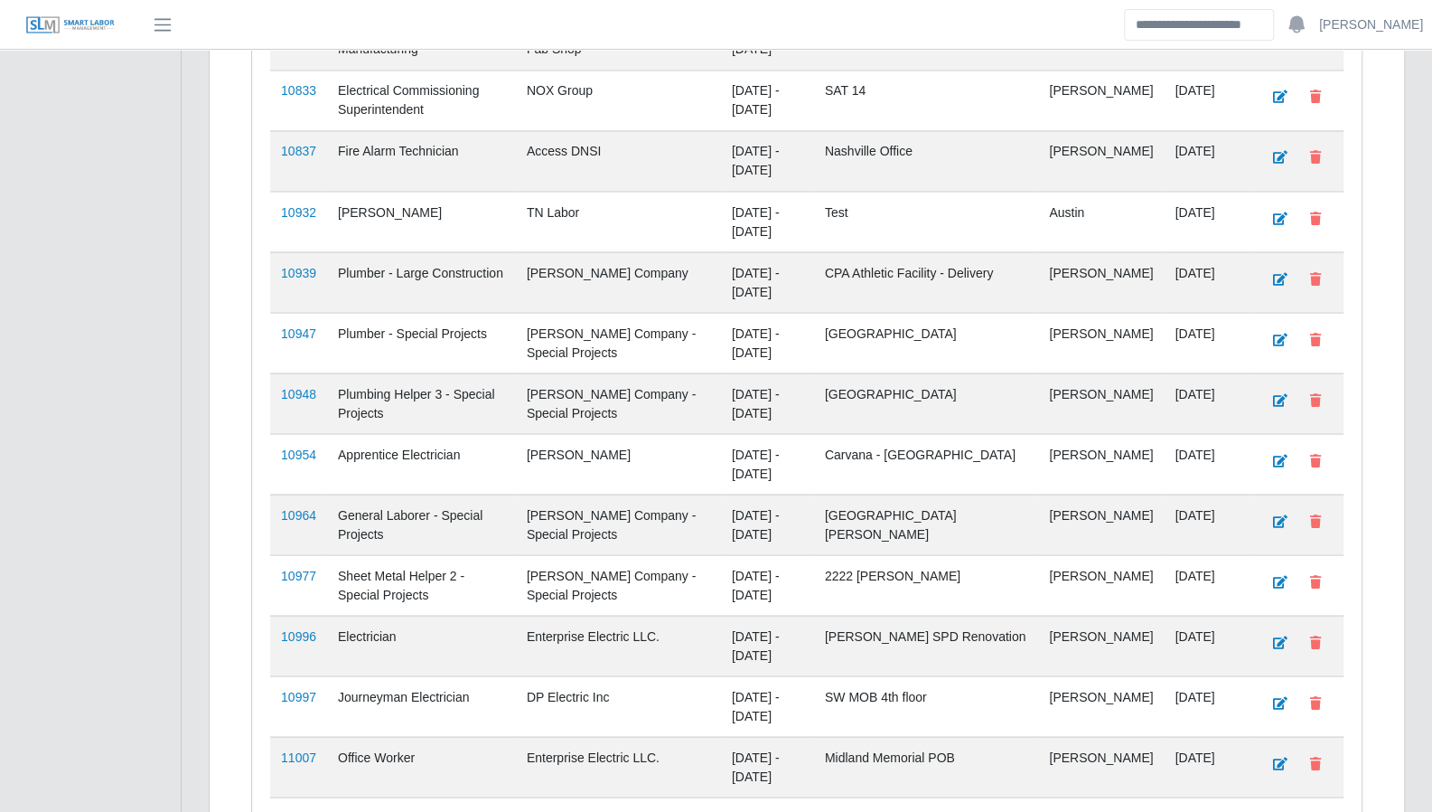
scroll to position [2185, 0]
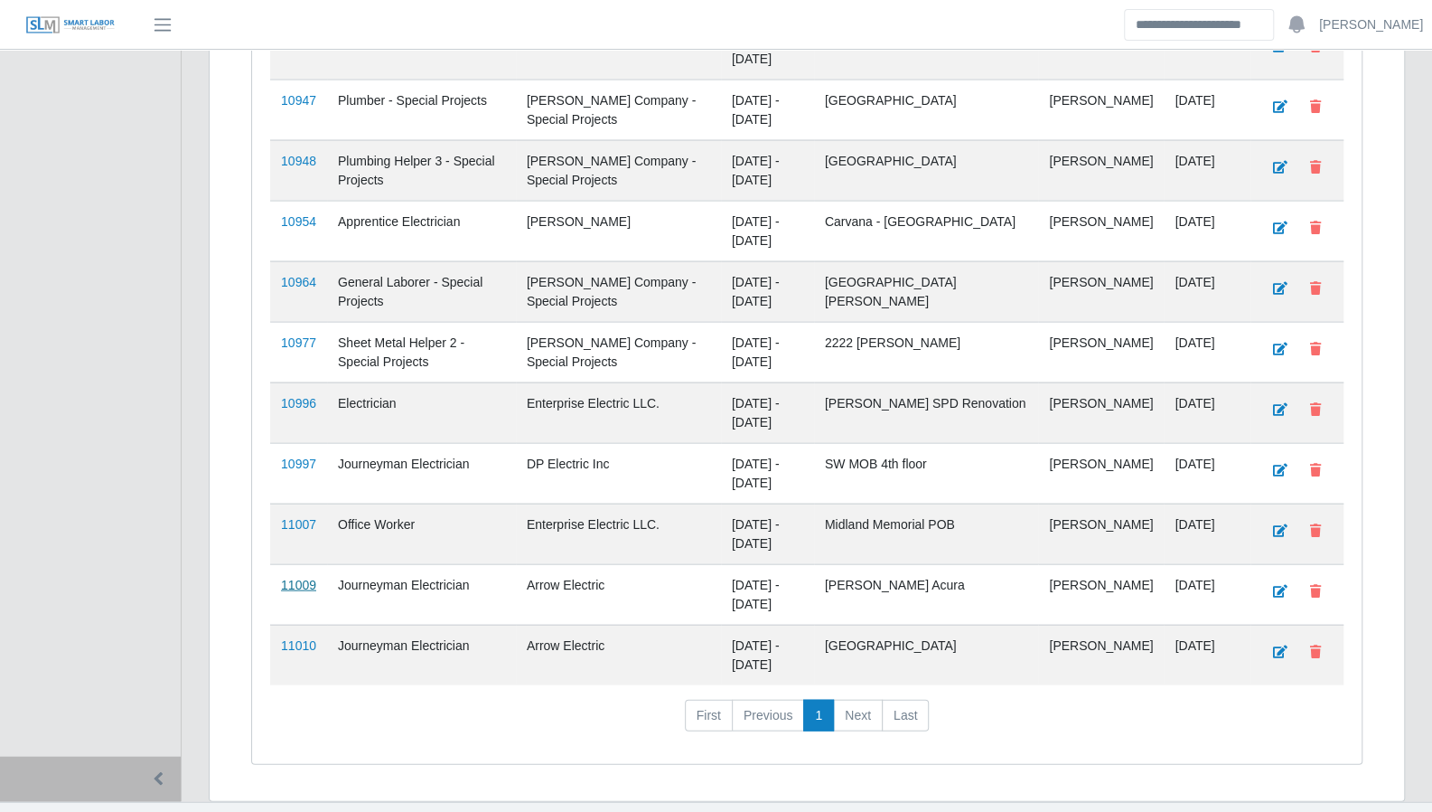
click at [307, 577] on link "11009" at bounding box center [298, 584] width 35 height 14
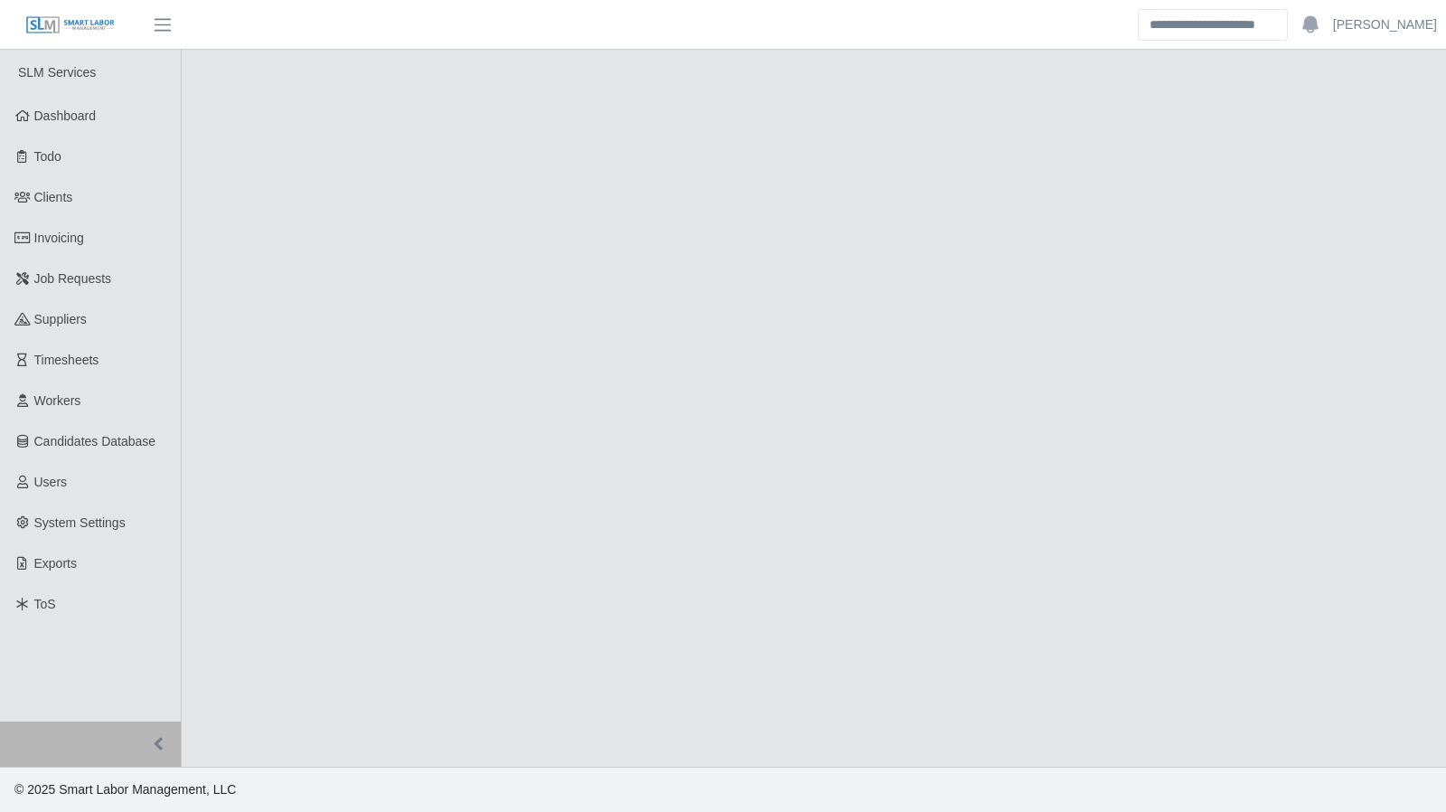
select select "****"
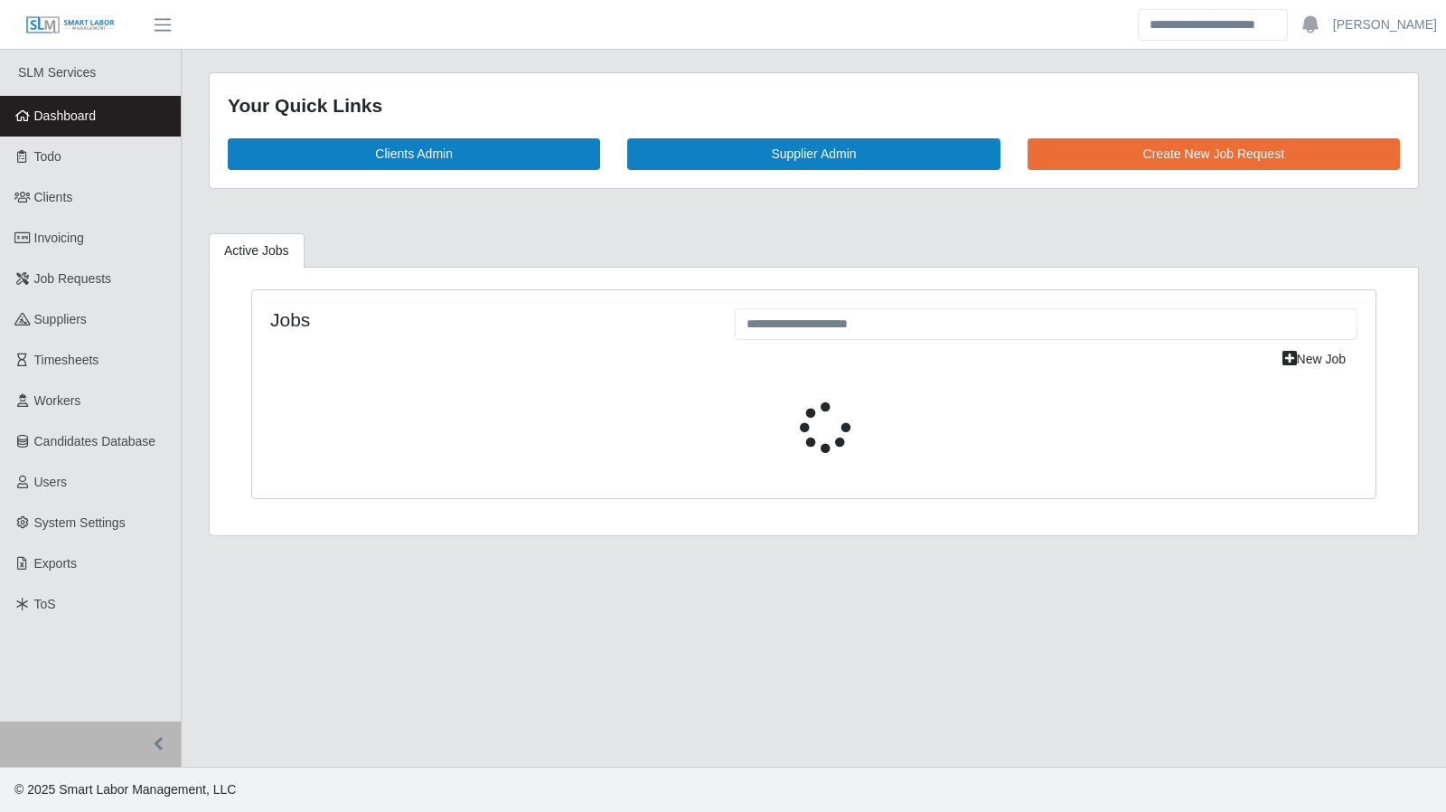
select select "****"
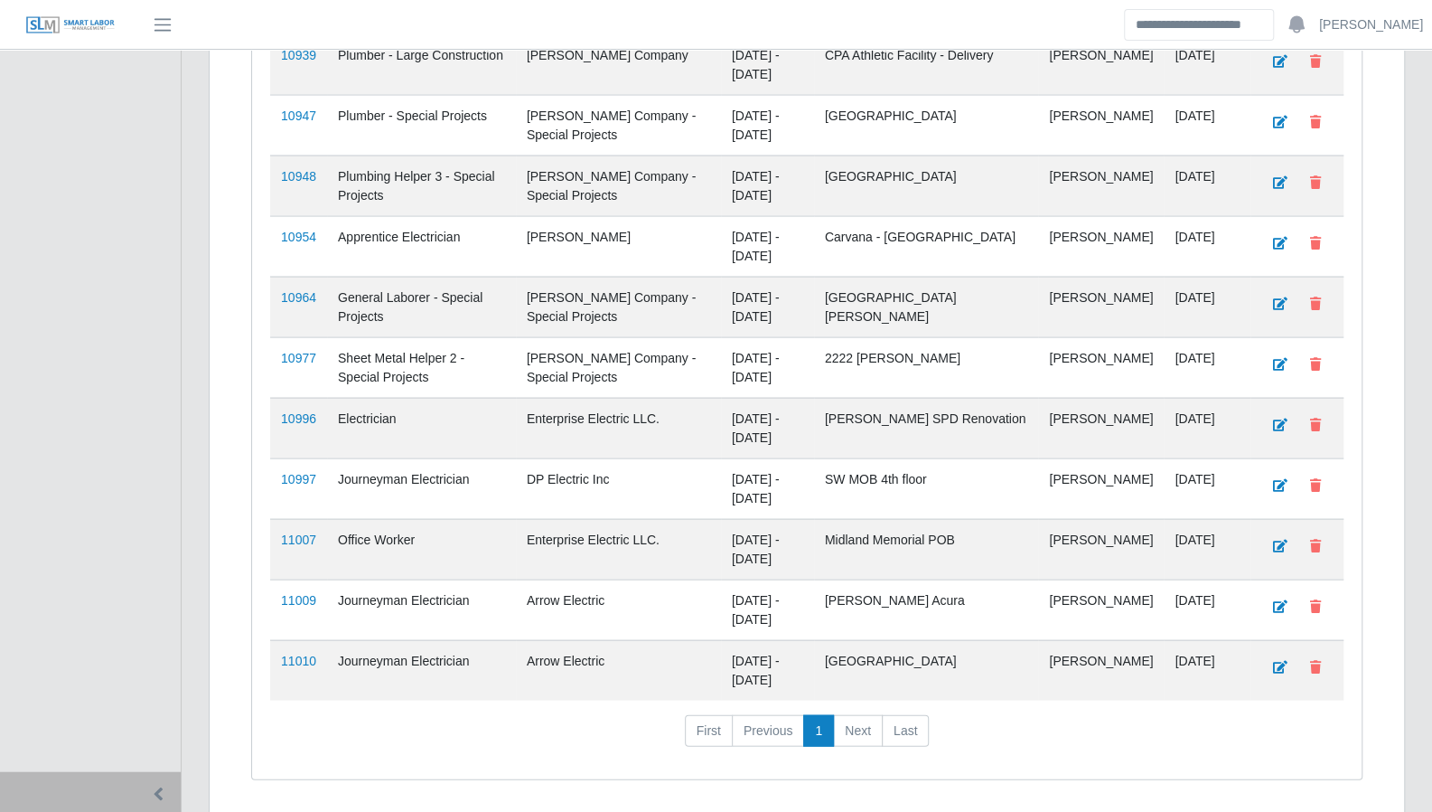
scroll to position [2185, 0]
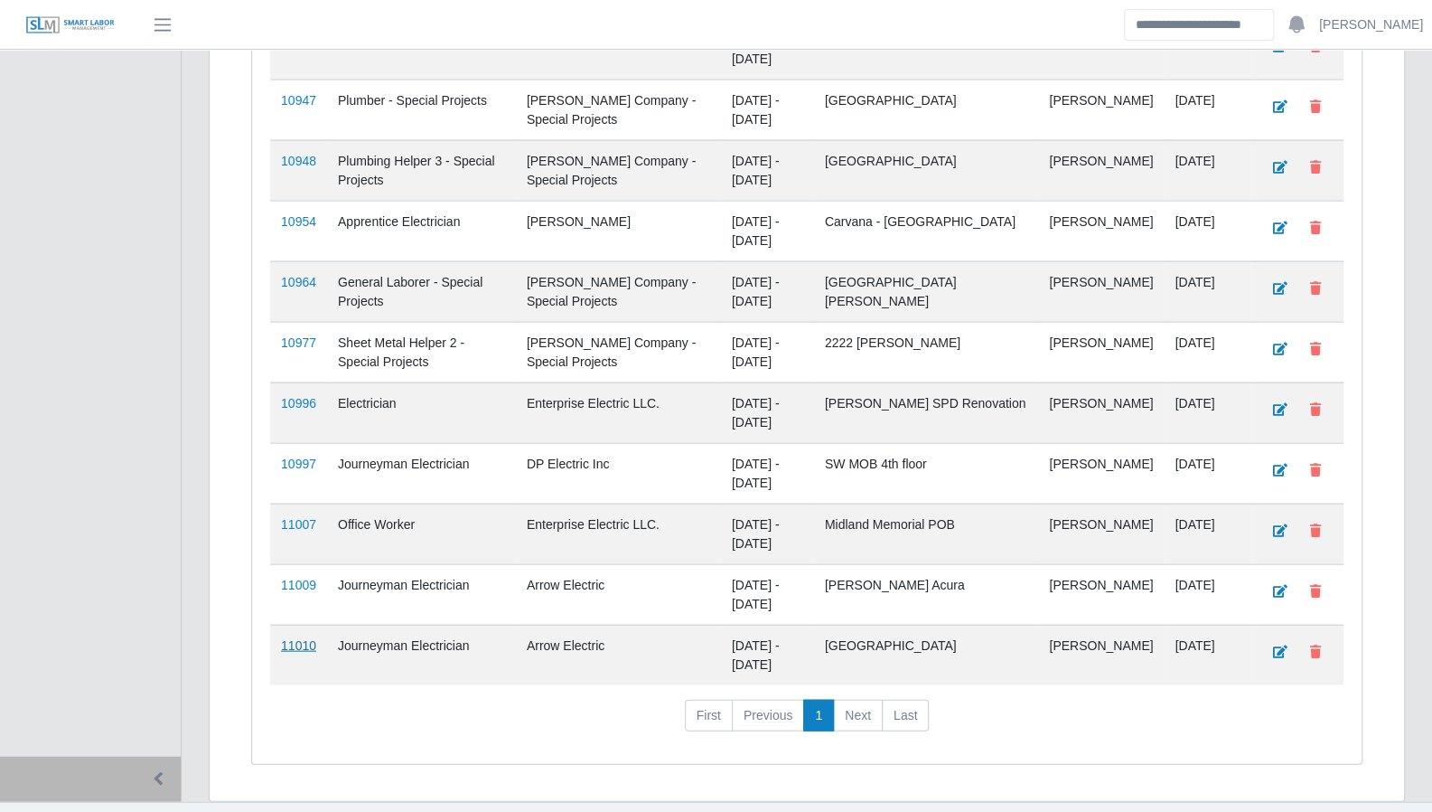
click at [304, 638] on link "11010" at bounding box center [298, 645] width 35 height 14
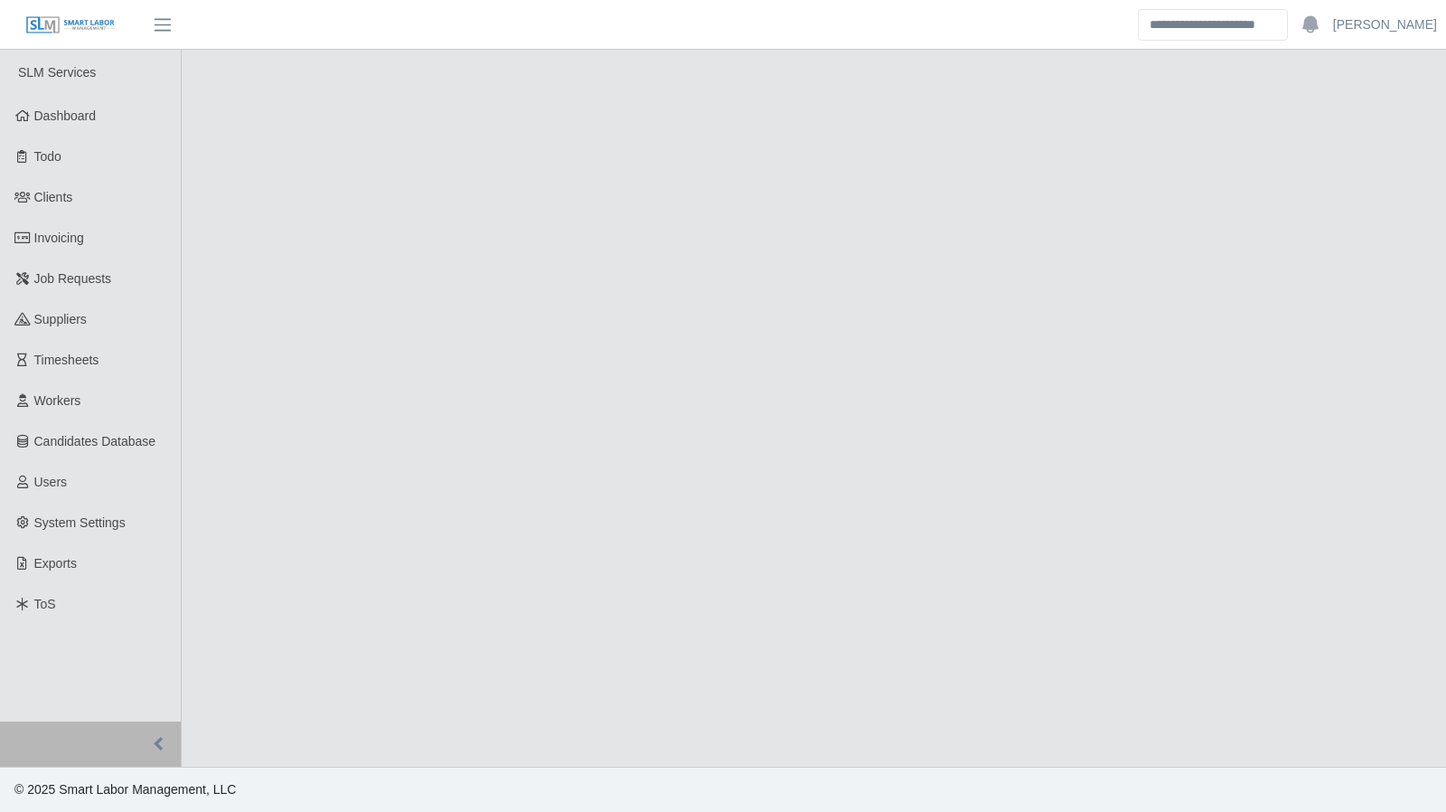
select select "****"
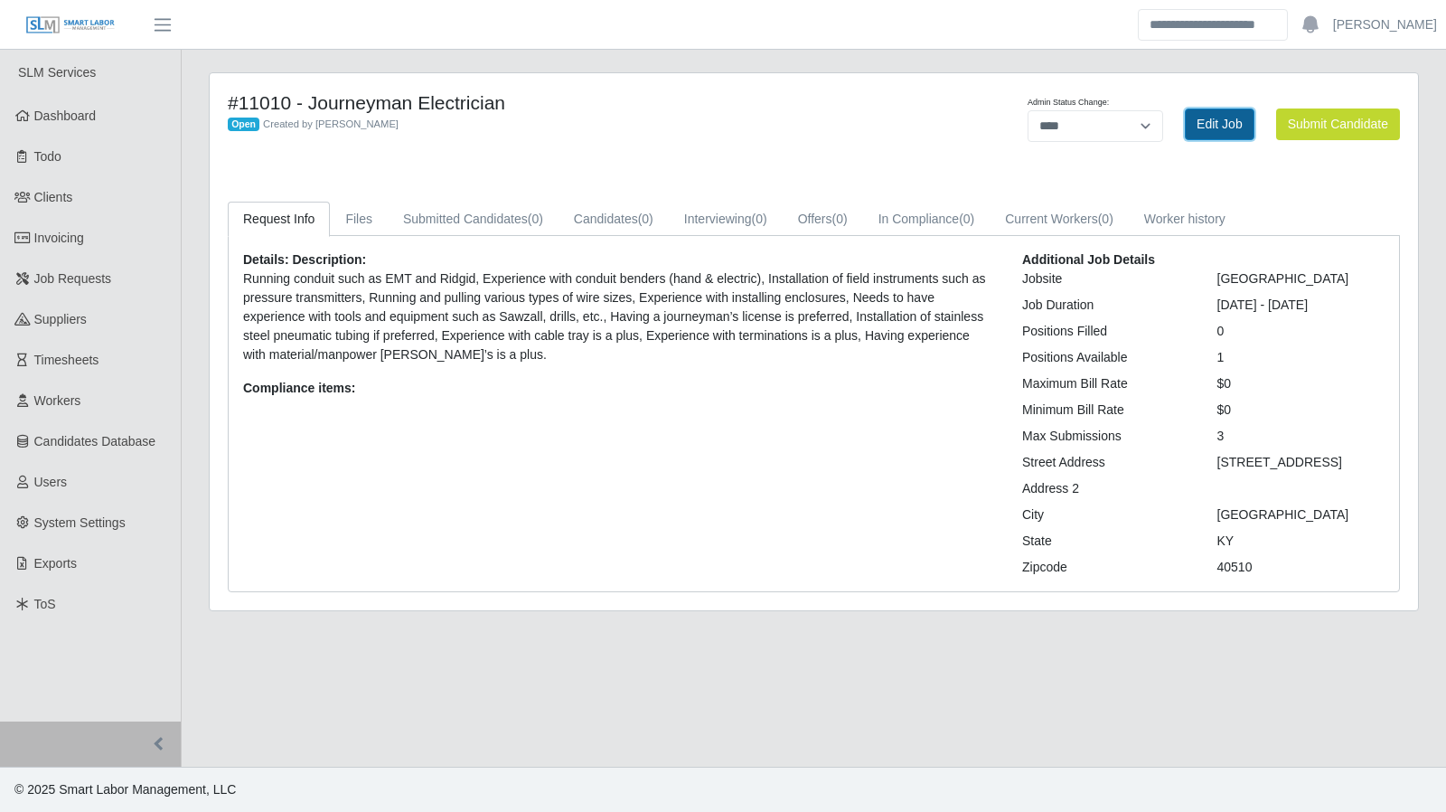
click at [1216, 118] on link "Edit Job" at bounding box center [1220, 124] width 70 height 32
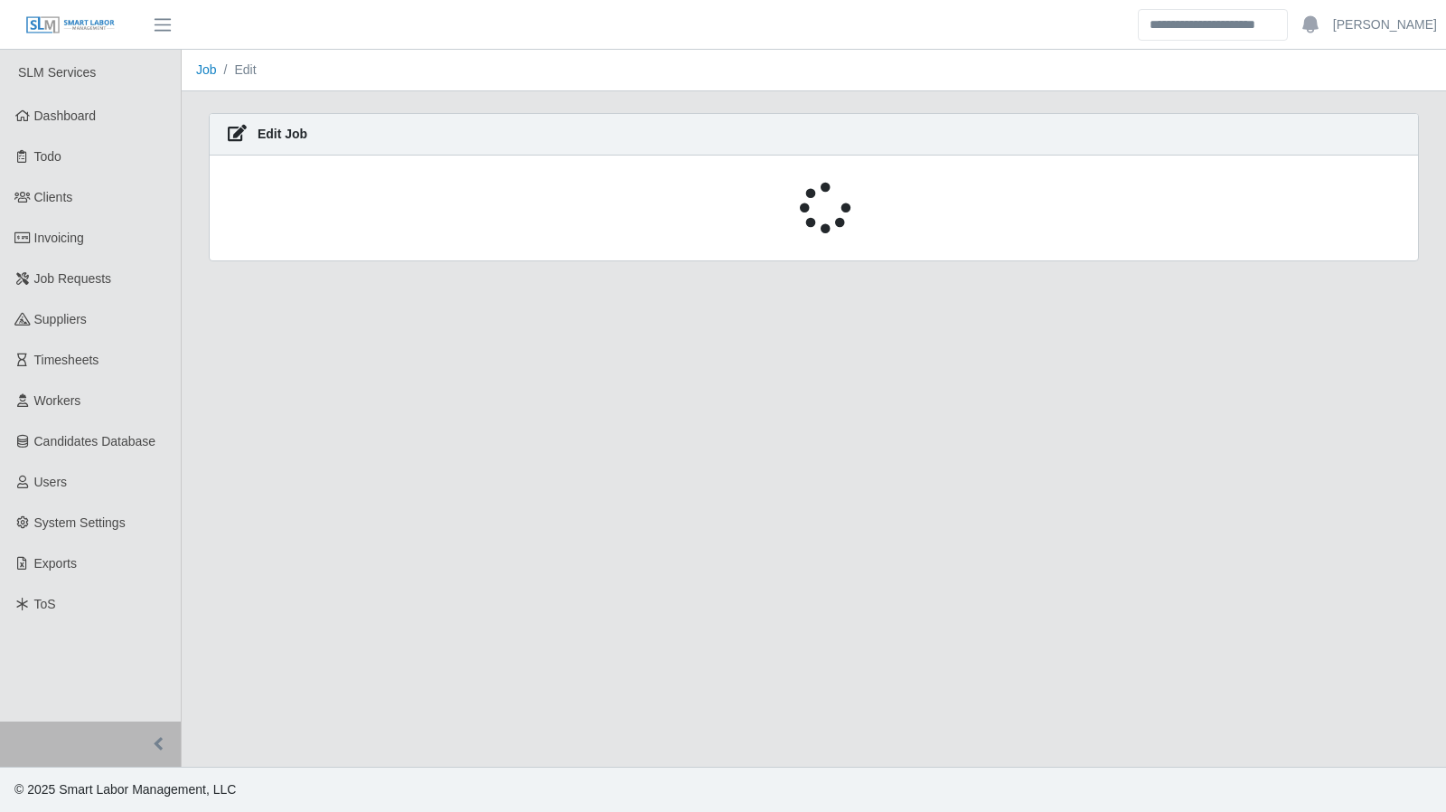
select select "****"
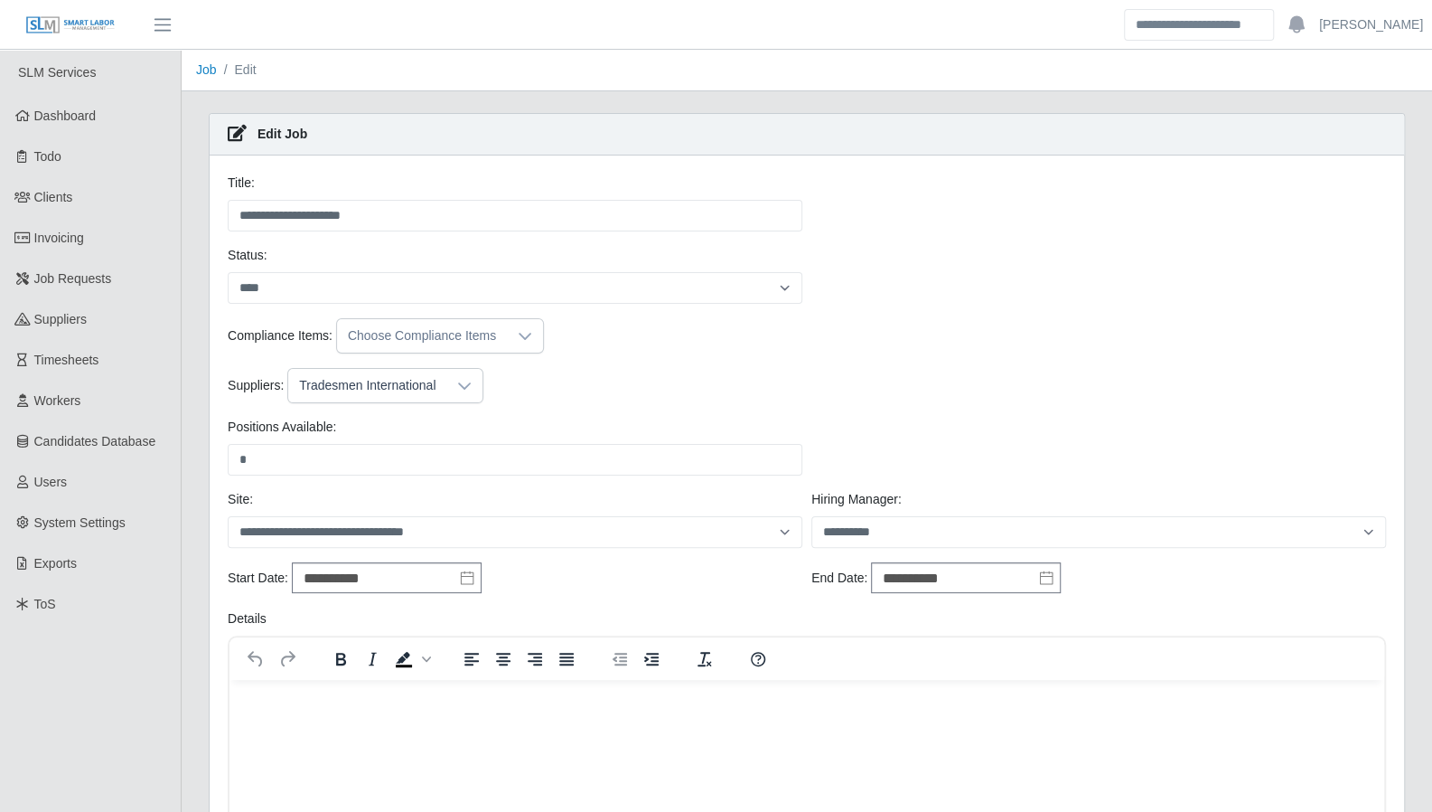
click at [466, 15] on header "Aaron Baker Account Settings Logout" at bounding box center [716, 25] width 1432 height 50
click at [128, 118] on link "Dashboard" at bounding box center [90, 116] width 181 height 41
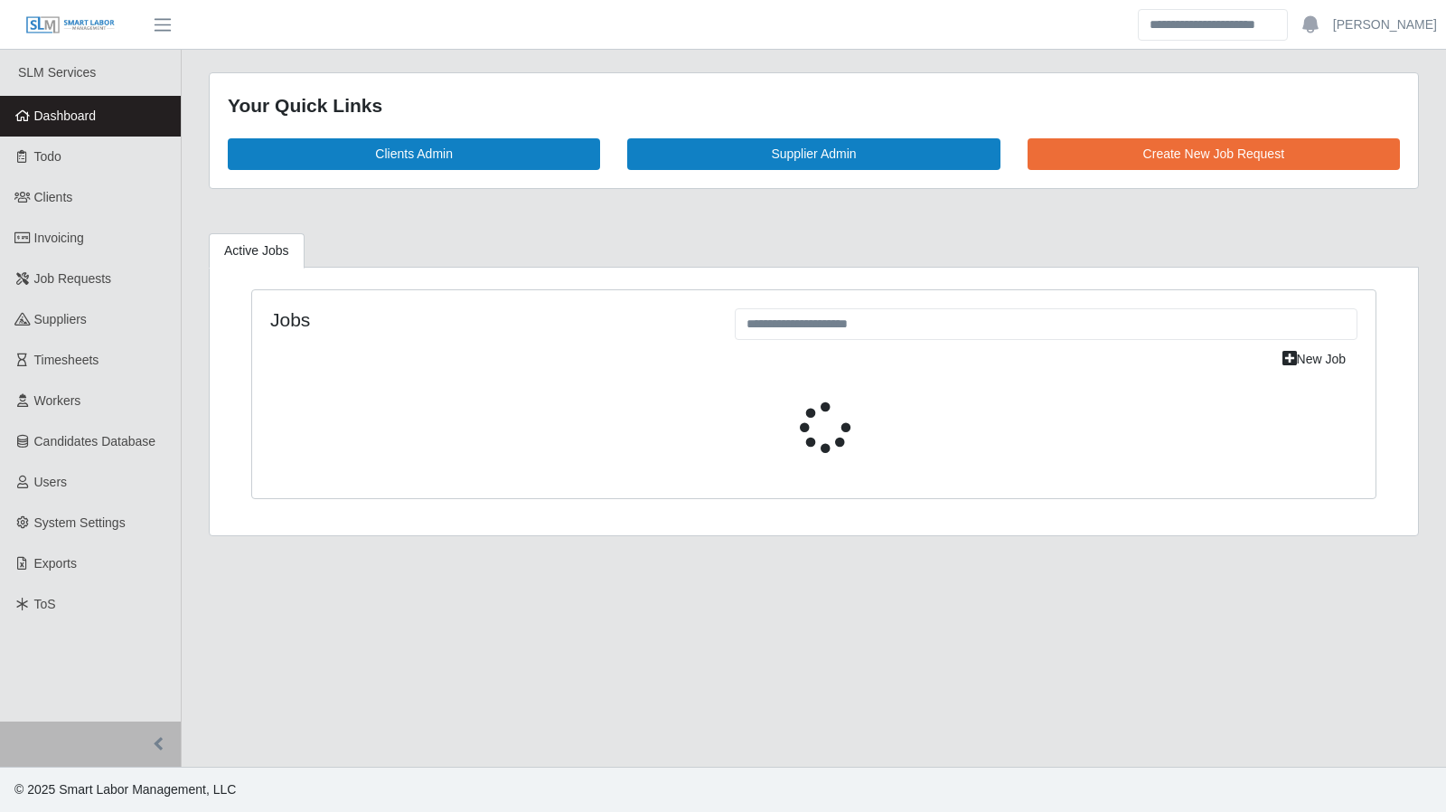
select select "****"
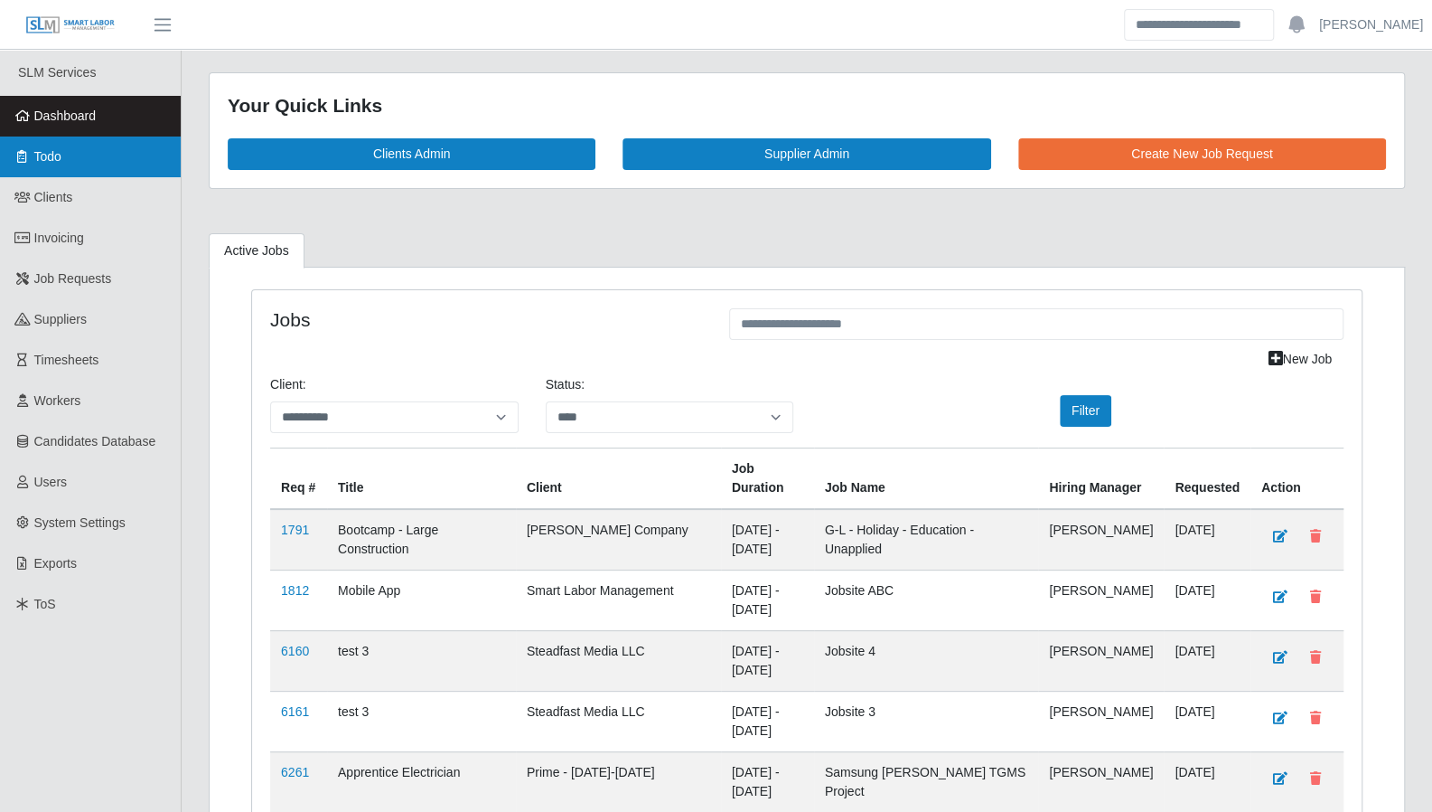
click at [43, 153] on span "Todo" at bounding box center [47, 156] width 27 height 14
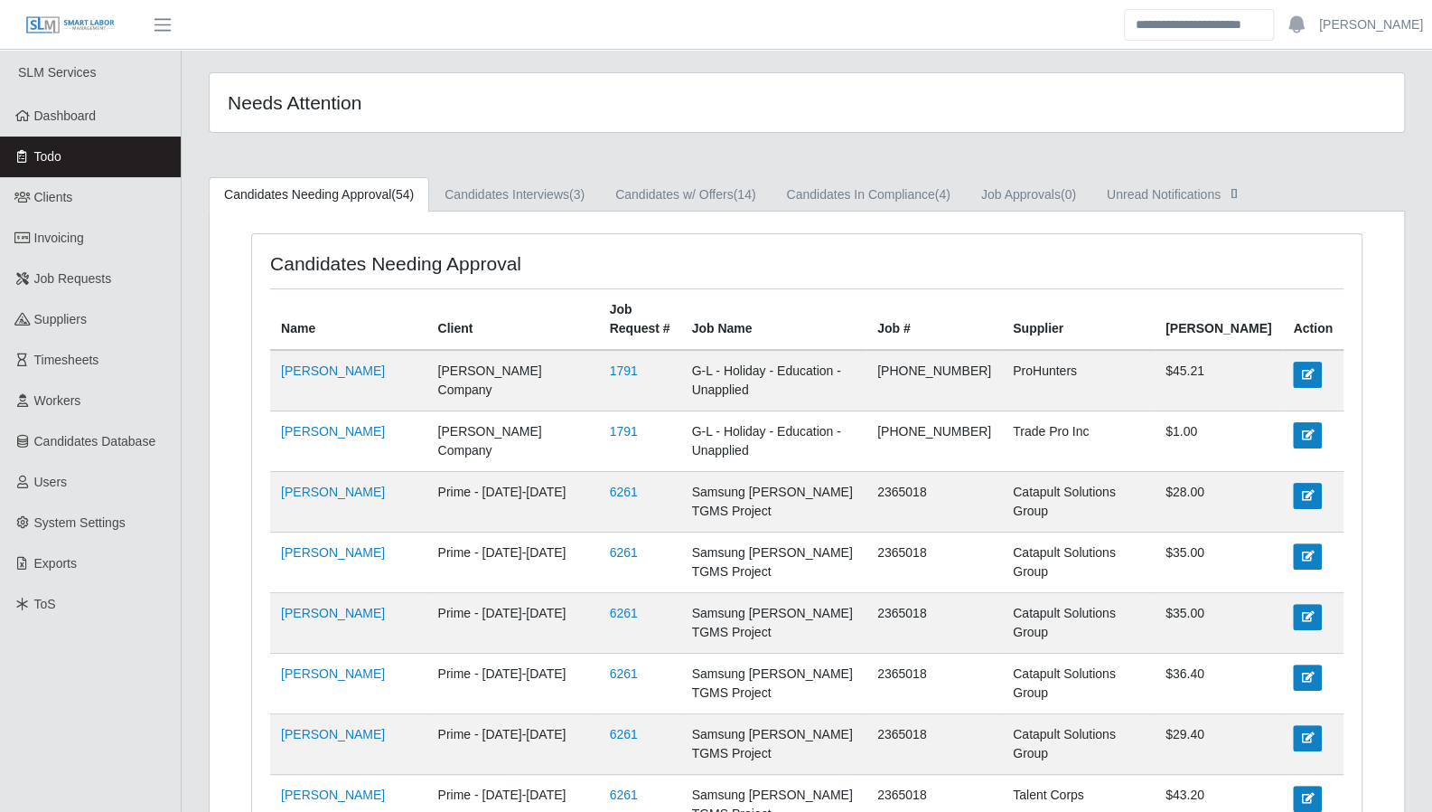
click at [492, 258] on h4 "Candidates Needing Approval" at bounding box center [486, 263] width 432 height 23
click at [103, 240] on link "Invoicing" at bounding box center [90, 238] width 181 height 41
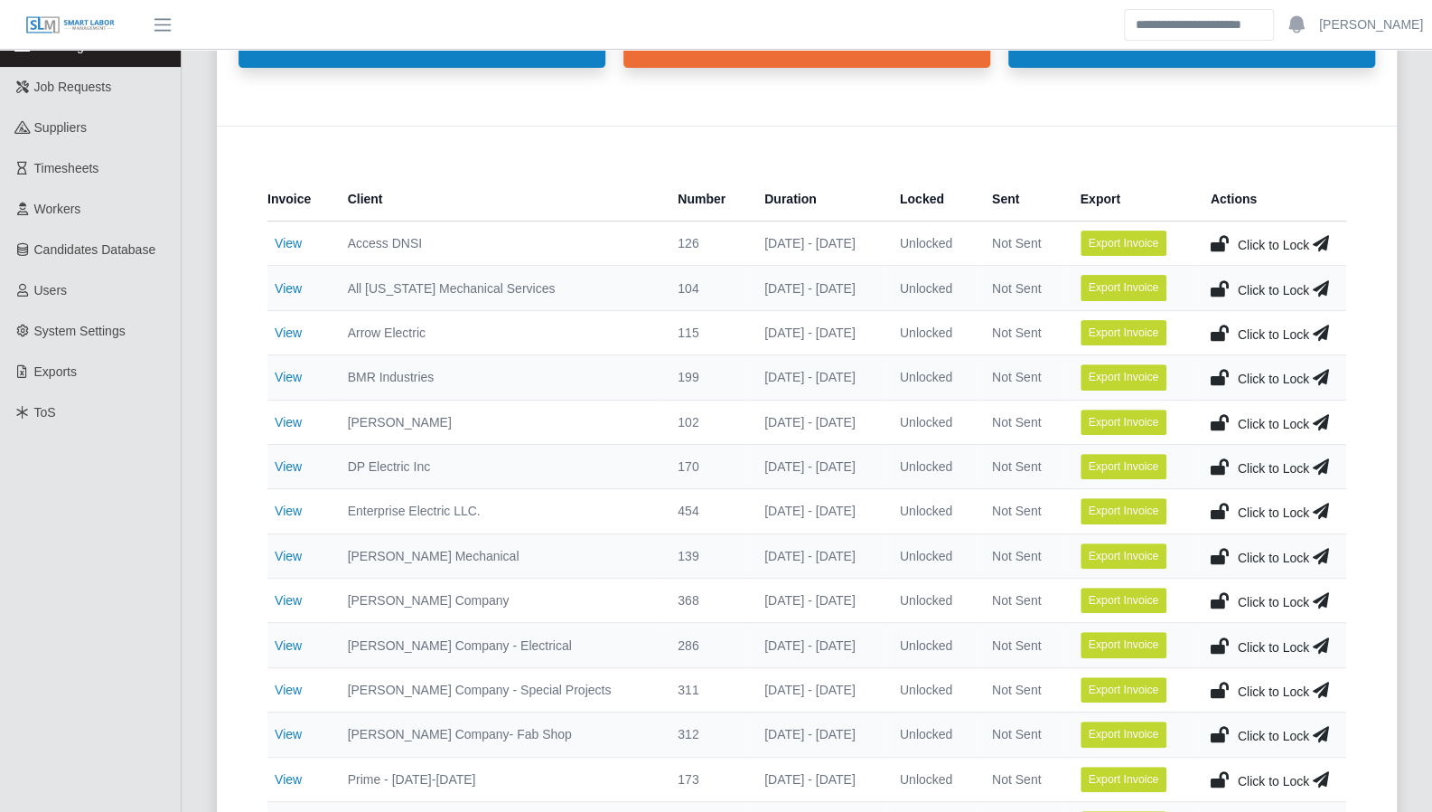
scroll to position [193, 0]
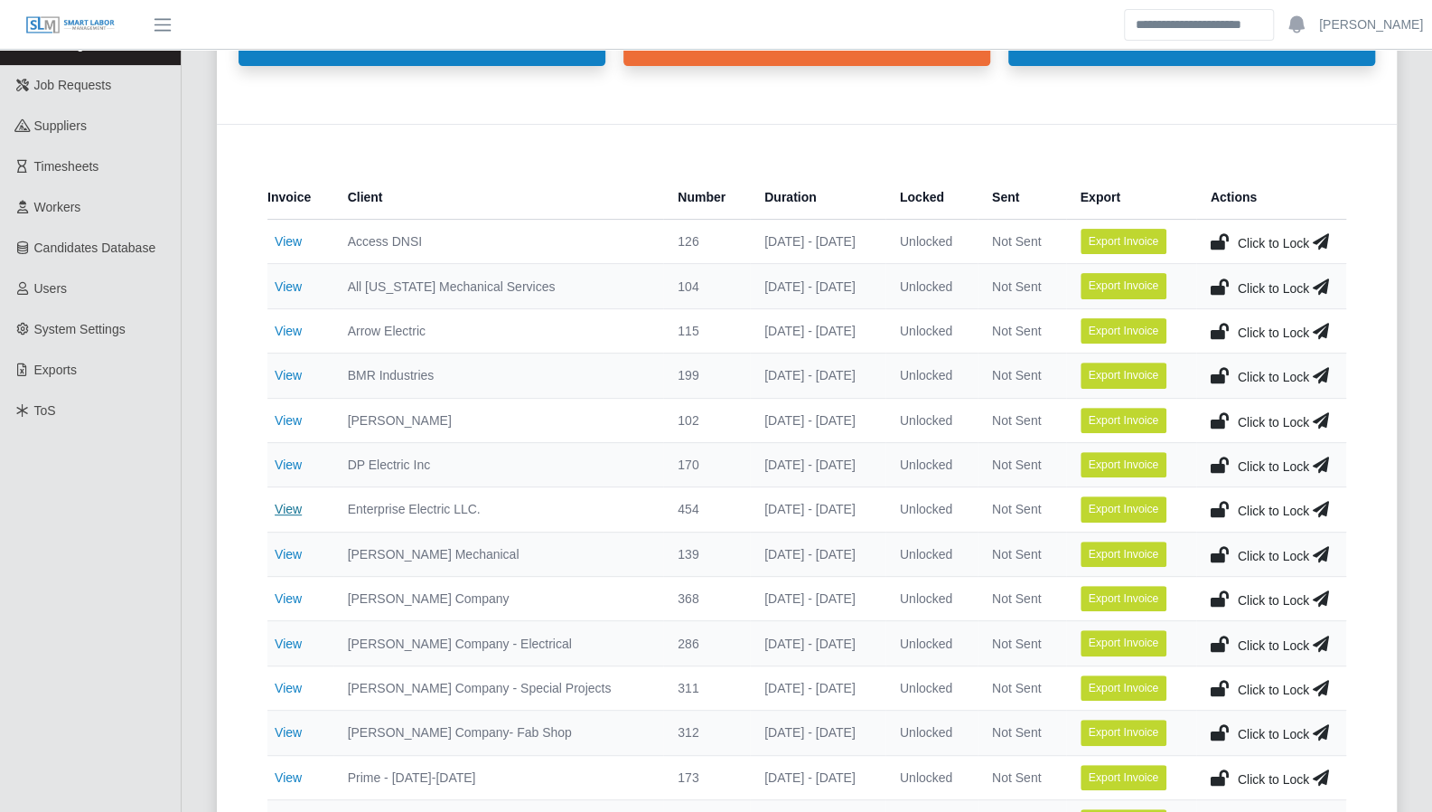
click at [286, 507] on link "View" at bounding box center [288, 509] width 27 height 14
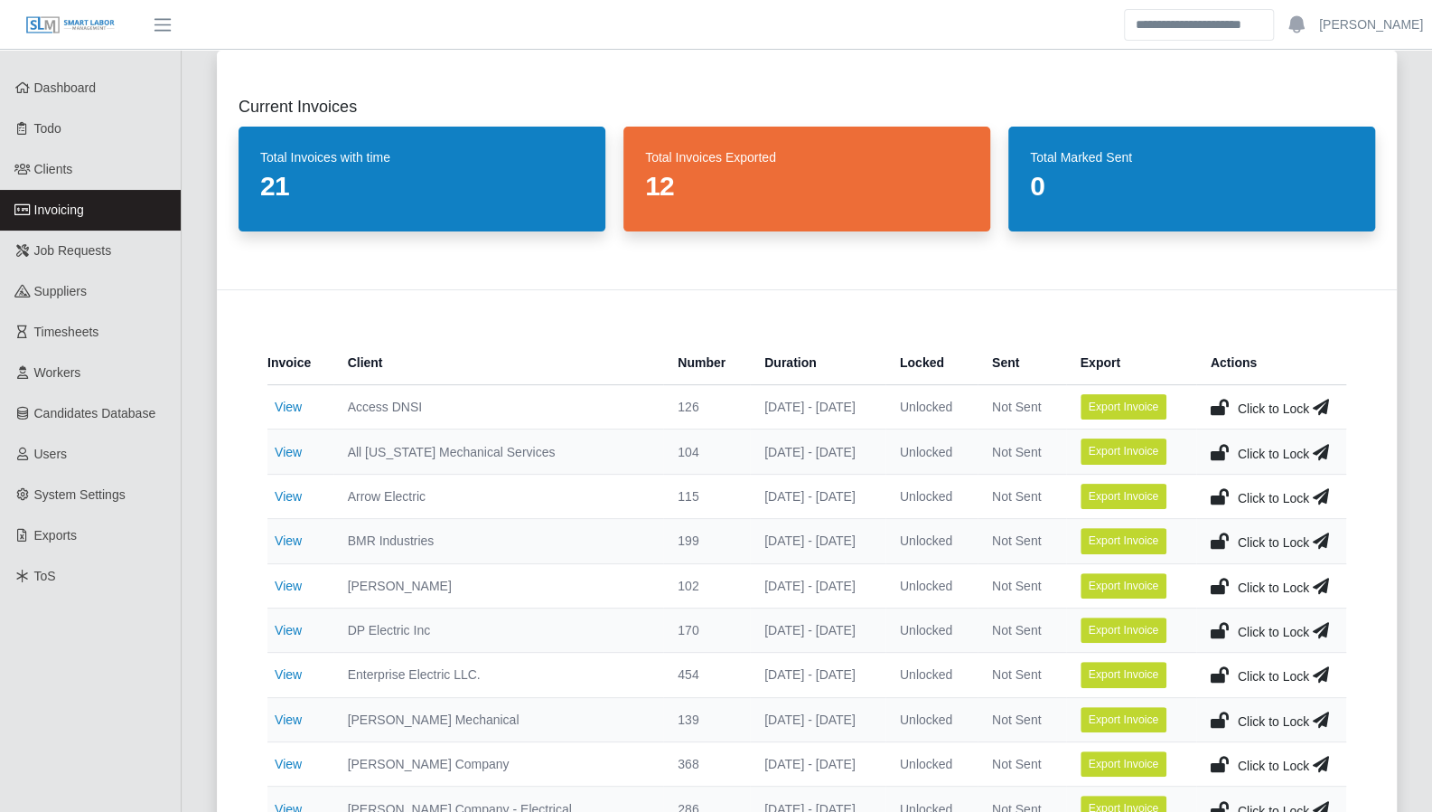
scroll to position [21, 0]
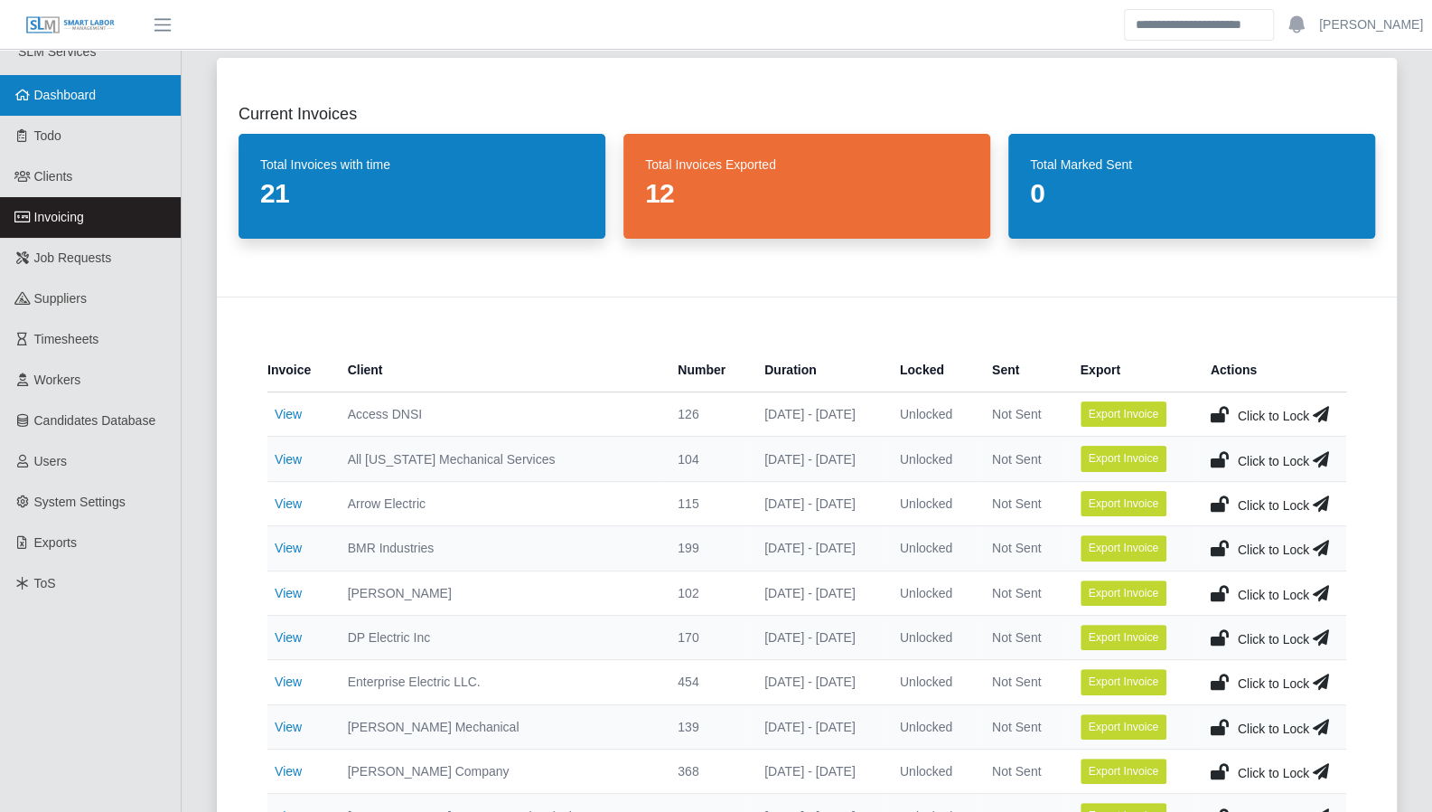
click at [100, 95] on link "Dashboard" at bounding box center [90, 95] width 181 height 41
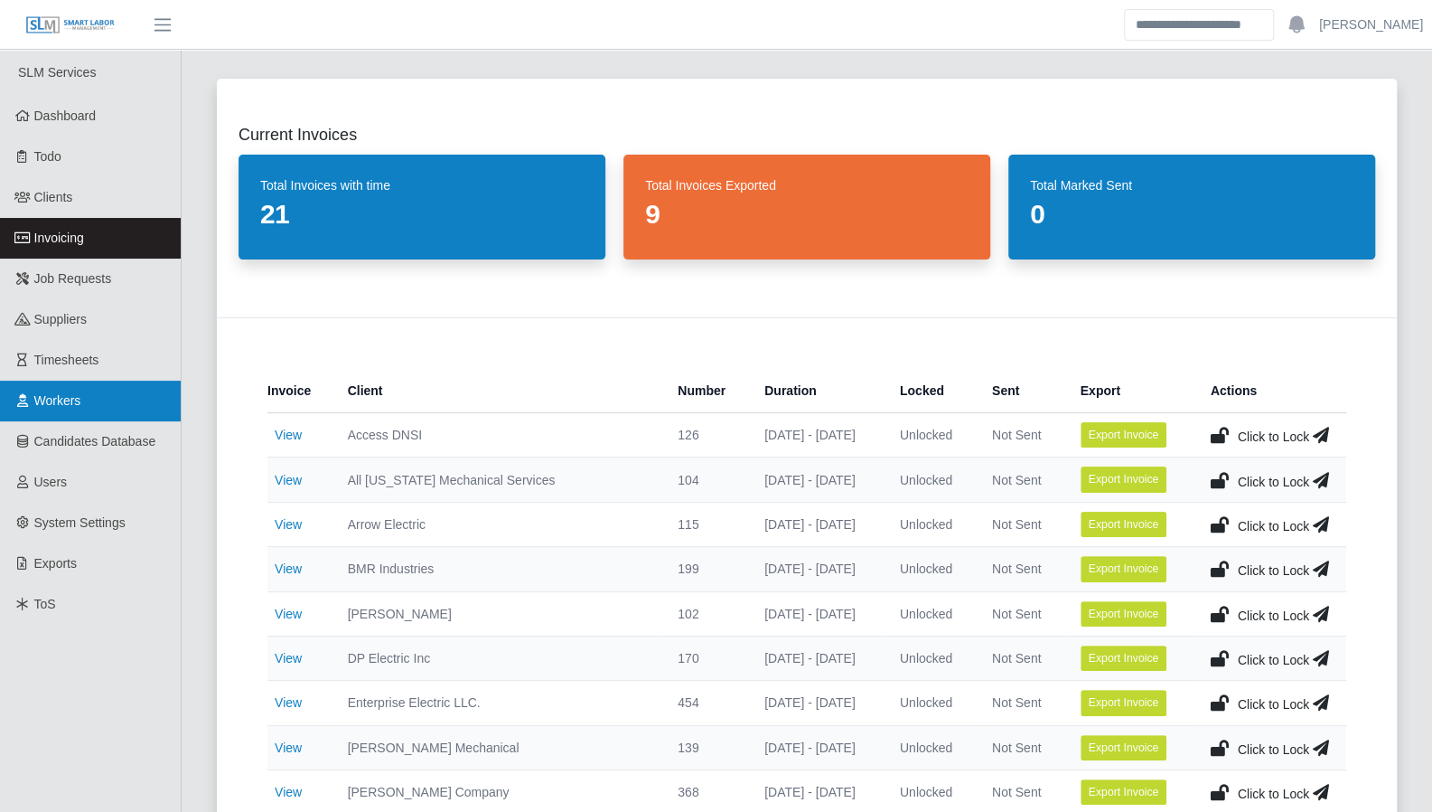
click at [36, 394] on span "Workers" at bounding box center [57, 400] width 47 height 14
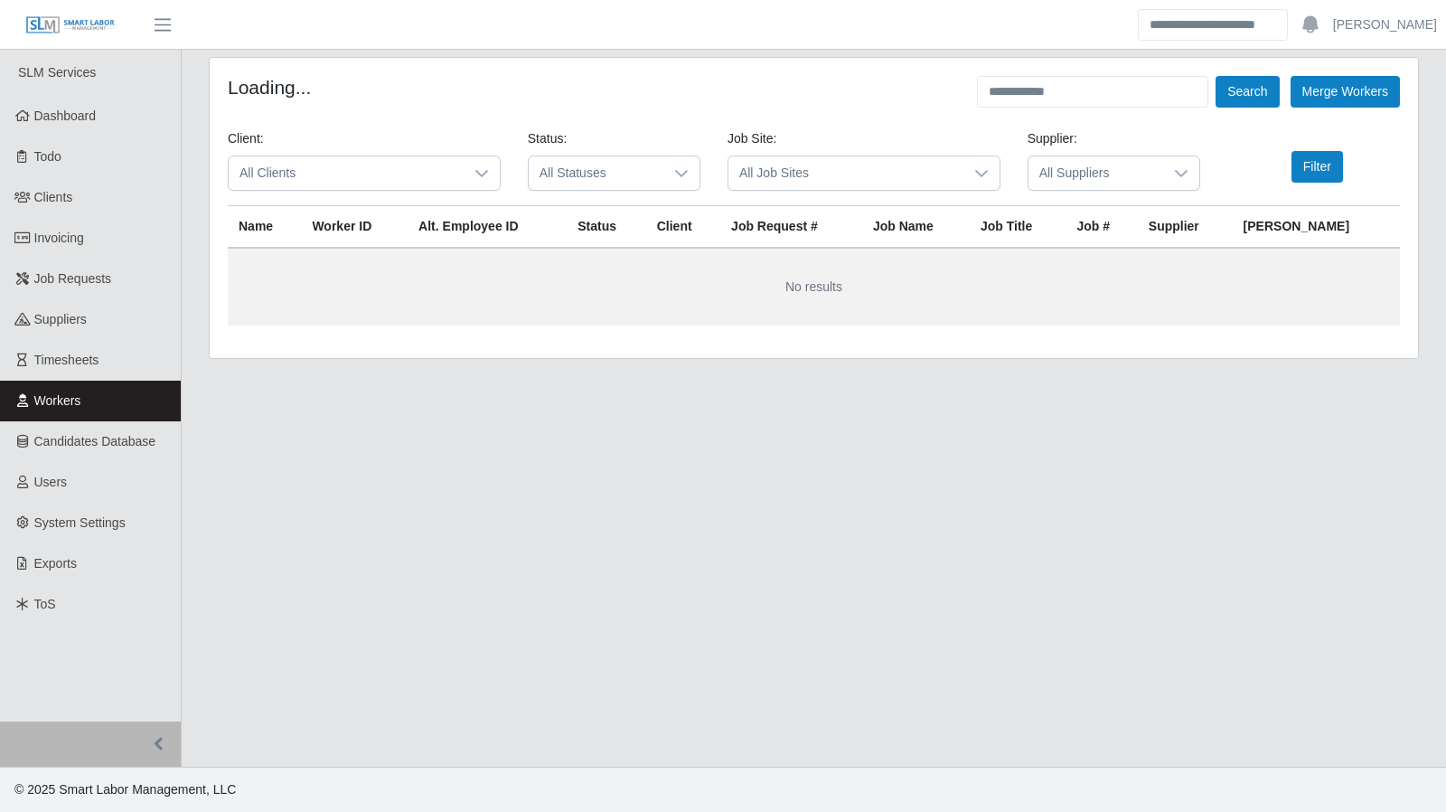
click at [636, 174] on span "All Statuses" at bounding box center [596, 172] width 135 height 33
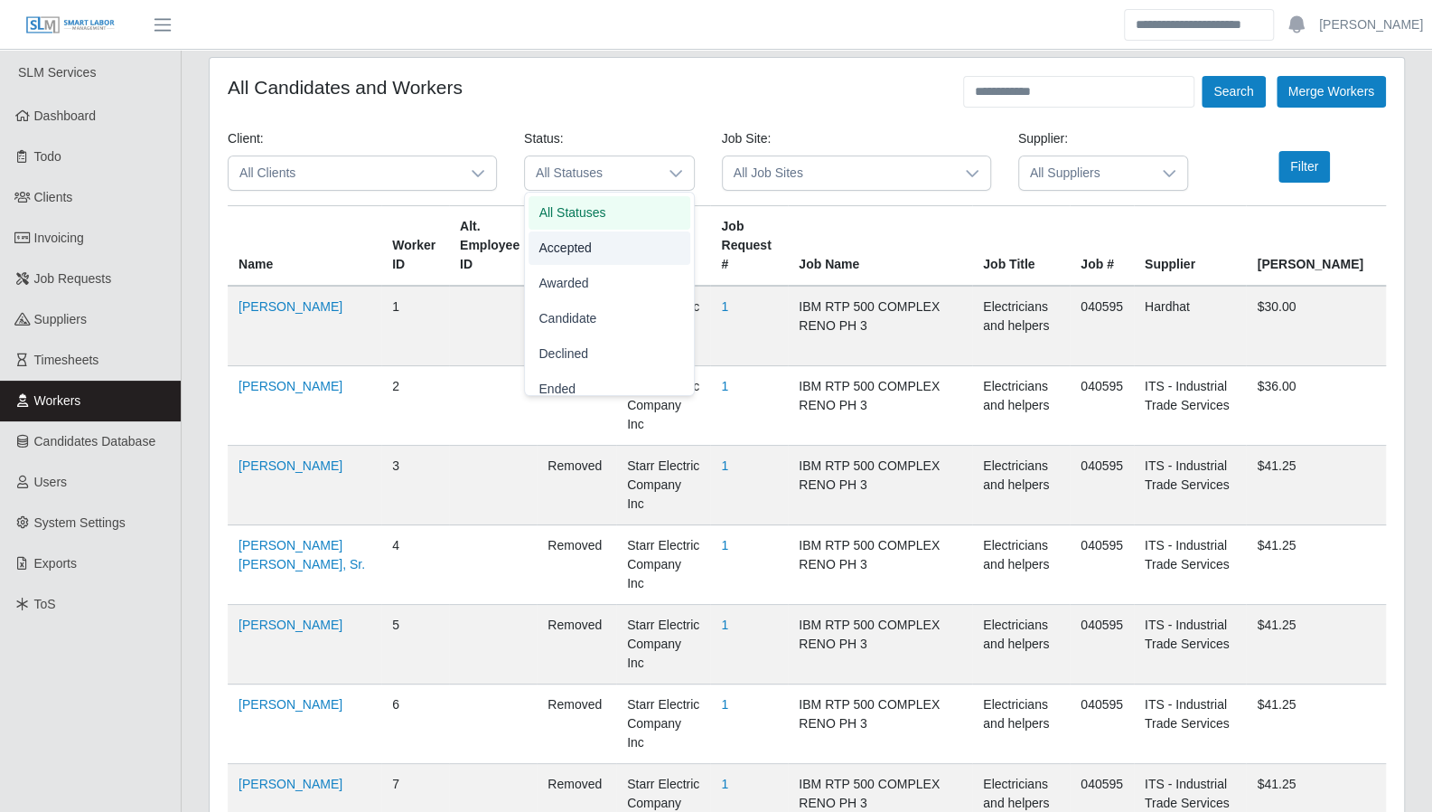
click at [601, 292] on li "Awarded" at bounding box center [610, 283] width 162 height 33
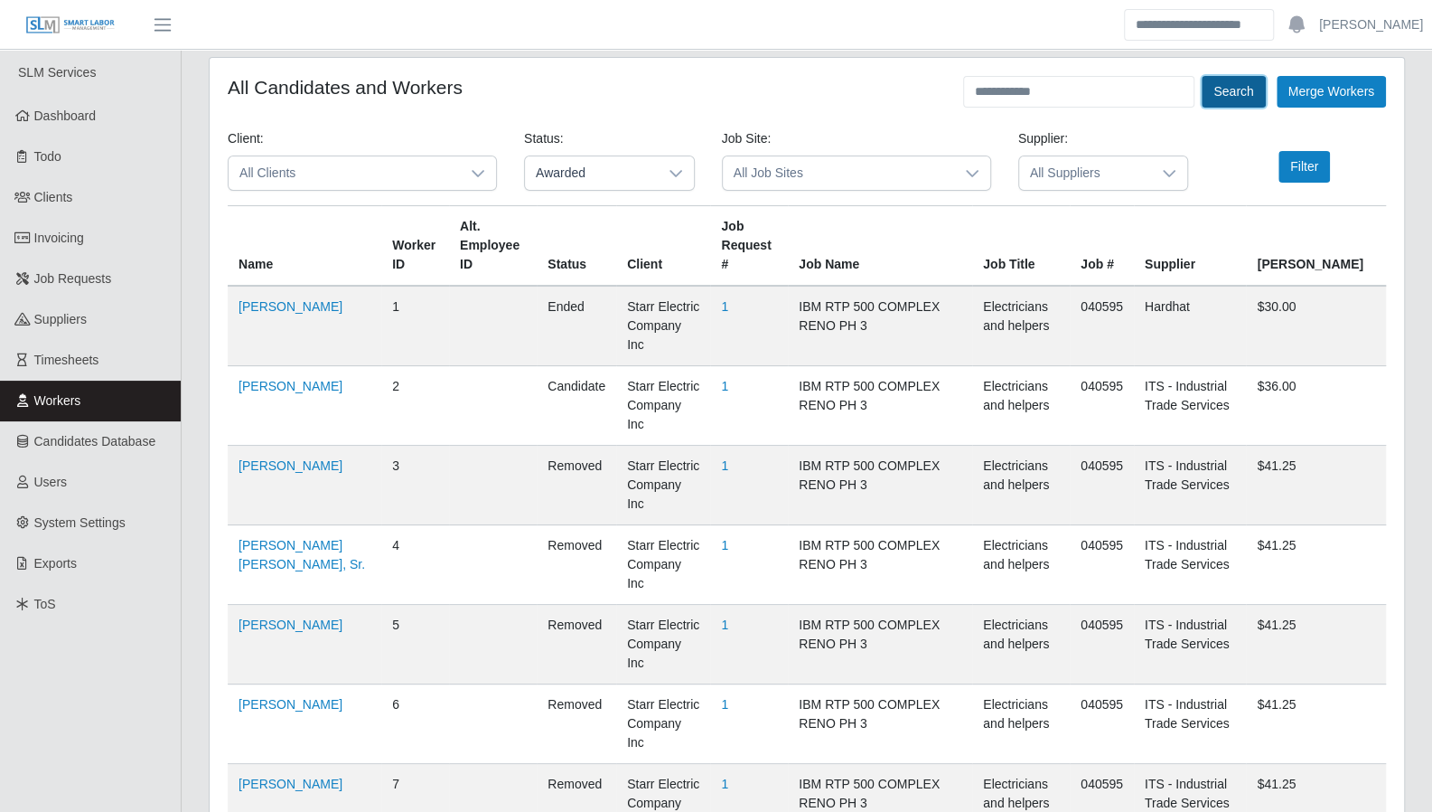
click at [1224, 89] on button "Search" at bounding box center [1233, 92] width 63 height 32
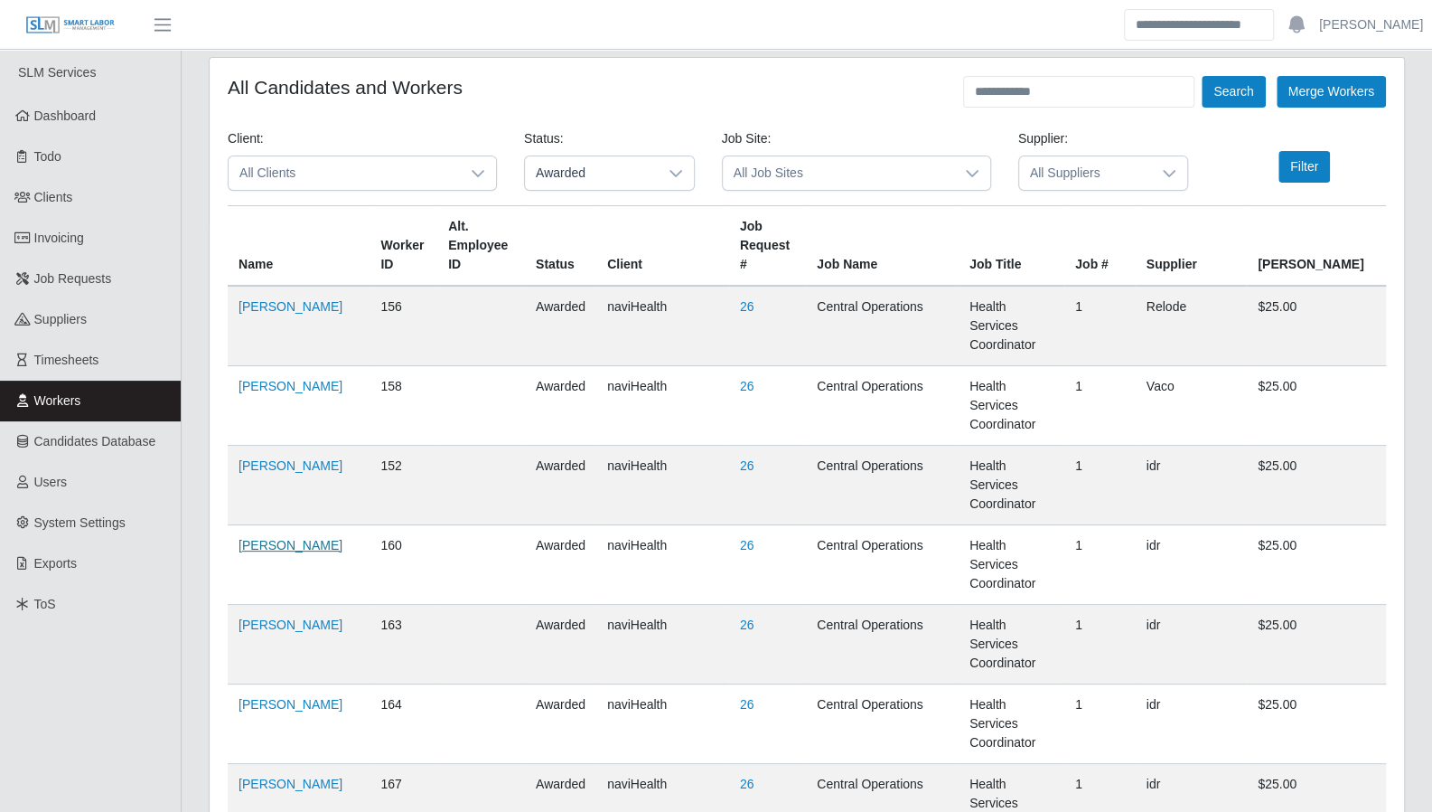
click at [286, 538] on link "Katherine Estes" at bounding box center [291, 545] width 104 height 14
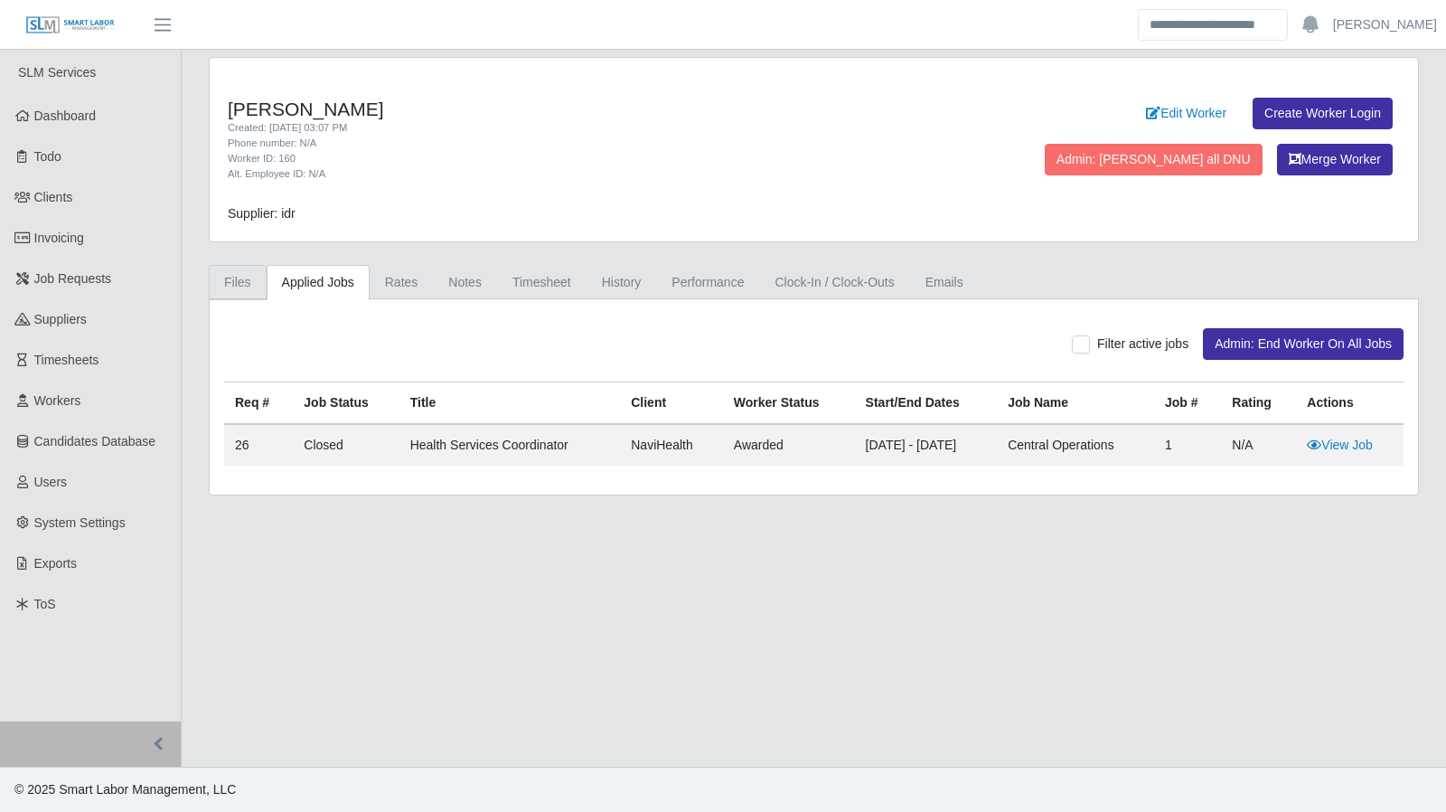
click at [222, 283] on link "Files" at bounding box center [238, 282] width 58 height 35
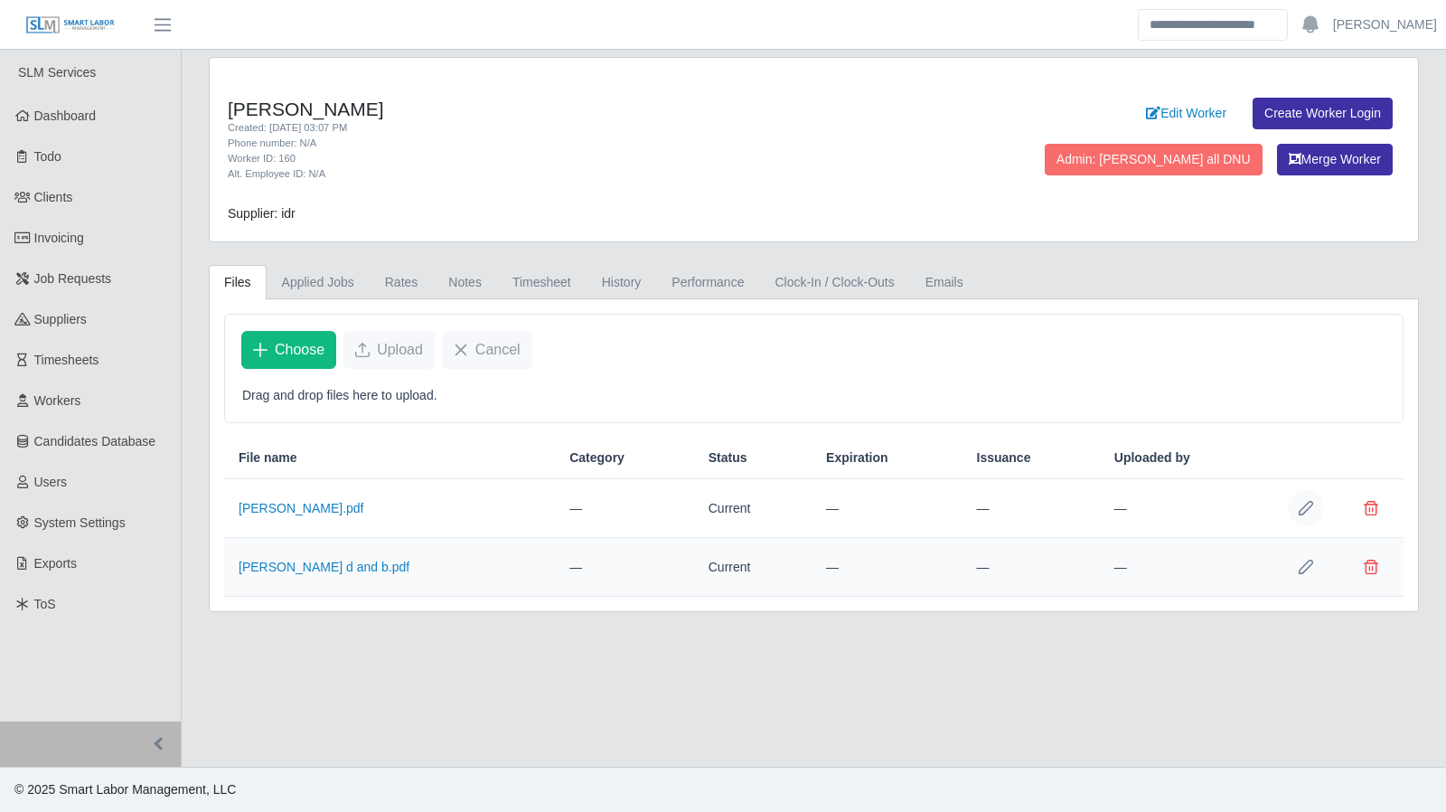
click at [1309, 514] on button "Row Edit" at bounding box center [1306, 508] width 36 height 36
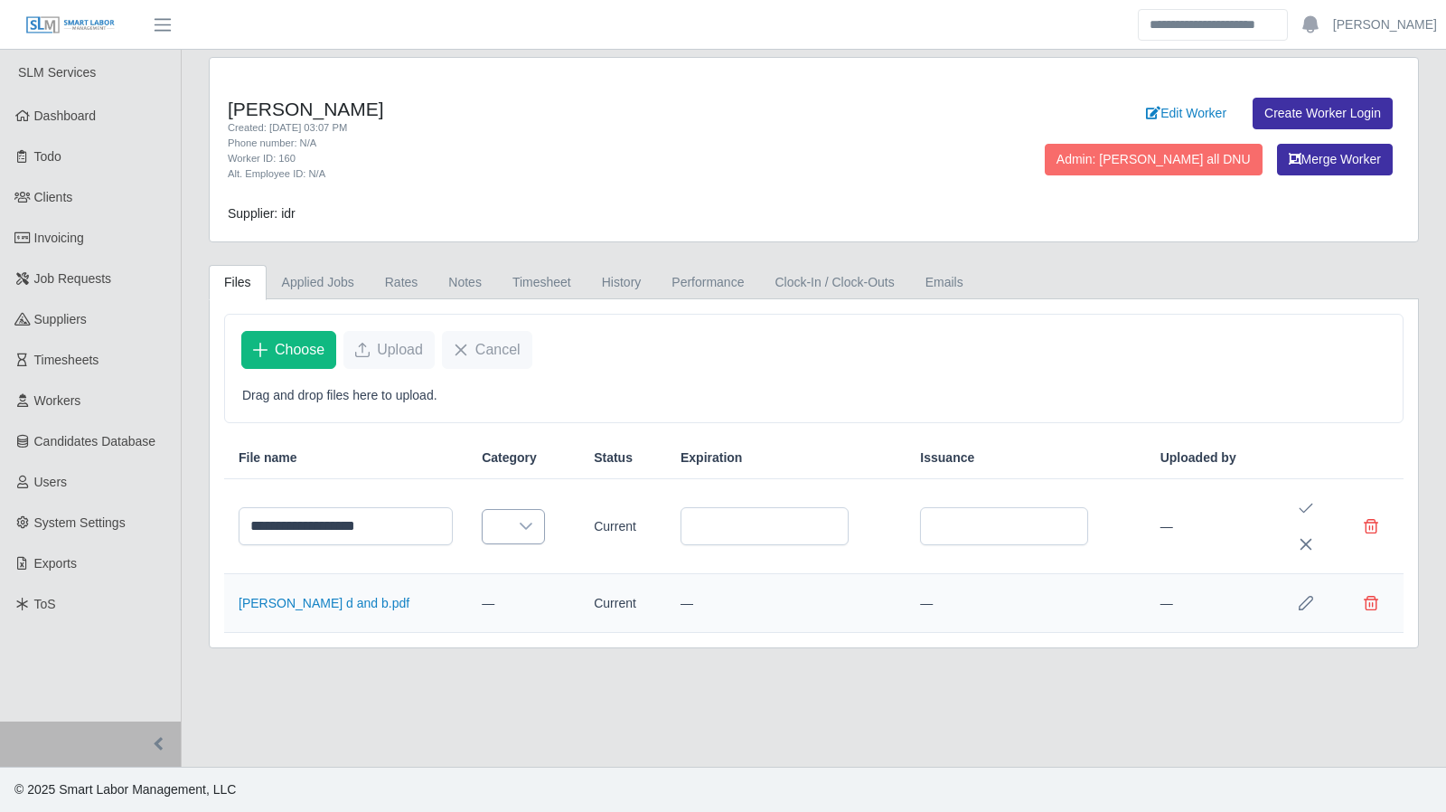
click at [542, 521] on div at bounding box center [526, 526] width 36 height 33
click at [89, 125] on link "Dashboard" at bounding box center [90, 116] width 181 height 41
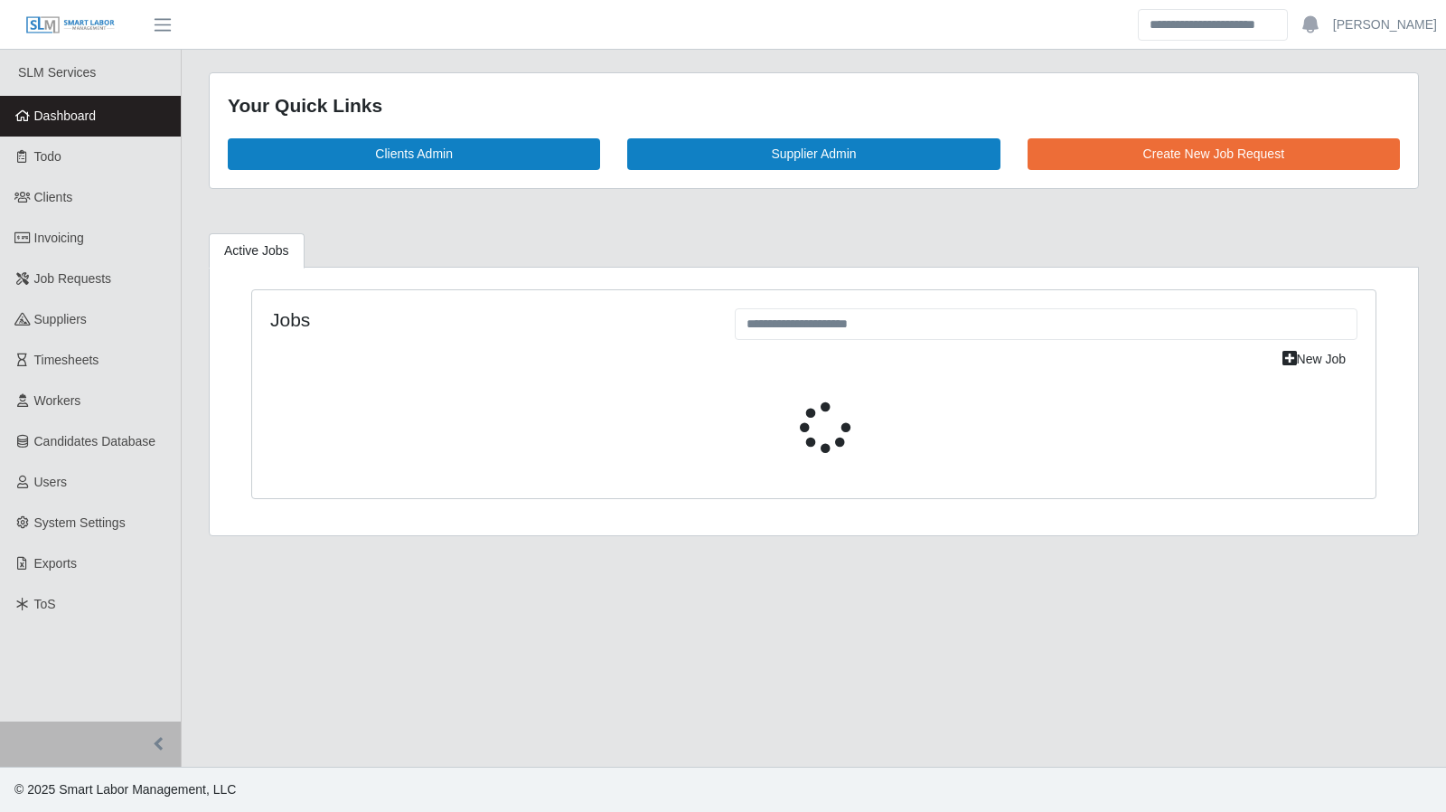
select select "****"
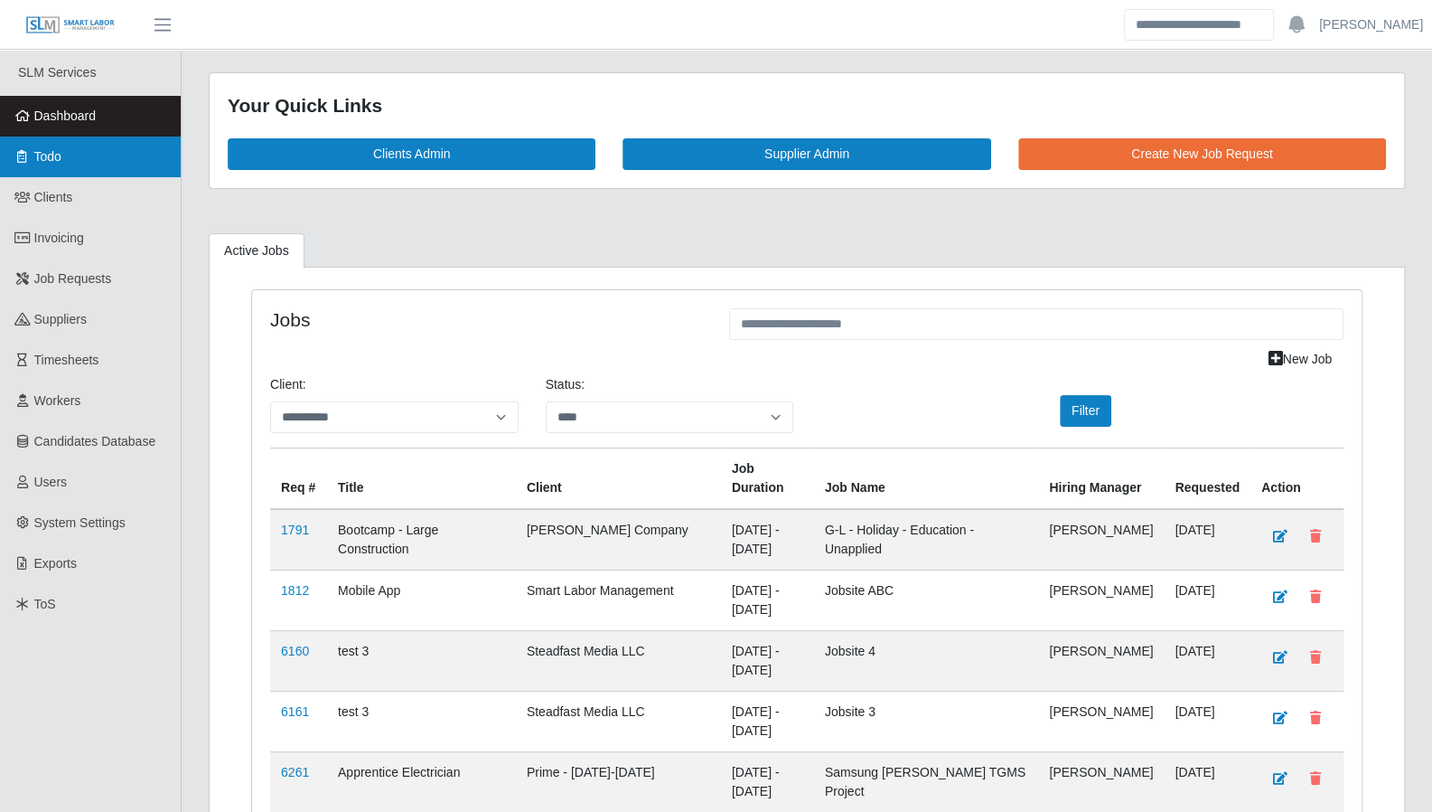
click at [113, 165] on link "Todo" at bounding box center [90, 156] width 181 height 41
select select "****"
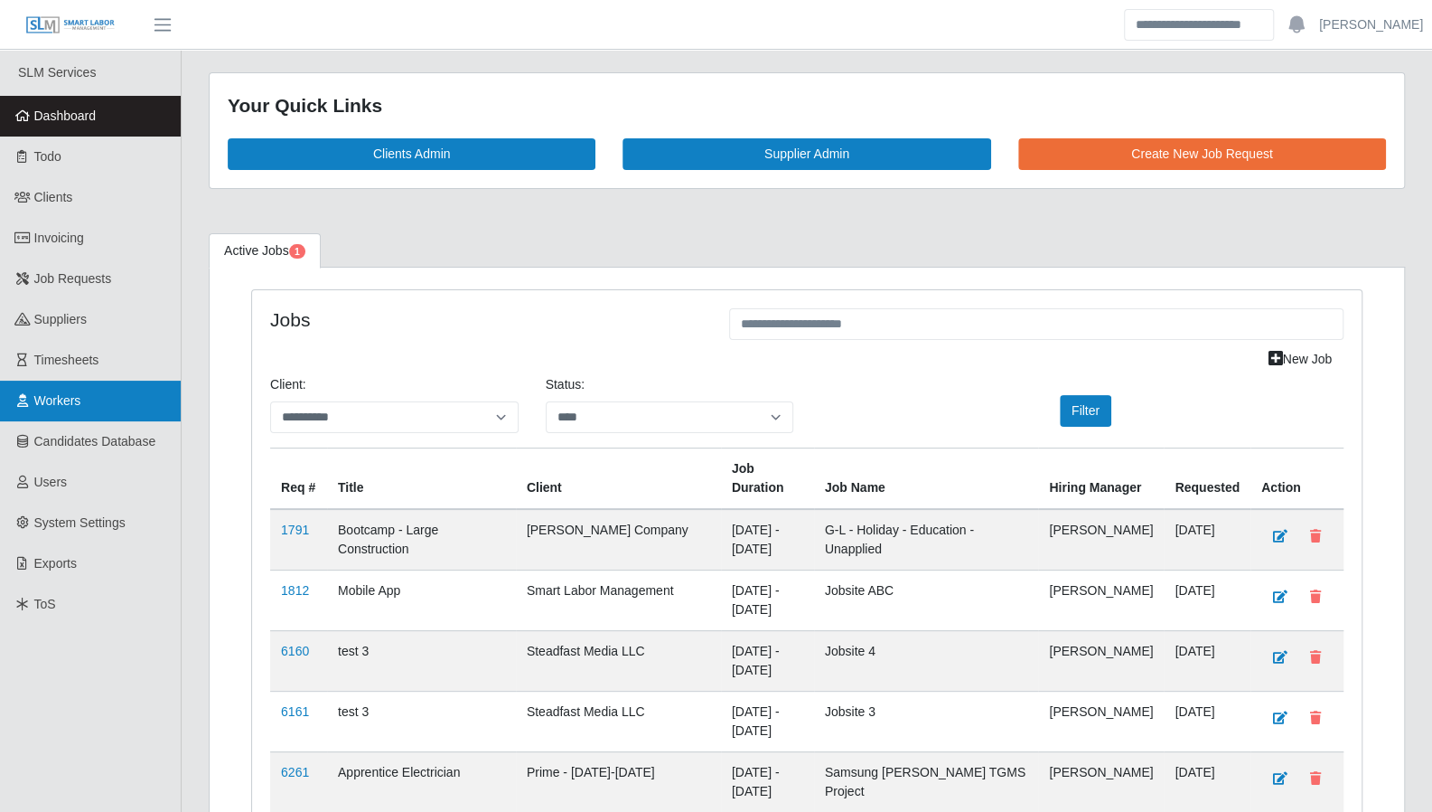
click at [80, 399] on span "Workers" at bounding box center [57, 400] width 47 height 14
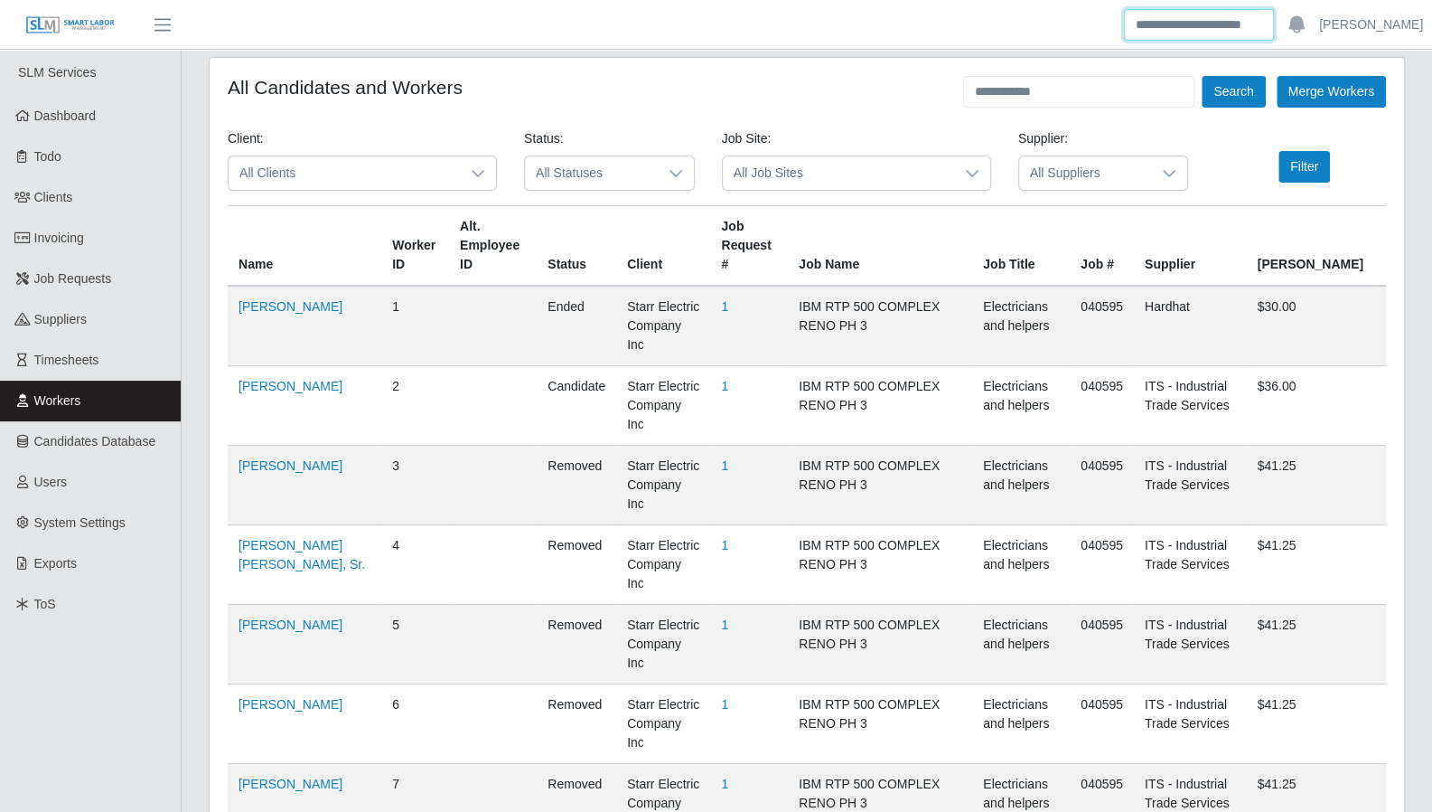
click at [1180, 35] on input "Search" at bounding box center [1199, 25] width 150 height 32
type input "*****"
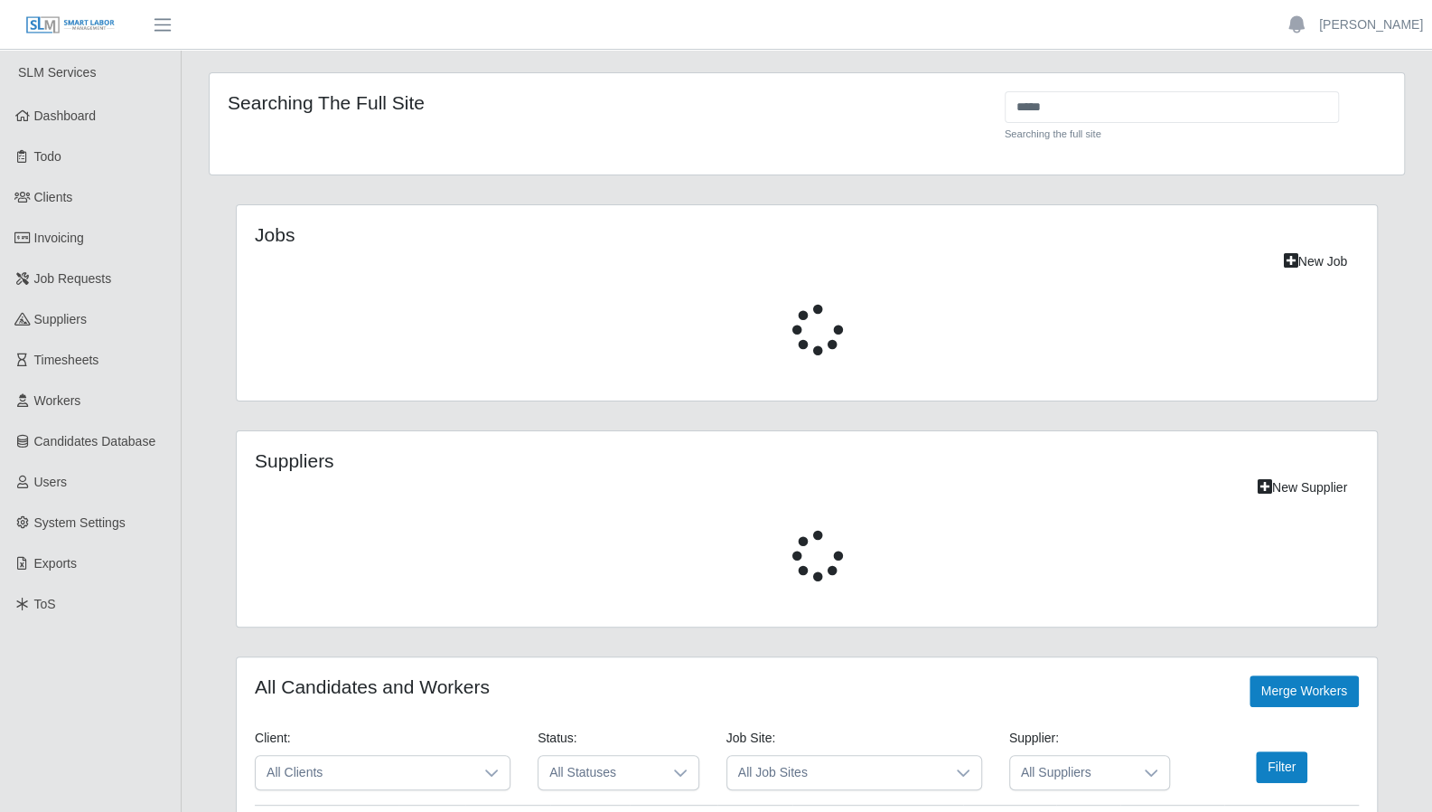
select select "****"
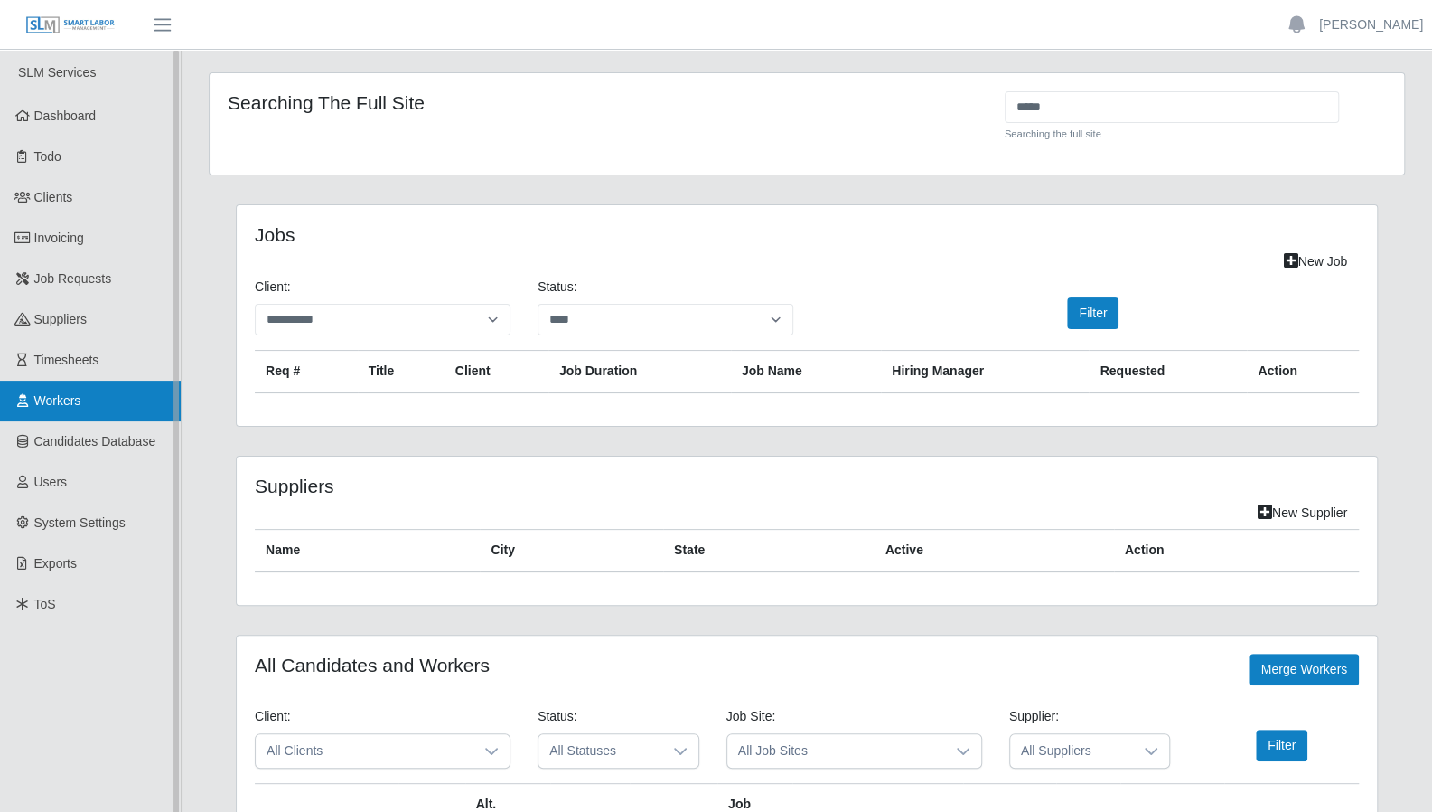
click at [46, 399] on span "Workers" at bounding box center [57, 400] width 47 height 14
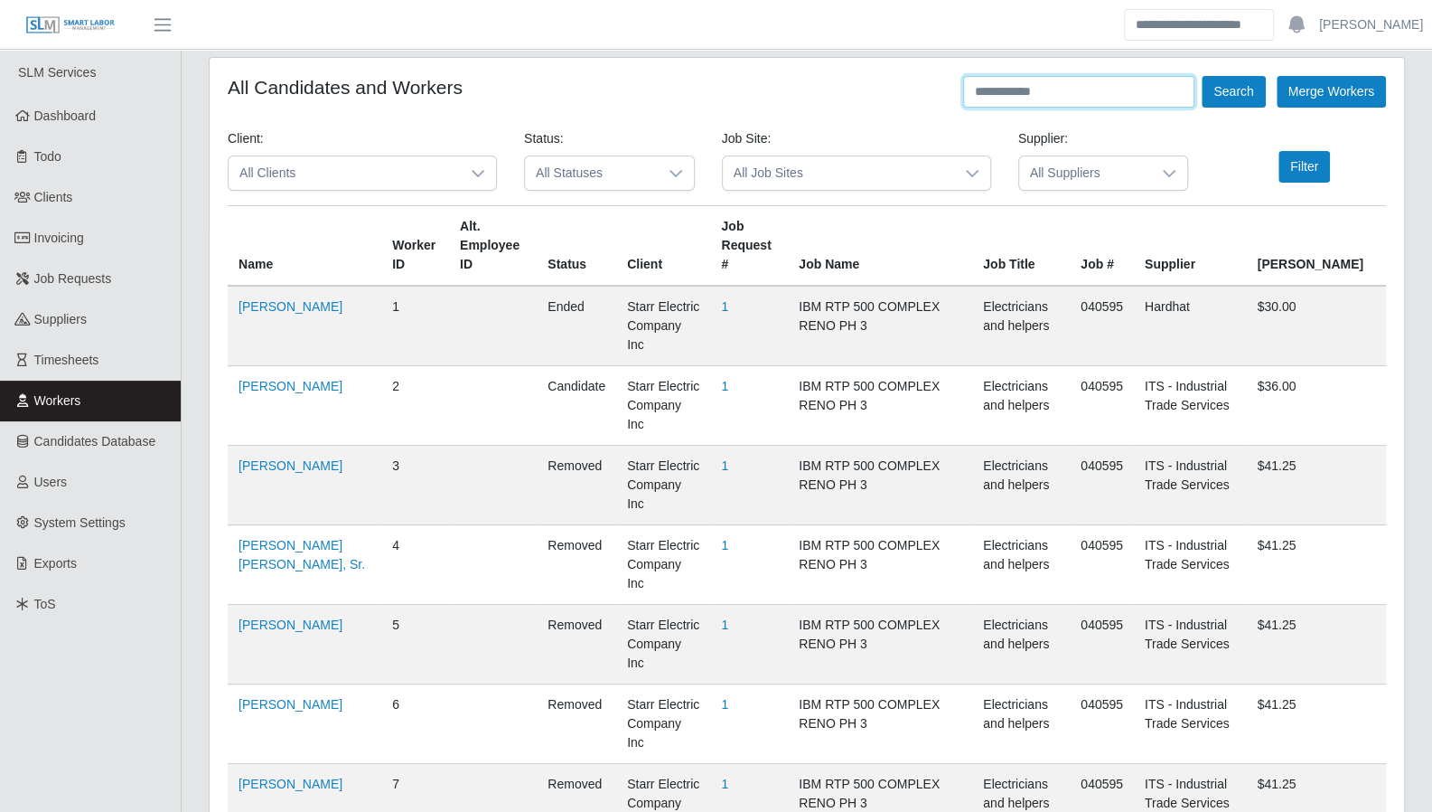
click at [992, 98] on input "text" at bounding box center [1078, 92] width 231 height 32
type input "*****"
click at [1202, 76] on button "Search" at bounding box center [1233, 92] width 63 height 32
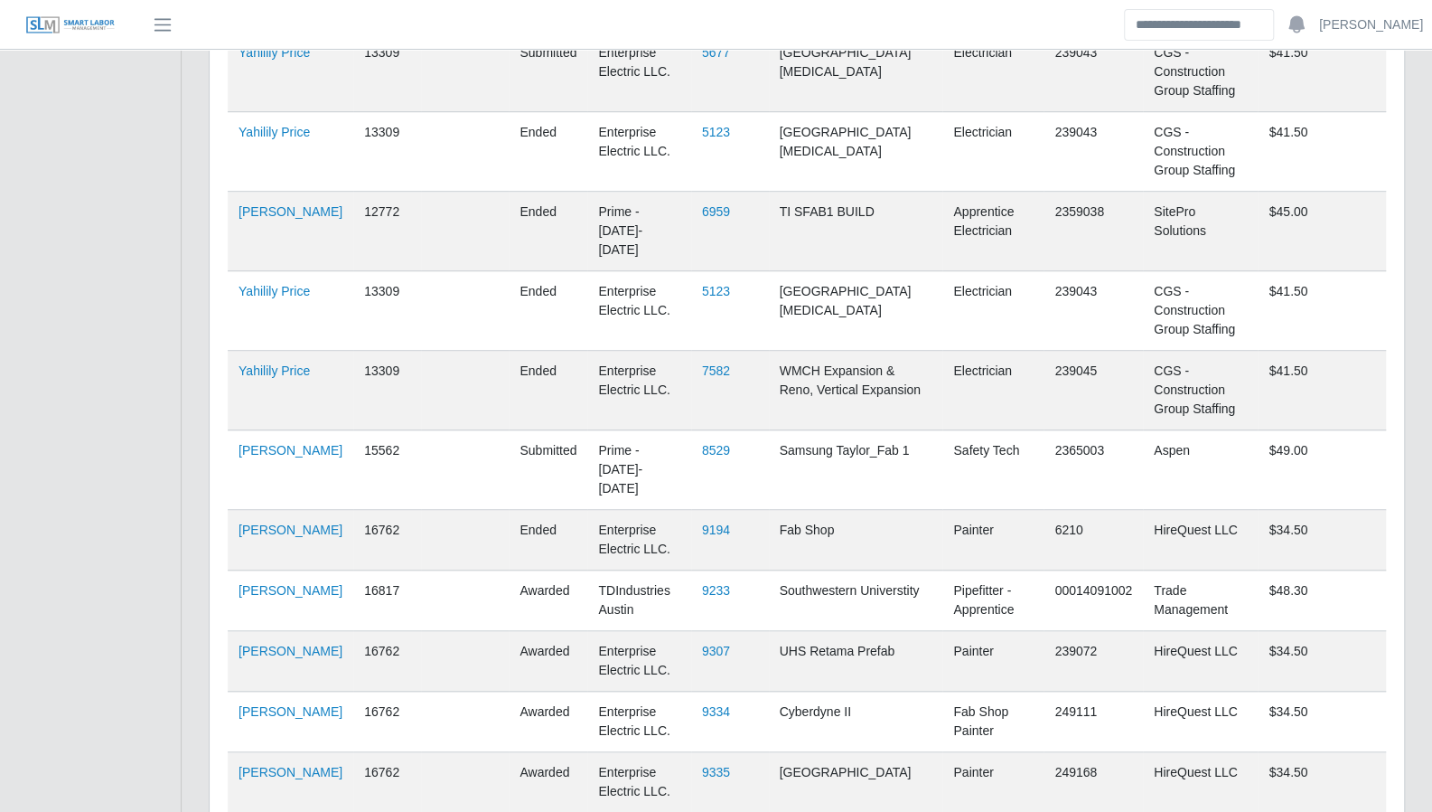
scroll to position [696, 0]
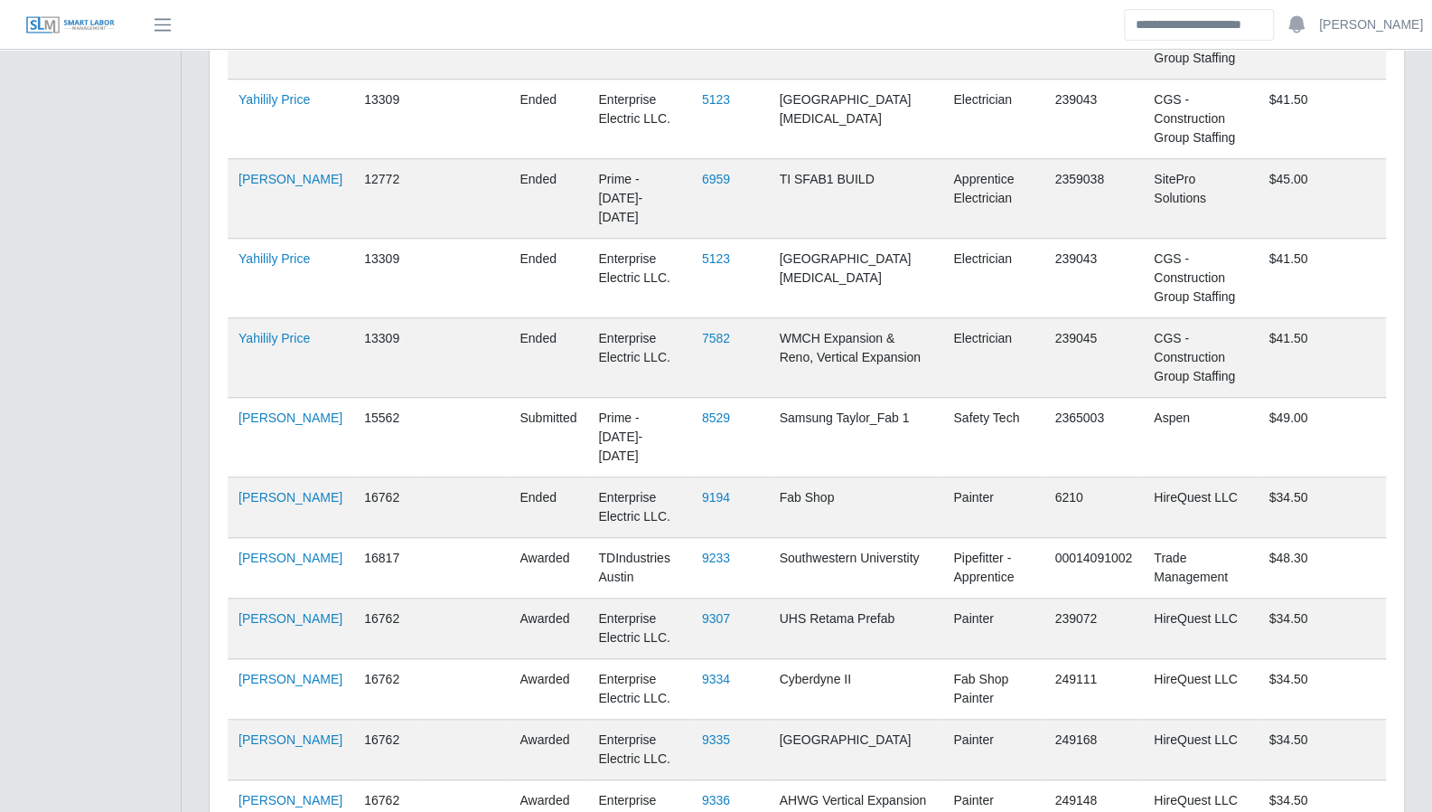
scroll to position [727, 0]
click at [258, 792] on link "Nicholas Price" at bounding box center [291, 799] width 104 height 14
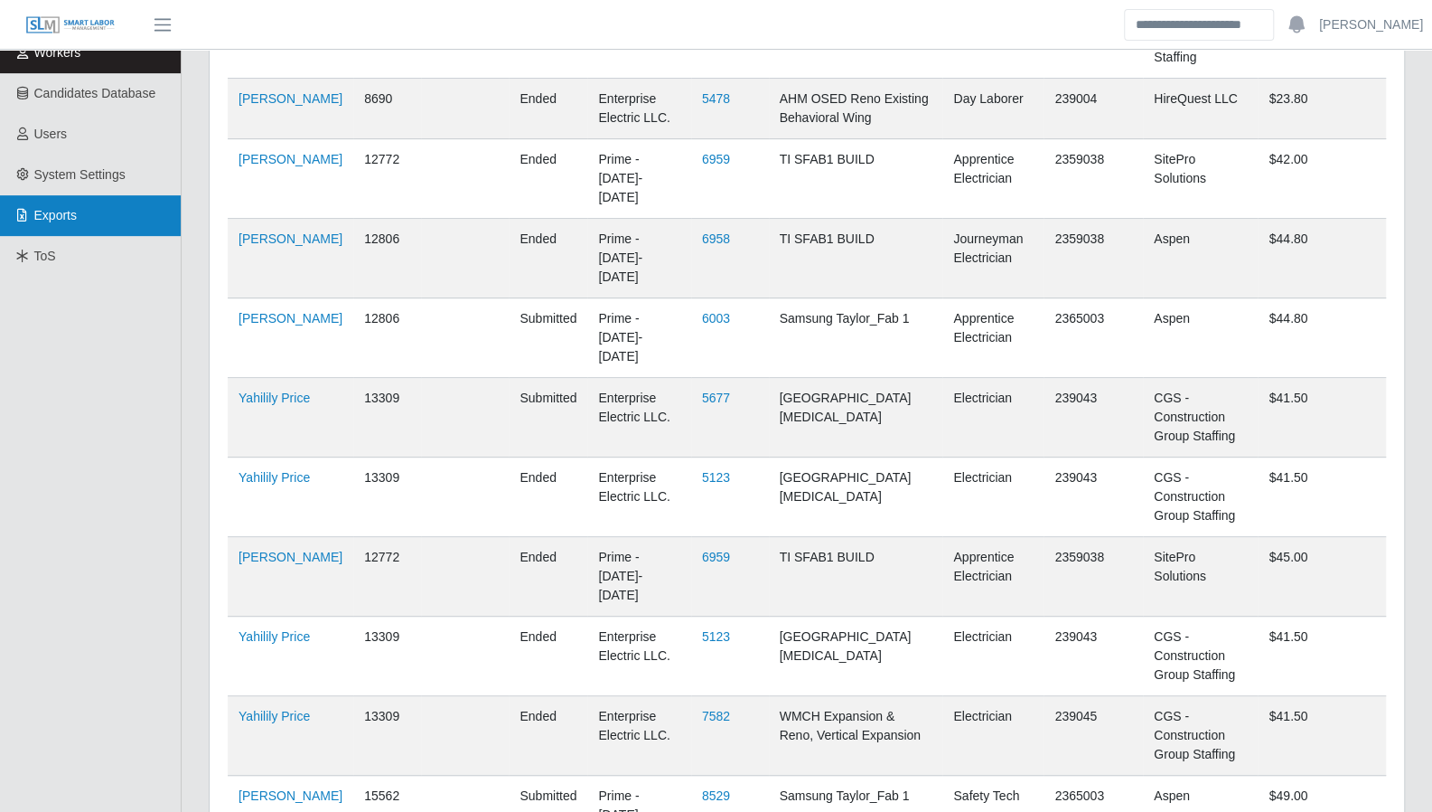
scroll to position [347, 0]
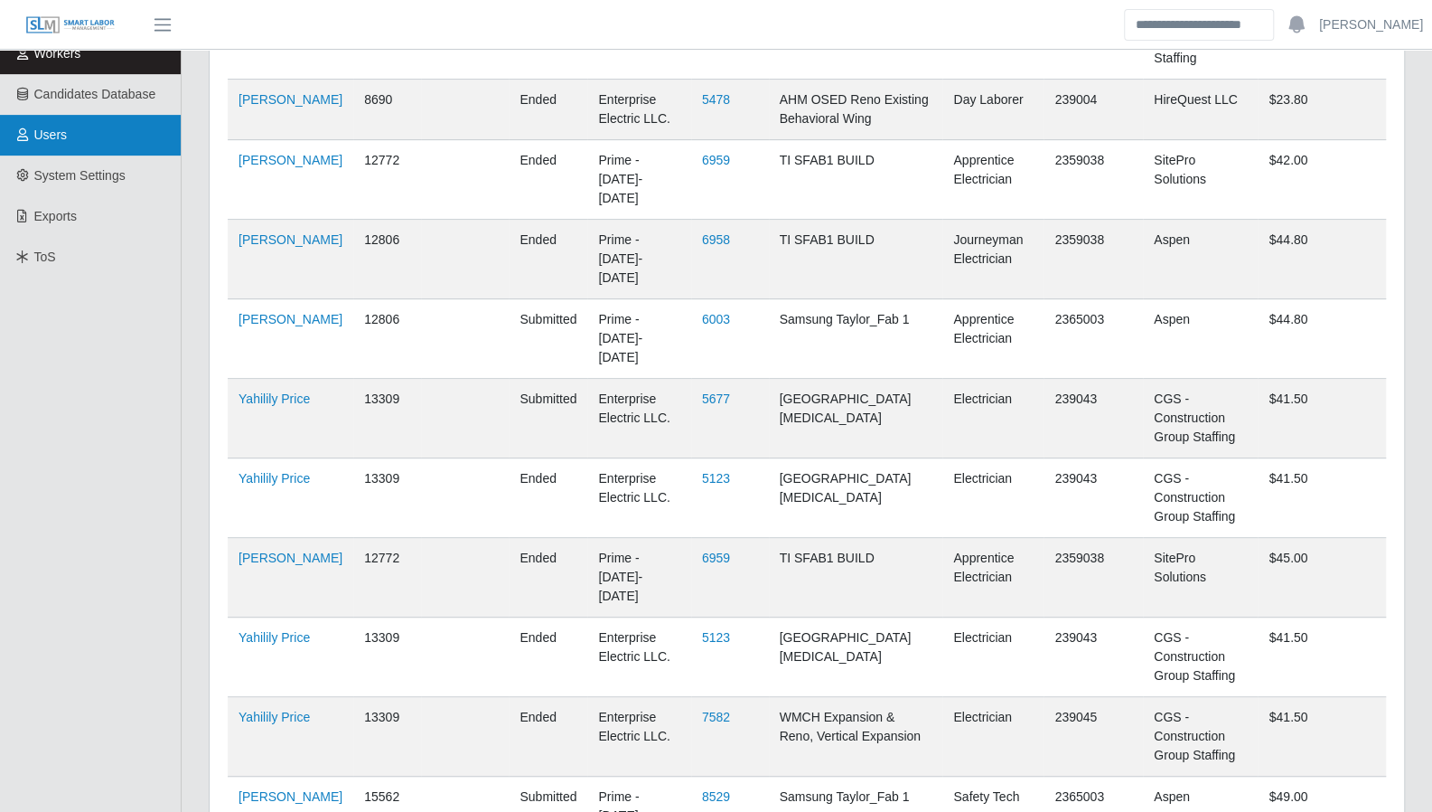
click at [81, 138] on link "Users" at bounding box center [90, 135] width 181 height 41
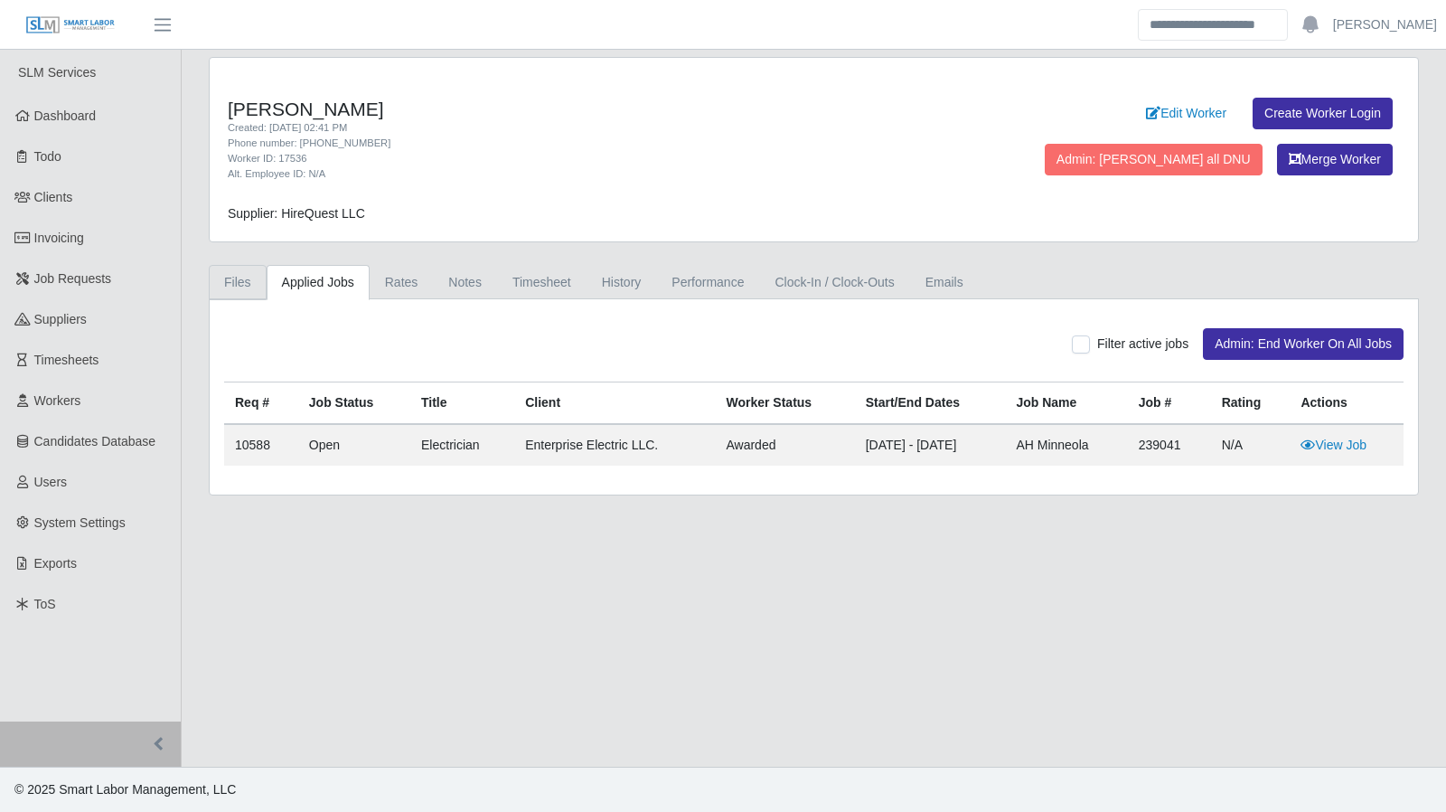
click at [222, 283] on link "Files" at bounding box center [238, 282] width 58 height 35
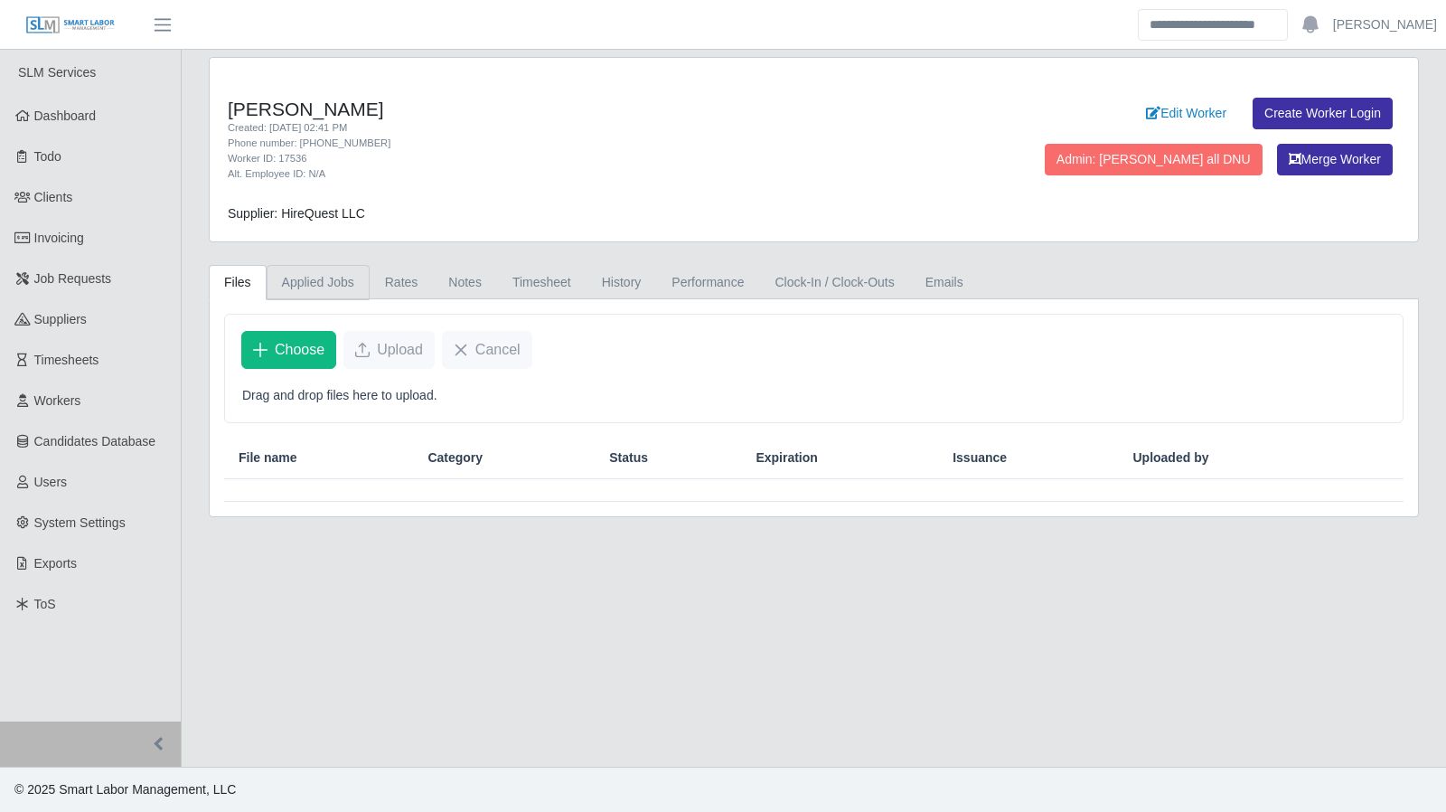
click at [305, 267] on link "Applied Jobs" at bounding box center [318, 282] width 103 height 35
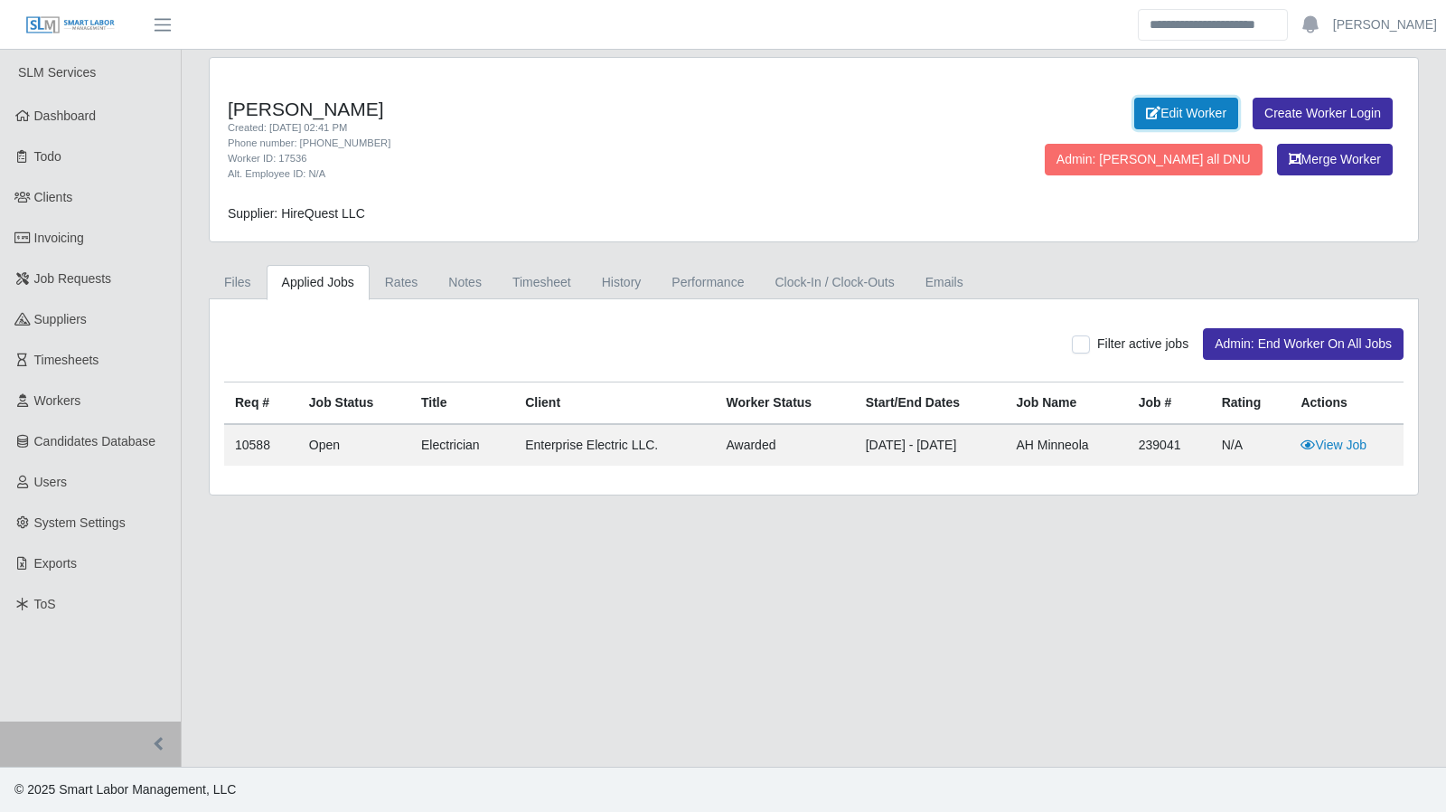
click at [1134, 122] on link "Edit Worker" at bounding box center [1186, 114] width 104 height 32
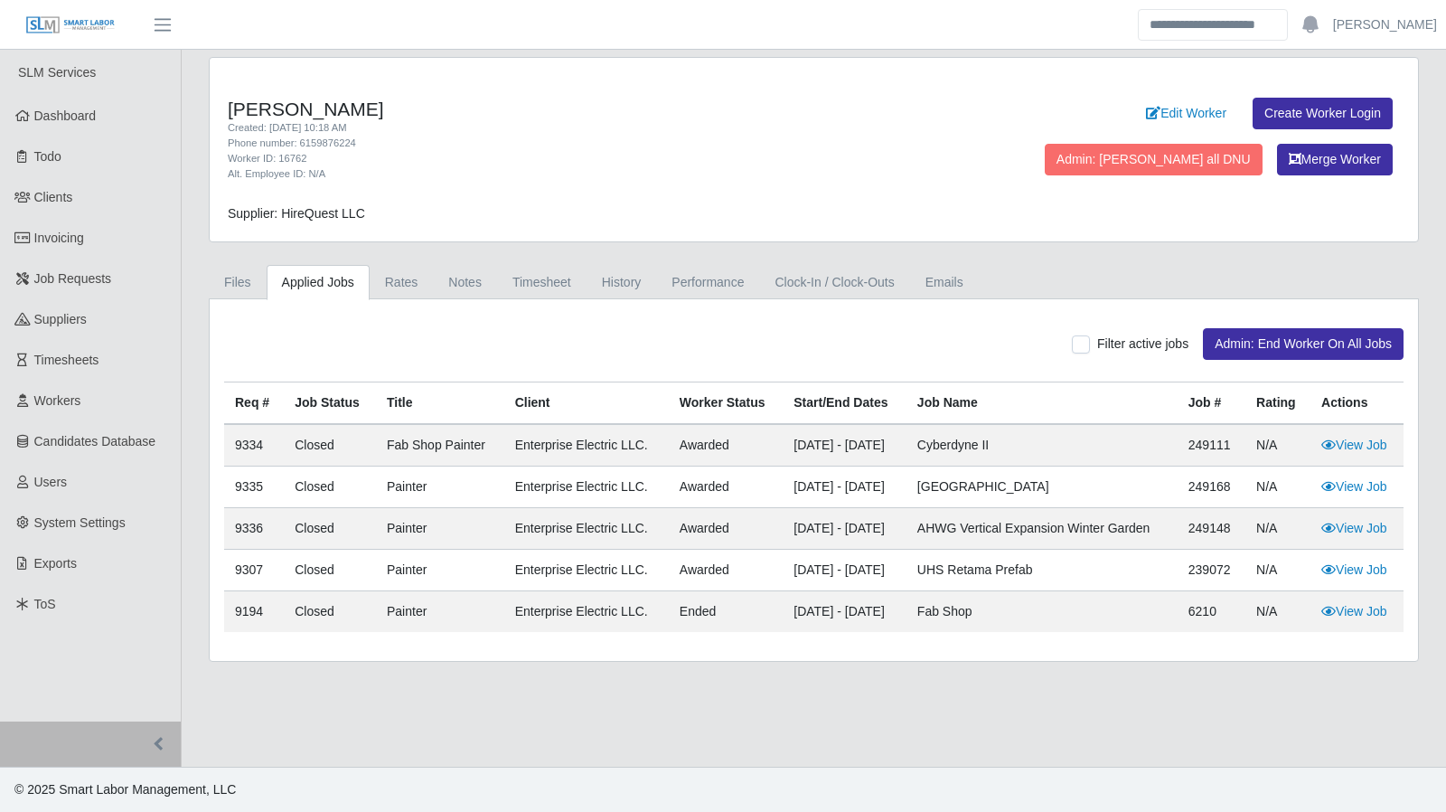
click at [994, 132] on div "Edit Worker Create Worker Login Admin: Mark all DNU Merge Worker" at bounding box center [1163, 140] width 473 height 85
click at [1134, 115] on link "Edit Worker" at bounding box center [1186, 114] width 104 height 32
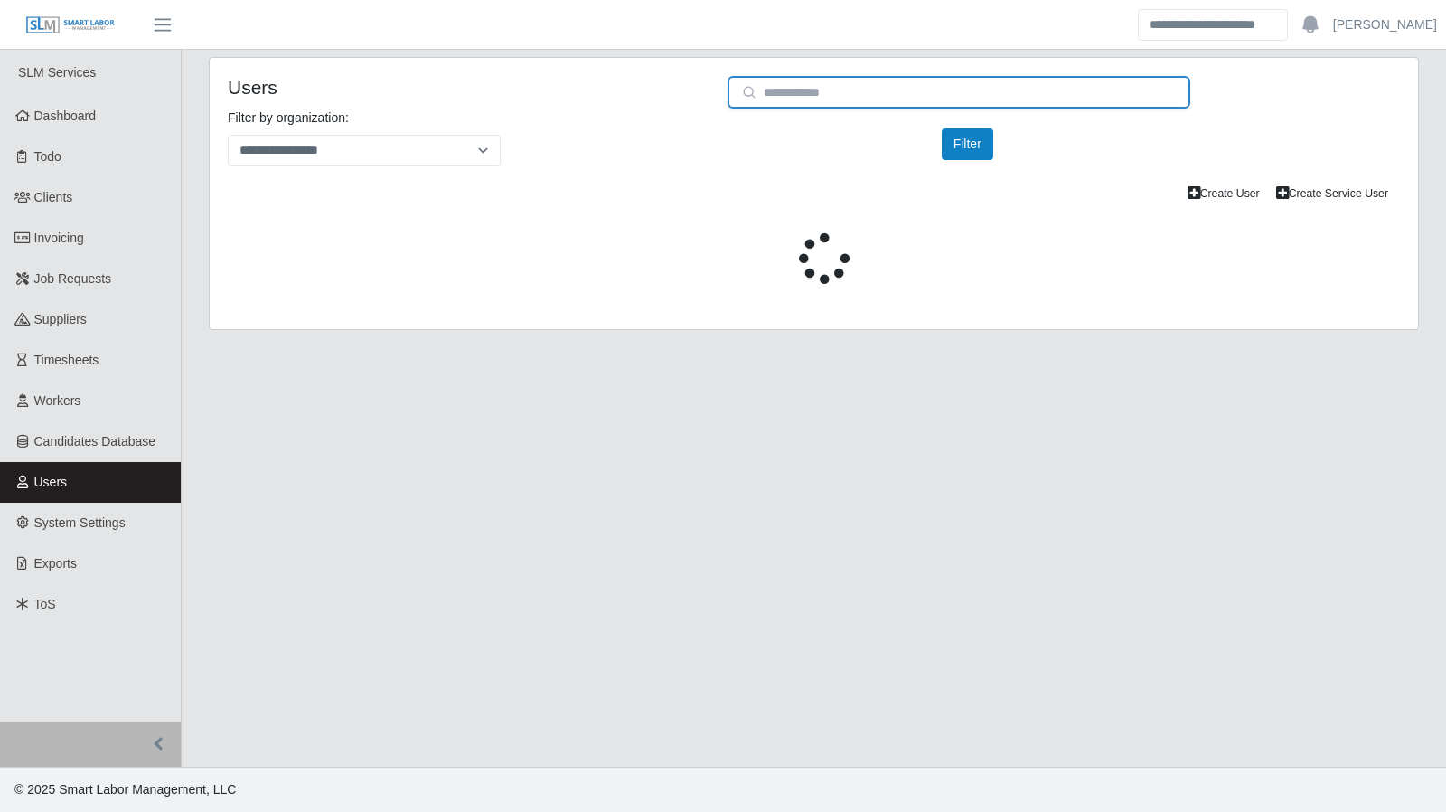
click at [835, 90] on input "email" at bounding box center [958, 92] width 463 height 33
click at [826, 95] on input "email" at bounding box center [958, 92] width 463 height 33
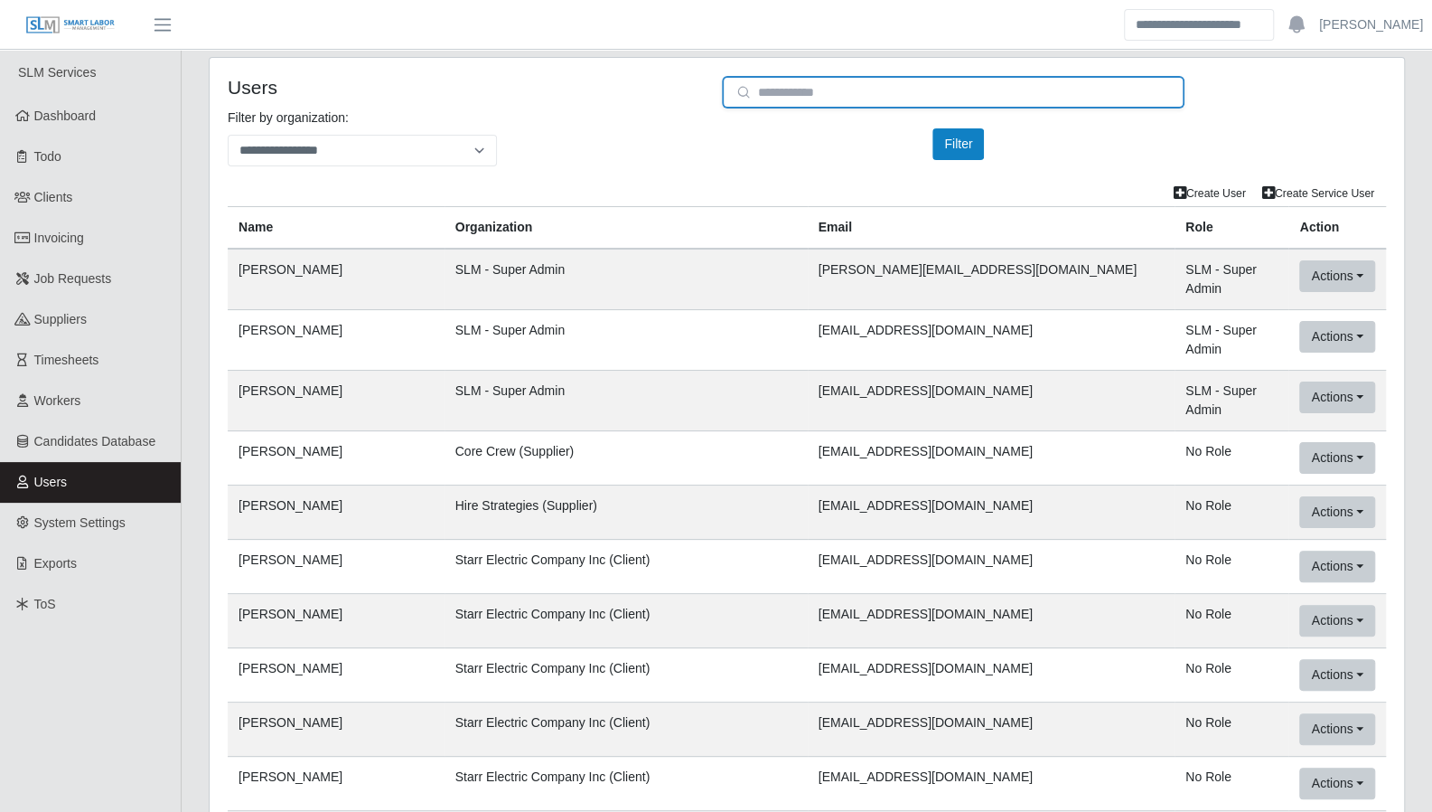
click at [826, 95] on input "email" at bounding box center [953, 92] width 463 height 33
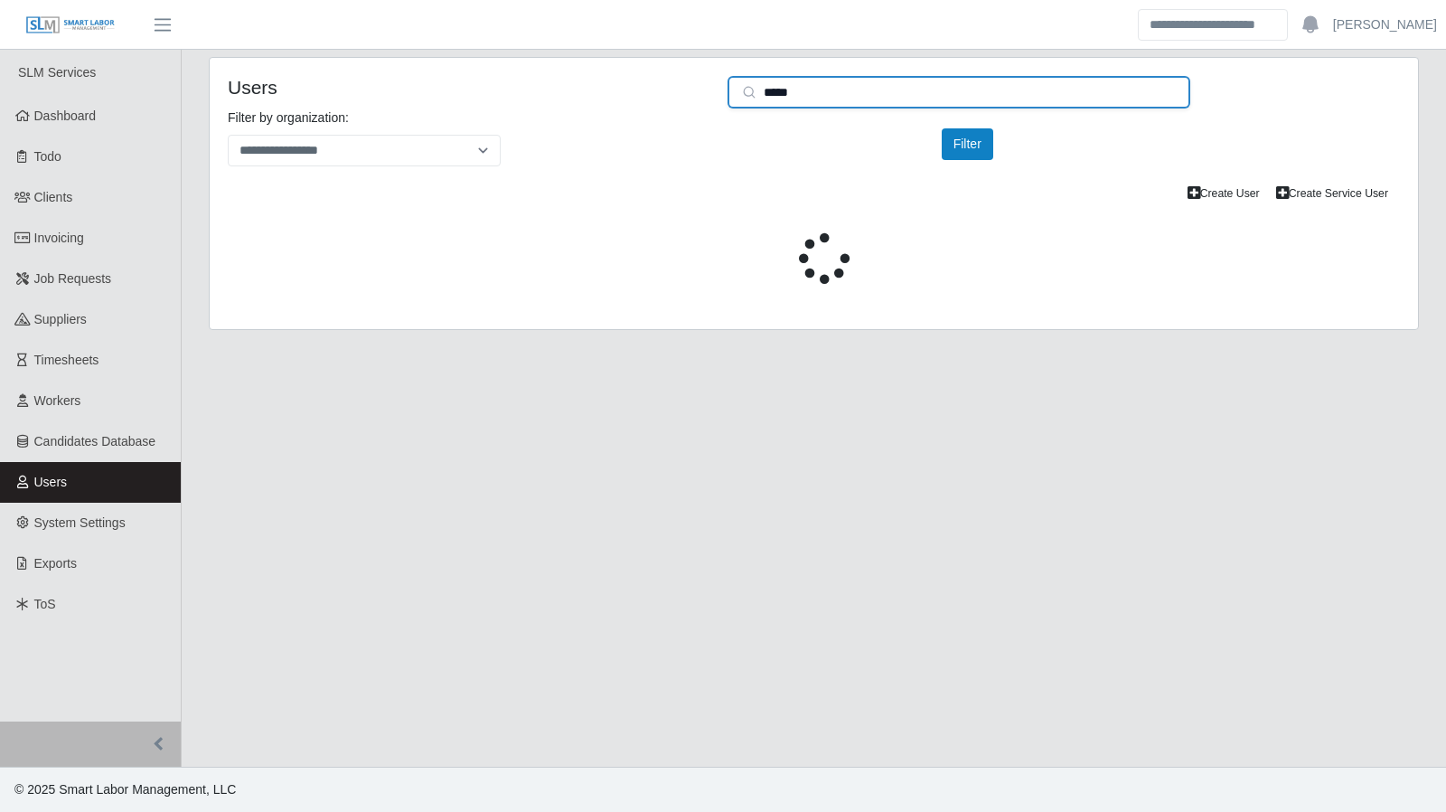
type input "*****"
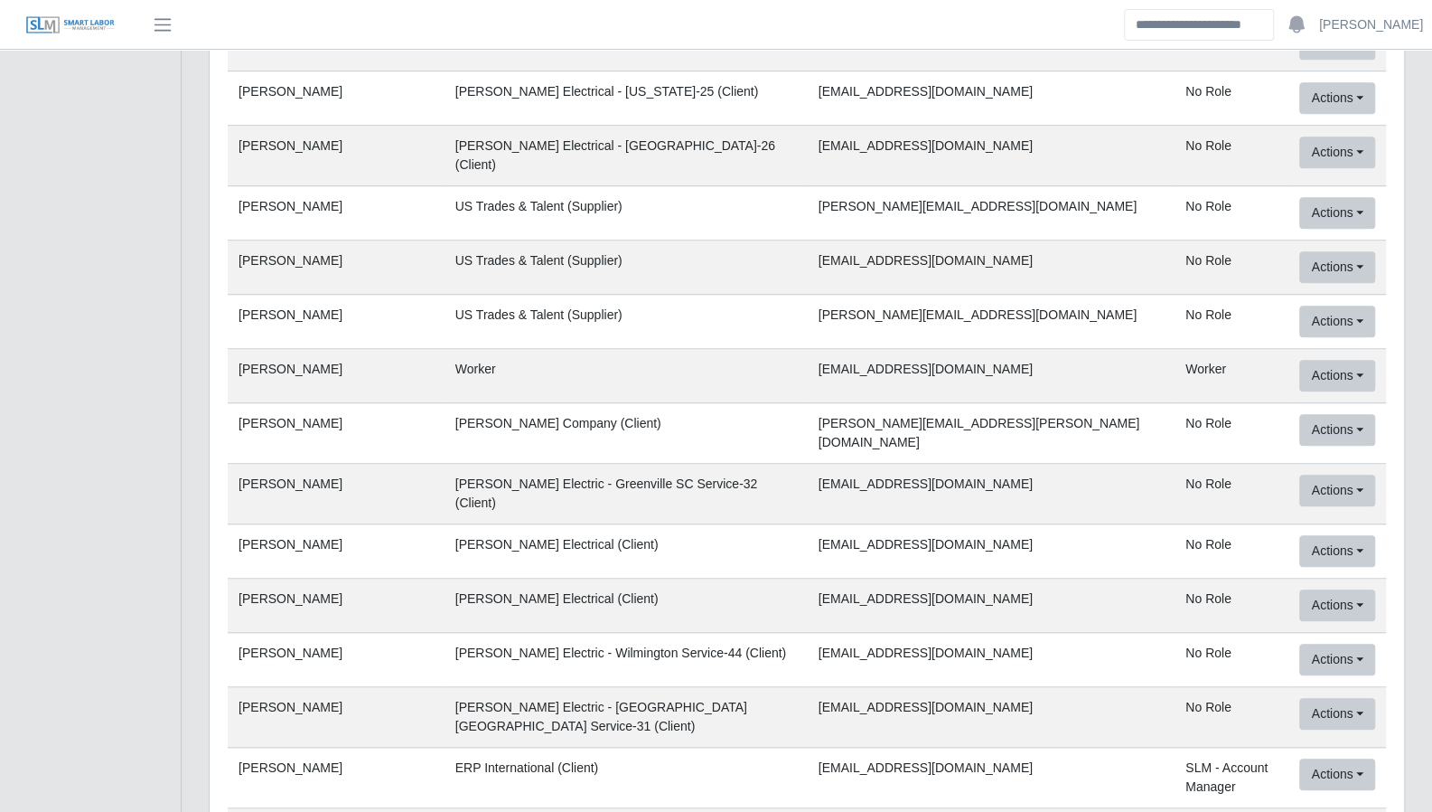
scroll to position [55366, 0]
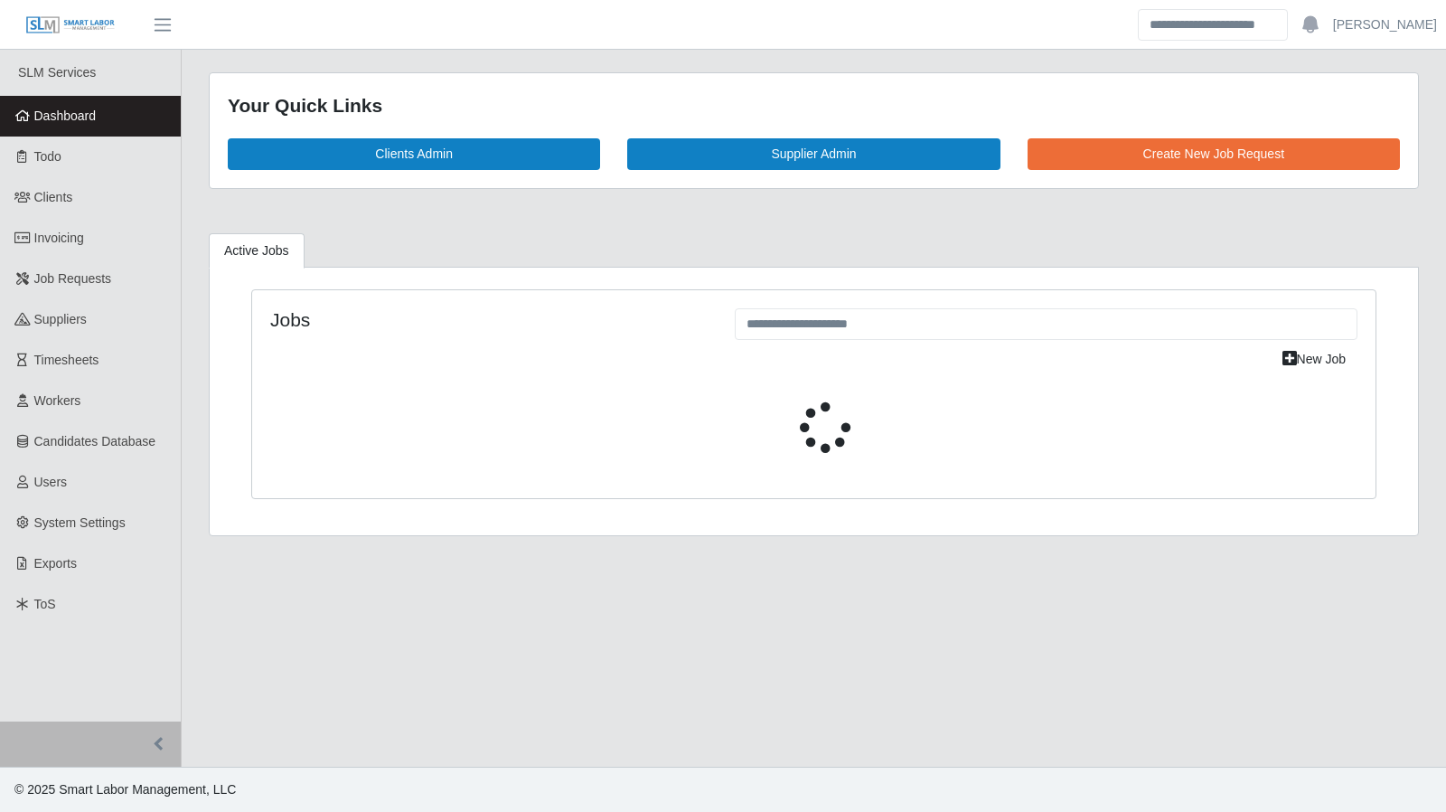
select select "****"
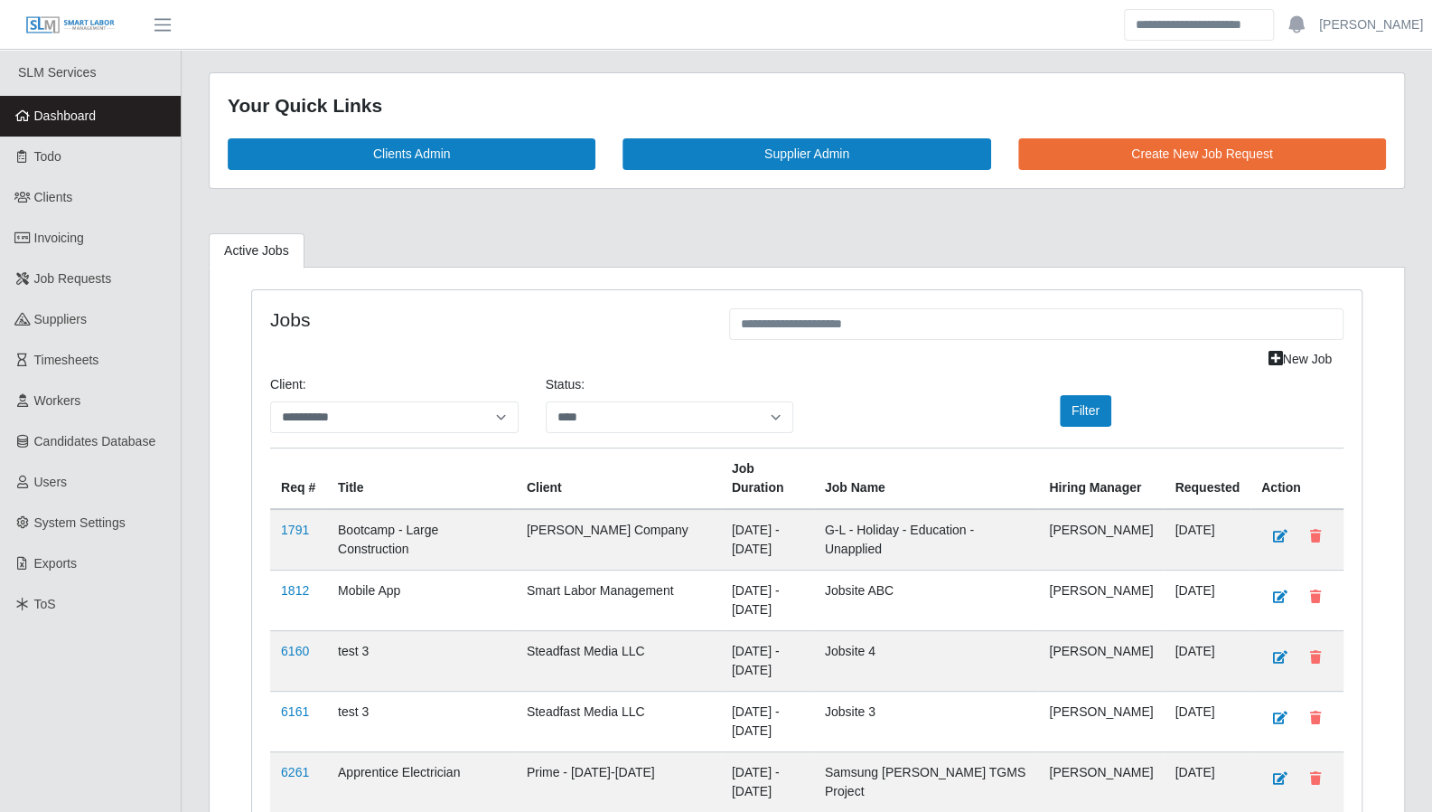
click at [220, 199] on div "Your Quick Links Clients Admin Supplier Admin Create New Job Request" at bounding box center [807, 141] width 1224 height 138
click at [59, 164] on span "Todo" at bounding box center [47, 156] width 27 height 14
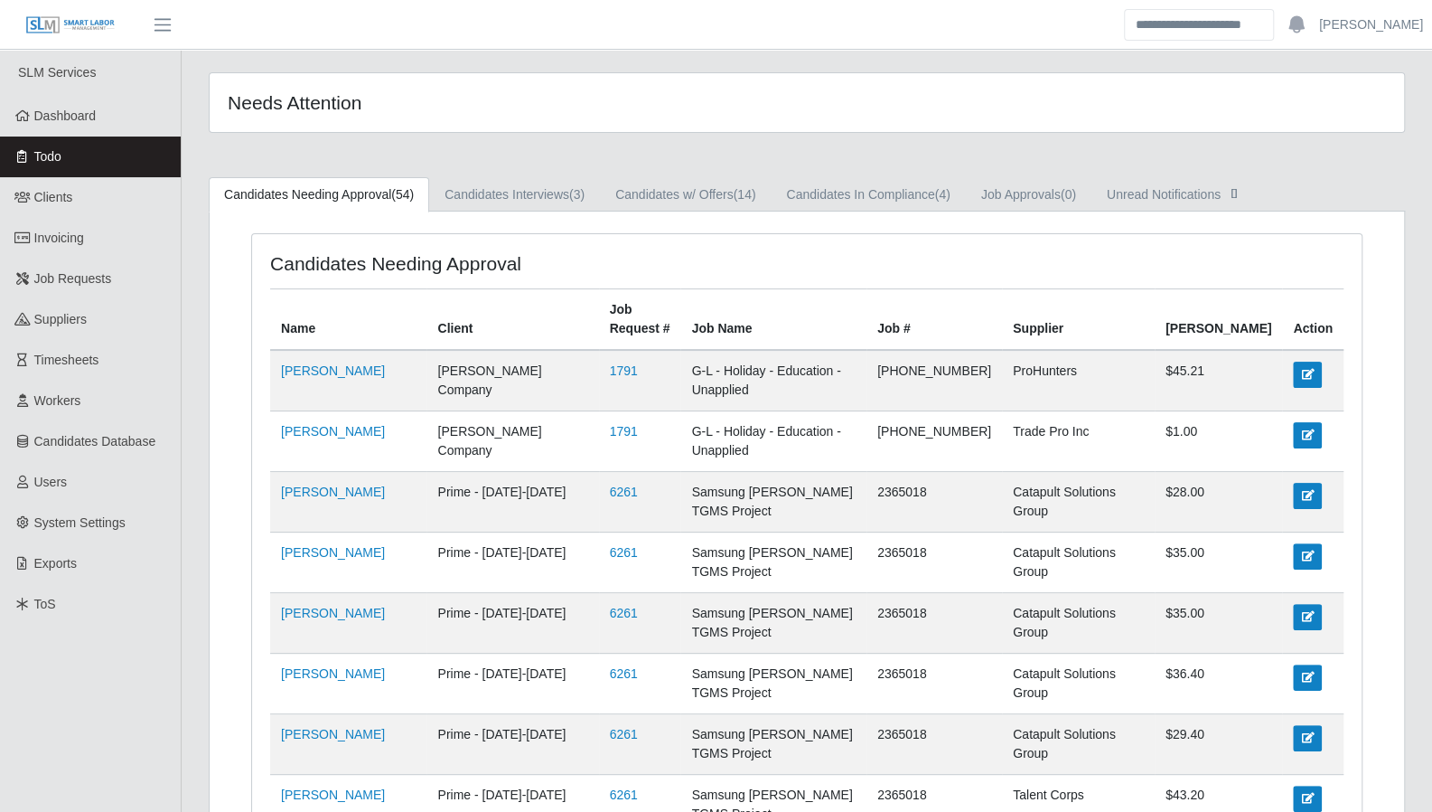
click at [303, 147] on div "Needs Attention" at bounding box center [807, 113] width 1224 height 82
